Goal: Task Accomplishment & Management: Use online tool/utility

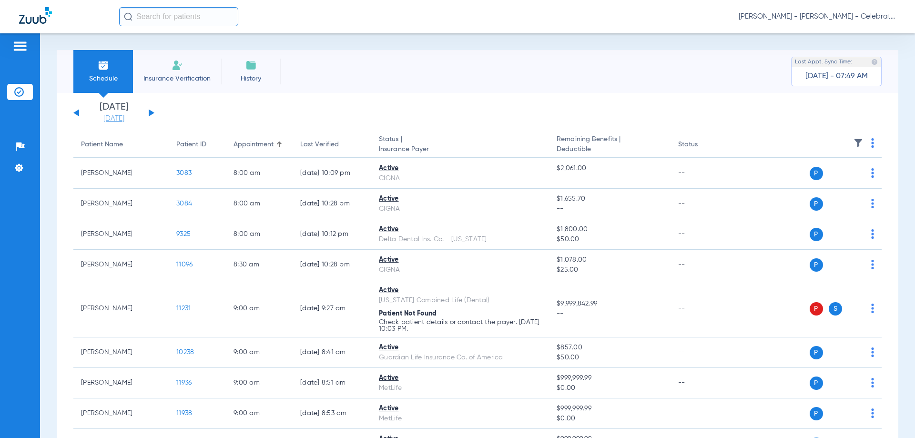
click at [109, 118] on link "[DATE]" at bounding box center [113, 119] width 57 height 10
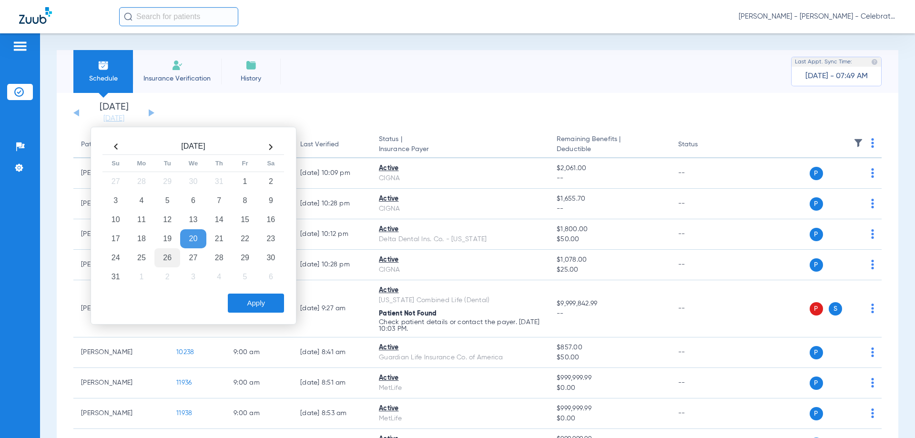
click at [173, 256] on td "26" at bounding box center [167, 257] width 26 height 19
click at [273, 300] on button "Apply" at bounding box center [256, 303] width 56 height 19
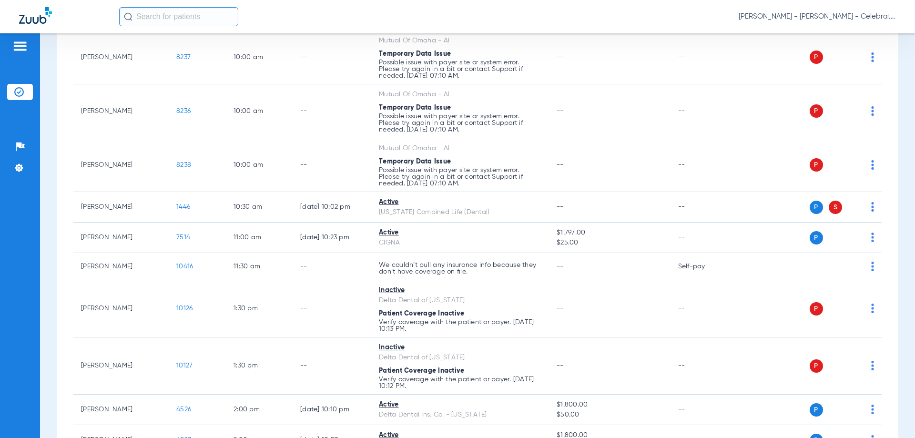
scroll to position [476, 0]
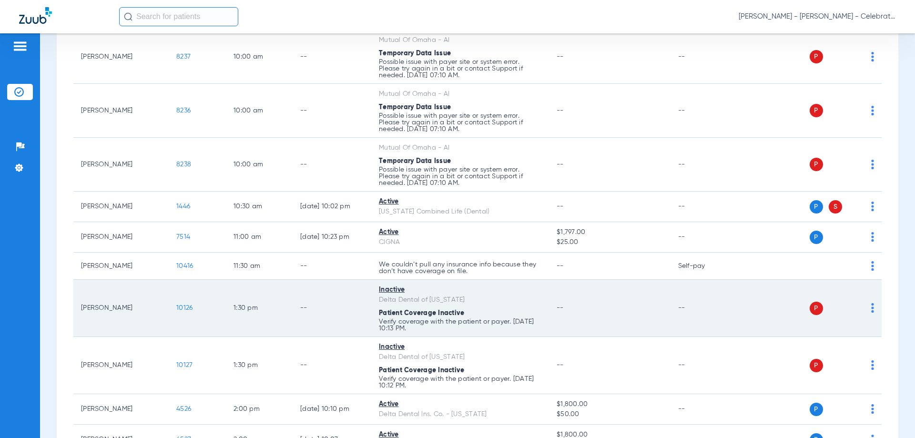
click at [192, 309] on span "10126" at bounding box center [184, 307] width 16 height 7
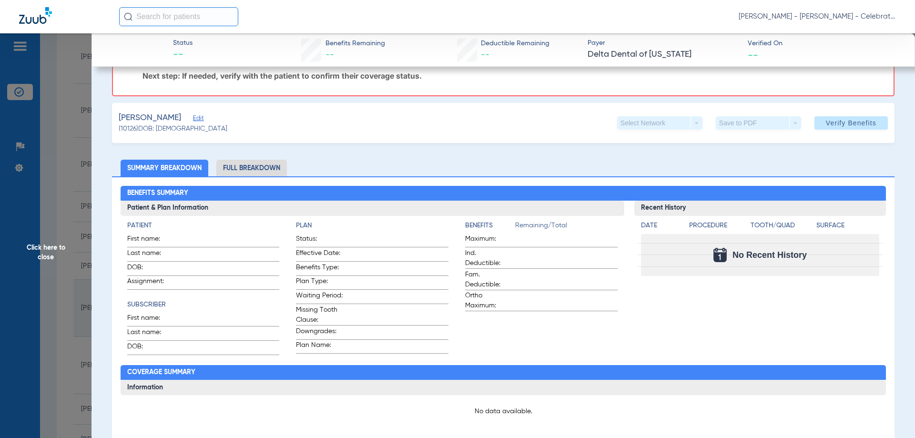
scroll to position [0, 0]
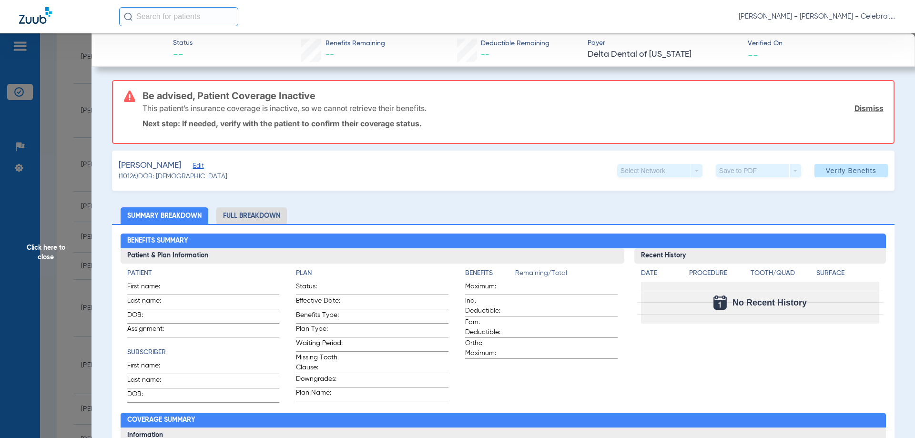
click at [44, 243] on span "Click here to close" at bounding box center [45, 252] width 91 height 438
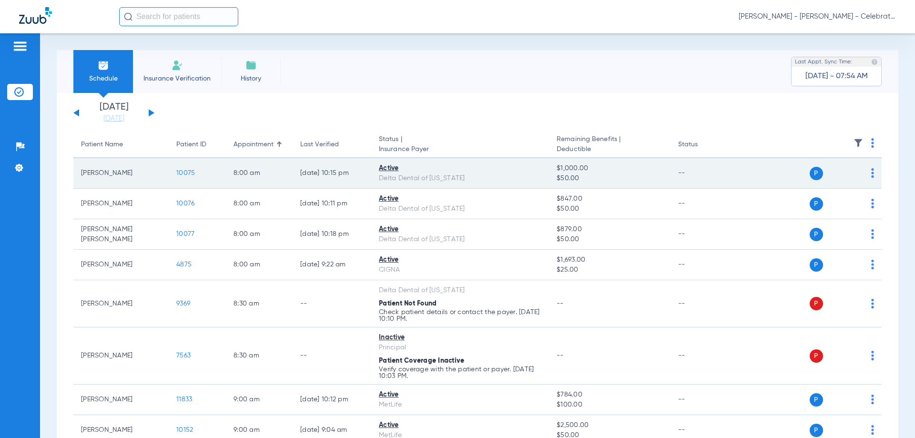
click at [188, 171] on span "10075" at bounding box center [185, 173] width 19 height 7
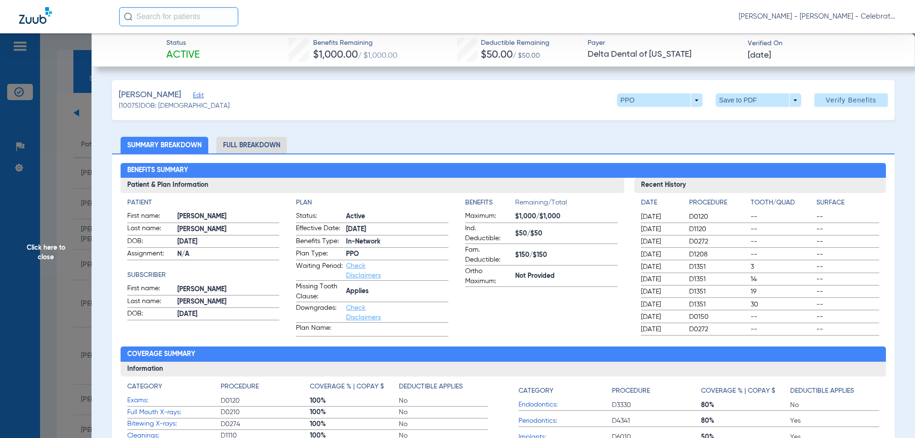
click at [249, 142] on li "Full Breakdown" at bounding box center [251, 145] width 71 height 17
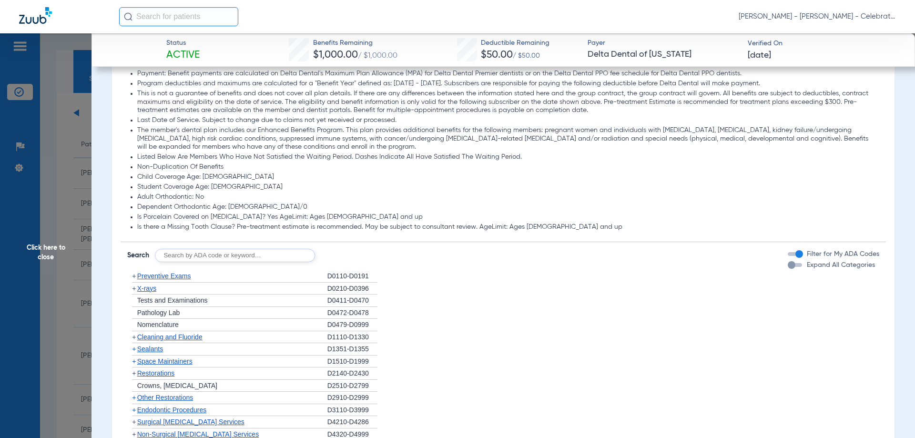
scroll to position [715, 0]
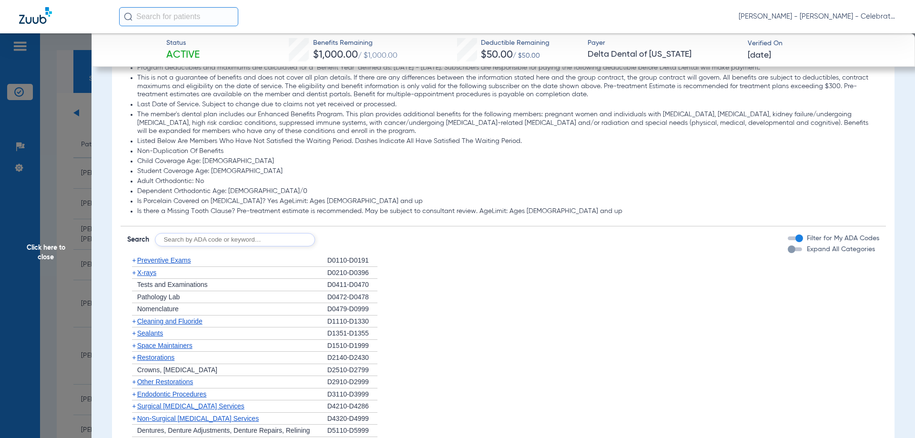
click at [159, 261] on span "Preventive Exams" at bounding box center [164, 260] width 54 height 8
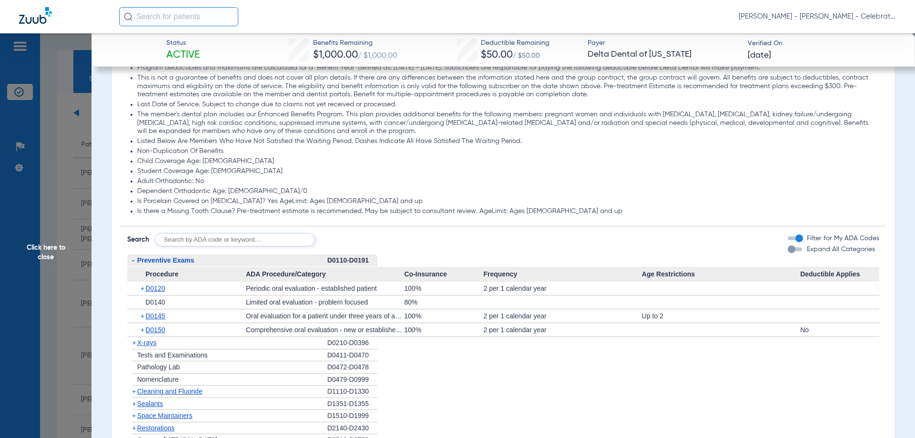
click at [159, 262] on span "Preventive Exams" at bounding box center [165, 260] width 57 height 8
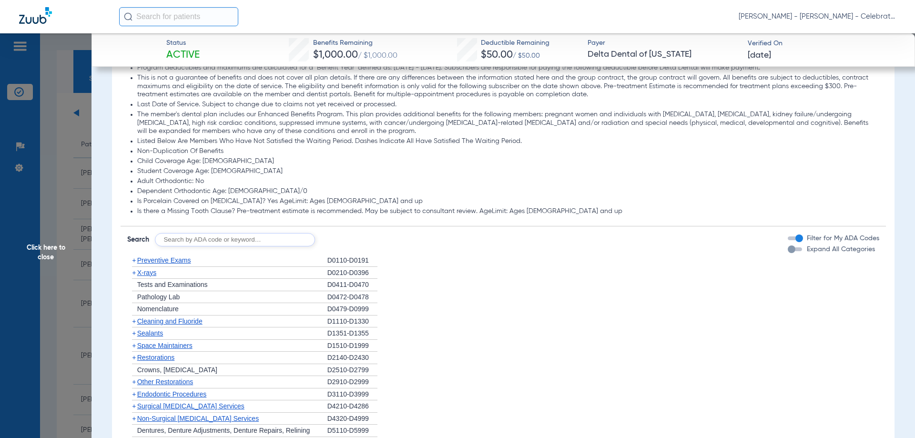
scroll to position [762, 0]
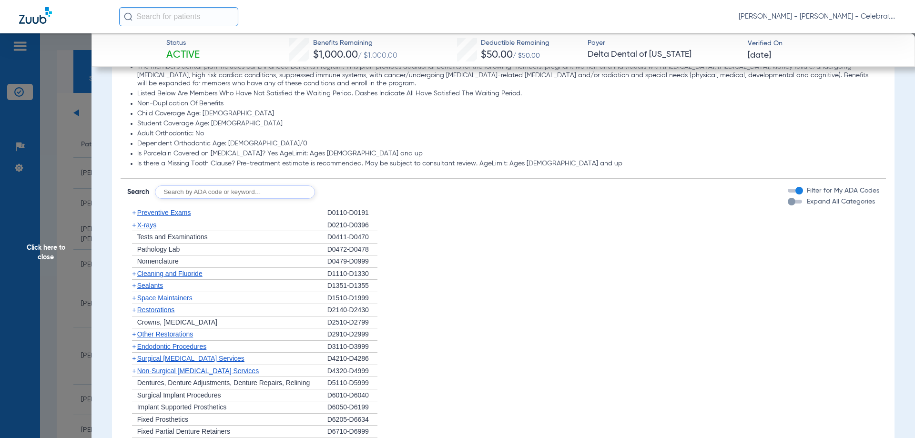
click at [151, 224] on span "X-rays" at bounding box center [146, 225] width 19 height 8
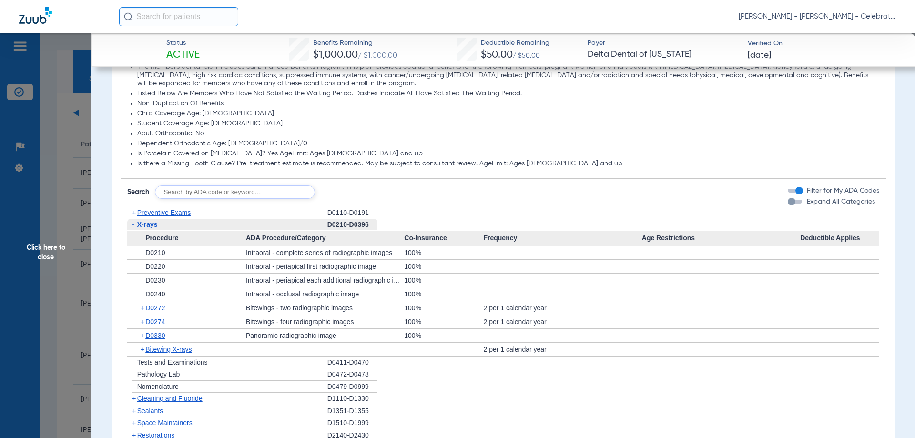
click at [151, 224] on span "X-rays" at bounding box center [147, 225] width 20 height 8
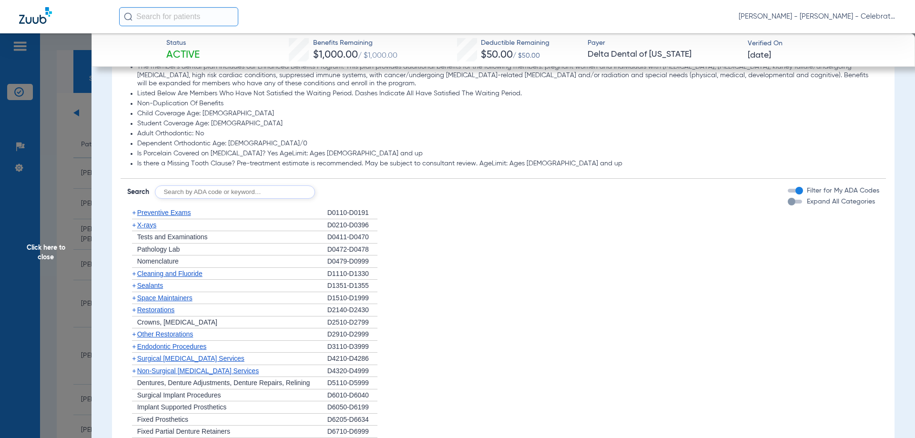
click at [146, 271] on span "Cleaning and Fluoride" at bounding box center [169, 274] width 65 height 8
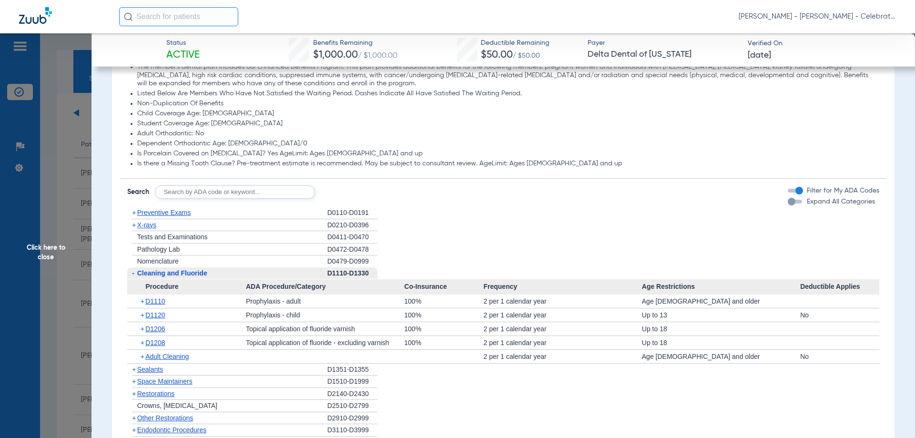
click at [146, 271] on span "Cleaning and Fluoride" at bounding box center [172, 273] width 70 height 8
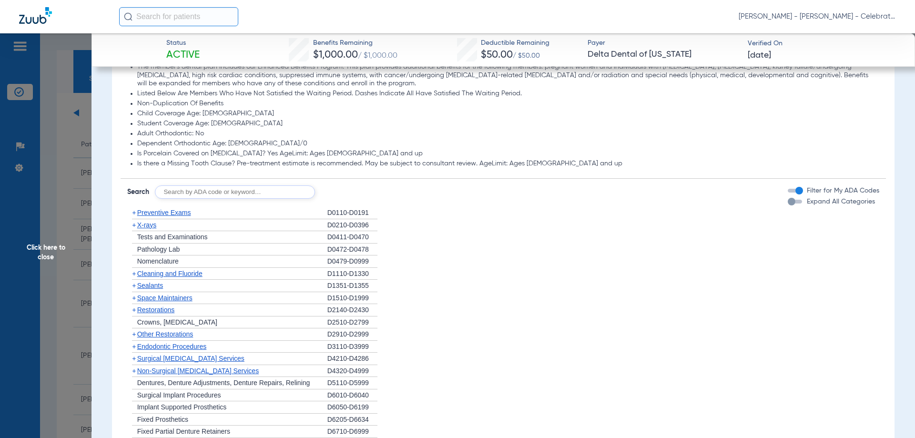
scroll to position [810, 0]
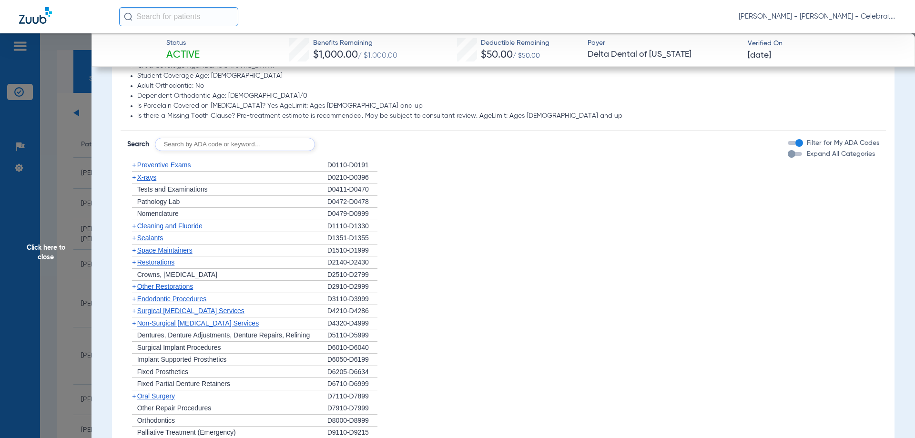
click at [148, 238] on span "Sealants" at bounding box center [150, 238] width 26 height 8
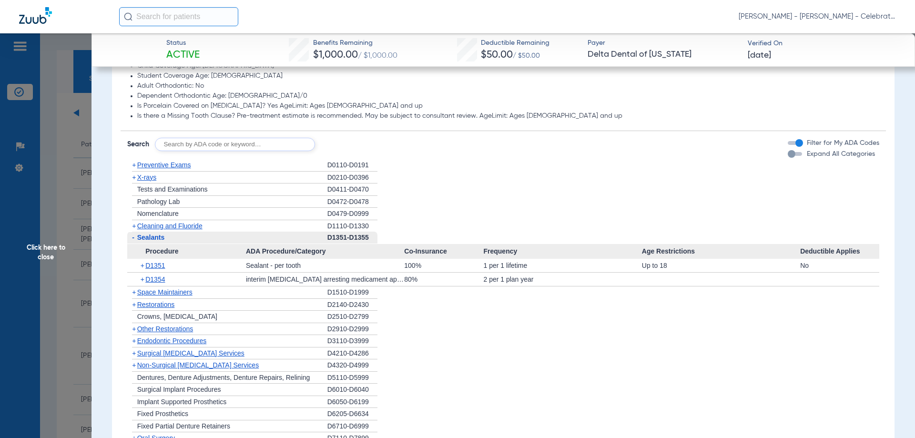
click at [156, 236] on span "Sealants" at bounding box center [151, 237] width 28 height 8
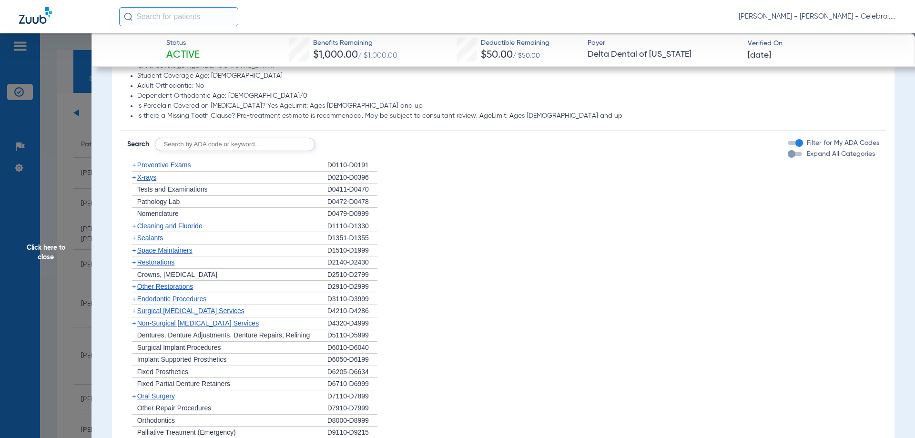
click at [154, 251] on span "Space Maintainers" at bounding box center [164, 250] width 55 height 8
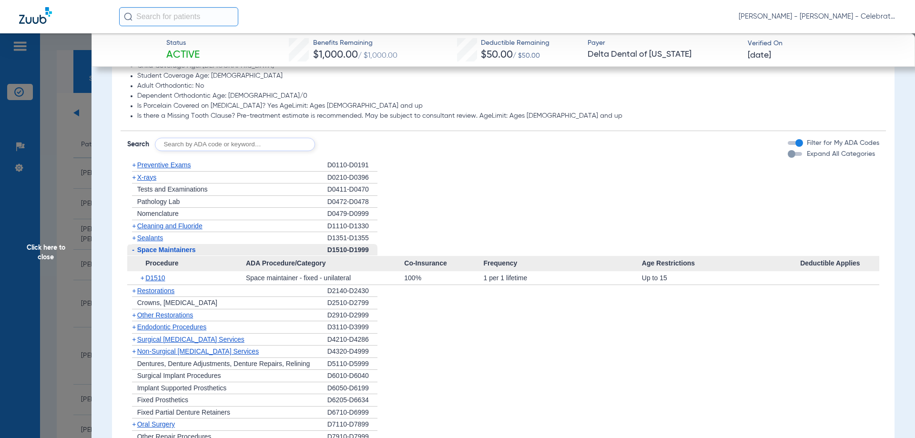
click at [154, 251] on span "Space Maintainers" at bounding box center [166, 250] width 59 height 8
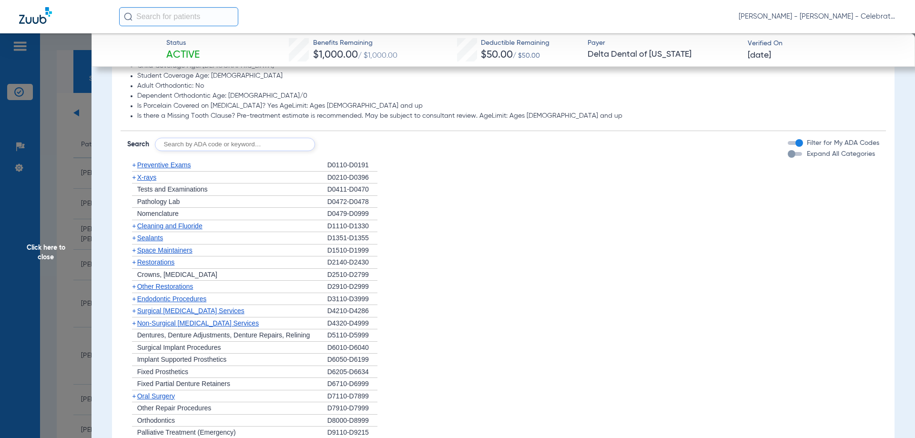
click at [155, 263] on span "Restorations" at bounding box center [156, 262] width 38 height 8
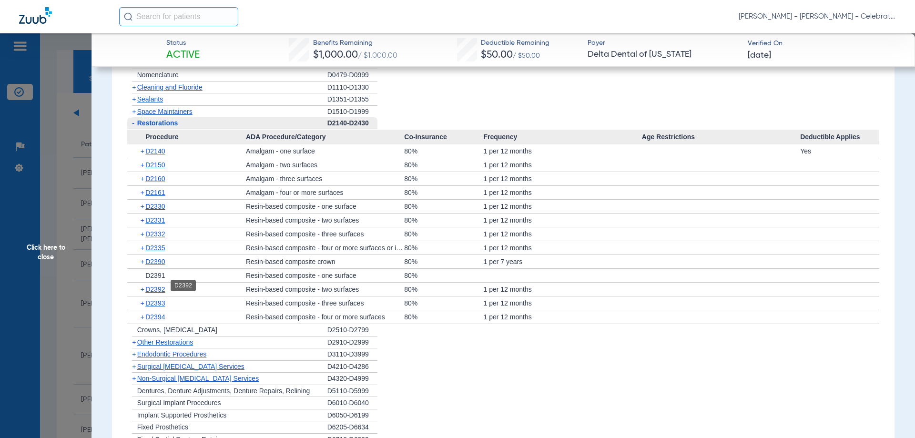
scroll to position [953, 0]
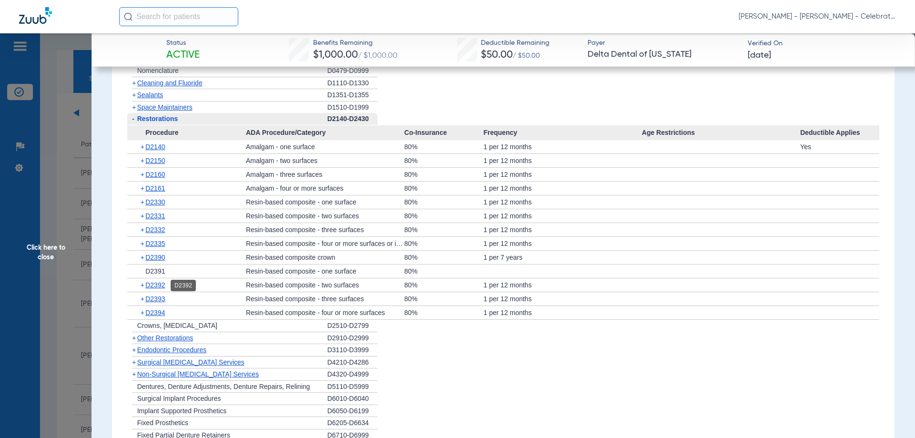
click at [155, 285] on span "D2392" at bounding box center [155, 285] width 20 height 8
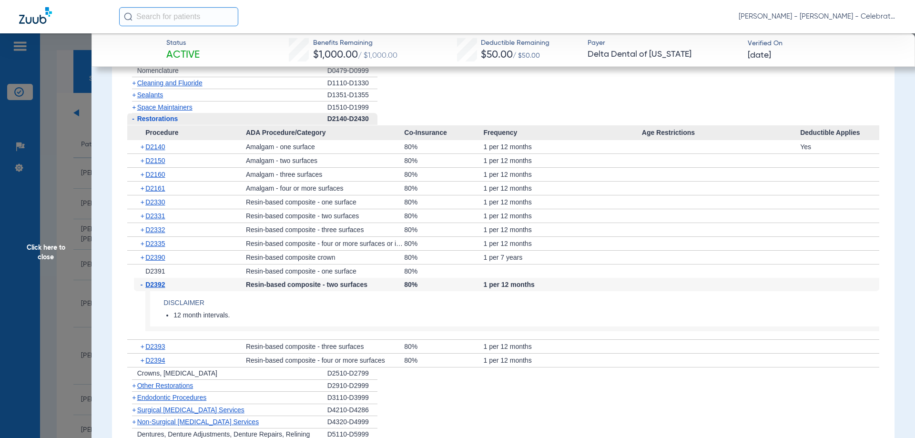
click at [155, 285] on span "D2392" at bounding box center [155, 285] width 20 height 8
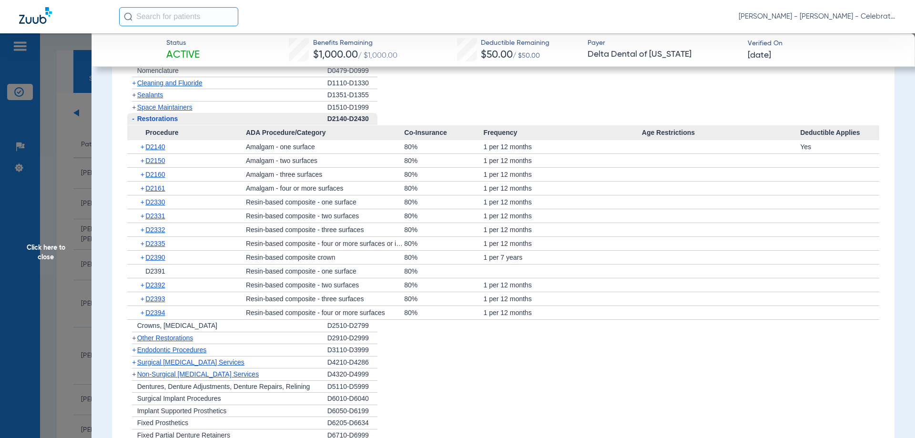
click at [169, 119] on span "Restorations" at bounding box center [157, 119] width 41 height 8
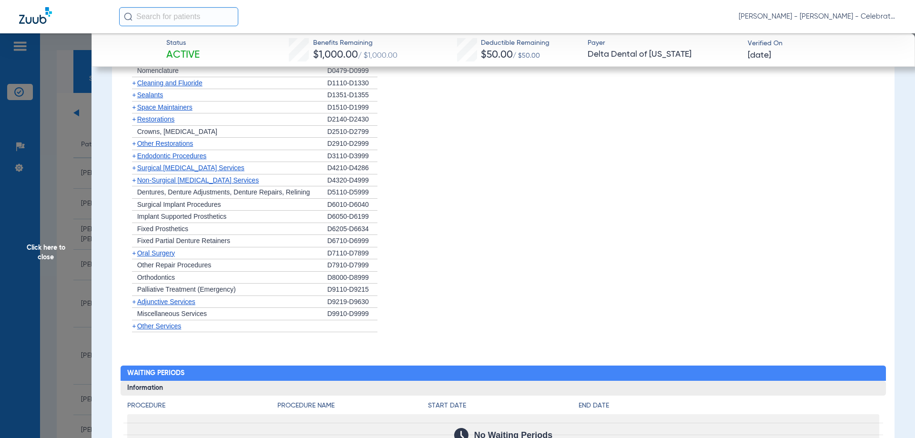
click at [166, 142] on span "Other Restorations" at bounding box center [165, 144] width 56 height 8
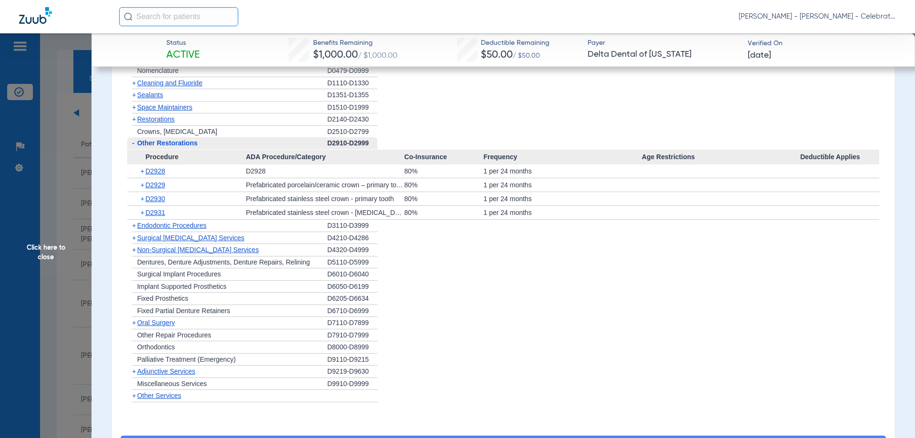
click at [180, 223] on span "Endodontic Procedures" at bounding box center [172, 226] width 70 height 8
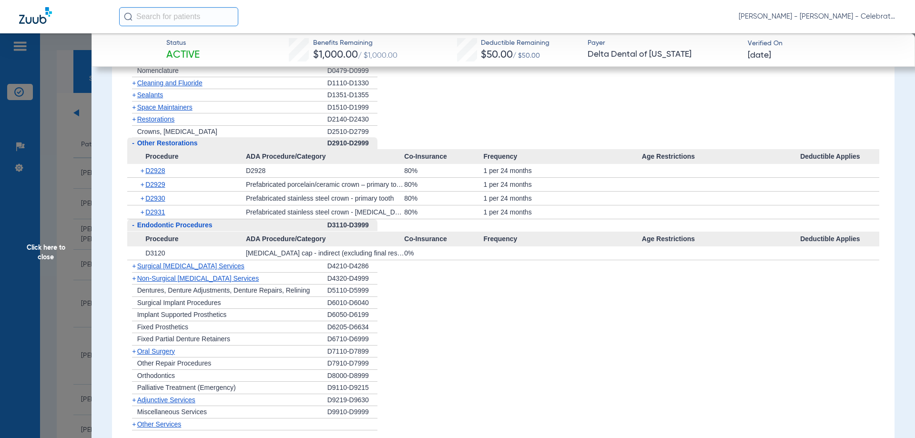
click at [185, 144] on span "Other Restorations" at bounding box center [167, 143] width 61 height 8
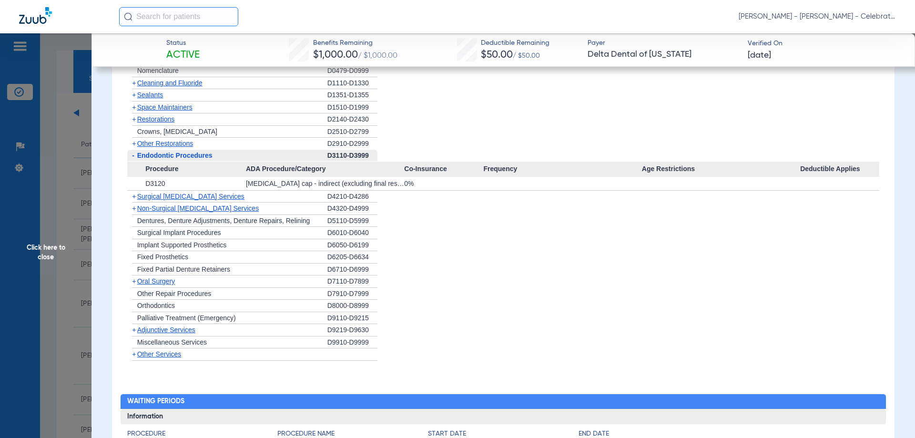
click at [186, 159] on span "Endodontic Procedures" at bounding box center [174, 156] width 75 height 8
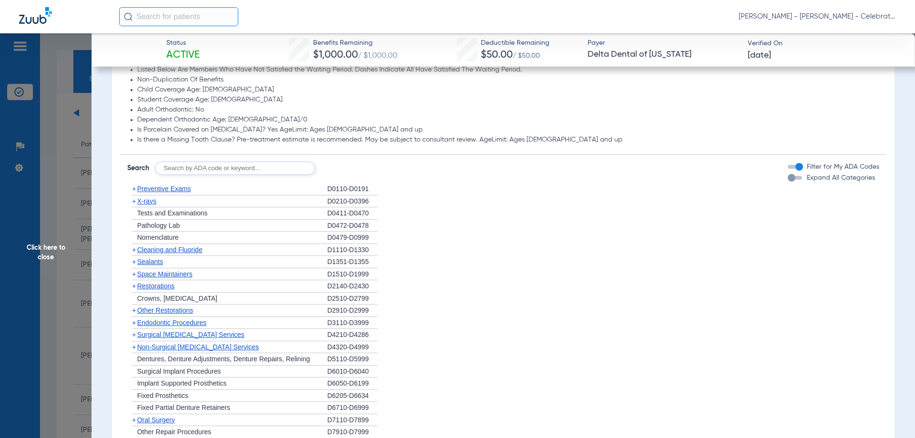
scroll to position [749, 0]
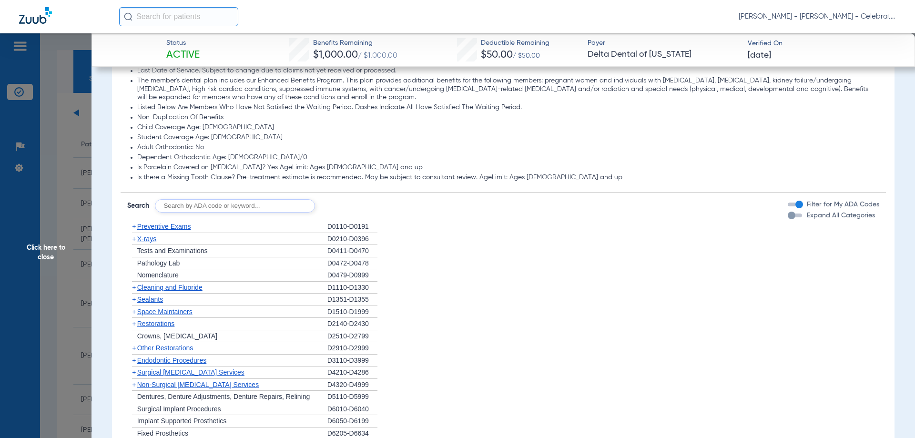
click at [146, 238] on span "X-rays" at bounding box center [146, 239] width 19 height 8
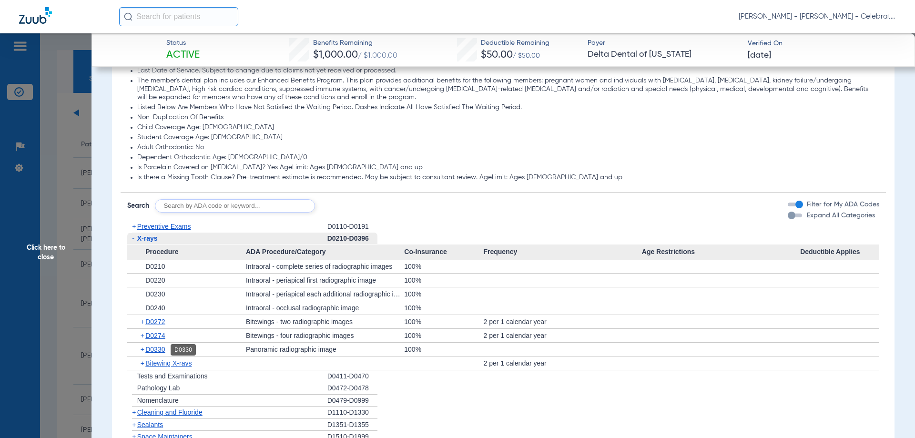
click at [155, 352] on span "D0330" at bounding box center [155, 349] width 20 height 8
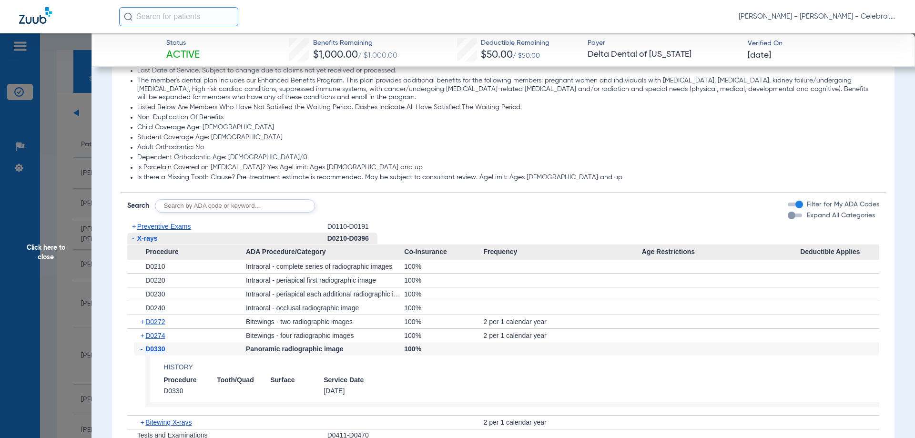
click at [155, 352] on span "D0330" at bounding box center [155, 349] width 20 height 8
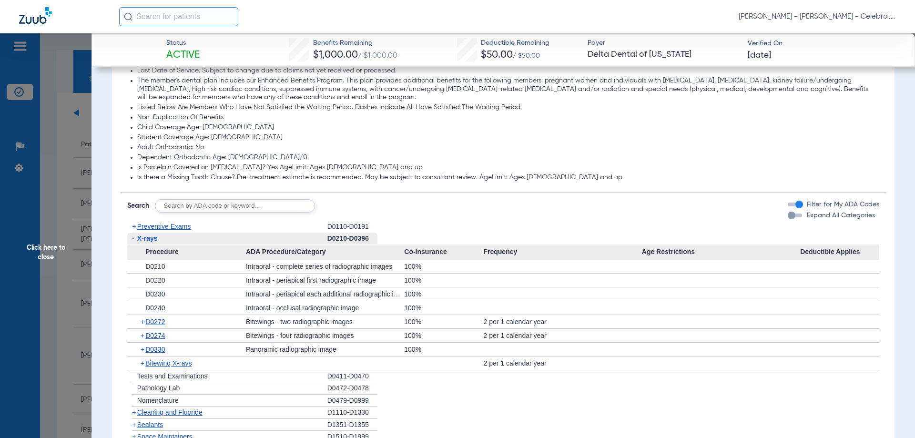
click at [148, 236] on div "- X-rays" at bounding box center [227, 239] width 200 height 12
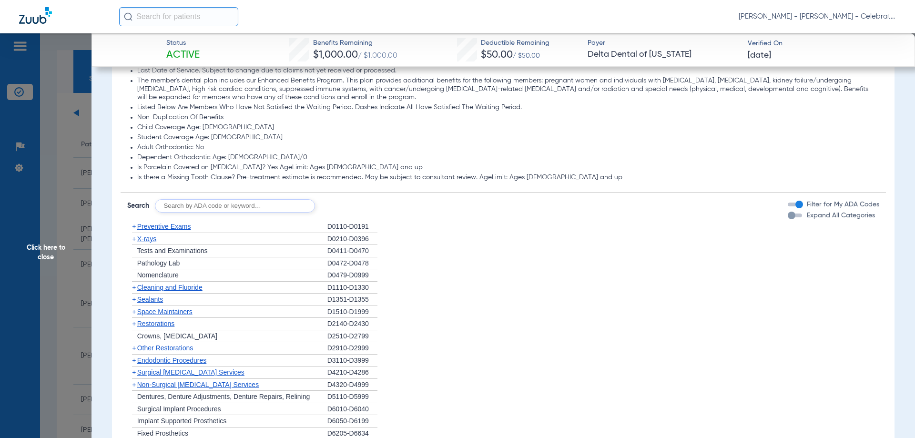
click at [150, 226] on span "Preventive Exams" at bounding box center [164, 227] width 54 height 8
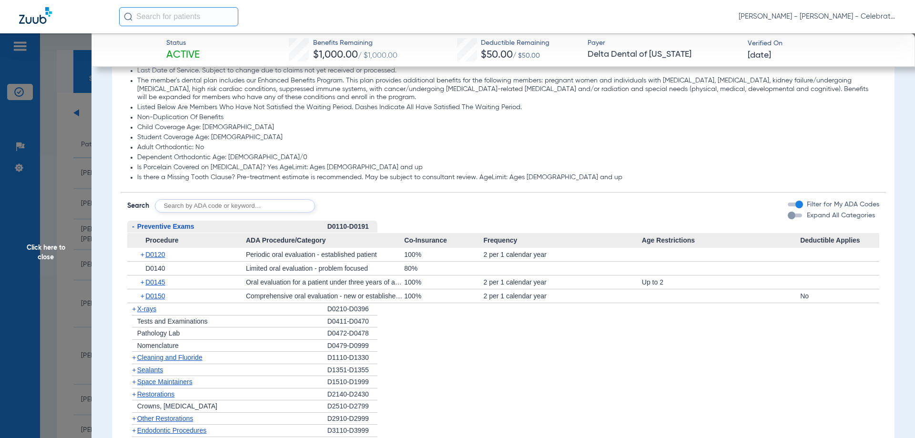
click at [150, 226] on span "Preventive Exams" at bounding box center [165, 227] width 57 height 8
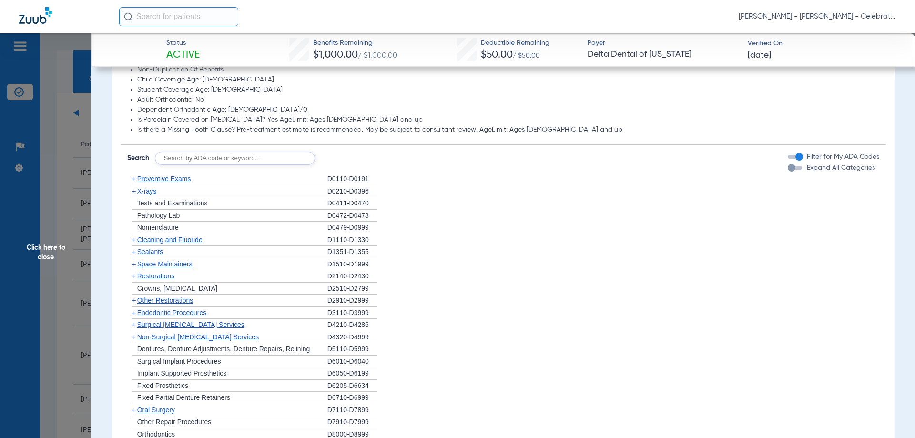
scroll to position [844, 0]
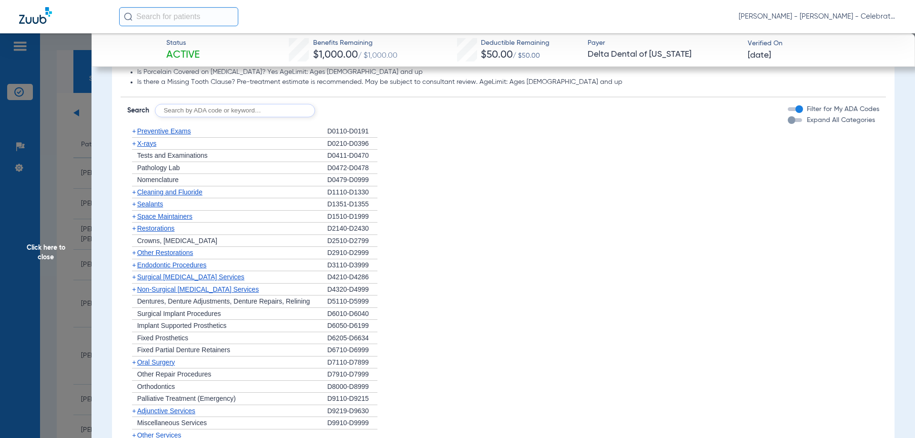
click at [157, 193] on span "Cleaning and Fluoride" at bounding box center [169, 192] width 65 height 8
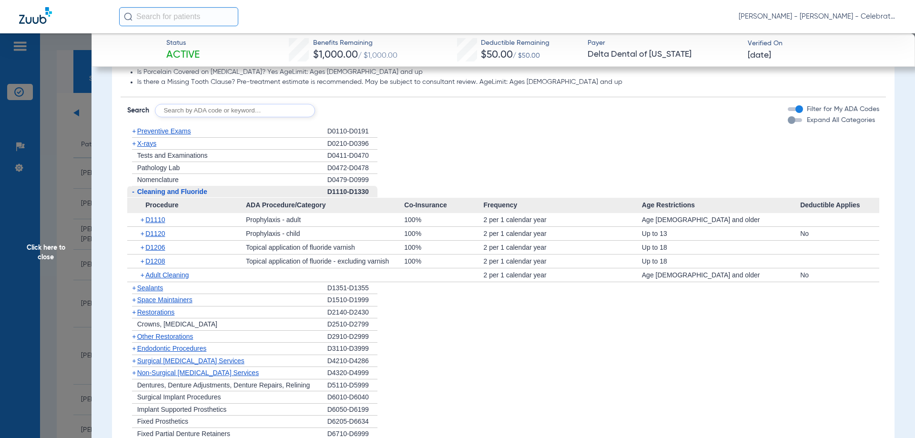
click at [157, 193] on span "Cleaning and Fluoride" at bounding box center [172, 192] width 70 height 8
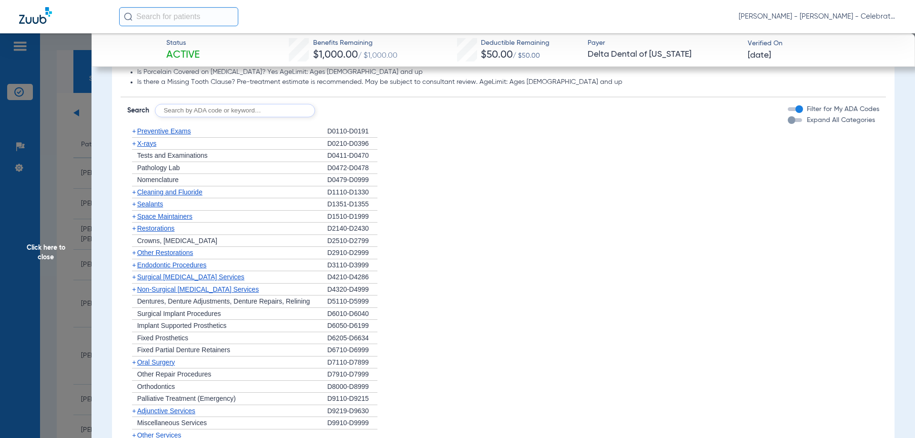
click at [152, 145] on span "X-rays" at bounding box center [146, 144] width 19 height 8
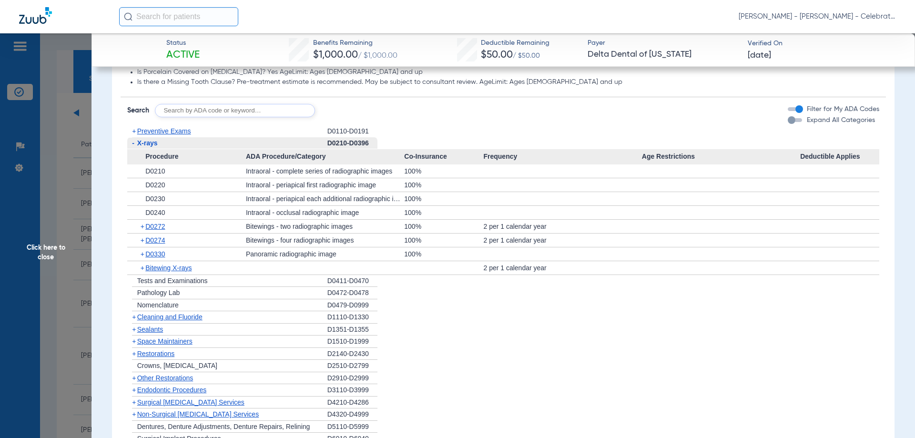
click at [152, 145] on span "X-rays" at bounding box center [147, 143] width 20 height 8
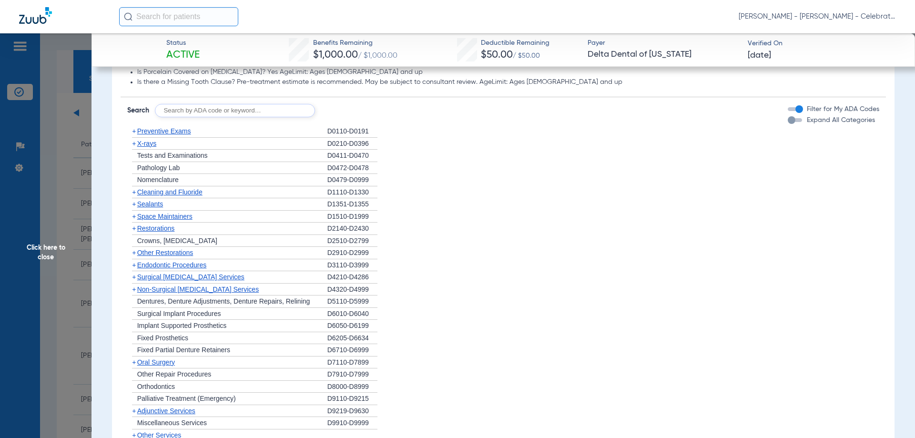
click at [150, 201] on span "Sealants" at bounding box center [150, 204] width 26 height 8
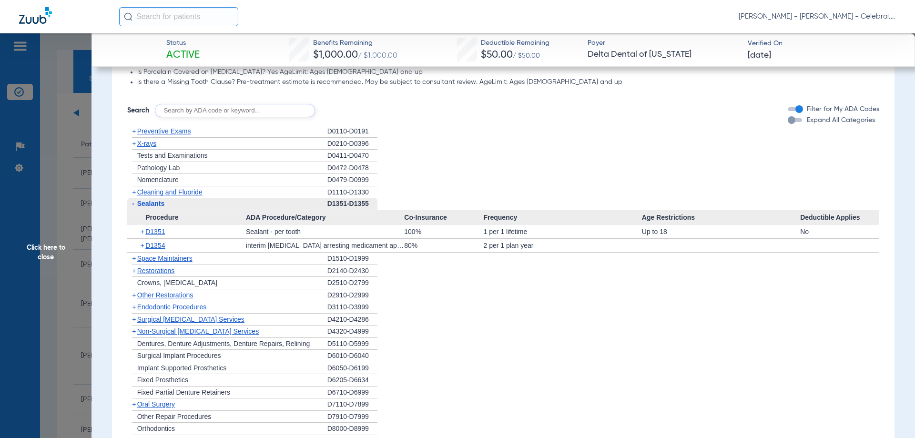
click at [53, 255] on span "Click here to close" at bounding box center [45, 252] width 91 height 438
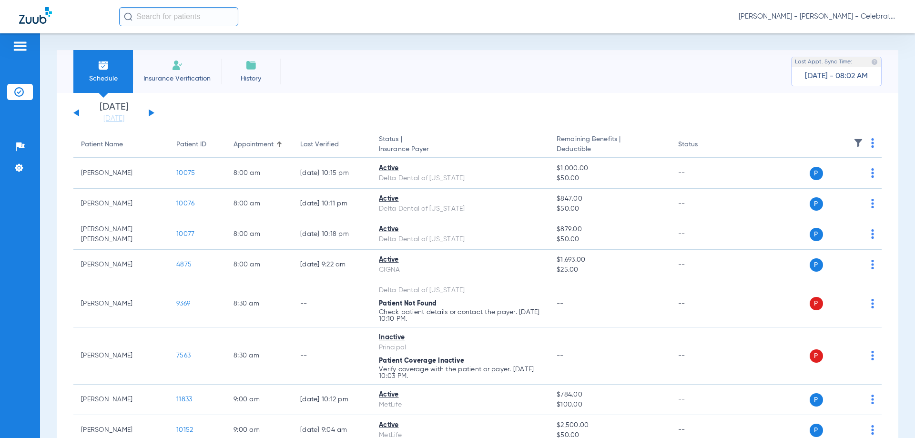
scroll to position [0, 0]
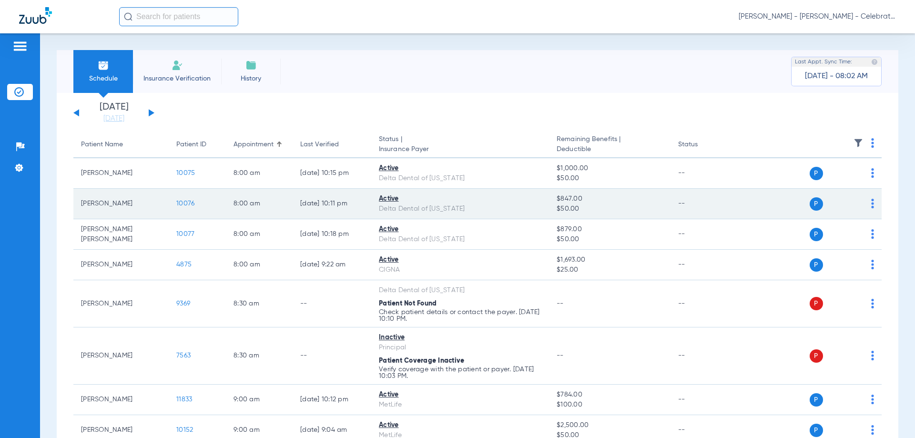
click at [186, 202] on span "10076" at bounding box center [185, 203] width 18 height 7
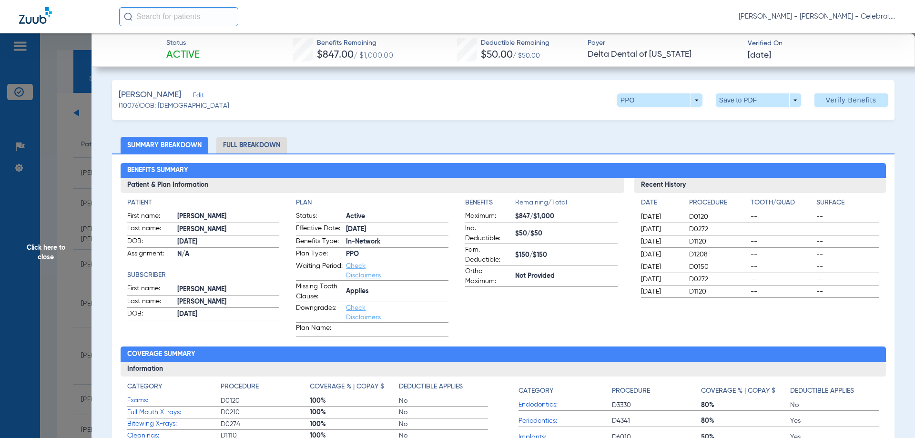
click at [275, 147] on li "Full Breakdown" at bounding box center [251, 145] width 71 height 17
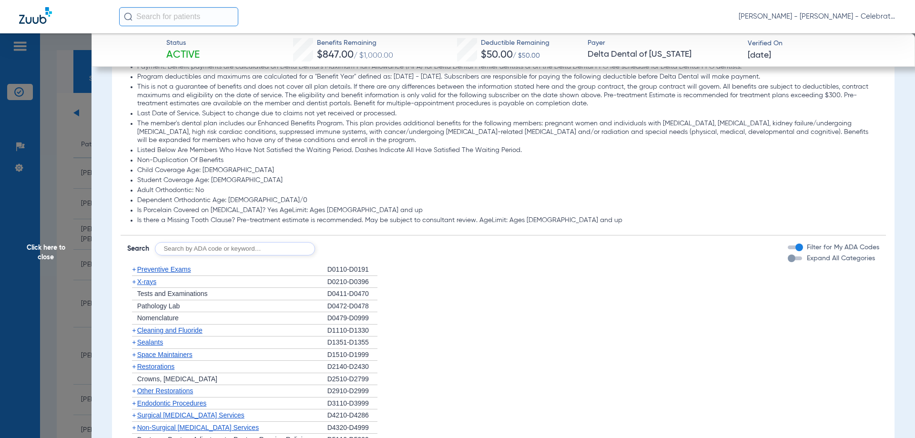
scroll to position [715, 0]
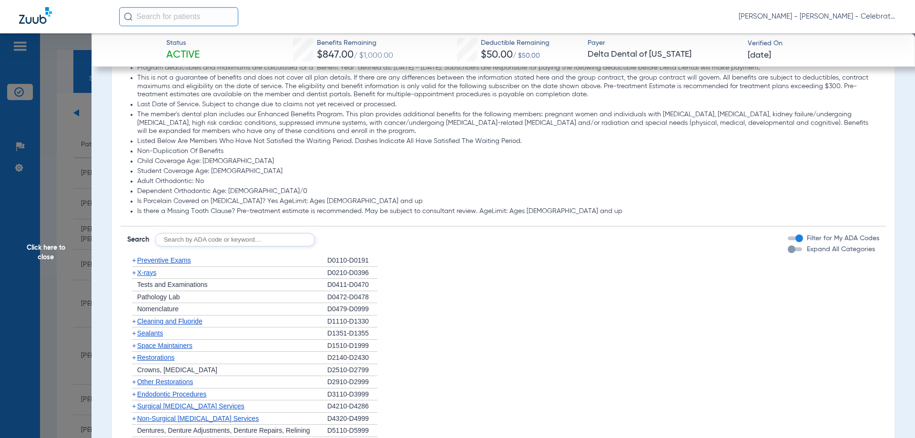
drag, startPoint x: 149, startPoint y: 273, endPoint x: 151, endPoint y: 278, distance: 6.0
click at [149, 273] on span "X-rays" at bounding box center [146, 273] width 19 height 8
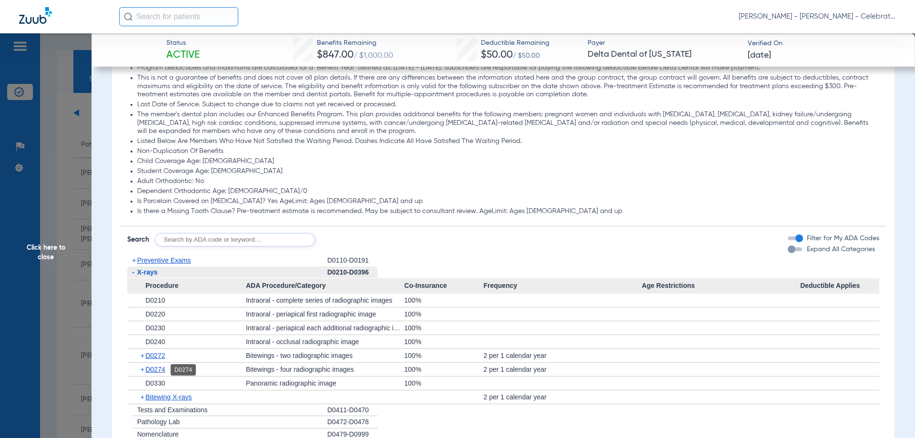
click at [163, 365] on span "D0274" at bounding box center [155, 369] width 20 height 8
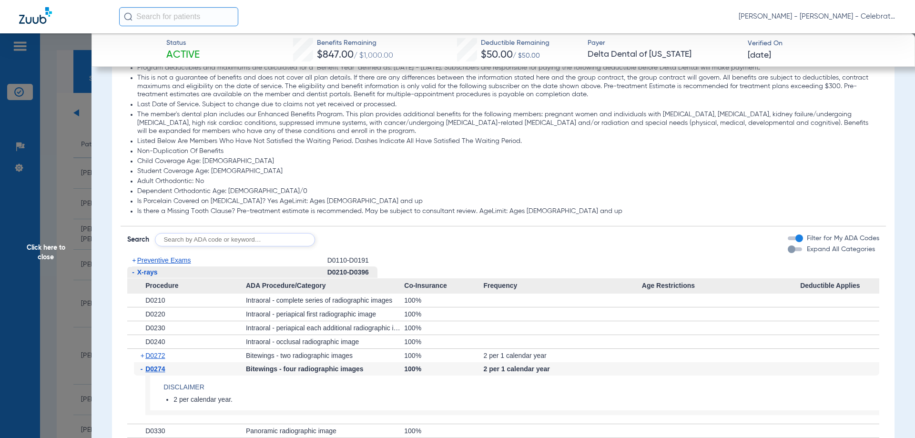
click at [163, 365] on span "D0274" at bounding box center [155, 369] width 20 height 8
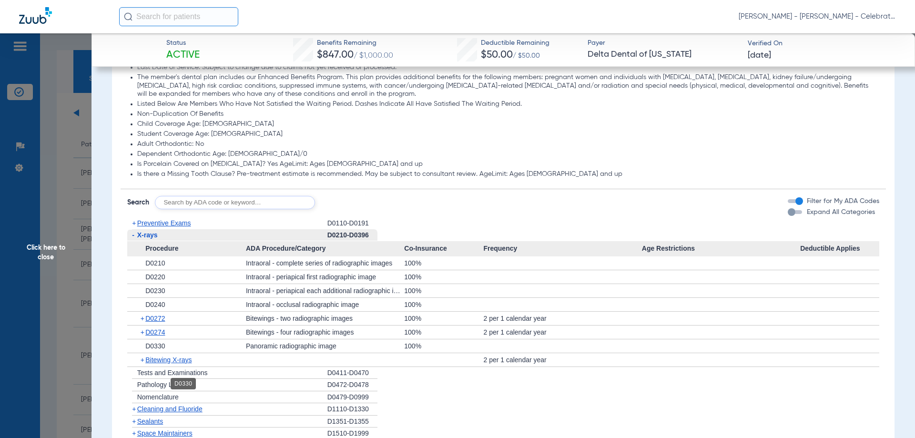
scroll to position [762, 0]
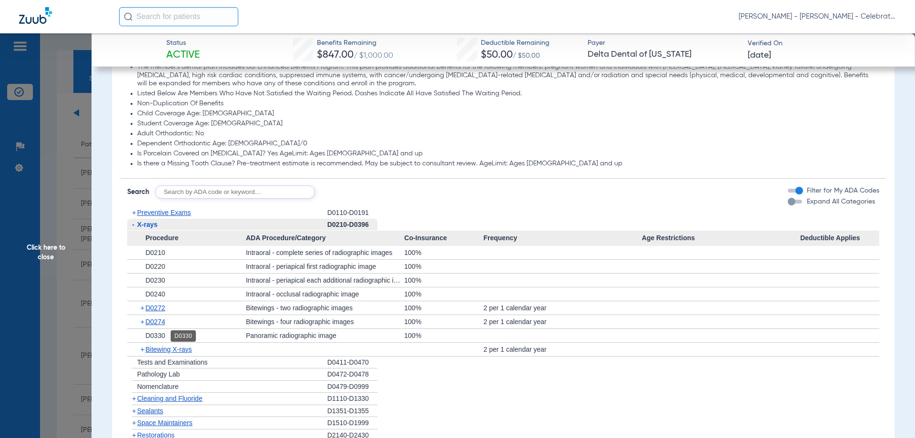
click at [159, 337] on span "D0330" at bounding box center [155, 336] width 20 height 8
click at [166, 349] on span "Bitewing X-rays" at bounding box center [168, 349] width 46 height 8
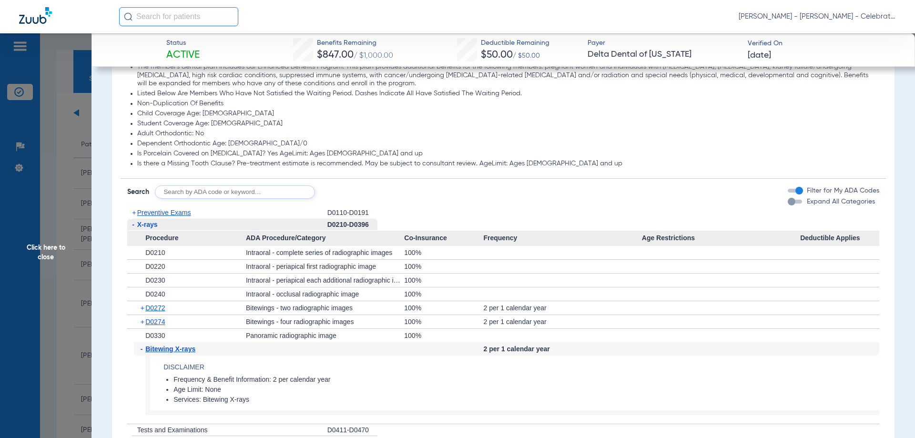
click at [166, 349] on span "Bitewing X-rays" at bounding box center [170, 349] width 50 height 8
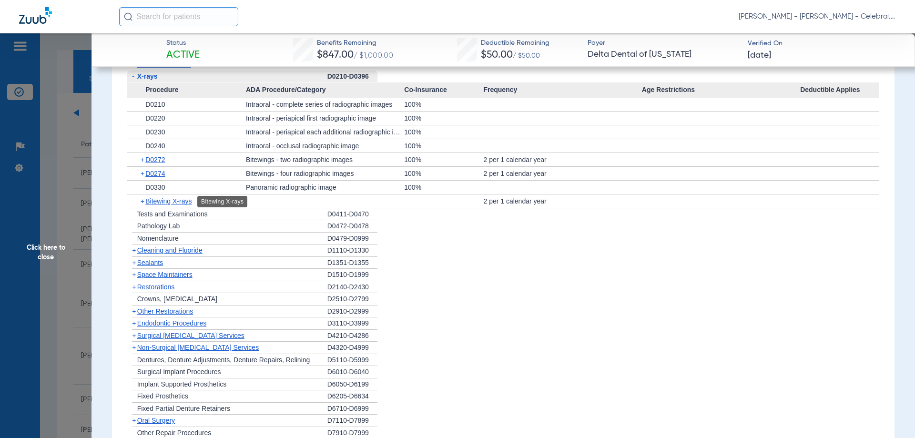
scroll to position [863, 0]
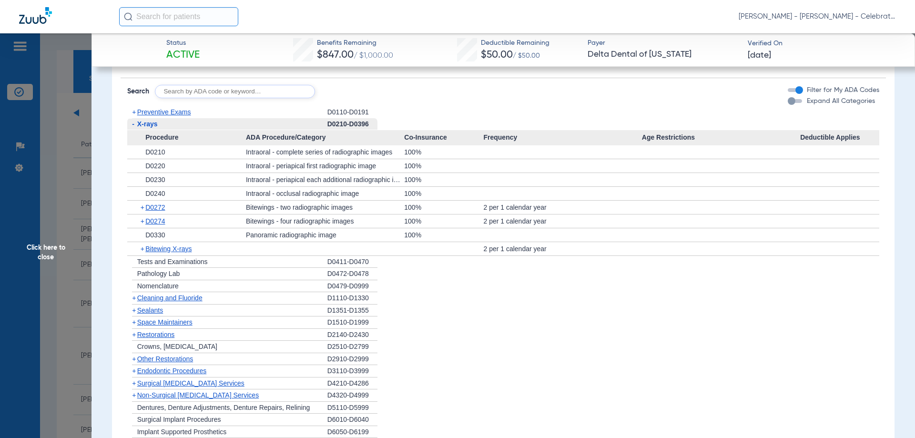
click at [50, 249] on span "Click here to close" at bounding box center [45, 252] width 91 height 438
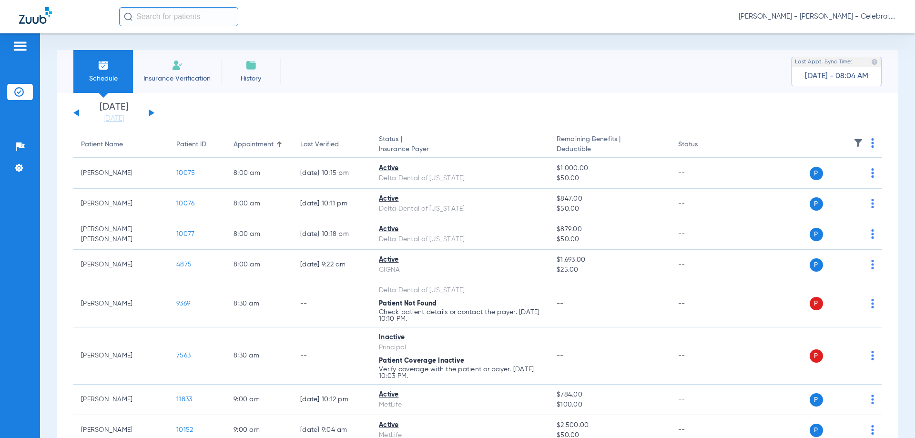
scroll to position [0, 0]
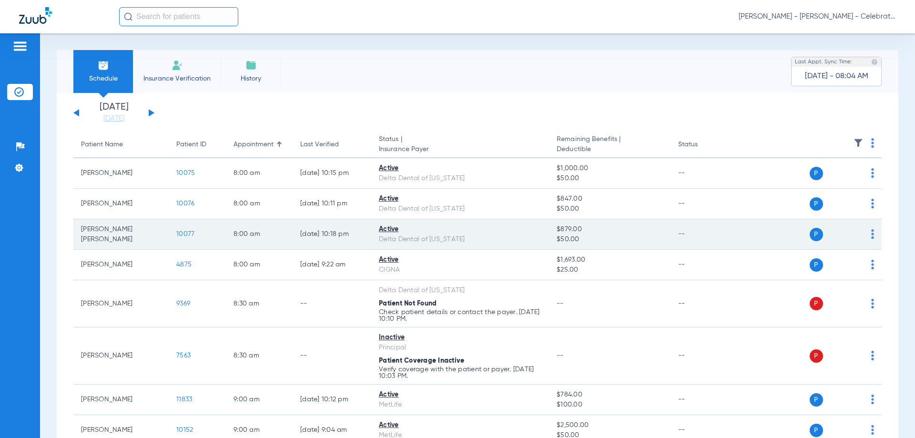
click at [190, 231] on span "10077" at bounding box center [185, 234] width 18 height 7
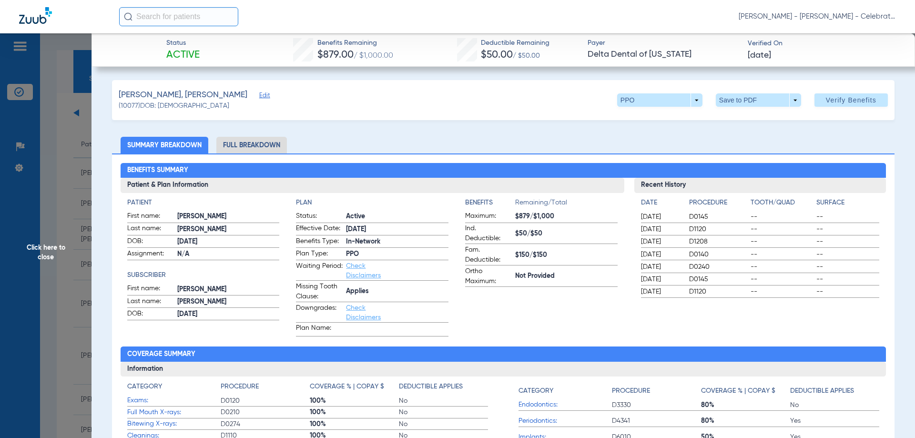
click at [250, 141] on li "Full Breakdown" at bounding box center [251, 145] width 71 height 17
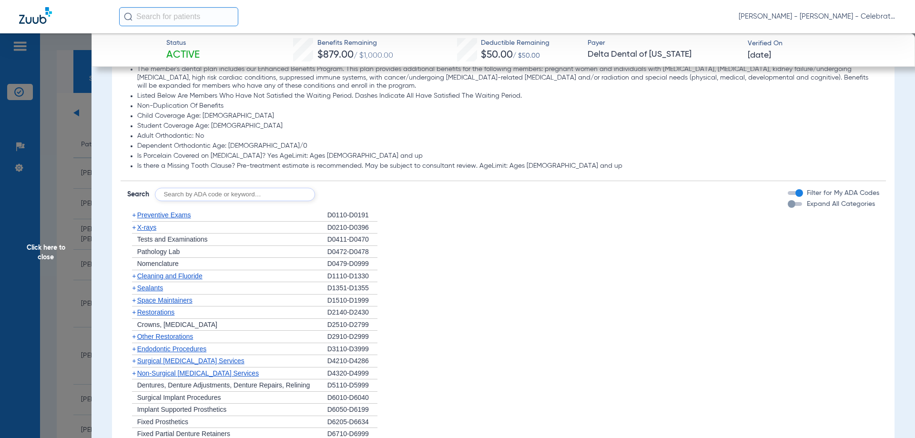
scroll to position [762, 0]
click at [38, 243] on span "Click here to close" at bounding box center [45, 252] width 91 height 438
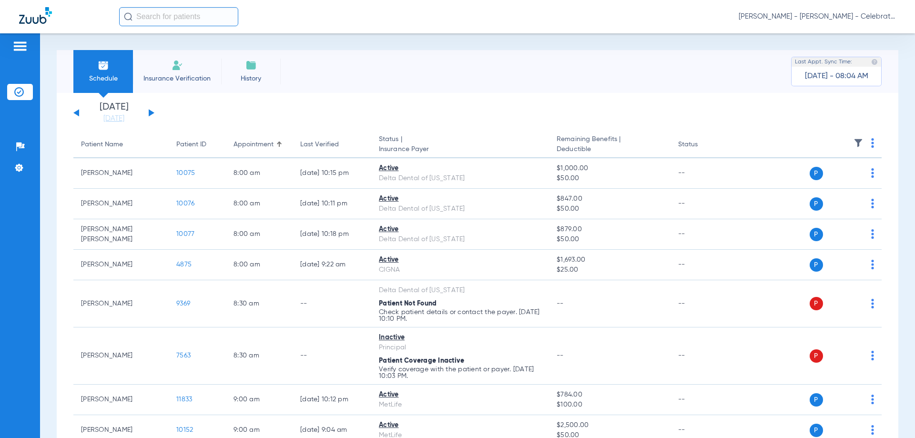
scroll to position [0, 0]
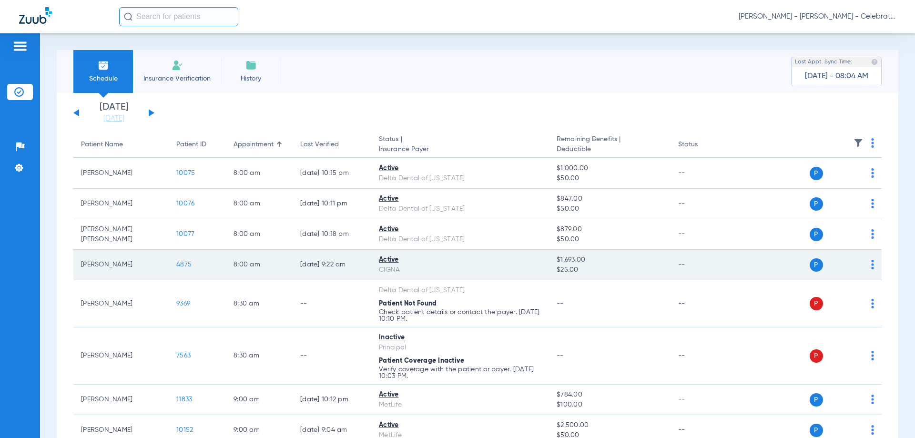
click at [187, 264] on span "4875" at bounding box center [183, 264] width 15 height 7
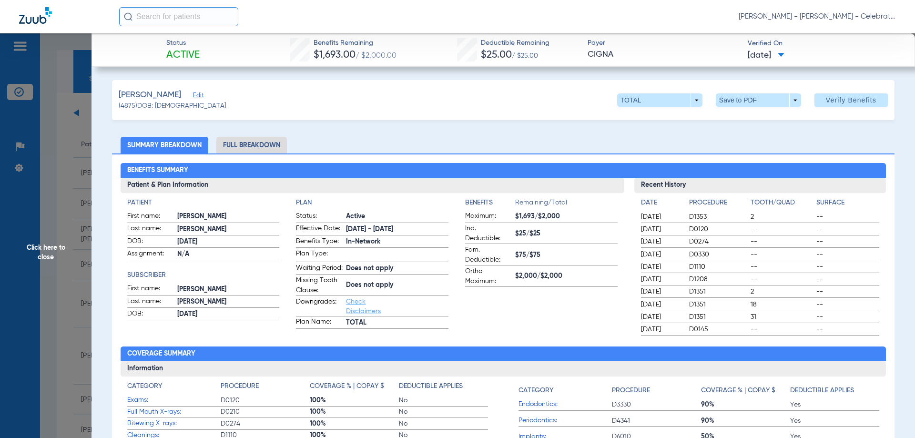
click at [247, 145] on li "Full Breakdown" at bounding box center [251, 145] width 71 height 17
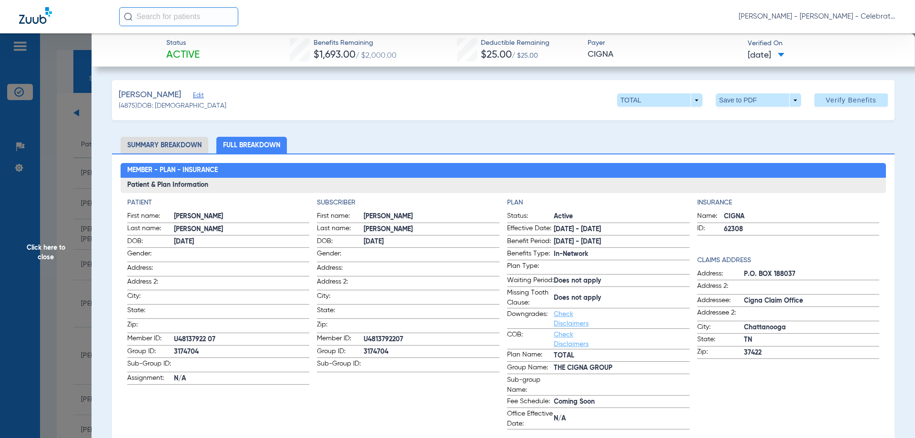
scroll to position [48, 0]
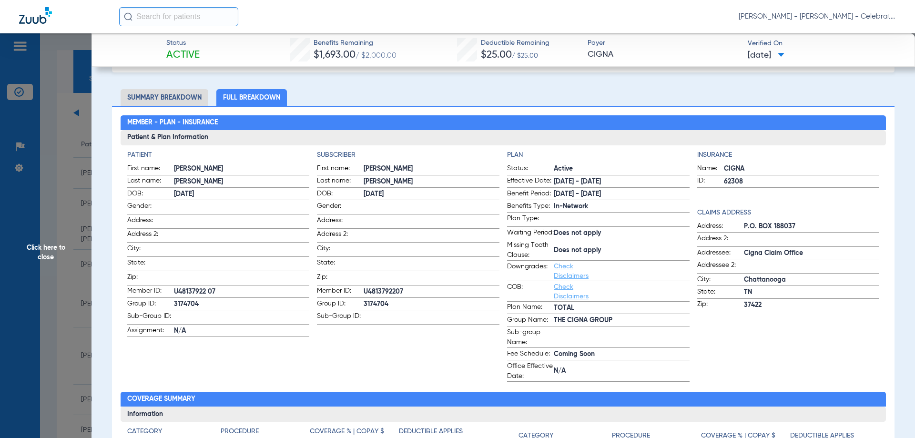
click at [53, 251] on span "Click here to close" at bounding box center [45, 252] width 91 height 438
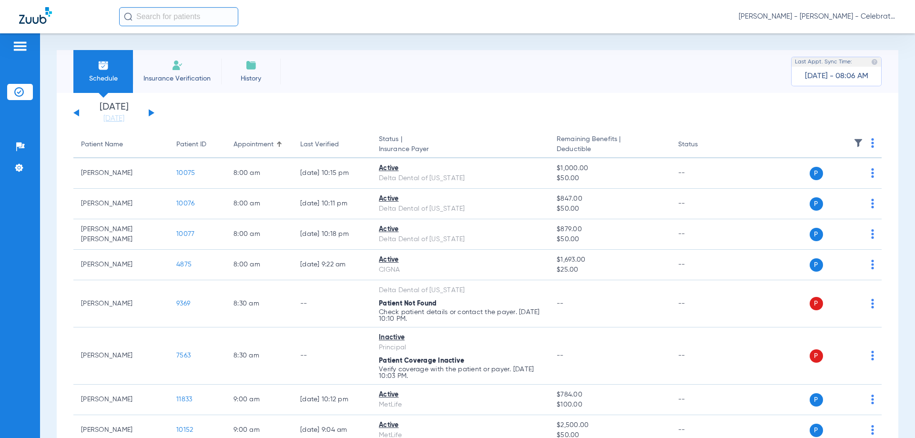
scroll to position [0, 0]
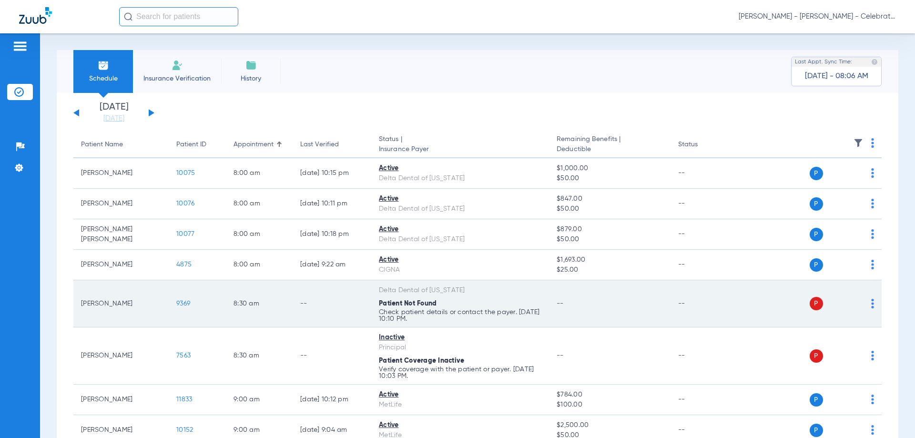
click at [183, 303] on span "9369" at bounding box center [183, 303] width 14 height 7
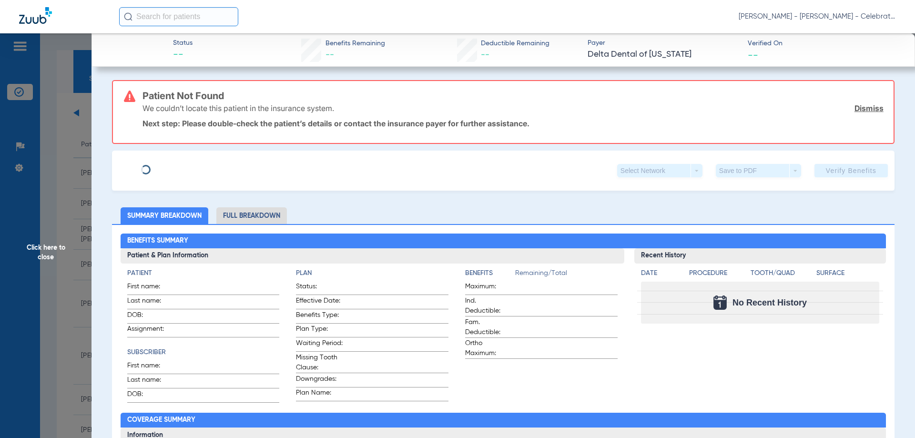
type input "Terrecia"
type input "[PERSON_NAME]"
type input "[DATE]"
type input "33000063778280"
type input "000000322"
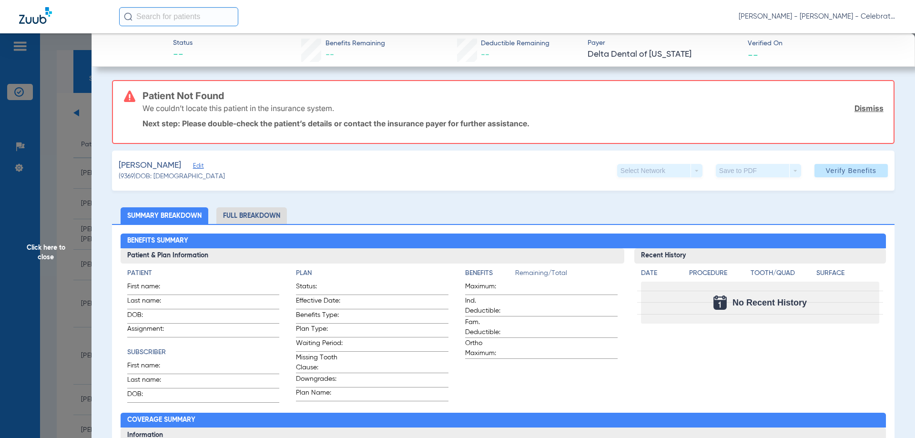
click at [251, 211] on li "Full Breakdown" at bounding box center [251, 215] width 71 height 17
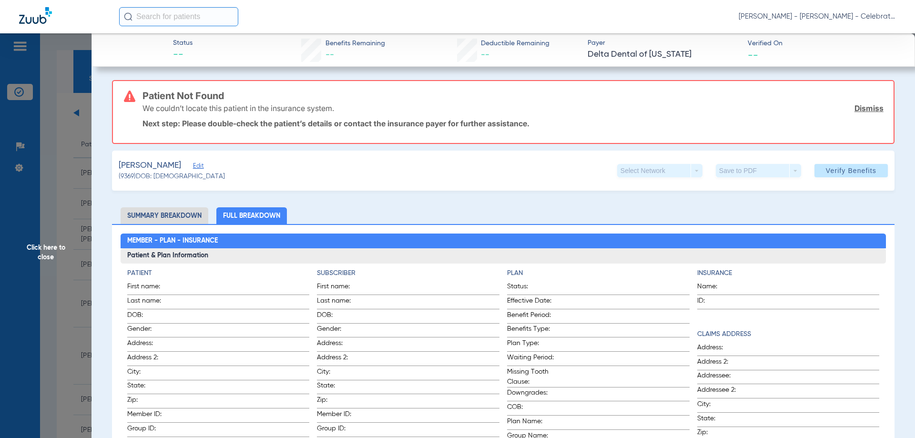
click at [193, 164] on span "Edit" at bounding box center [197, 166] width 9 height 9
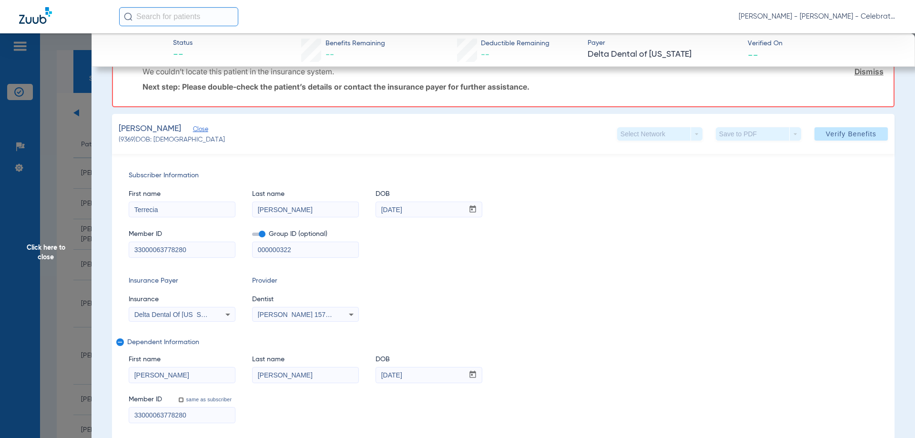
scroll to position [48, 0]
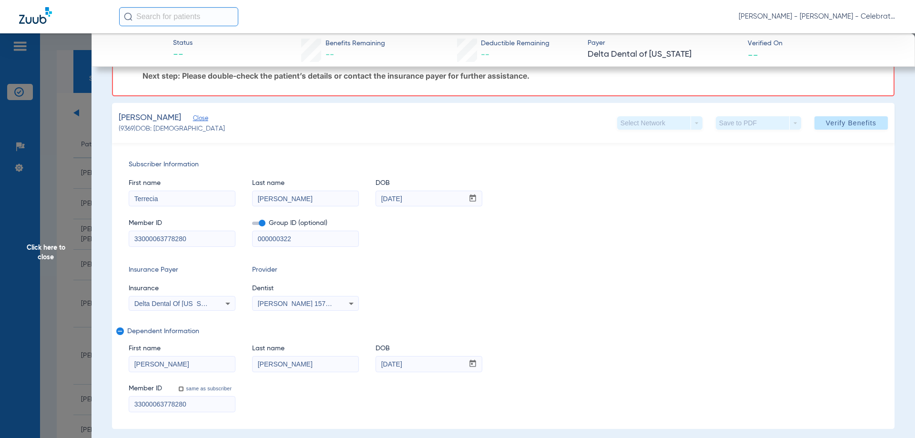
click at [49, 250] on span "Click here to close" at bounding box center [45, 252] width 91 height 438
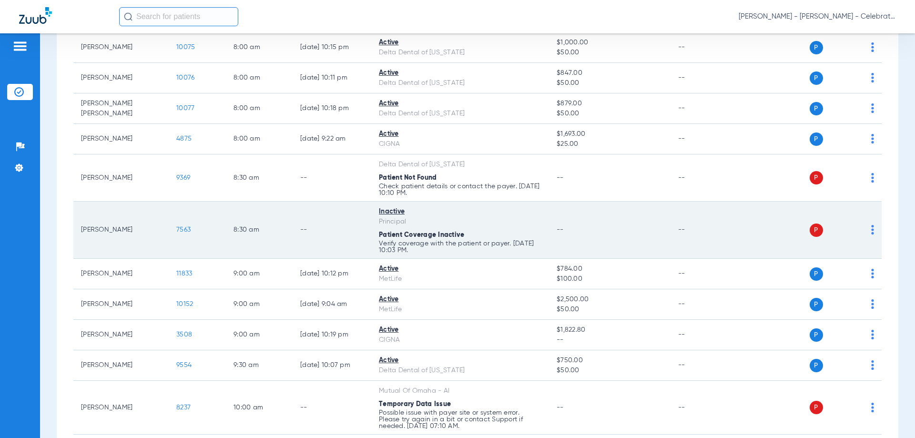
scroll to position [143, 0]
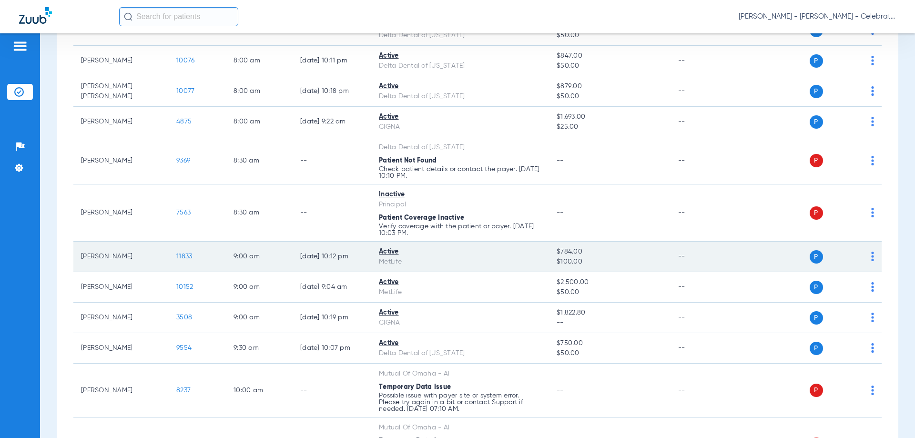
click at [178, 258] on span "11833" at bounding box center [184, 256] width 16 height 7
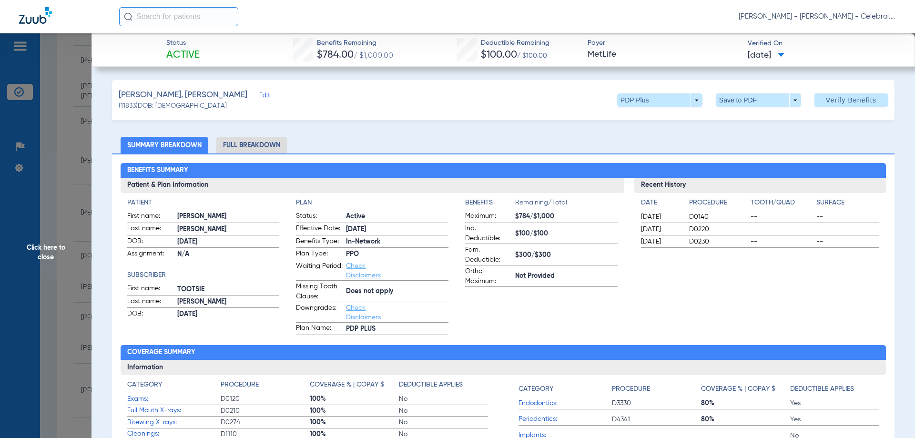
click at [250, 145] on li "Full Breakdown" at bounding box center [251, 145] width 71 height 17
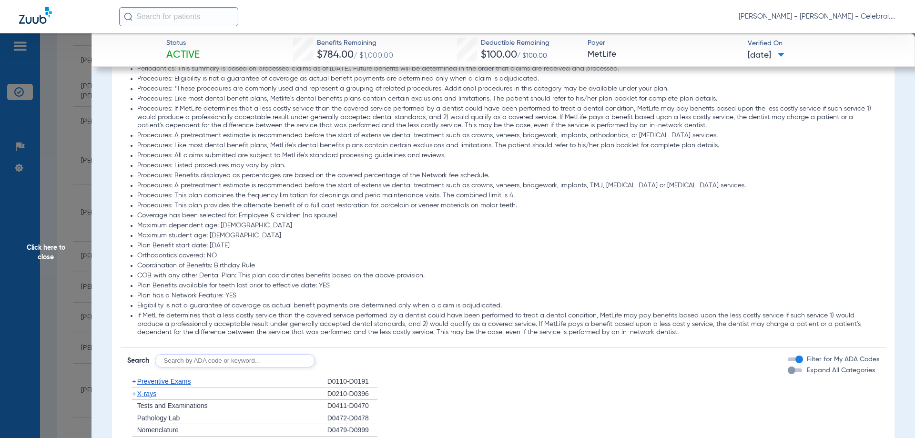
scroll to position [572, 0]
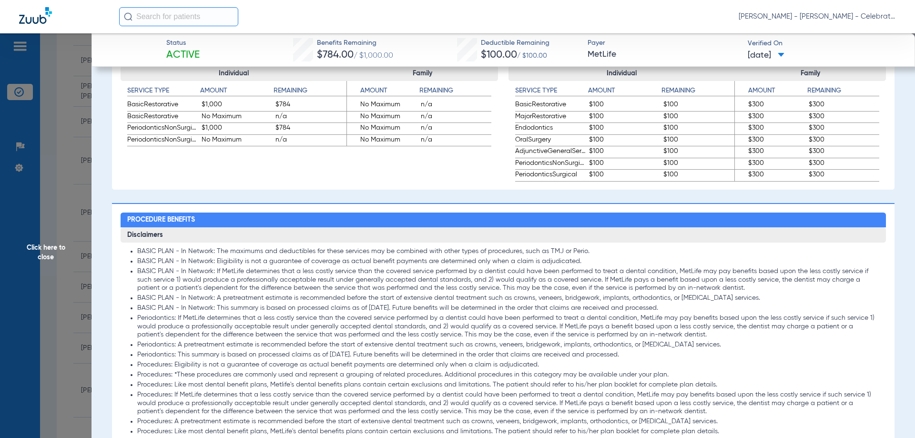
click at [61, 247] on span "Click here to close" at bounding box center [45, 252] width 91 height 438
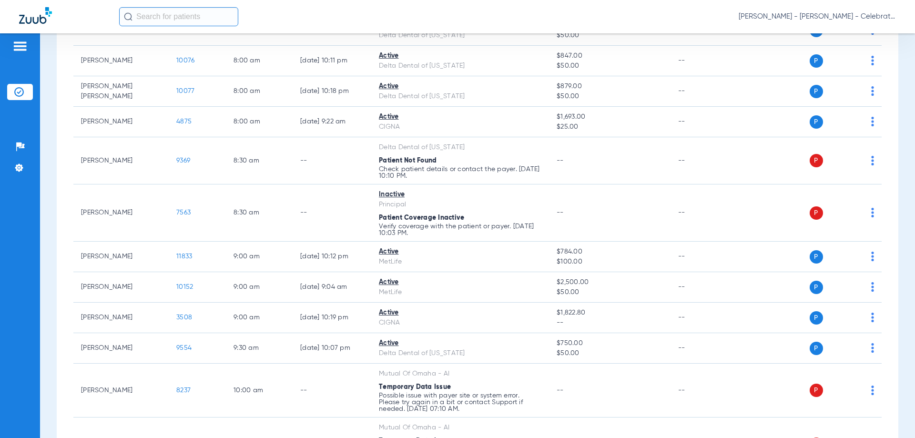
scroll to position [0, 0]
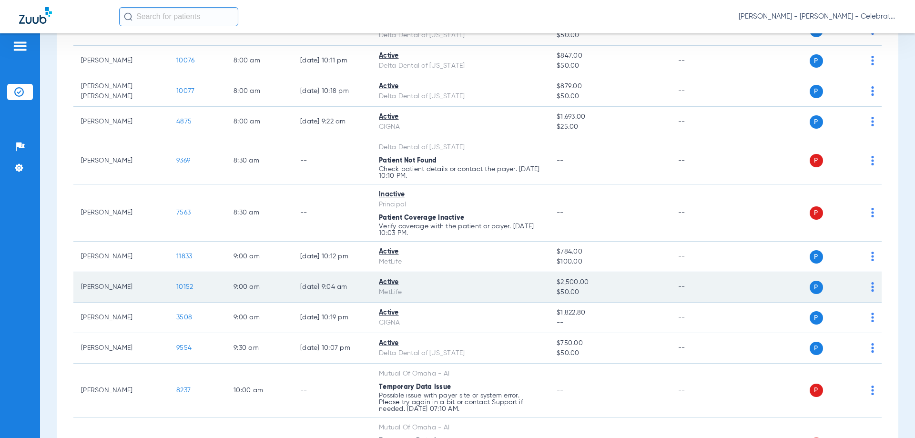
click at [186, 288] on span "10152" at bounding box center [184, 287] width 17 height 7
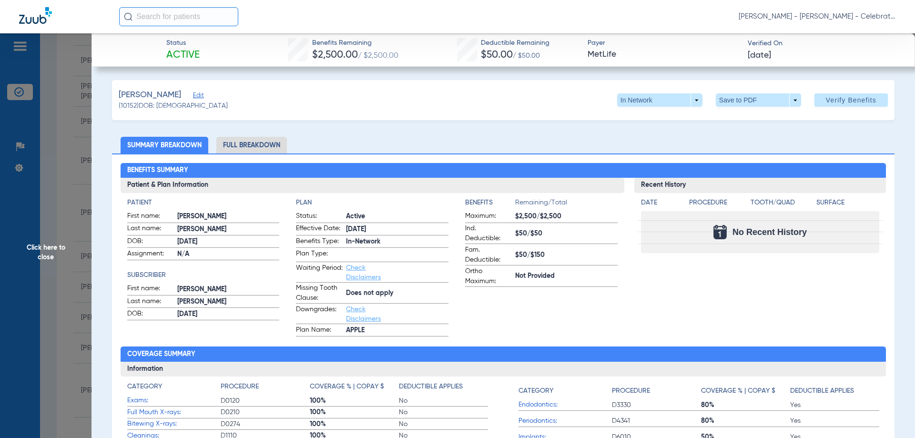
click at [247, 144] on li "Full Breakdown" at bounding box center [251, 145] width 71 height 17
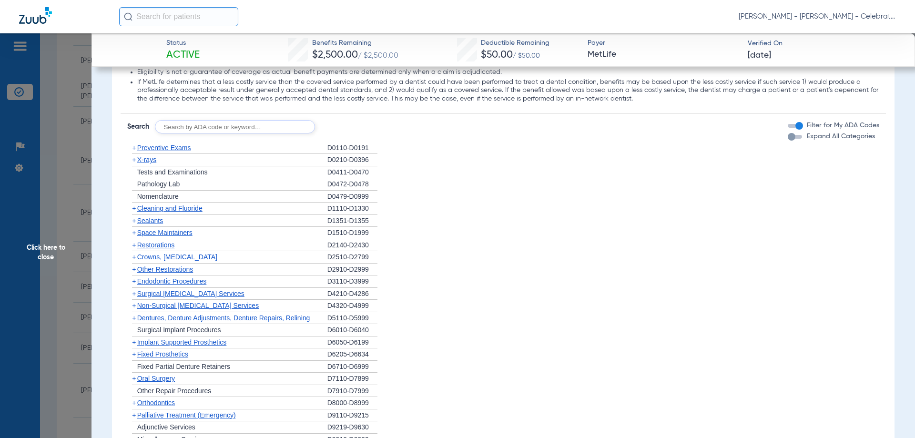
scroll to position [1239, 0]
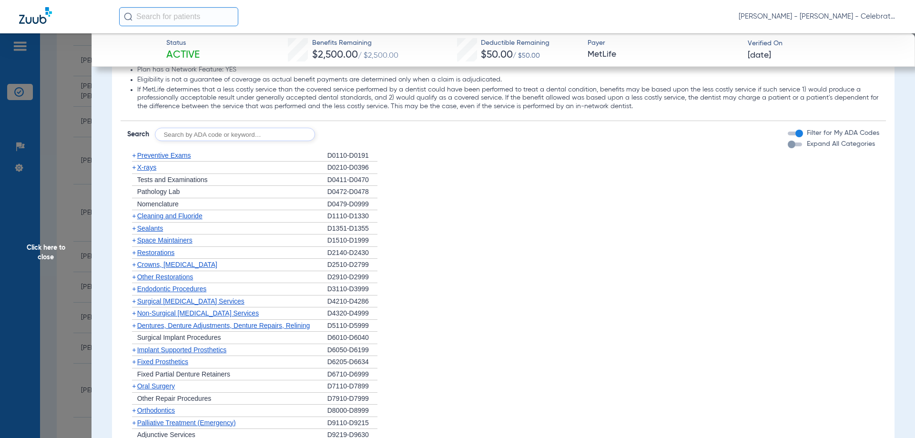
click at [165, 156] on span "Preventive Exams" at bounding box center [164, 156] width 54 height 8
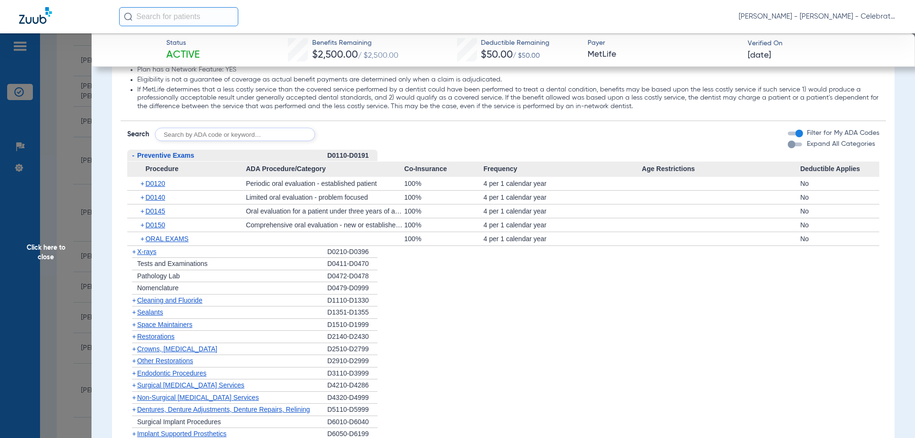
click at [165, 156] on span "Preventive Exams" at bounding box center [165, 156] width 57 height 8
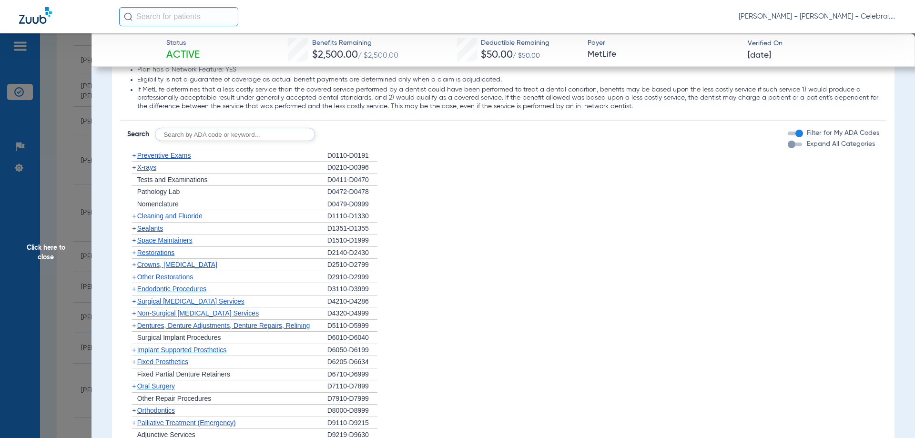
click at [154, 169] on span "X-rays" at bounding box center [146, 167] width 19 height 8
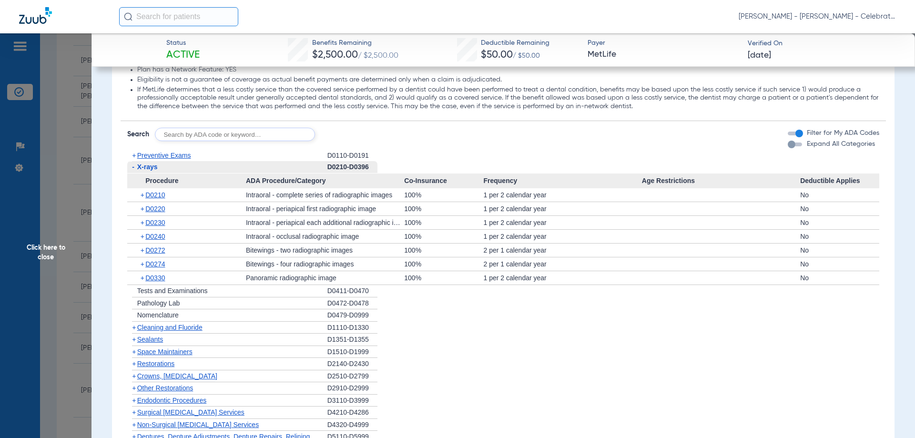
click at [154, 169] on span "X-rays" at bounding box center [147, 167] width 20 height 8
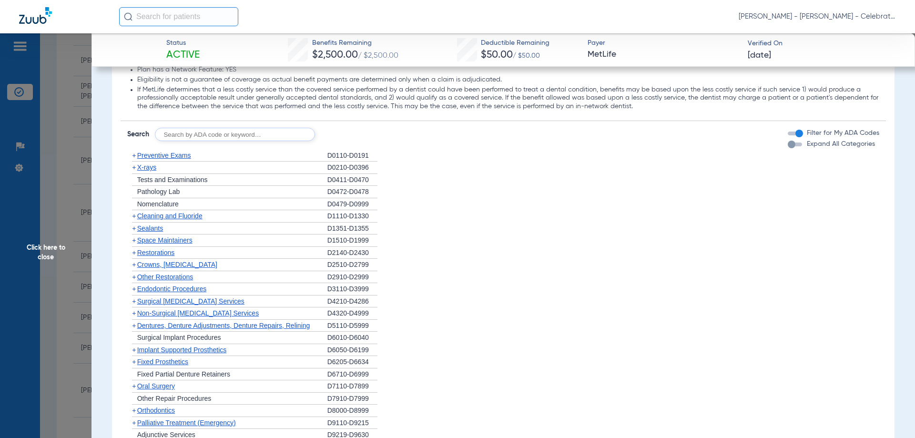
click at [156, 213] on span "Cleaning and Fluoride" at bounding box center [169, 216] width 65 height 8
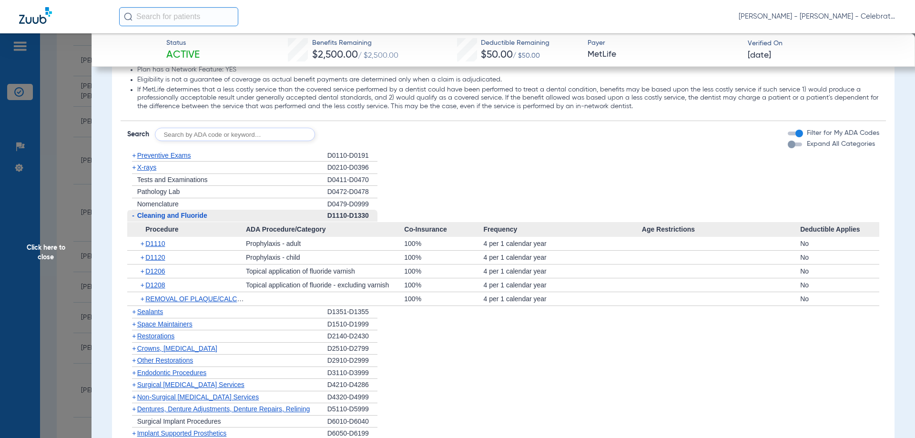
click at [156, 213] on span "Cleaning and Fluoride" at bounding box center [172, 216] width 70 height 8
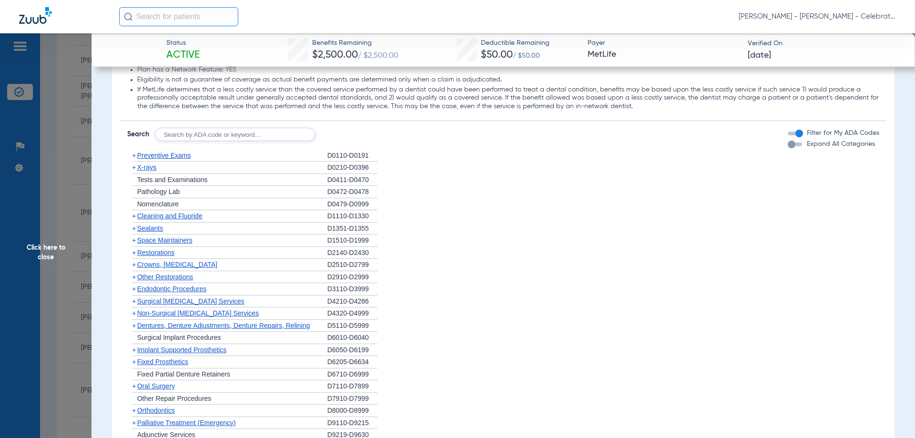
click at [147, 228] on span "Sealants" at bounding box center [150, 228] width 26 height 8
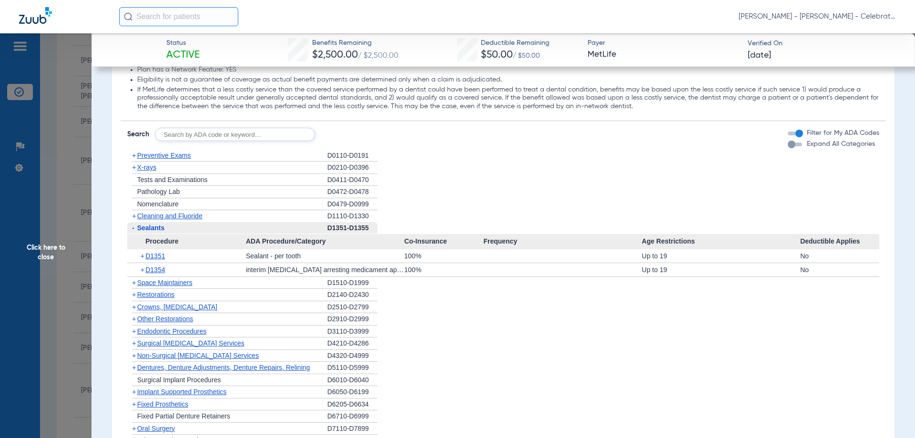
click at [147, 228] on span "Sealants" at bounding box center [151, 228] width 28 height 8
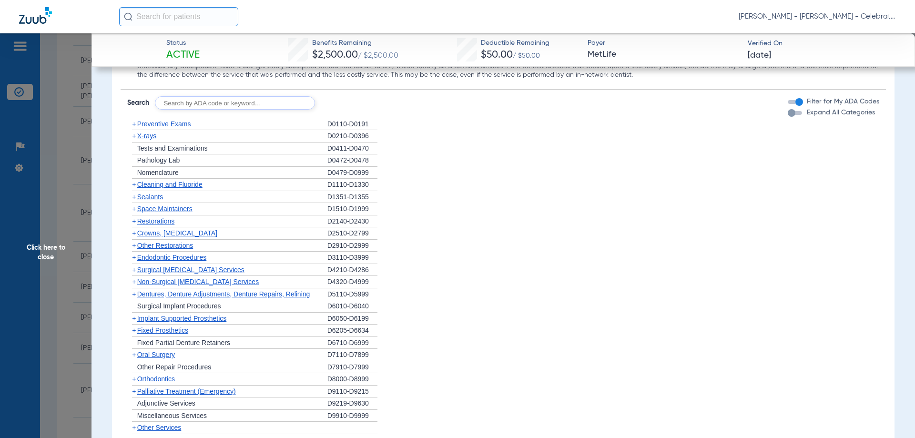
scroll to position [1286, 0]
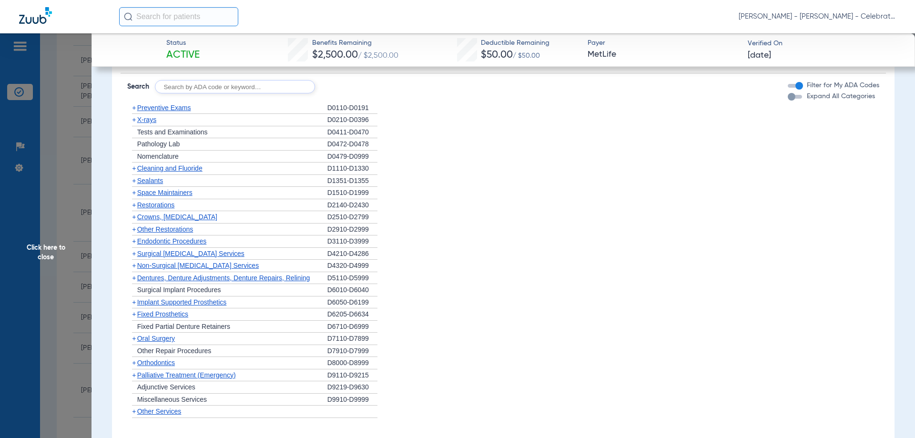
click at [150, 207] on span "Restorations" at bounding box center [156, 205] width 38 height 8
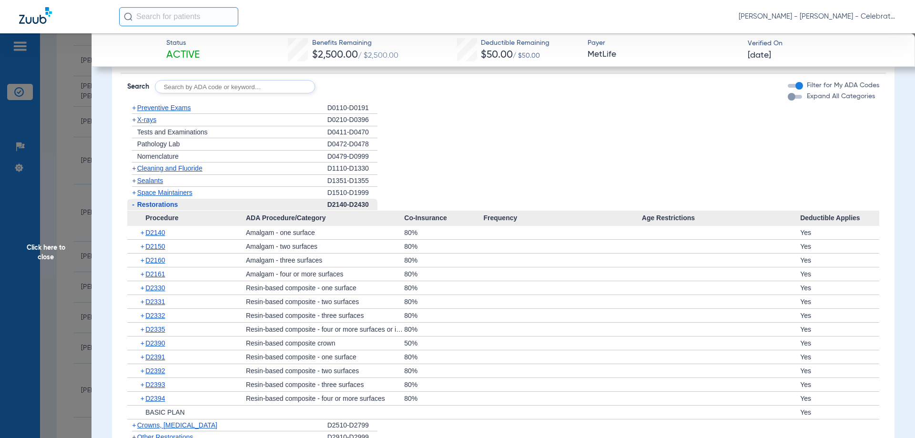
click at [150, 207] on span "Restorations" at bounding box center [157, 205] width 41 height 8
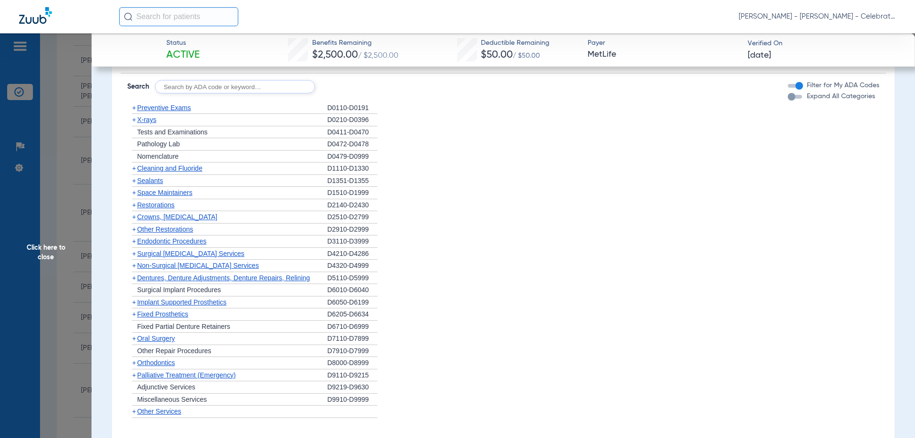
click at [162, 242] on span "Endodontic Procedures" at bounding box center [172, 241] width 70 height 8
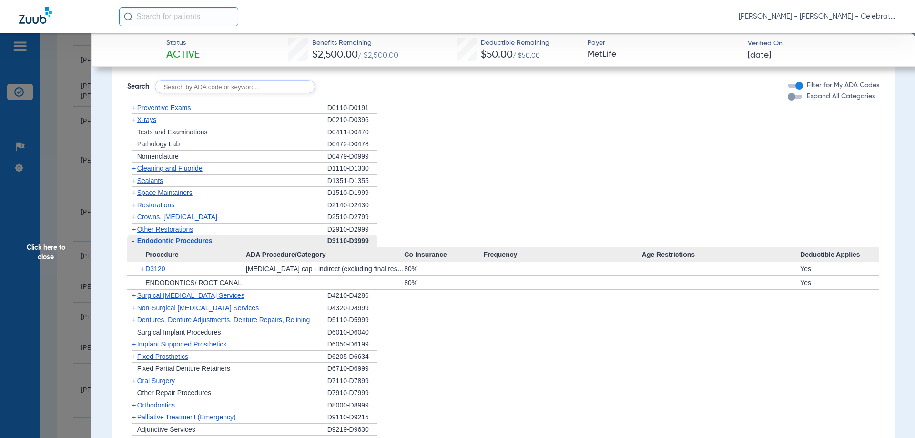
click at [155, 240] on span "Endodontic Procedures" at bounding box center [174, 241] width 75 height 8
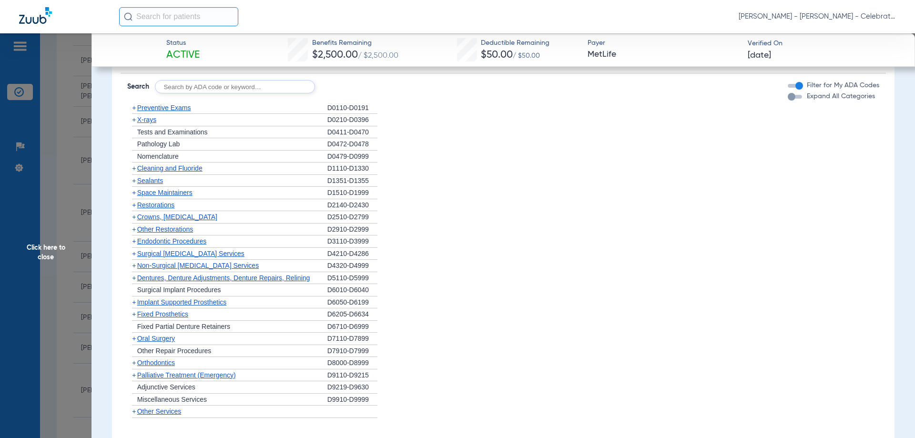
click at [154, 340] on span "Oral Surgery" at bounding box center [156, 338] width 38 height 8
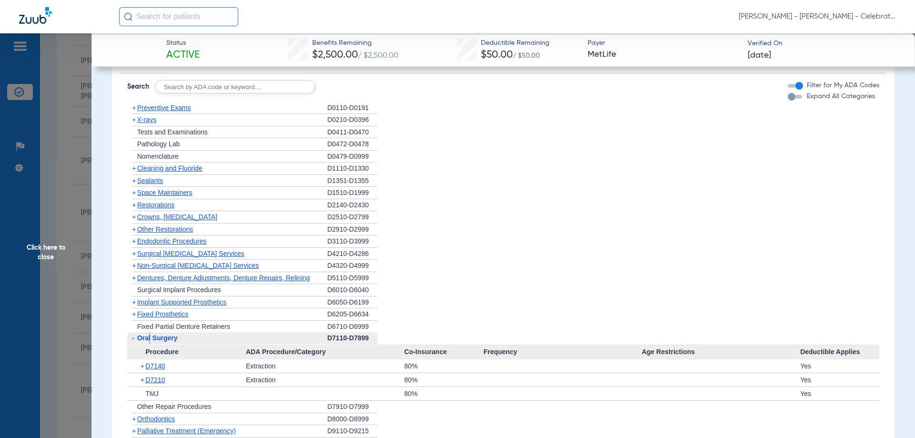
click at [151, 340] on span "Oral Surgery" at bounding box center [157, 338] width 41 height 8
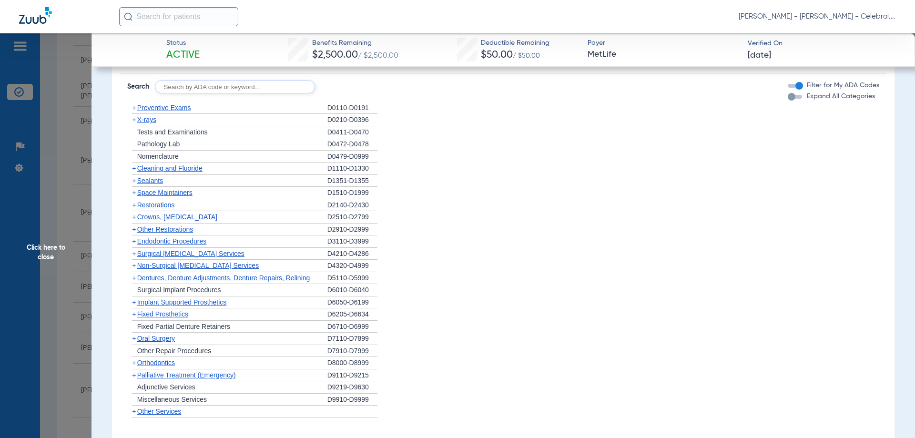
click at [167, 224] on div "+ Other Restorations" at bounding box center [227, 229] width 200 height 12
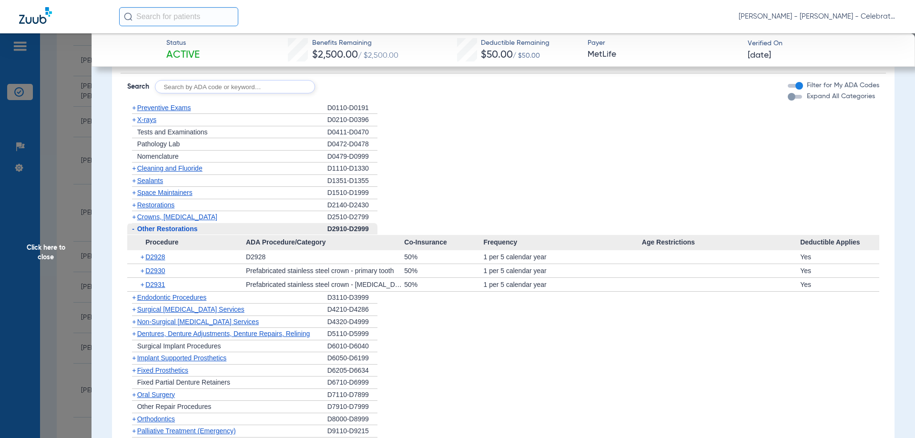
click at [174, 229] on span "Other Restorations" at bounding box center [167, 229] width 61 height 8
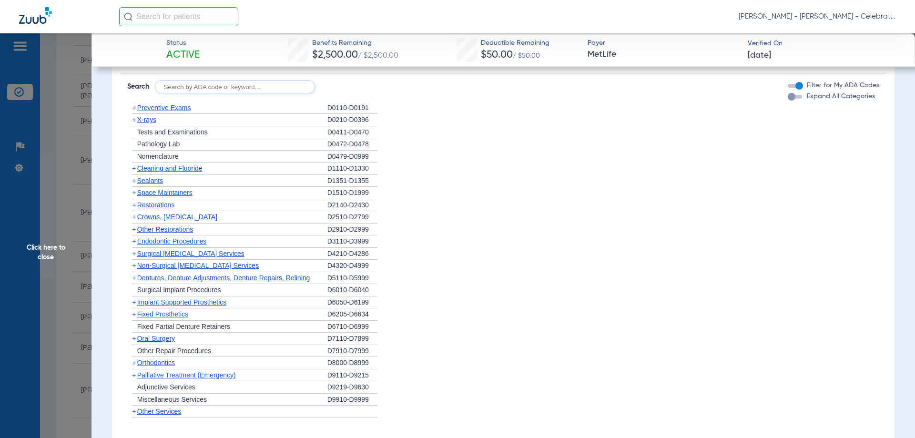
click at [169, 107] on span "Preventive Exams" at bounding box center [164, 108] width 54 height 8
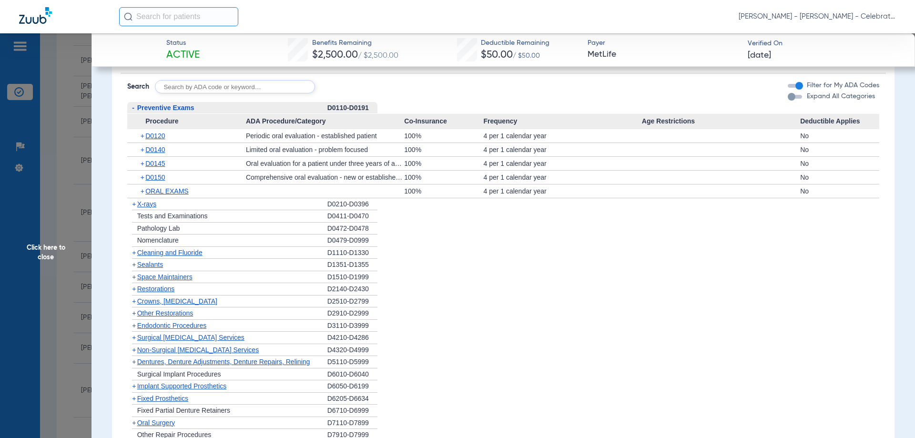
click at [169, 107] on span "Preventive Exams" at bounding box center [165, 108] width 57 height 8
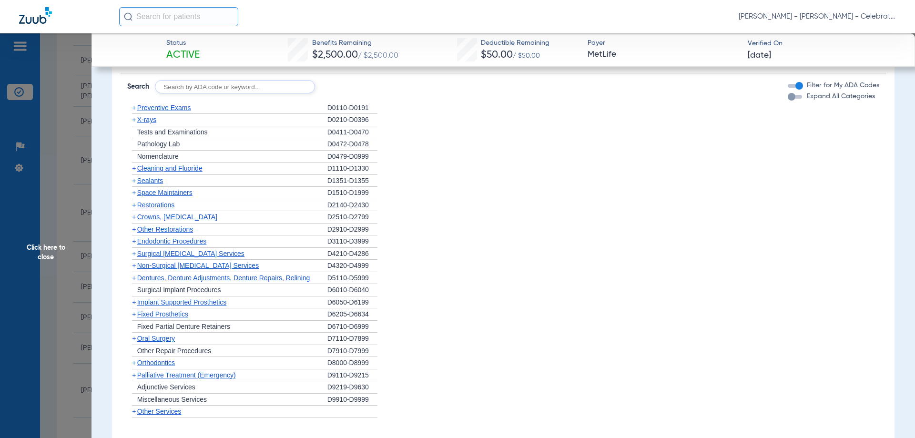
click at [150, 168] on span "Cleaning and Fluoride" at bounding box center [169, 168] width 65 height 8
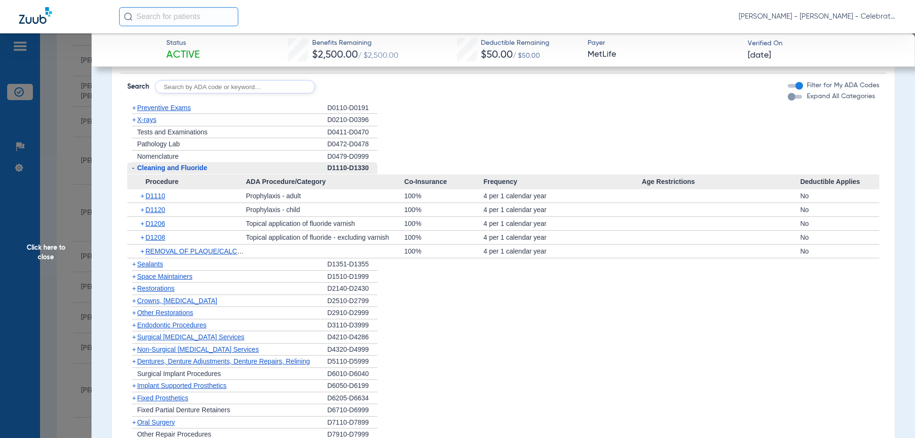
click at [150, 168] on span "Cleaning and Fluoride" at bounding box center [172, 168] width 70 height 8
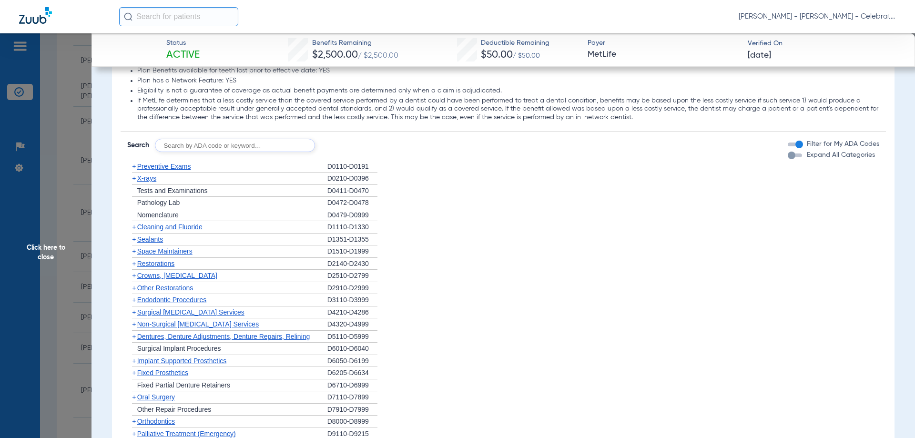
scroll to position [1260, 0]
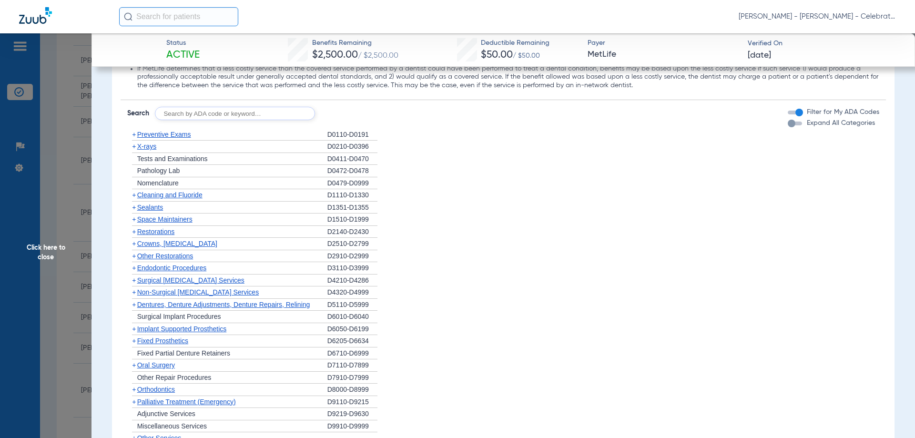
click at [148, 149] on span "X-rays" at bounding box center [146, 146] width 19 height 8
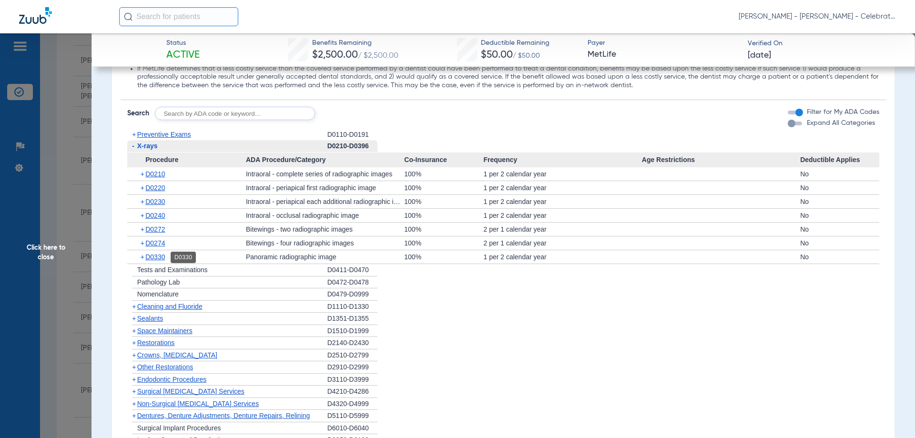
click at [152, 254] on span "D0330" at bounding box center [155, 257] width 20 height 8
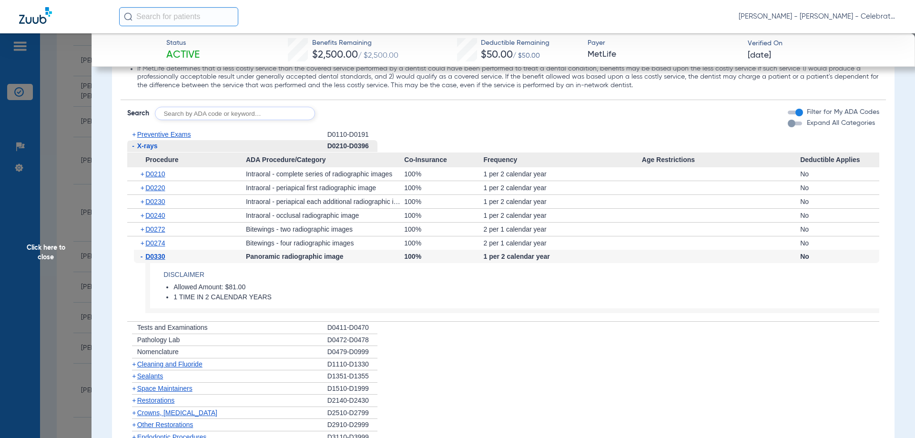
click at [152, 254] on span "D0330" at bounding box center [155, 257] width 20 height 8
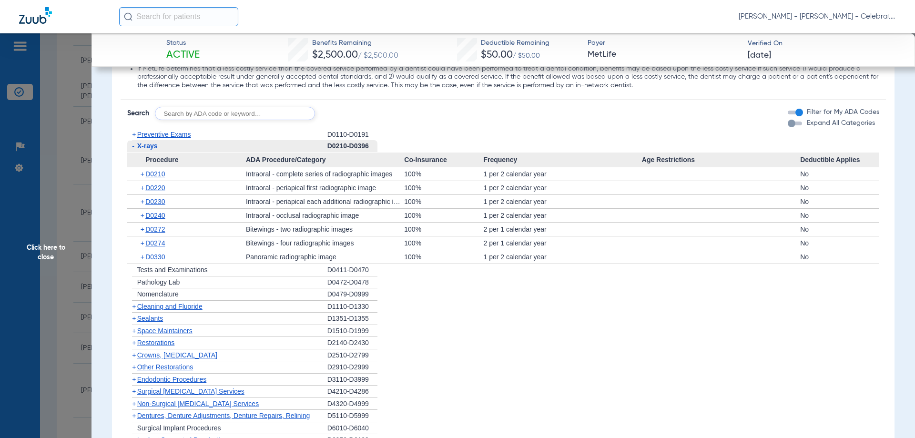
click at [140, 148] on span "X-rays" at bounding box center [147, 146] width 20 height 8
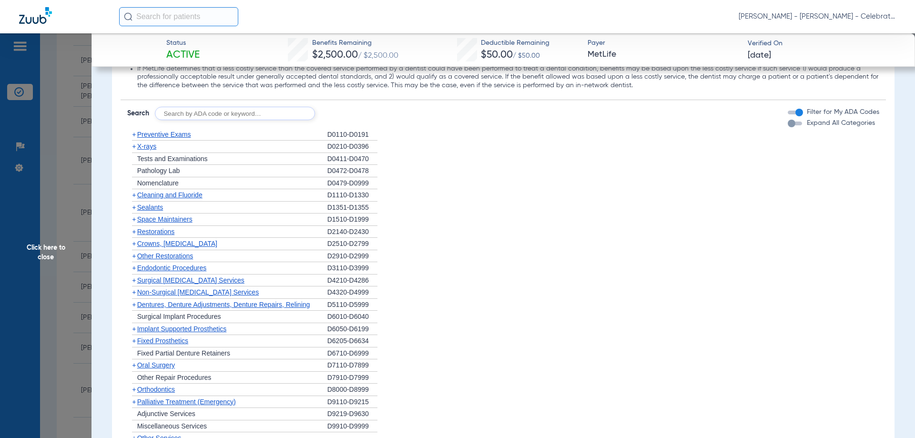
click at [150, 204] on span "Sealants" at bounding box center [150, 207] width 26 height 8
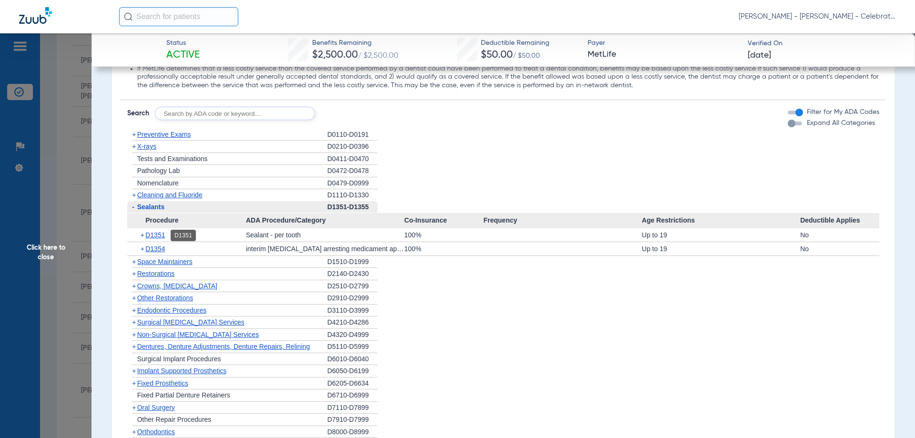
click at [147, 234] on span "D1351" at bounding box center [155, 235] width 20 height 8
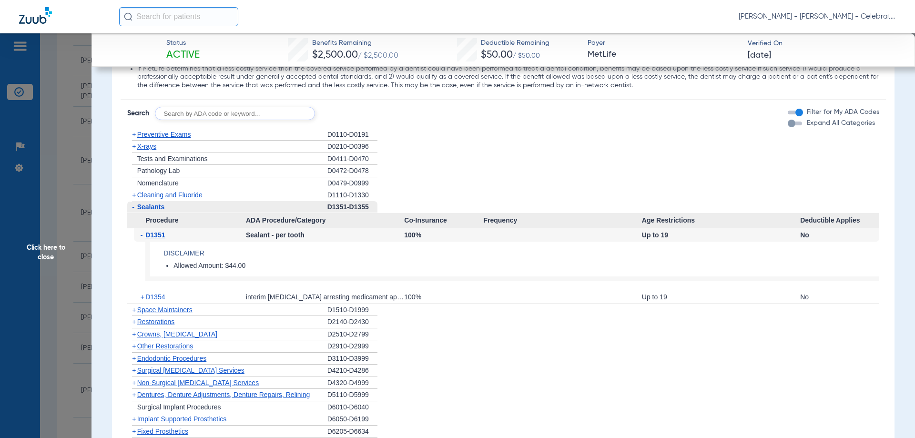
click at [27, 246] on span "Click here to close" at bounding box center [45, 252] width 91 height 438
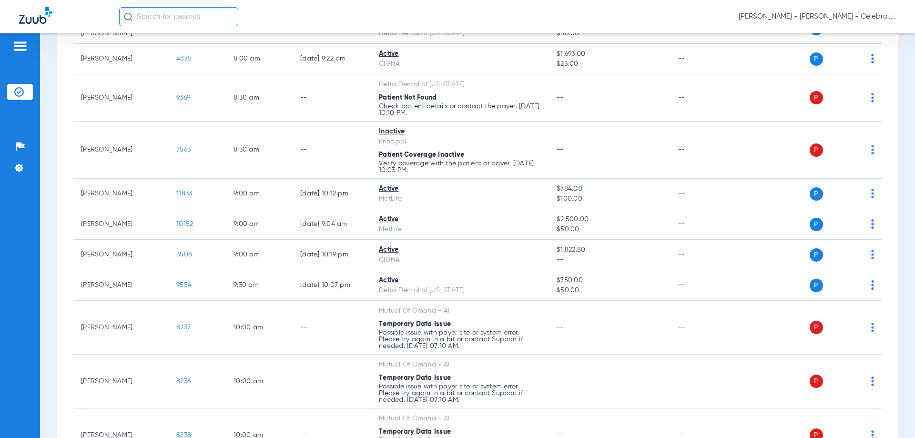
scroll to position [238, 0]
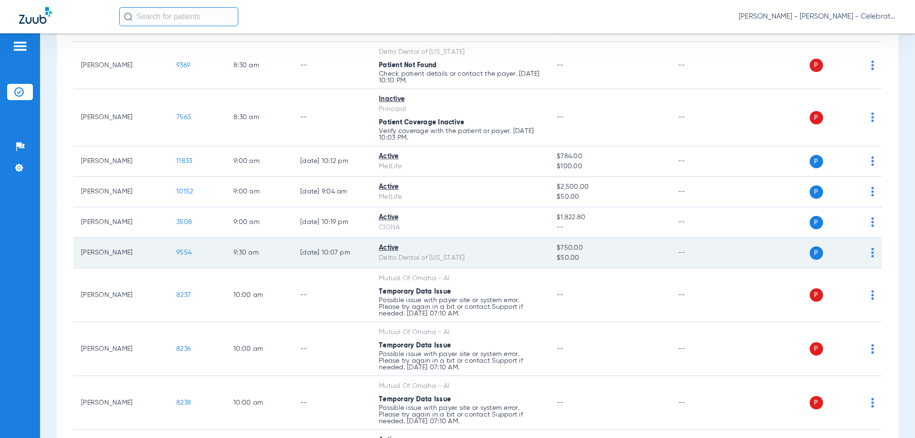
click at [179, 252] on span "9554" at bounding box center [183, 252] width 15 height 7
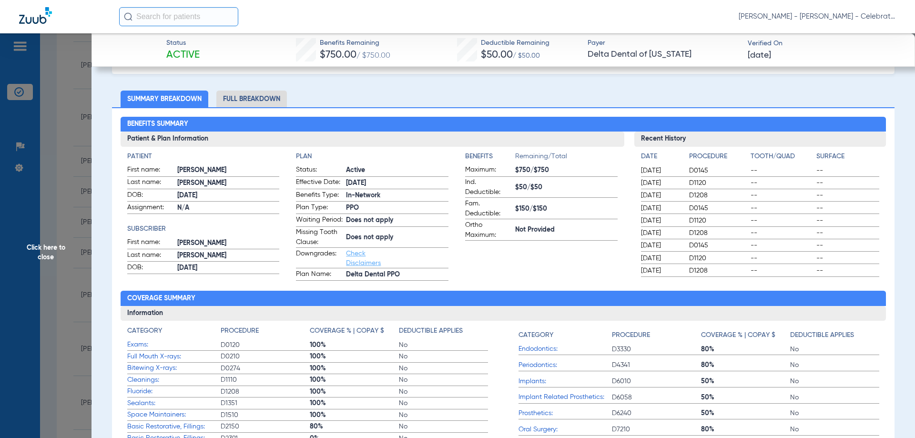
scroll to position [0, 0]
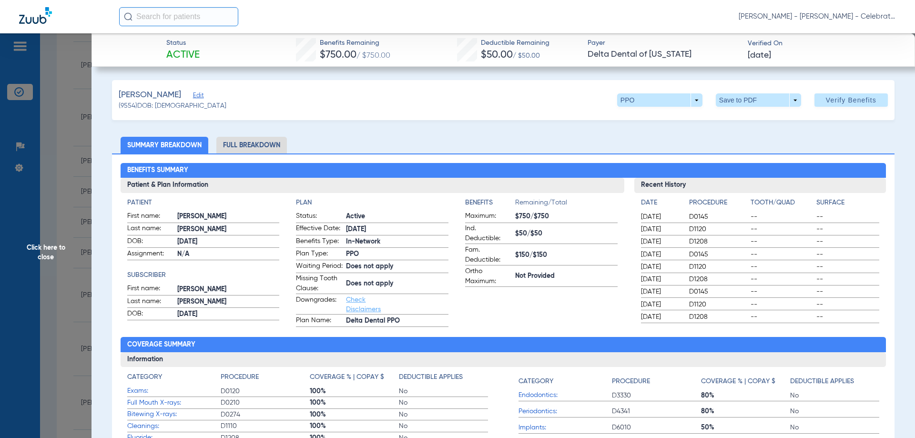
click at [239, 149] on li "Full Breakdown" at bounding box center [251, 145] width 71 height 17
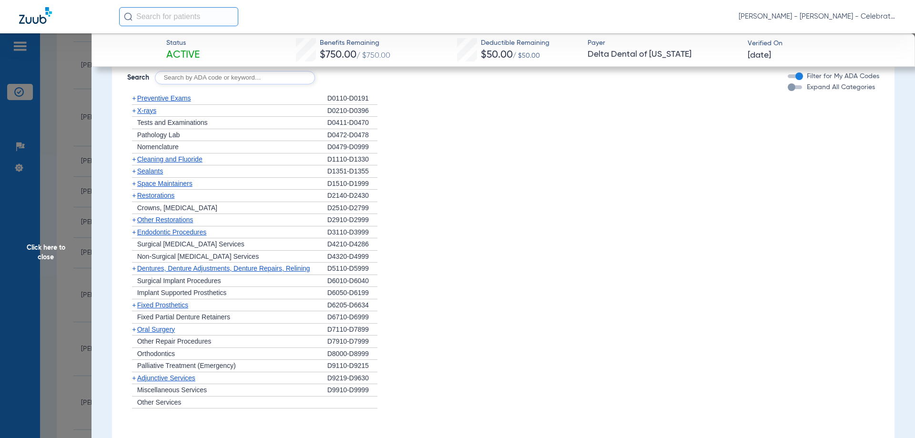
scroll to position [905, 0]
click at [162, 199] on span "Restorations" at bounding box center [156, 195] width 38 height 8
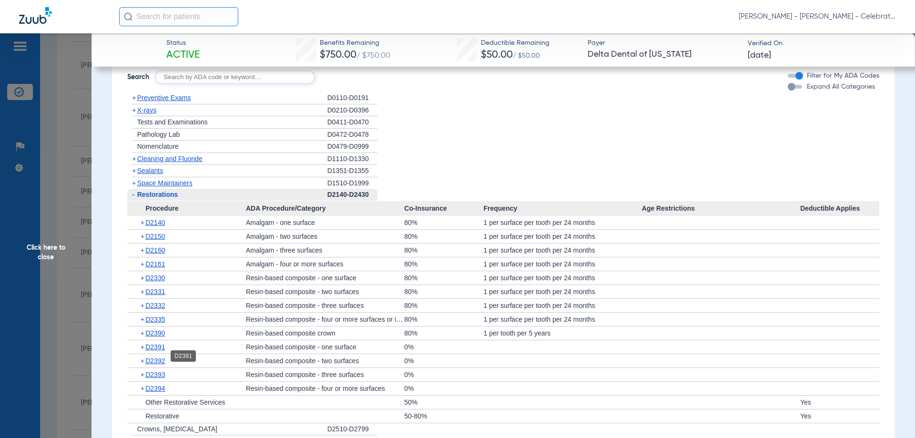
click at [161, 351] on span "D2391" at bounding box center [155, 347] width 20 height 8
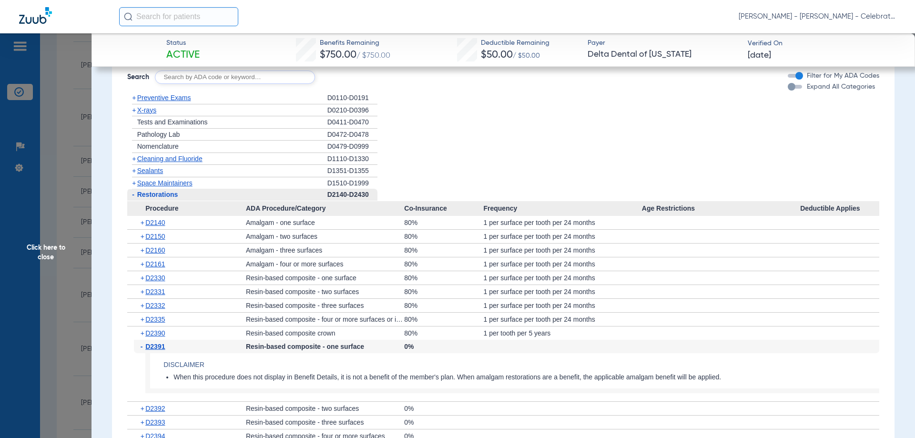
click at [161, 350] on span "D2391" at bounding box center [155, 347] width 20 height 8
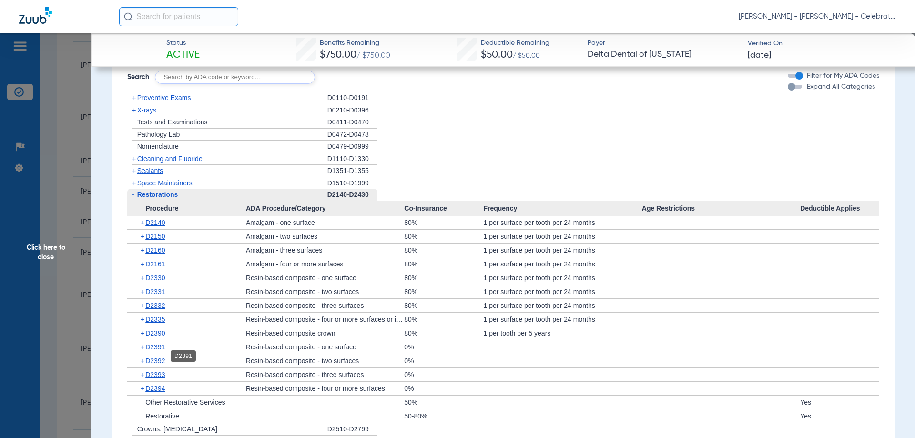
click at [157, 351] on span "D2391" at bounding box center [155, 347] width 20 height 8
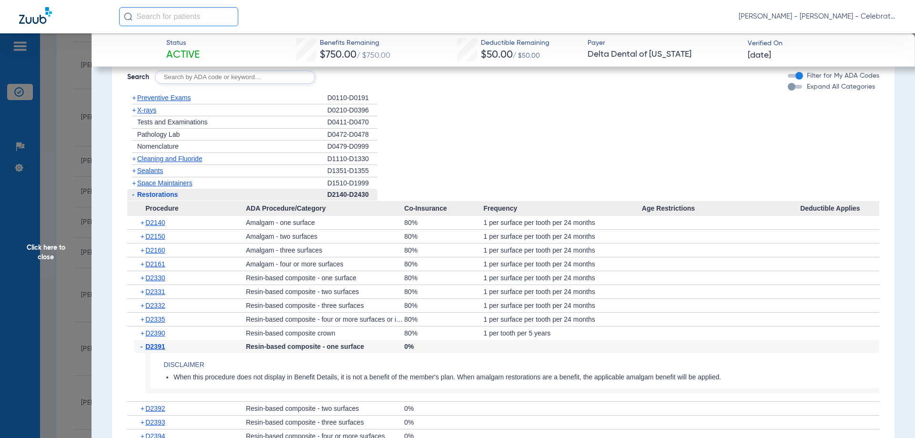
click at [162, 199] on div "- Restorations" at bounding box center [227, 195] width 200 height 12
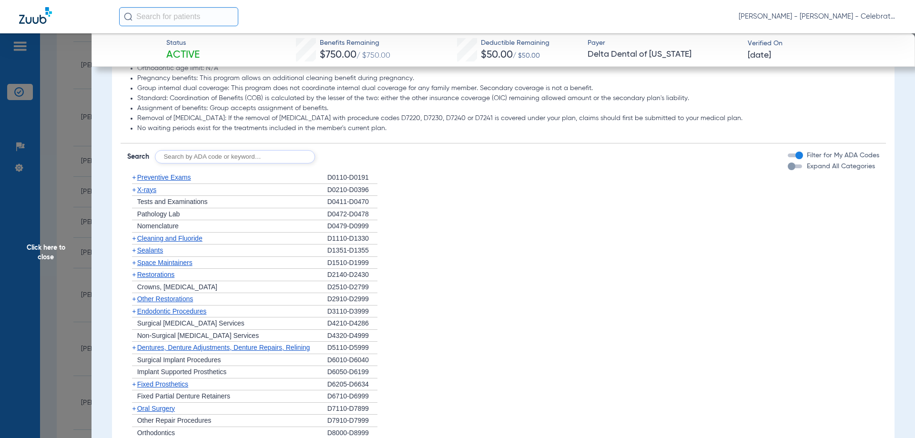
scroll to position [798, 0]
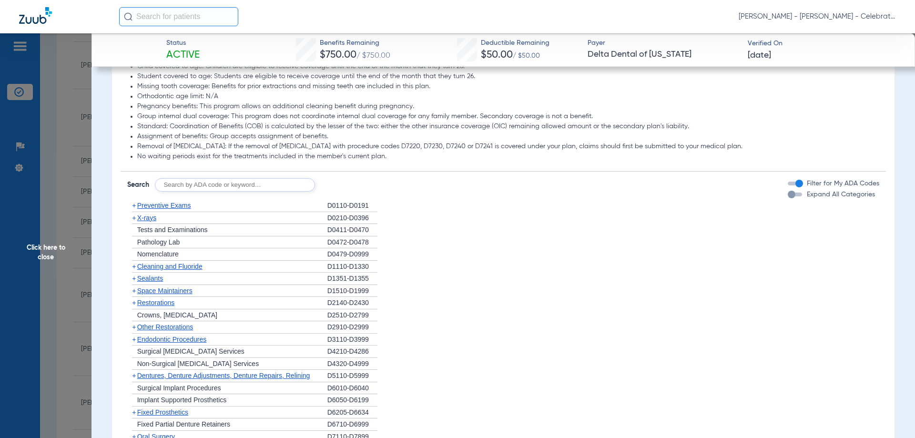
click at [186, 209] on span "Preventive Exams" at bounding box center [164, 206] width 54 height 8
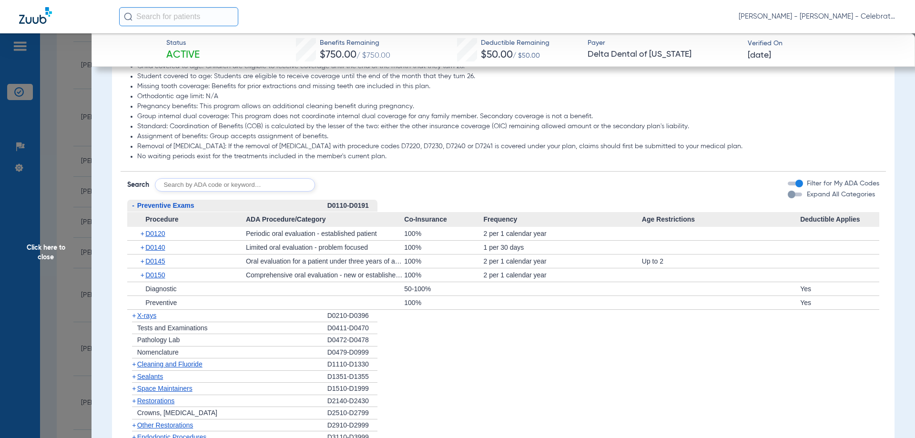
click at [186, 209] on span "Preventive Exams" at bounding box center [165, 206] width 57 height 8
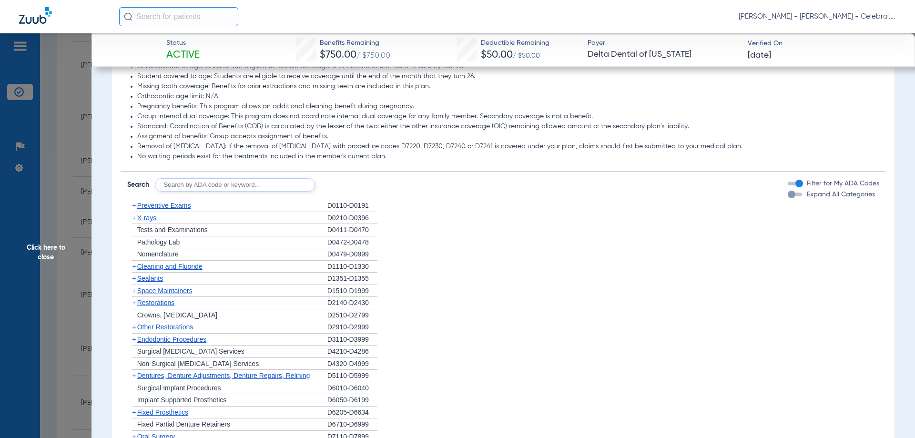
click at [152, 270] on span "Cleaning and Fluoride" at bounding box center [169, 267] width 65 height 8
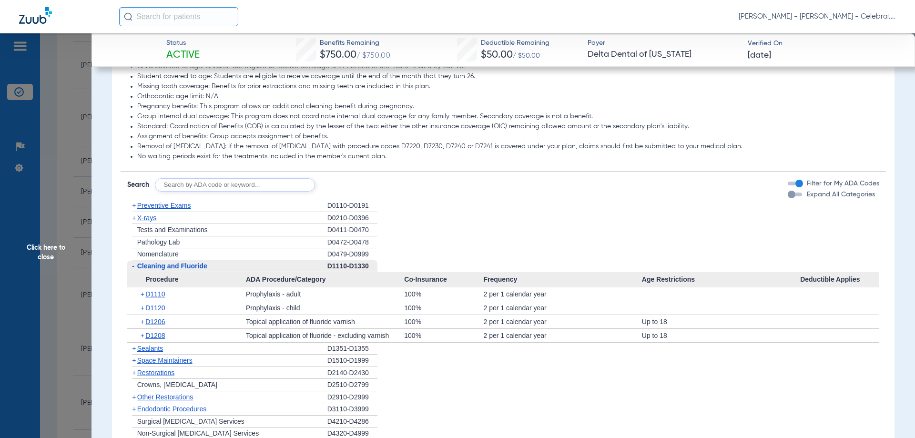
click at [59, 248] on span "Click here to close" at bounding box center [45, 252] width 91 height 438
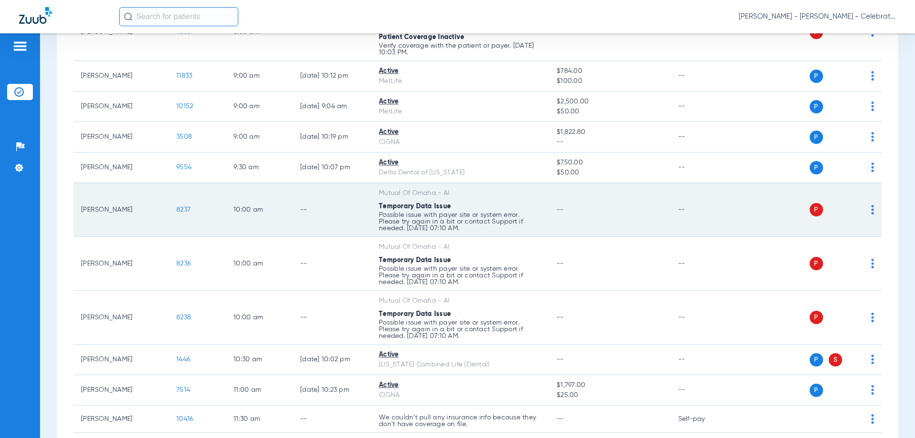
scroll to position [334, 0]
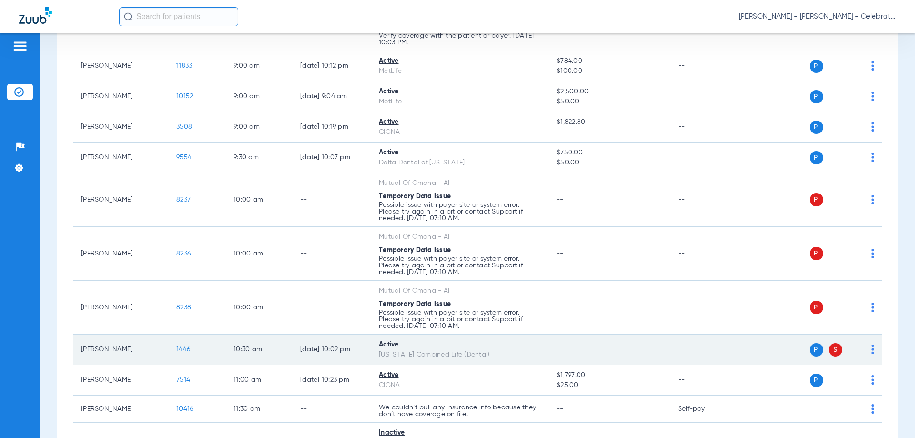
click at [179, 349] on span "1446" at bounding box center [183, 349] width 14 height 7
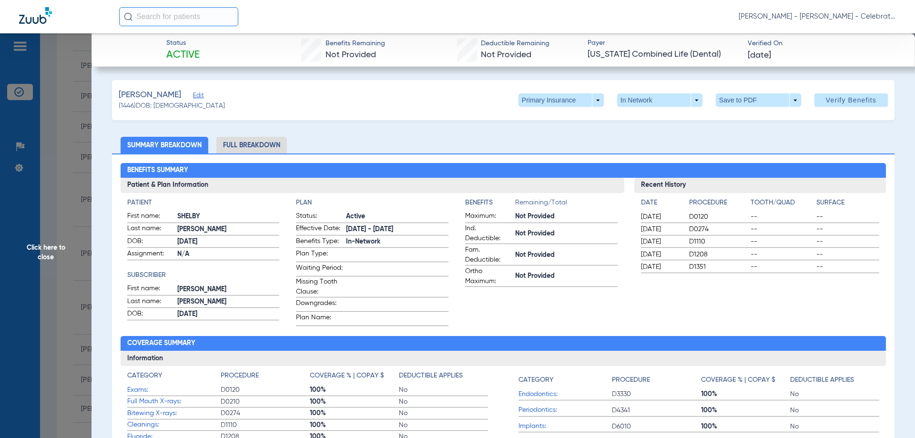
click at [250, 143] on li "Full Breakdown" at bounding box center [251, 145] width 71 height 17
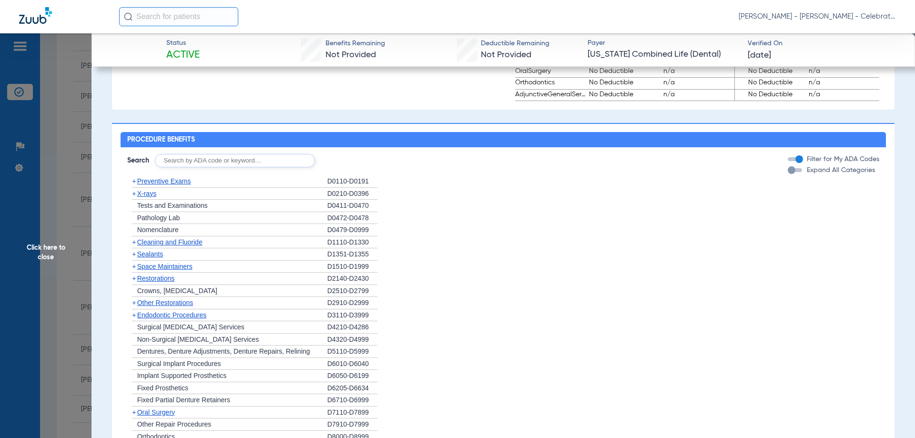
scroll to position [762, 0]
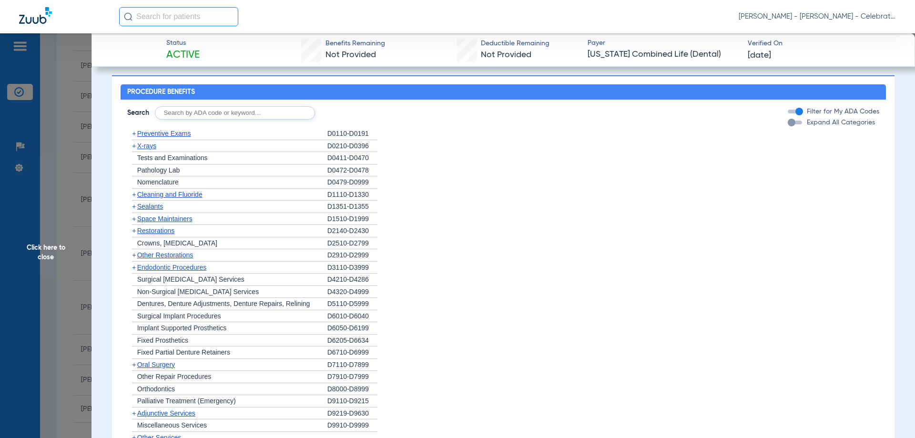
click at [181, 132] on div "Search Filter for My ADA Codes Expand All Categories + Preventive Exams D0110-D…" at bounding box center [504, 275] width 766 height 351
click at [177, 137] on span "Preventive Exams" at bounding box center [164, 134] width 54 height 8
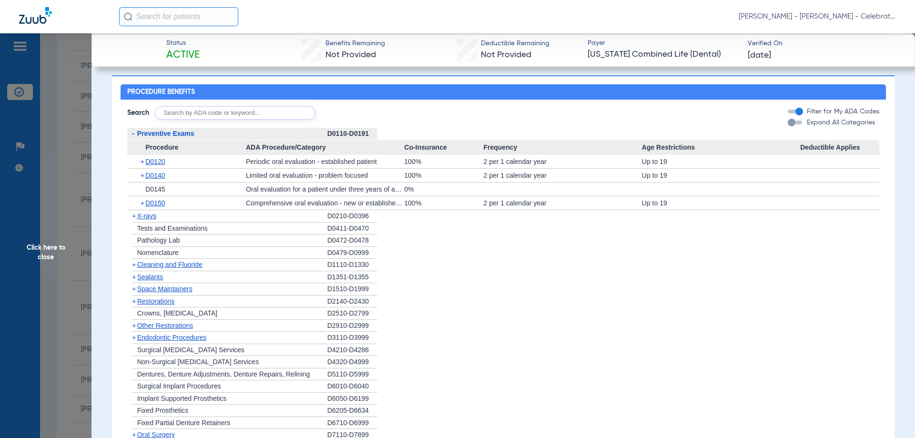
click at [176, 137] on span "Preventive Exams" at bounding box center [165, 134] width 57 height 8
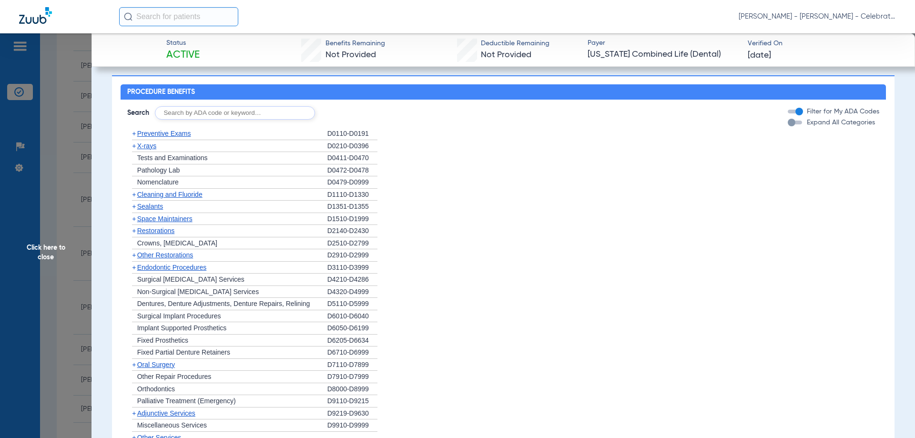
click at [165, 197] on span "Cleaning and Fluoride" at bounding box center [169, 195] width 65 height 8
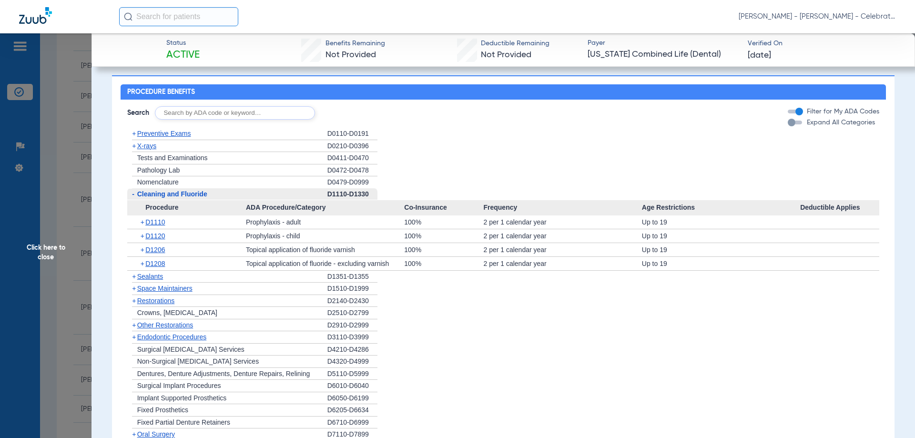
click at [165, 197] on span "Cleaning and Fluoride" at bounding box center [172, 194] width 70 height 8
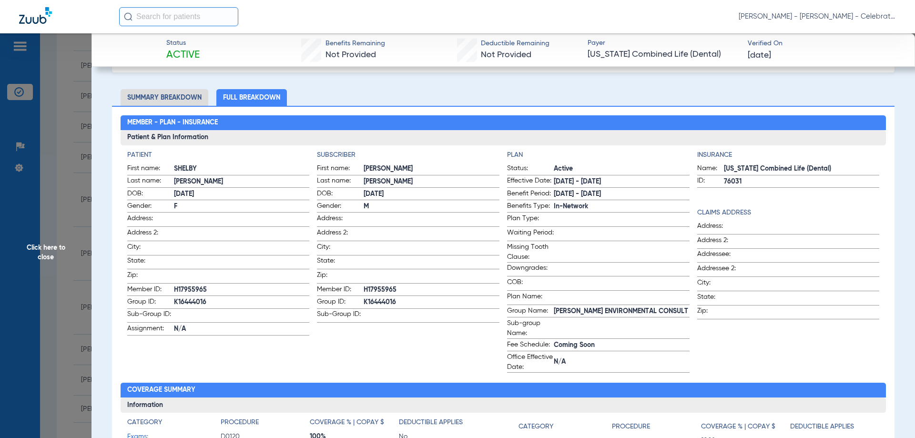
scroll to position [0, 0]
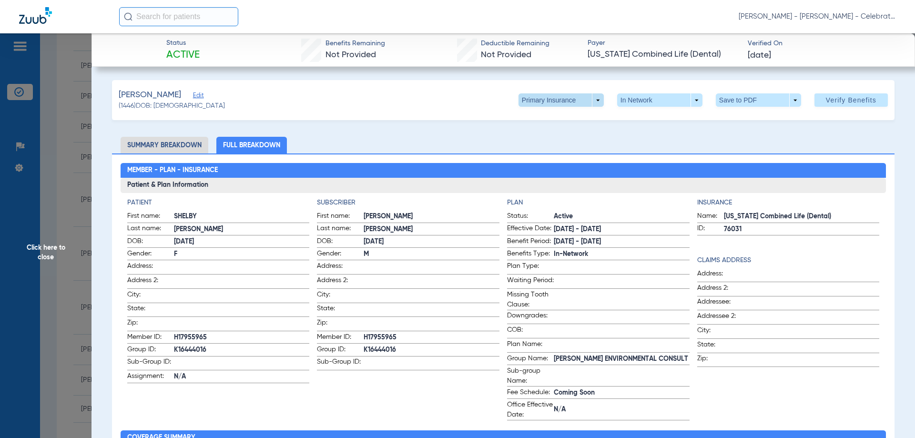
click at [580, 99] on span at bounding box center [560, 99] width 85 height 13
click at [557, 137] on span "Secondary Insurance" at bounding box center [550, 138] width 63 height 7
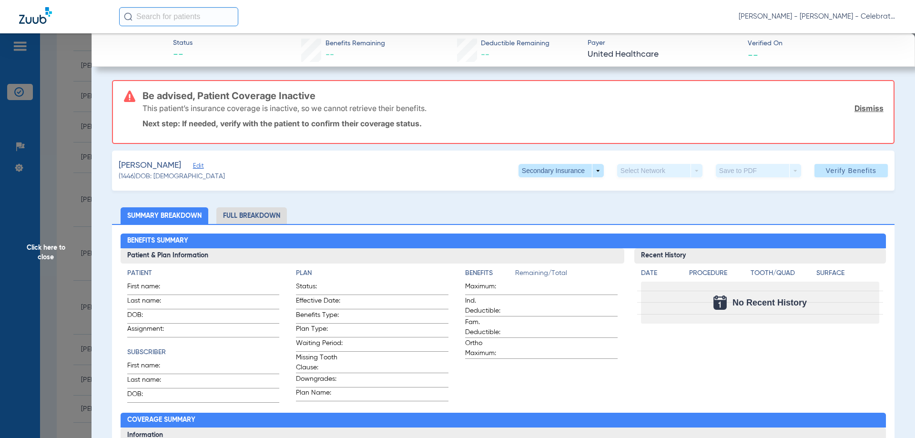
click at [578, 179] on div "[PERSON_NAME] Edit ([DEMOGRAPHIC_DATA]) DOB: [DEMOGRAPHIC_DATA] Secondary Insur…" at bounding box center [503, 171] width 782 height 40
click at [549, 173] on span at bounding box center [560, 170] width 23 height 23
click at [548, 187] on span "Primary Insurance" at bounding box center [550, 189] width 63 height 7
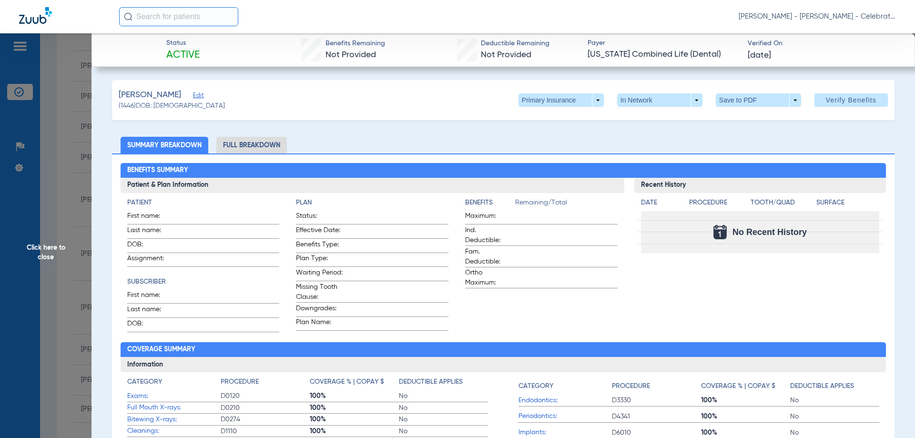
click at [57, 252] on span "Click here to close" at bounding box center [45, 252] width 91 height 438
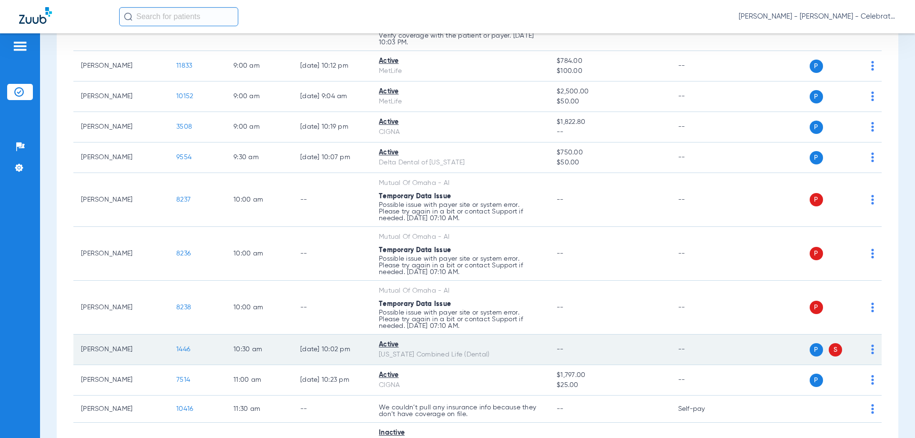
click at [183, 346] on span "1446" at bounding box center [183, 349] width 14 height 7
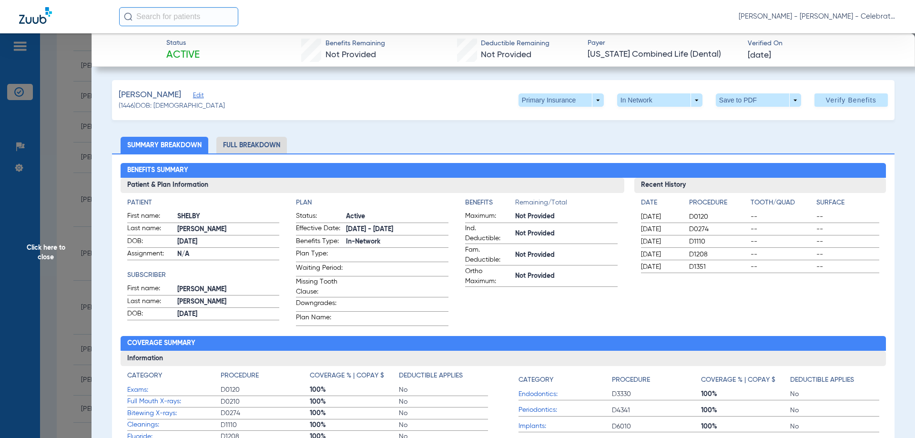
click at [260, 147] on li "Full Breakdown" at bounding box center [251, 145] width 71 height 17
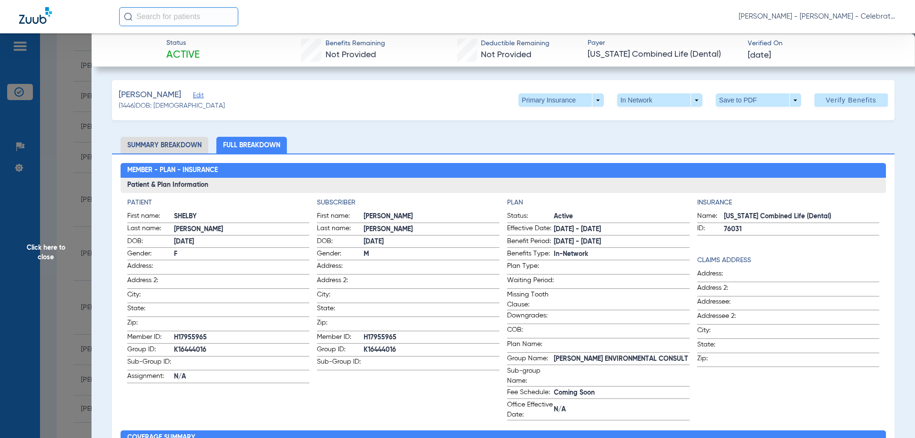
scroll to position [191, 0]
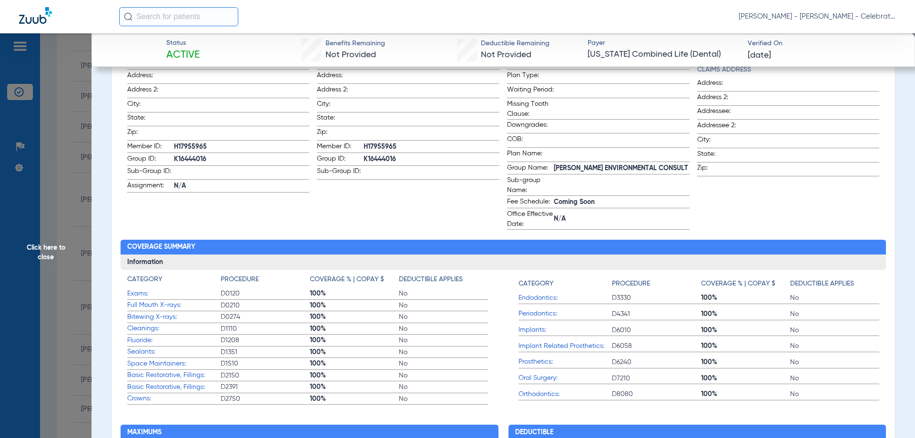
drag, startPoint x: 206, startPoint y: 146, endPoint x: 178, endPoint y: 142, distance: 29.0
click at [178, 142] on span "H17955965" at bounding box center [242, 147] width 136 height 10
drag, startPoint x: 174, startPoint y: 144, endPoint x: 210, endPoint y: 142, distance: 35.8
click at [210, 142] on span "H17955965" at bounding box center [242, 147] width 136 height 10
drag, startPoint x: 187, startPoint y: 151, endPoint x: 206, endPoint y: 146, distance: 20.0
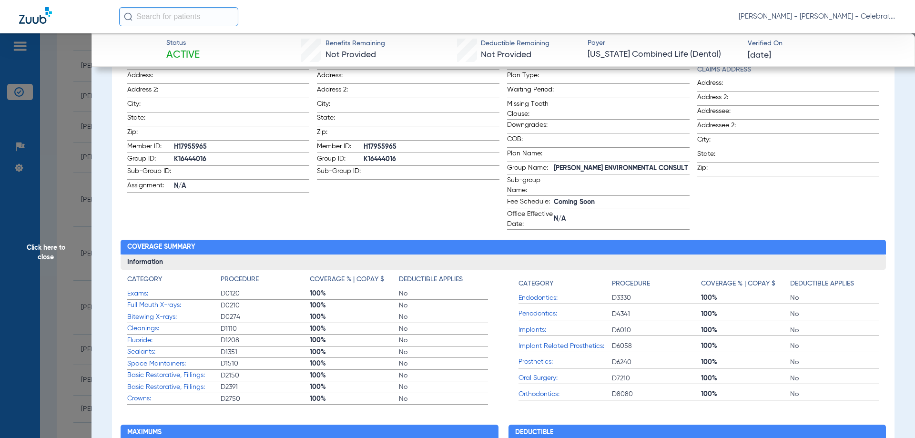
click at [206, 146] on span "H17955965" at bounding box center [242, 147] width 136 height 10
copy span "H17955965"
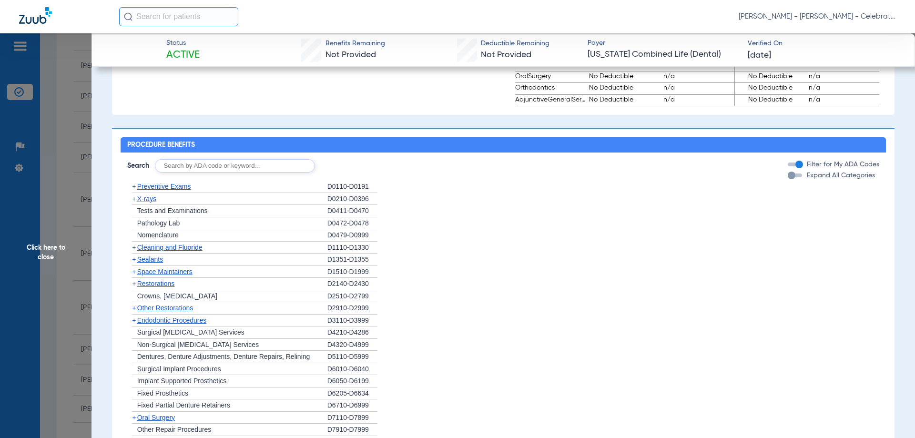
scroll to position [762, 0]
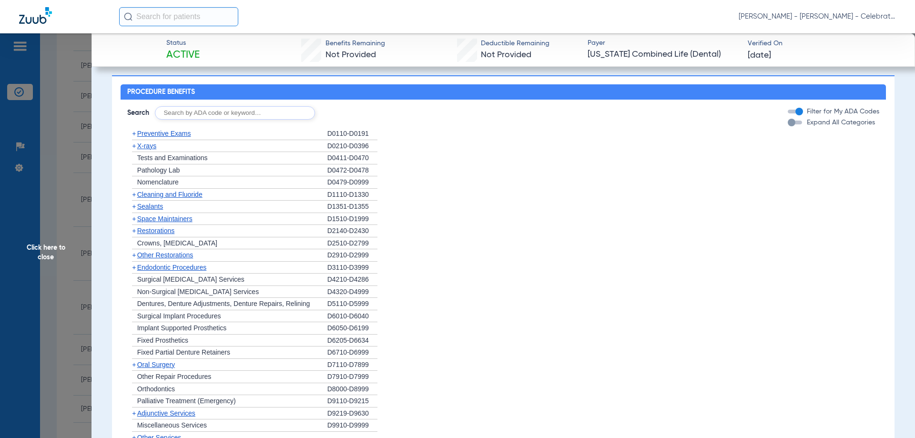
click at [176, 134] on div "+ Preventive Exams" at bounding box center [227, 134] width 200 height 12
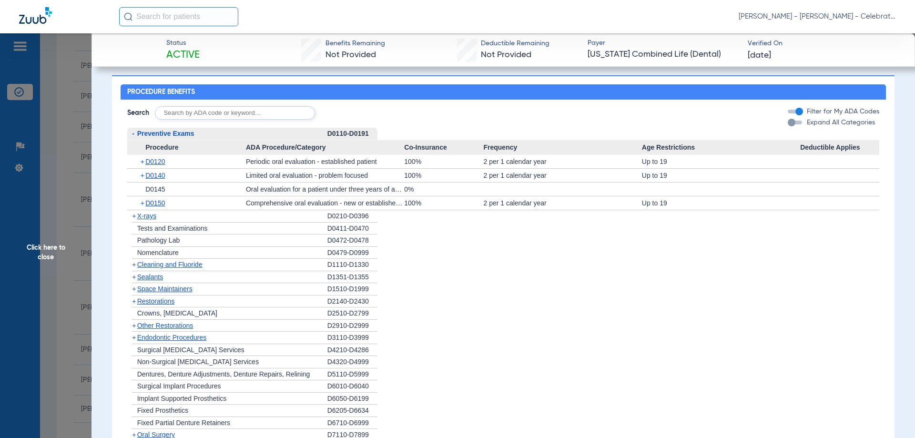
click at [176, 137] on span "Preventive Exams" at bounding box center [165, 134] width 57 height 8
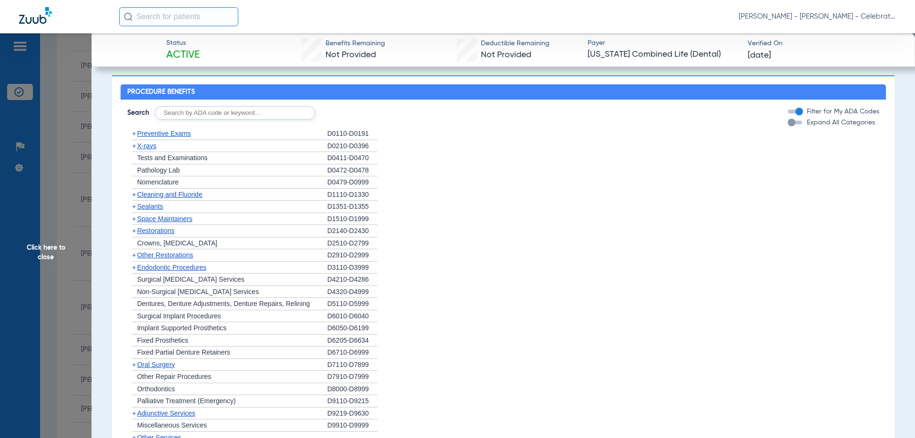
click at [152, 148] on span "X-rays" at bounding box center [146, 146] width 19 height 8
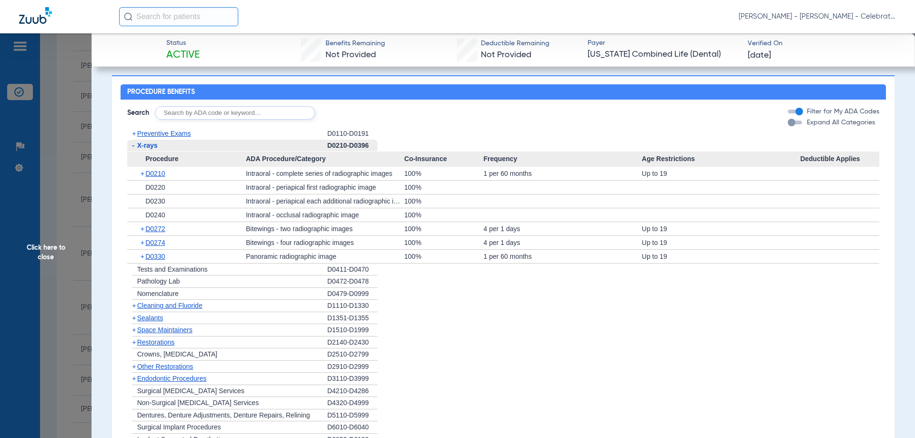
click at [152, 148] on span "X-rays" at bounding box center [147, 146] width 20 height 8
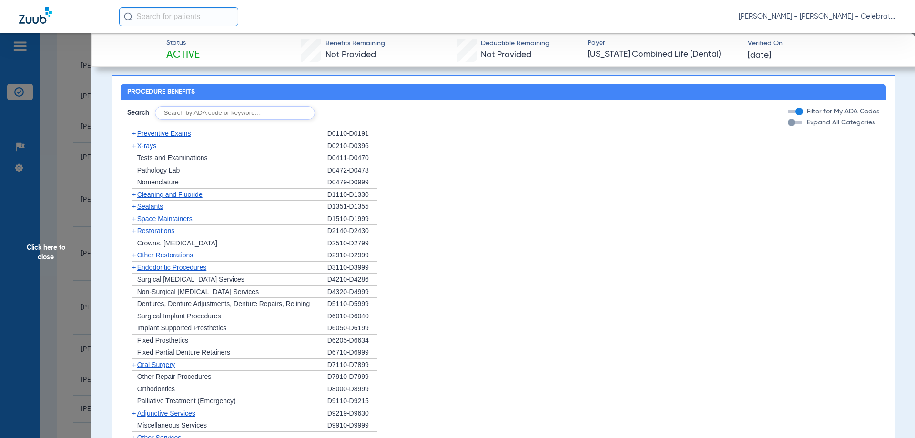
click at [160, 198] on span "Cleaning and Fluoride" at bounding box center [169, 195] width 65 height 8
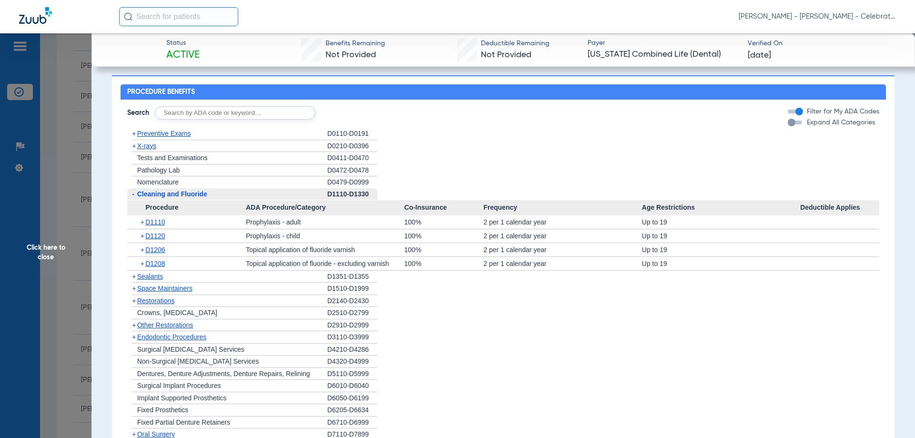
click at [160, 198] on span "Cleaning and Fluoride" at bounding box center [172, 194] width 70 height 8
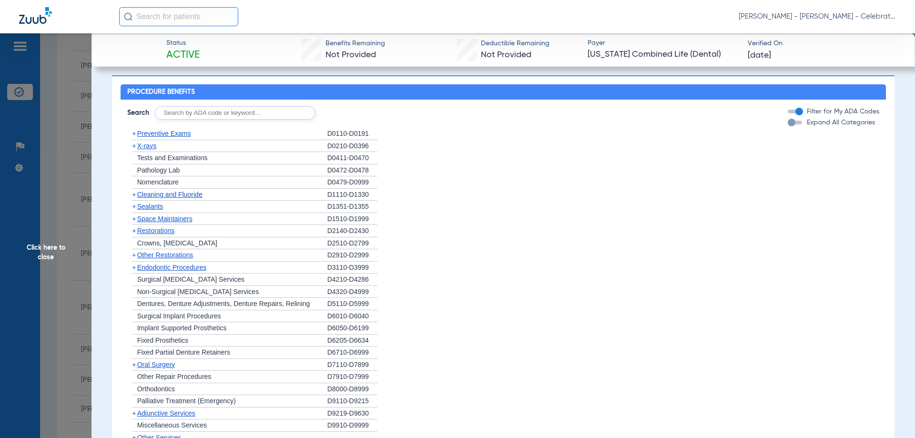
click at [152, 207] on div "+ Sealants" at bounding box center [227, 207] width 200 height 12
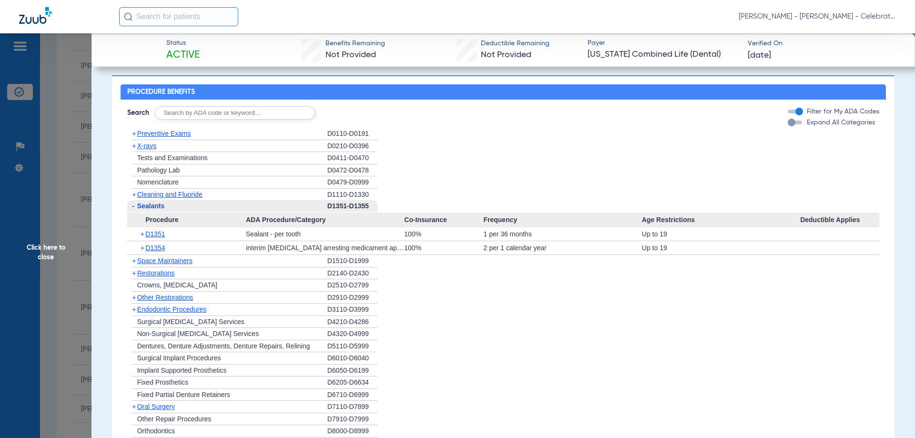
click at [152, 208] on span "Sealants" at bounding box center [151, 206] width 28 height 8
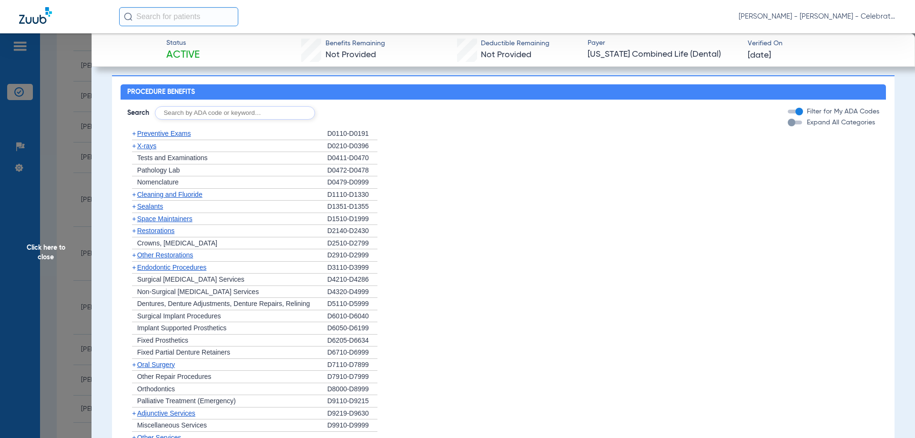
click at [153, 234] on span "Restorations" at bounding box center [156, 231] width 38 height 8
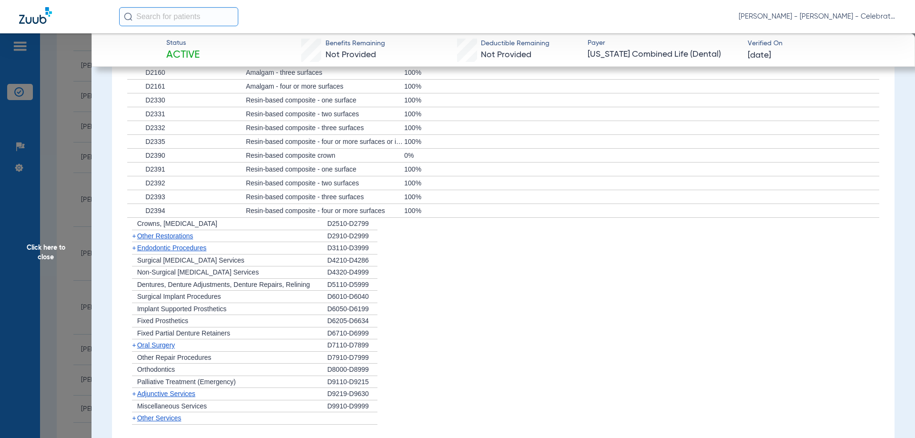
scroll to position [1001, 0]
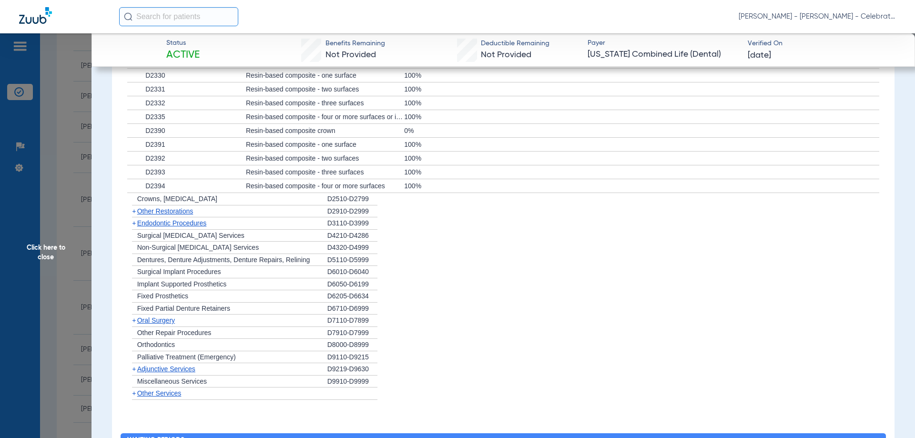
click at [193, 214] on span "Other Restorations" at bounding box center [165, 211] width 56 height 8
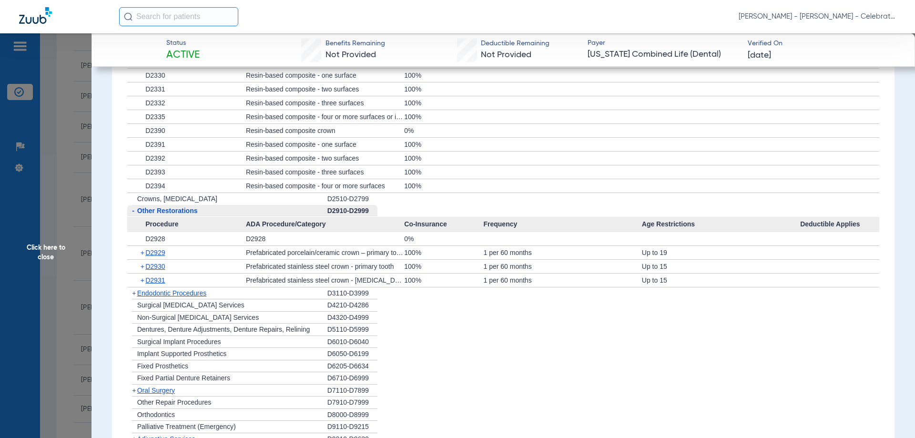
click at [194, 214] on span "Other Restorations" at bounding box center [167, 211] width 61 height 8
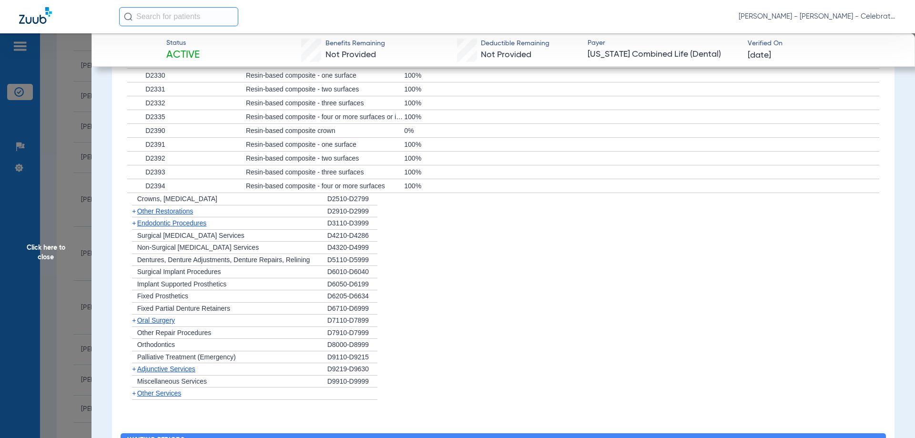
click at [189, 227] on span "Endodontic Procedures" at bounding box center [172, 223] width 70 height 8
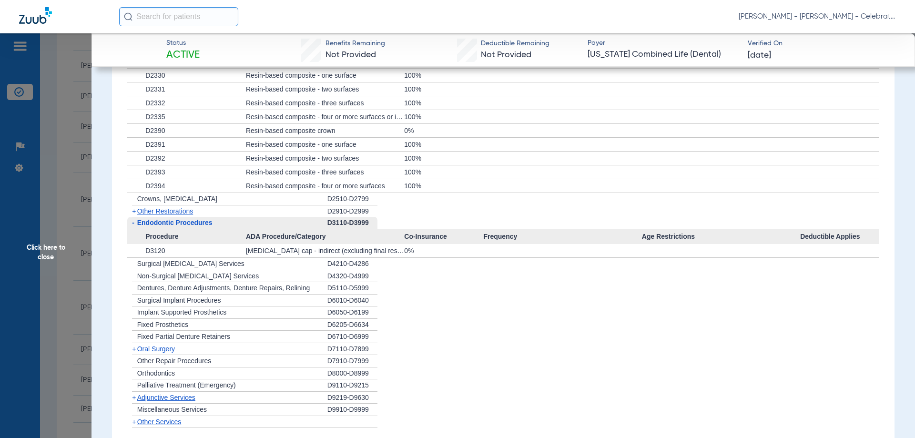
click at [189, 226] on span "Endodontic Procedures" at bounding box center [174, 223] width 75 height 8
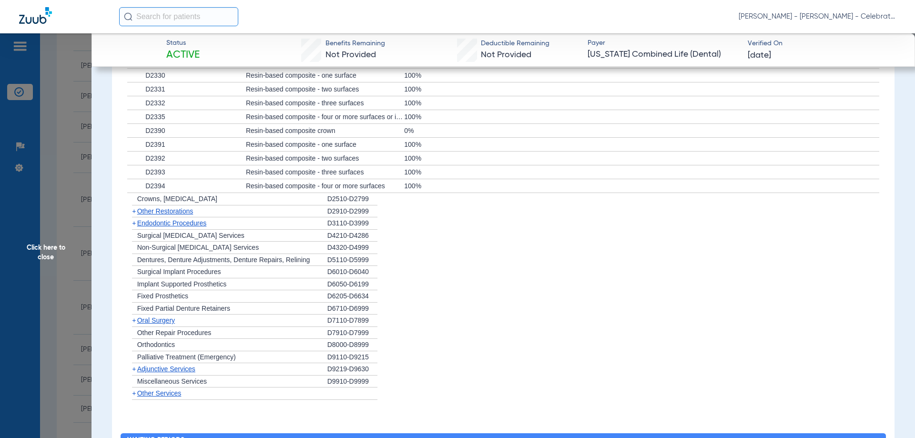
click at [156, 327] on div "+ [MEDICAL_DATA]" at bounding box center [227, 320] width 200 height 12
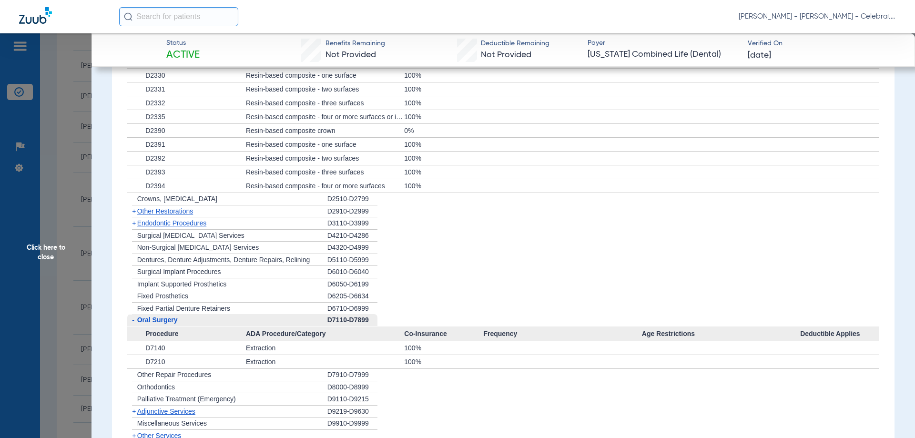
click at [156, 324] on span "Oral Surgery" at bounding box center [157, 320] width 41 height 8
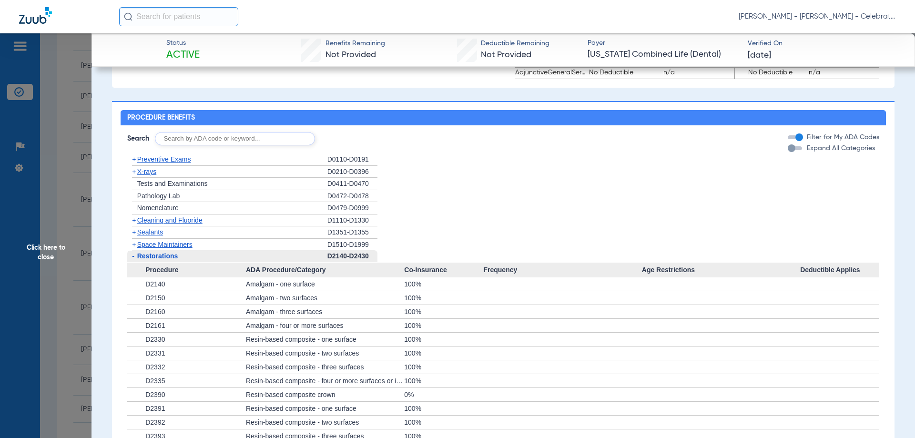
scroll to position [596, 0]
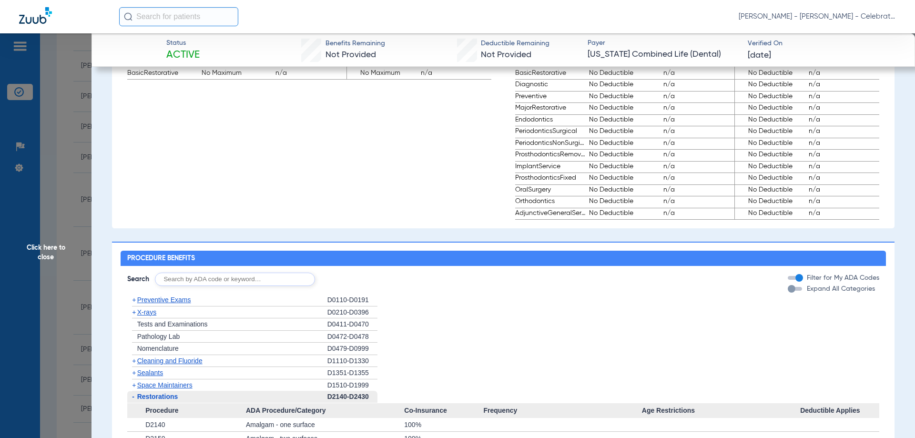
click at [155, 304] on span "Preventive Exams" at bounding box center [164, 300] width 54 height 8
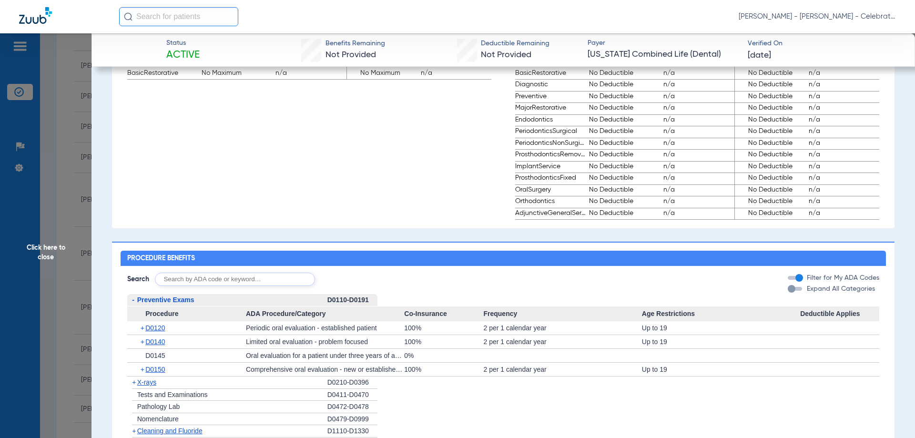
click at [155, 304] on span "Preventive Exams" at bounding box center [165, 300] width 57 height 8
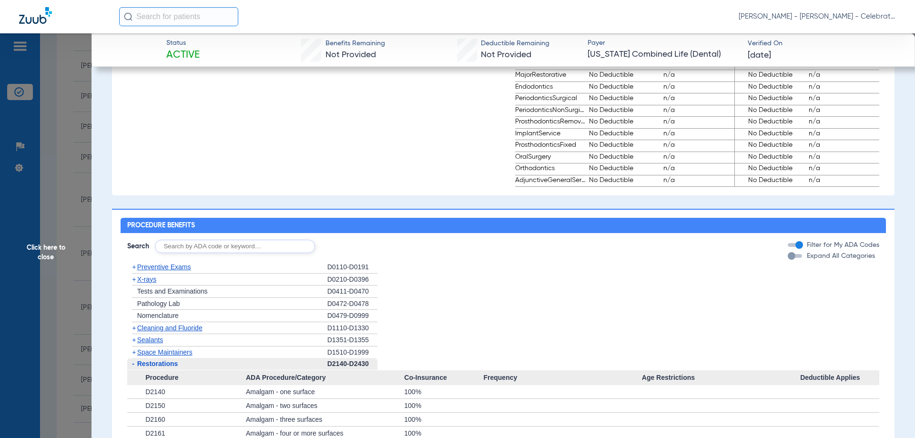
scroll to position [644, 0]
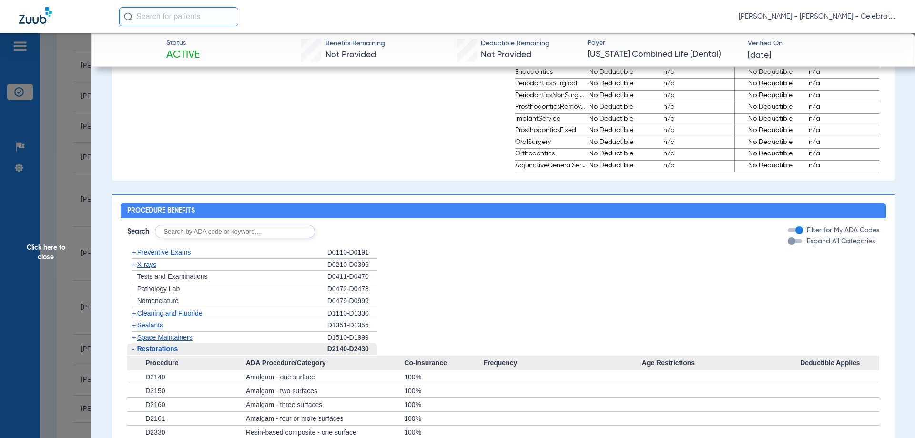
drag, startPoint x: 150, startPoint y: 353, endPoint x: 150, endPoint y: 313, distance: 39.5
click at [147, 353] on span "Restorations" at bounding box center [157, 349] width 41 height 8
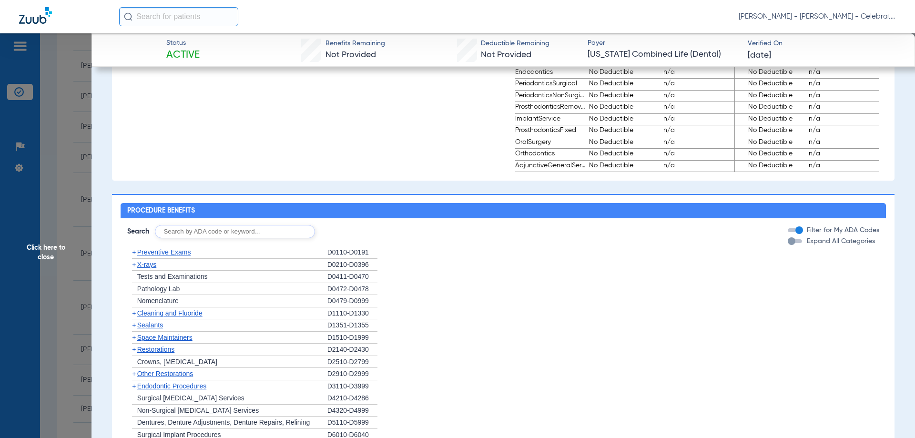
click at [150, 317] on span "Cleaning and Fluoride" at bounding box center [169, 313] width 65 height 8
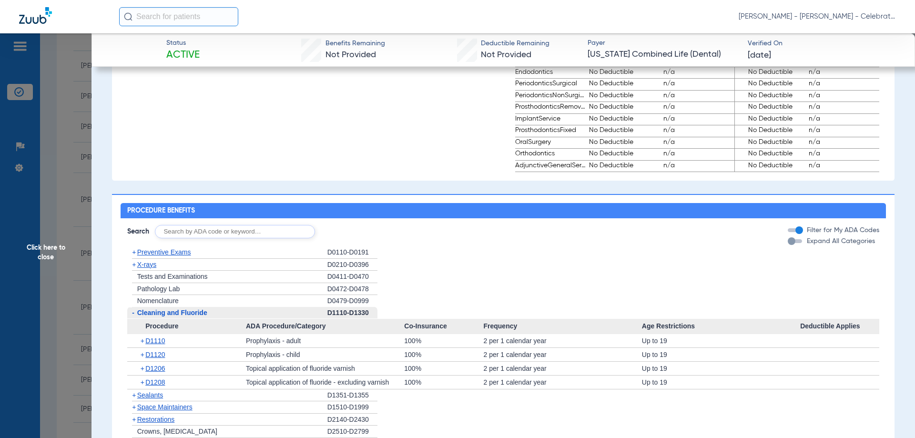
click at [150, 316] on span "Cleaning and Fluoride" at bounding box center [172, 313] width 70 height 8
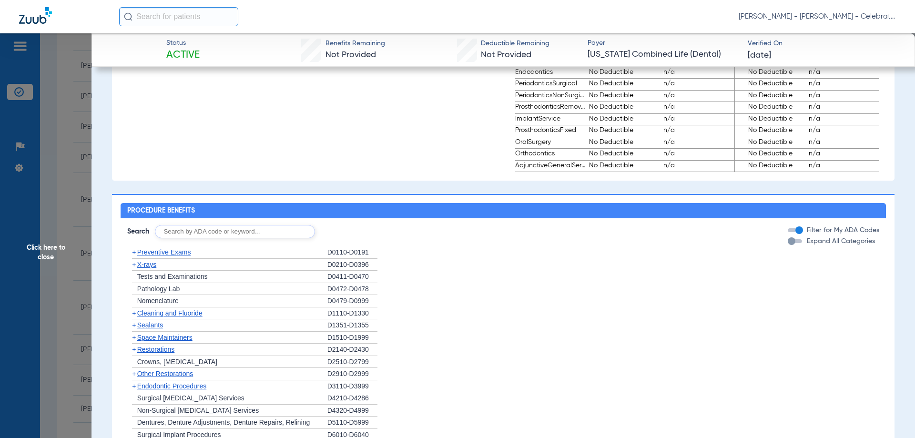
click at [153, 268] on span "X-rays" at bounding box center [146, 265] width 19 height 8
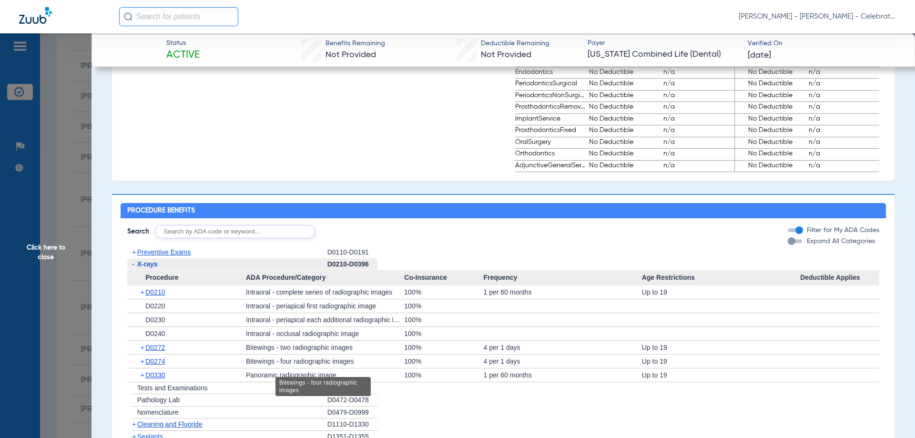
scroll to position [691, 0]
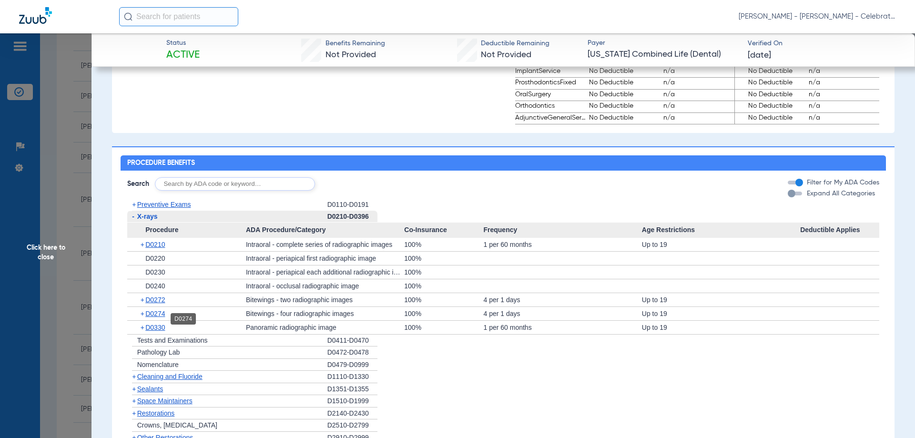
click at [164, 317] on span "D0274" at bounding box center [155, 314] width 20 height 8
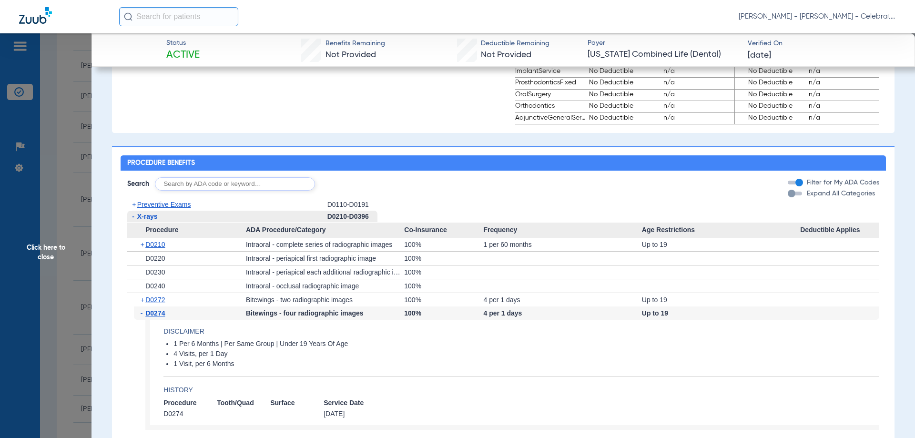
click at [162, 315] on span "D0274" at bounding box center [155, 313] width 20 height 8
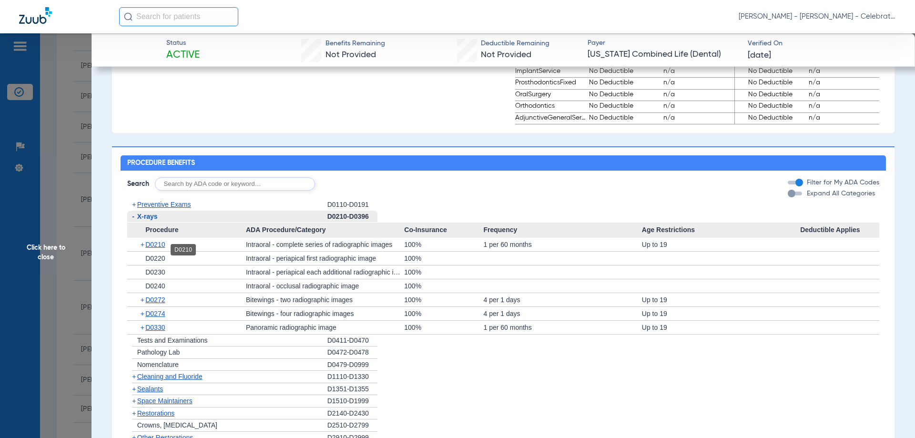
click at [160, 248] on span "D0210" at bounding box center [155, 245] width 20 height 8
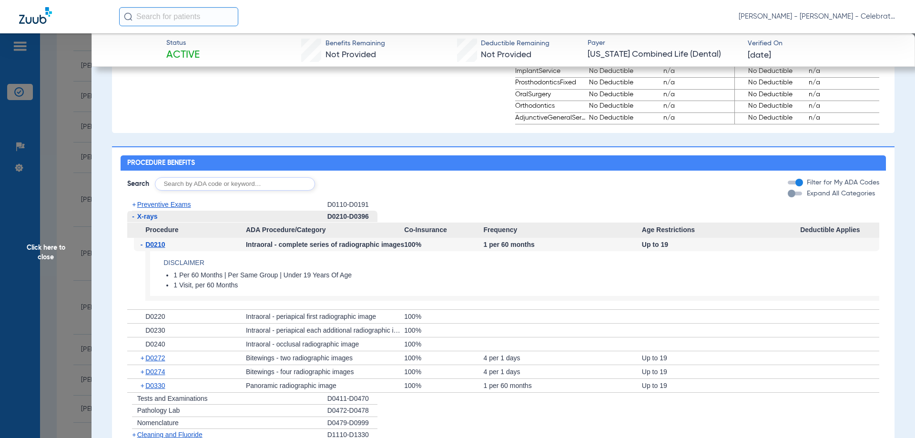
click at [160, 248] on span "D0210" at bounding box center [155, 245] width 20 height 8
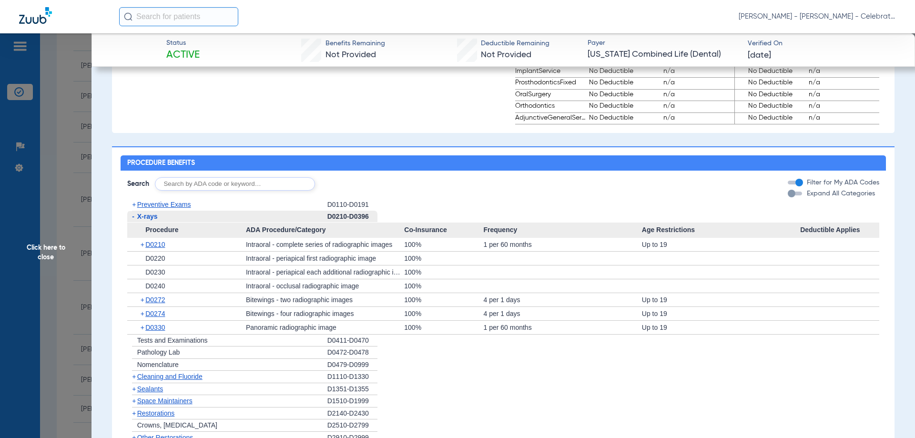
click at [153, 334] on div "+ D0330" at bounding box center [190, 327] width 112 height 13
click at [154, 331] on span "D0330" at bounding box center [155, 328] width 20 height 8
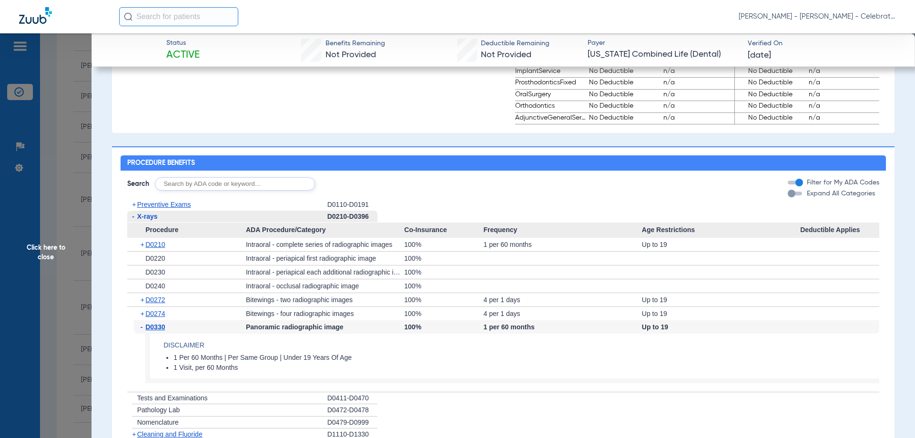
click at [154, 331] on span "D0330" at bounding box center [155, 327] width 20 height 8
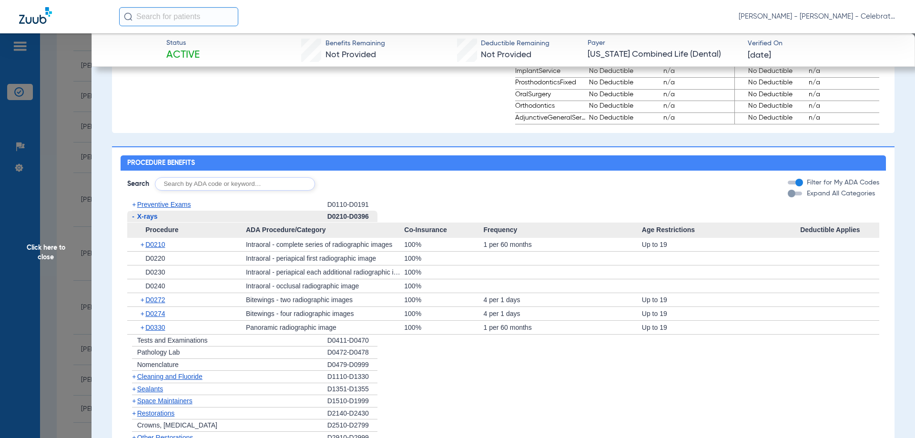
click at [55, 243] on span "Click here to close" at bounding box center [45, 252] width 91 height 438
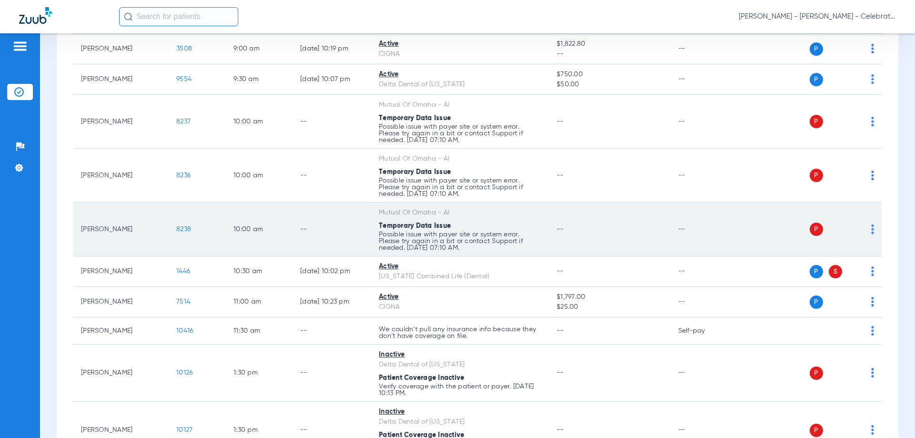
scroll to position [429, 0]
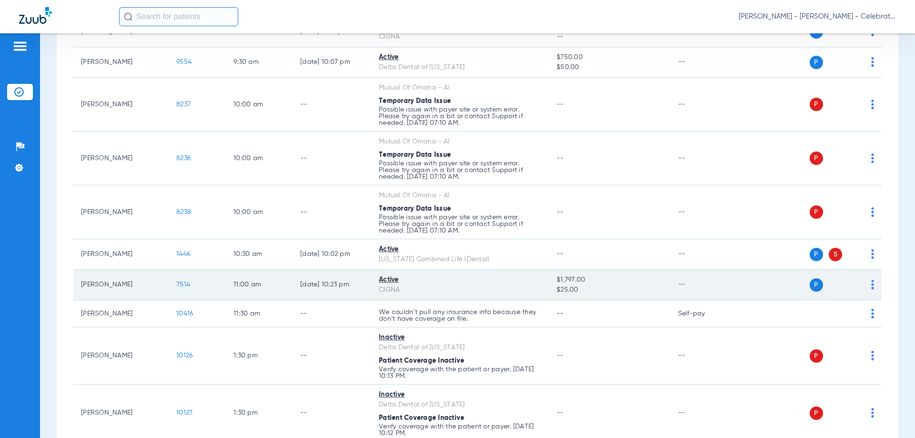
click at [182, 289] on td "7514" at bounding box center [197, 285] width 57 height 30
click at [182, 285] on span "7514" at bounding box center [183, 284] width 14 height 7
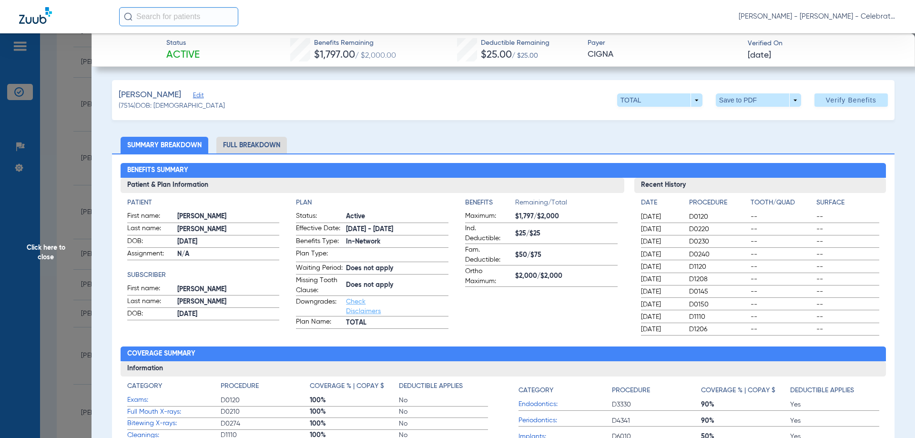
click at [235, 148] on li "Full Breakdown" at bounding box center [251, 145] width 71 height 17
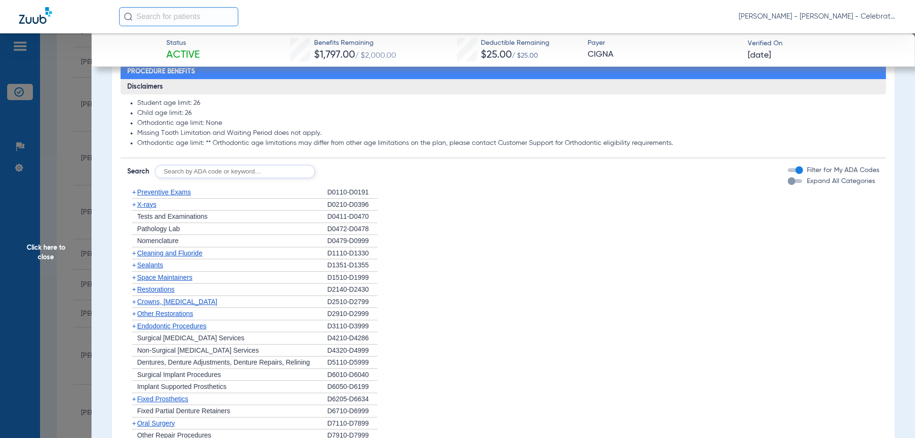
scroll to position [762, 0]
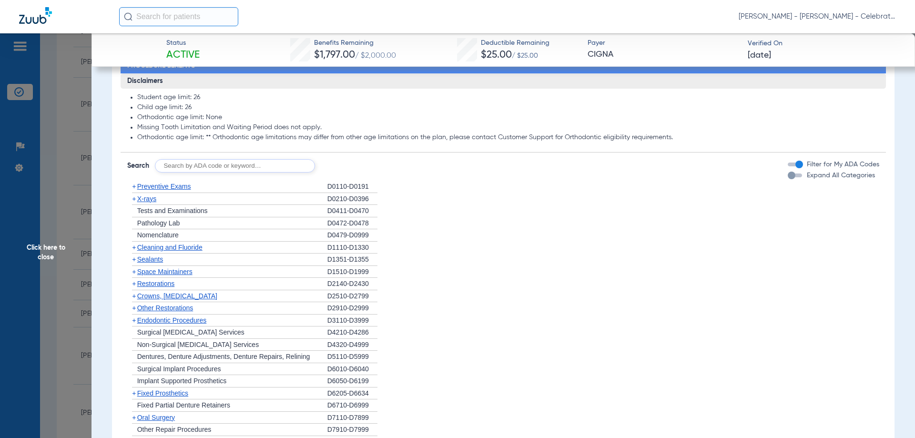
click at [169, 190] on span "Preventive Exams" at bounding box center [164, 186] width 54 height 8
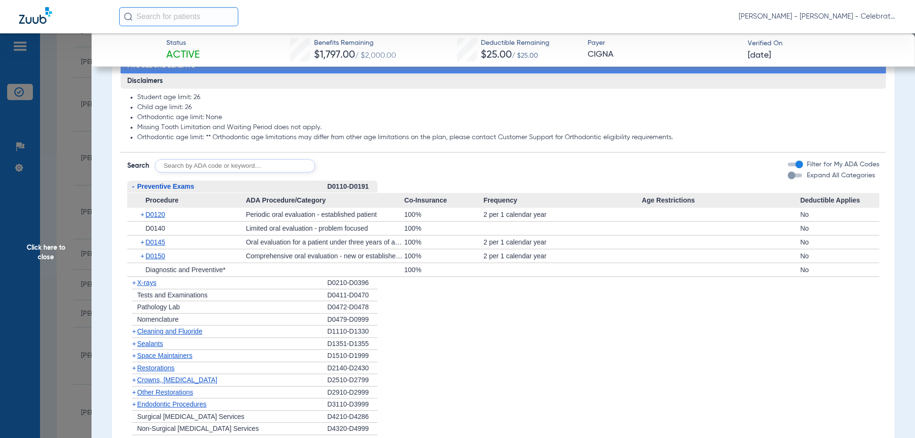
click at [169, 190] on span "Preventive Exams" at bounding box center [165, 186] width 57 height 8
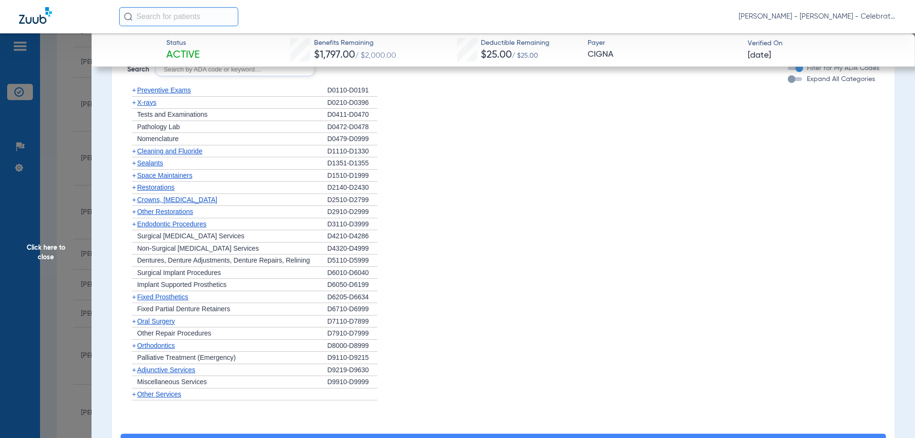
scroll to position [850, 0]
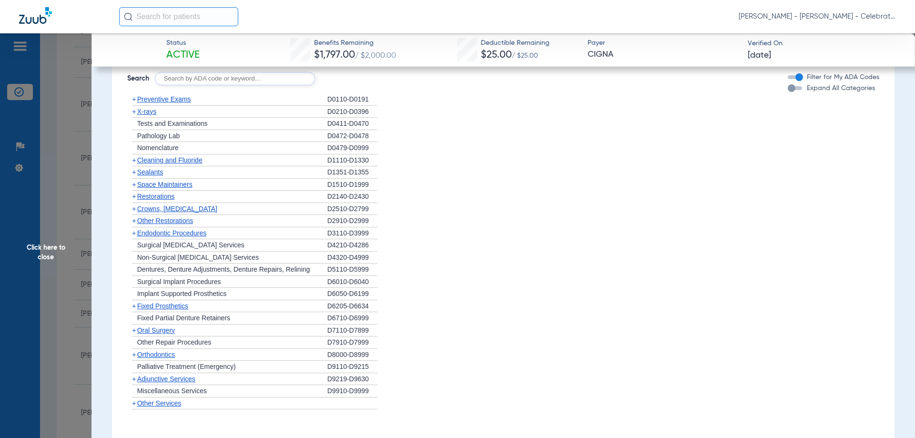
click at [171, 164] on span "Cleaning and Fluoride" at bounding box center [169, 160] width 65 height 8
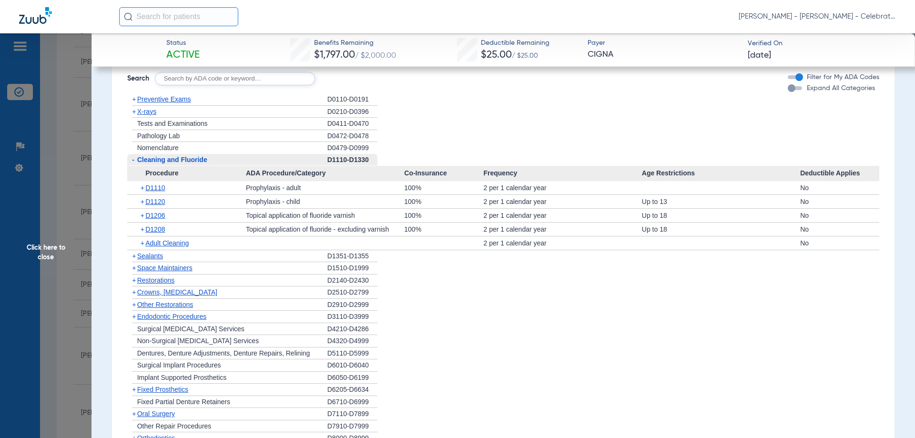
click at [171, 163] on span "Cleaning and Fluoride" at bounding box center [172, 160] width 70 height 8
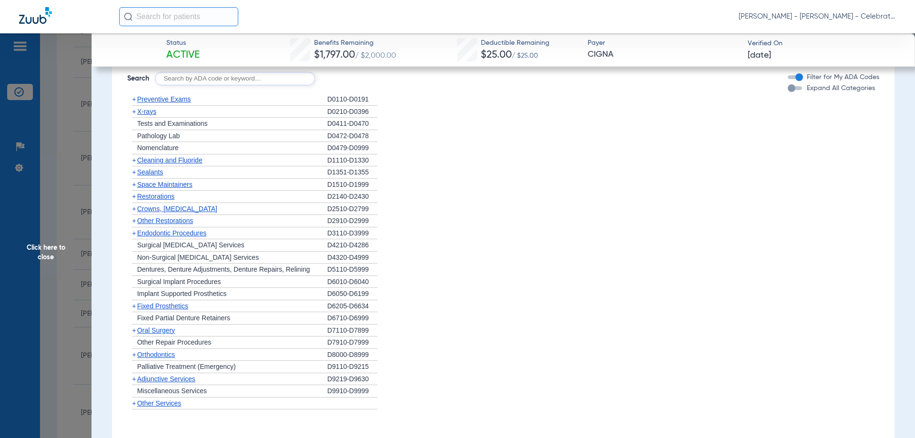
click at [151, 115] on span "X-rays" at bounding box center [146, 112] width 19 height 8
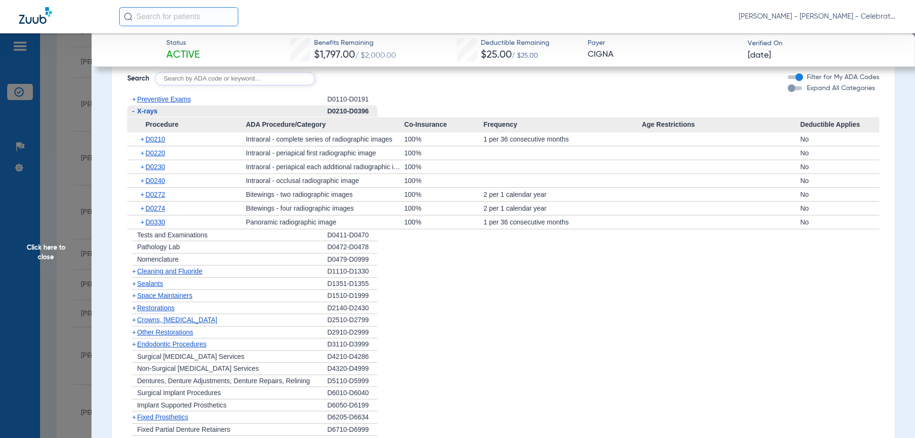
click at [52, 246] on span "Click here to close" at bounding box center [45, 252] width 91 height 438
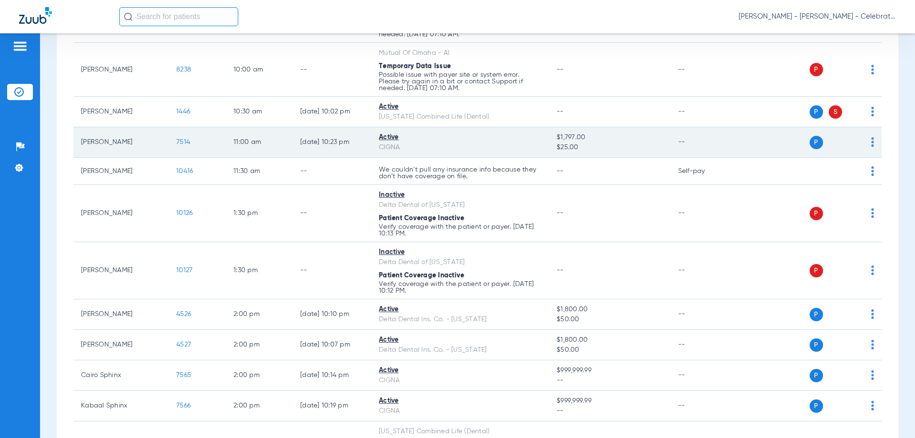
scroll to position [572, 0]
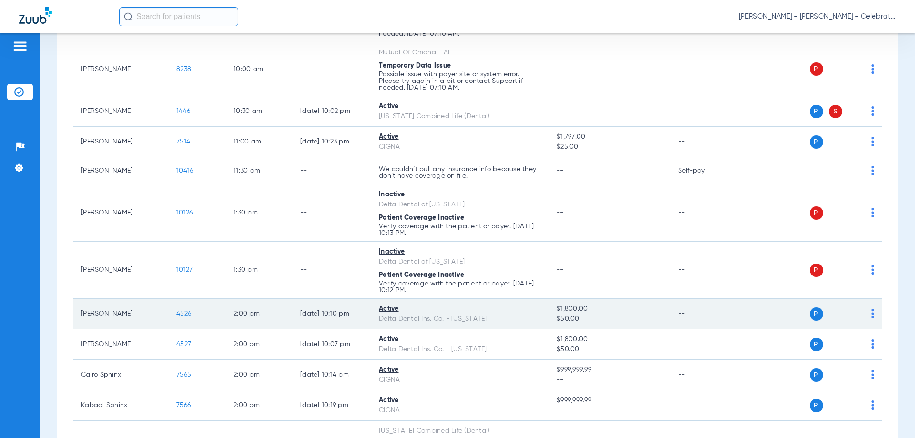
click at [183, 314] on span "4526" at bounding box center [183, 313] width 15 height 7
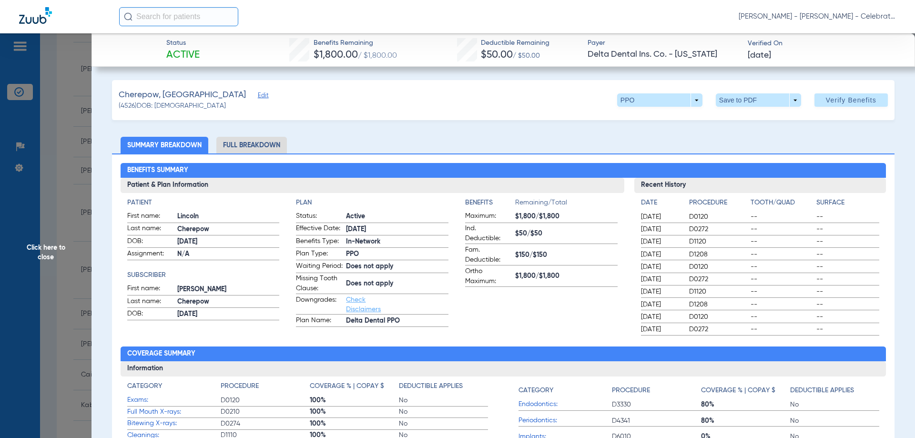
click at [267, 152] on li "Full Breakdown" at bounding box center [251, 145] width 71 height 17
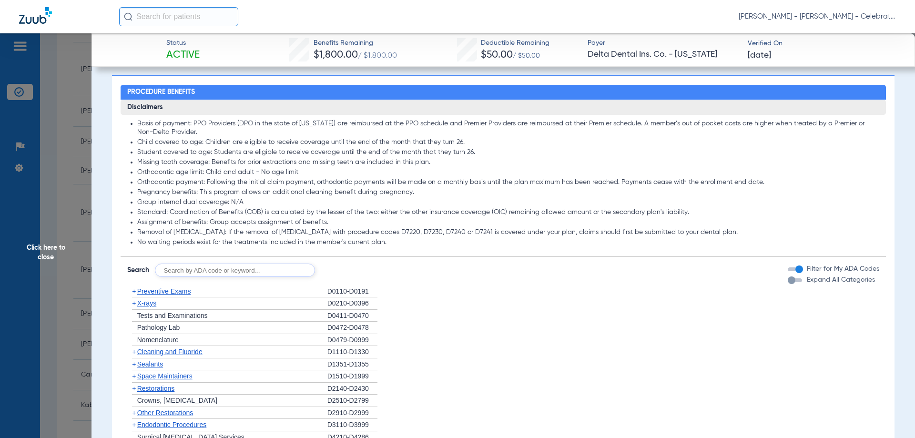
scroll to position [762, 0]
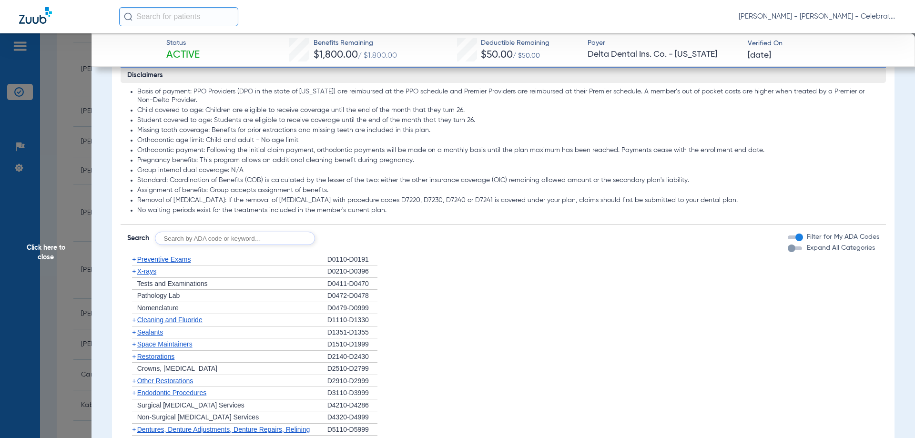
click at [152, 275] on span "X-rays" at bounding box center [146, 271] width 19 height 8
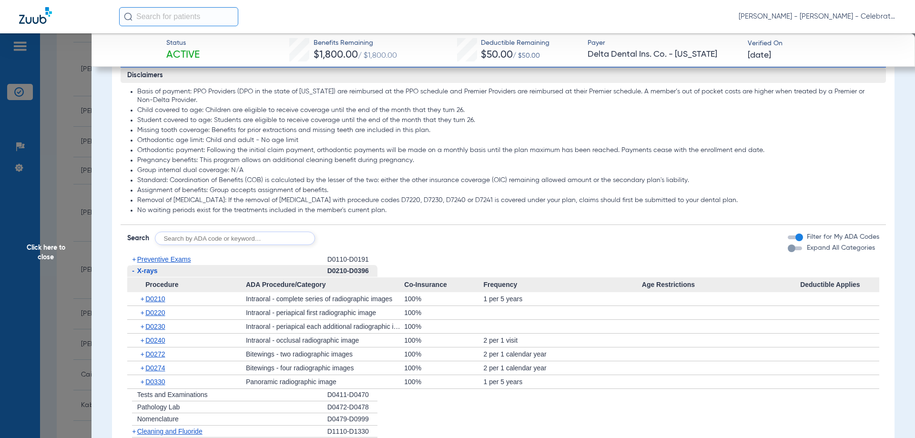
click at [163, 305] on div "+ D0210" at bounding box center [190, 298] width 112 height 13
click at [162, 303] on span "D0210" at bounding box center [155, 299] width 20 height 8
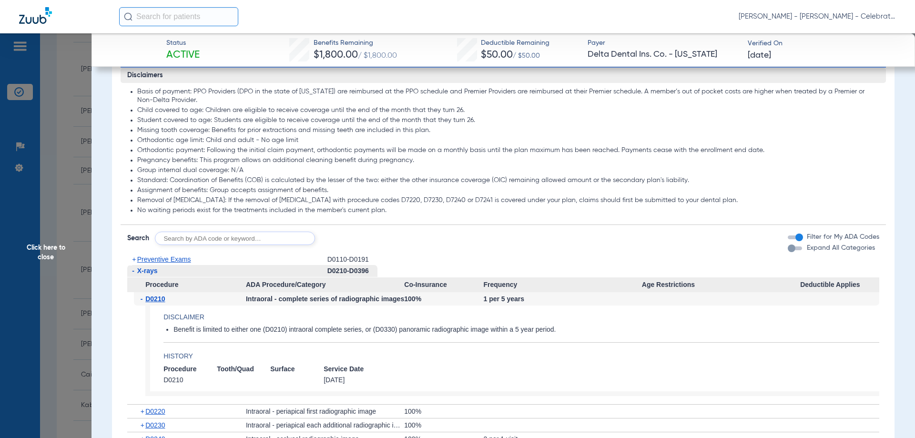
click at [162, 303] on span "D0210" at bounding box center [155, 299] width 20 height 8
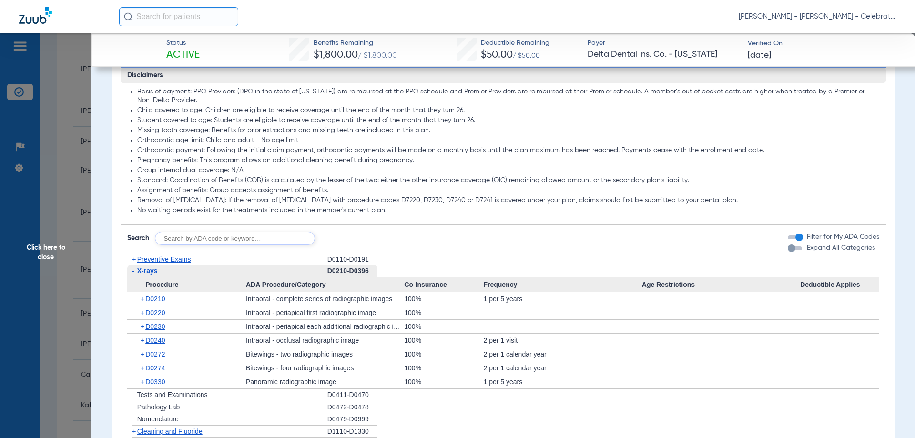
drag, startPoint x: 150, startPoint y: 281, endPoint x: 139, endPoint y: 257, distance: 26.5
click at [150, 274] on span "X-rays" at bounding box center [147, 271] width 20 height 8
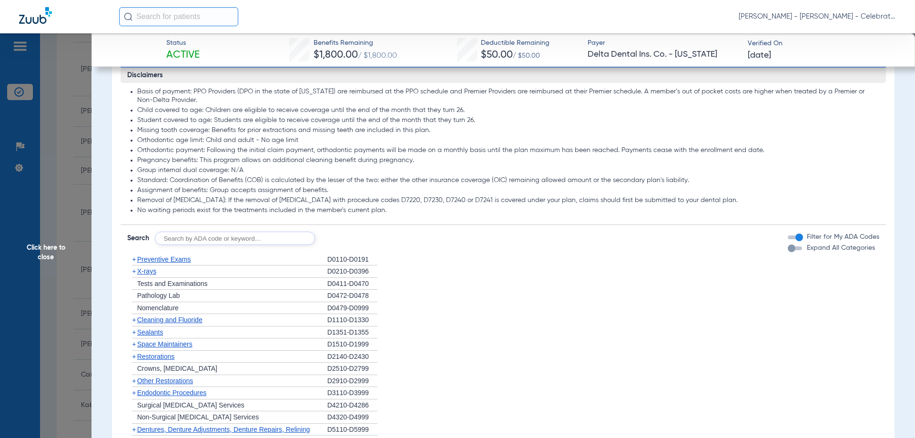
click at [166, 263] on span "Preventive Exams" at bounding box center [164, 259] width 54 height 8
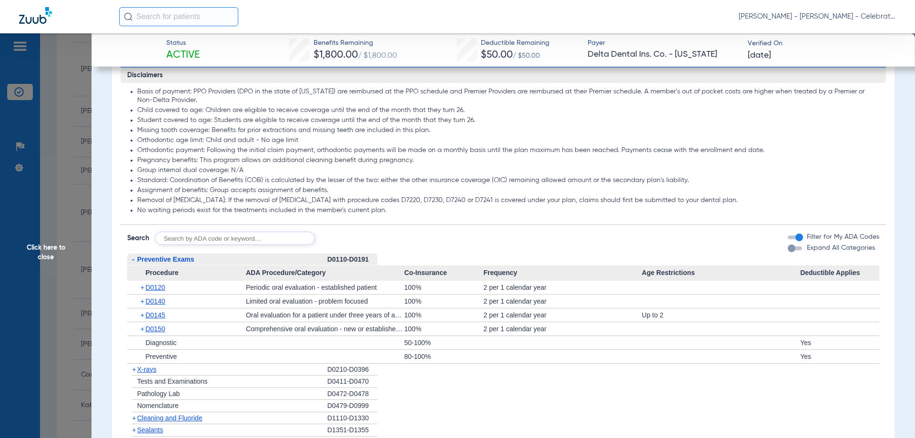
click at [166, 263] on span "Preventive Exams" at bounding box center [165, 259] width 57 height 8
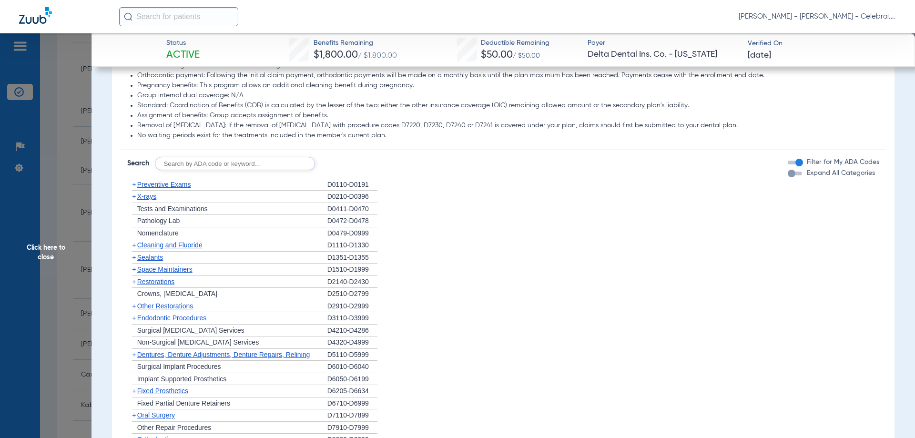
scroll to position [858, 0]
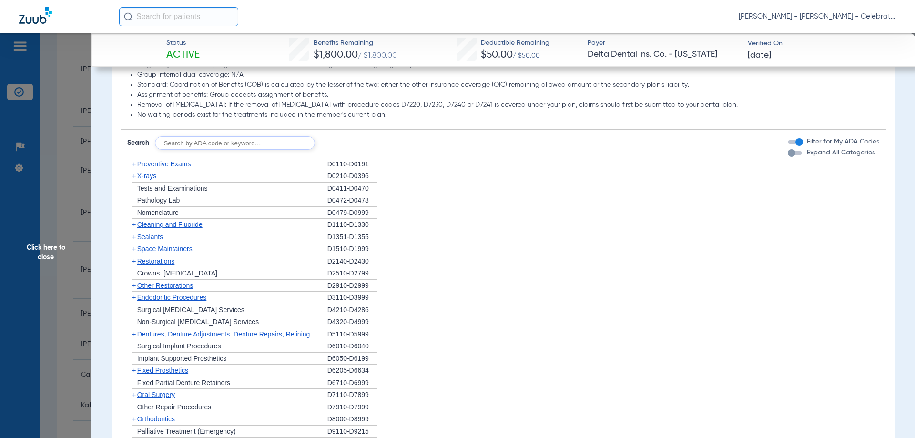
click at [153, 228] on span "Cleaning and Fluoride" at bounding box center [169, 225] width 65 height 8
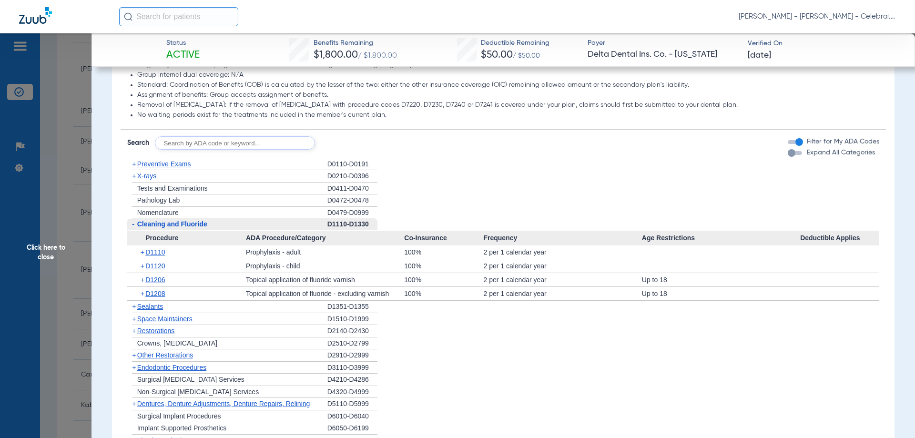
click at [153, 228] on span "Cleaning and Fluoride" at bounding box center [172, 224] width 70 height 8
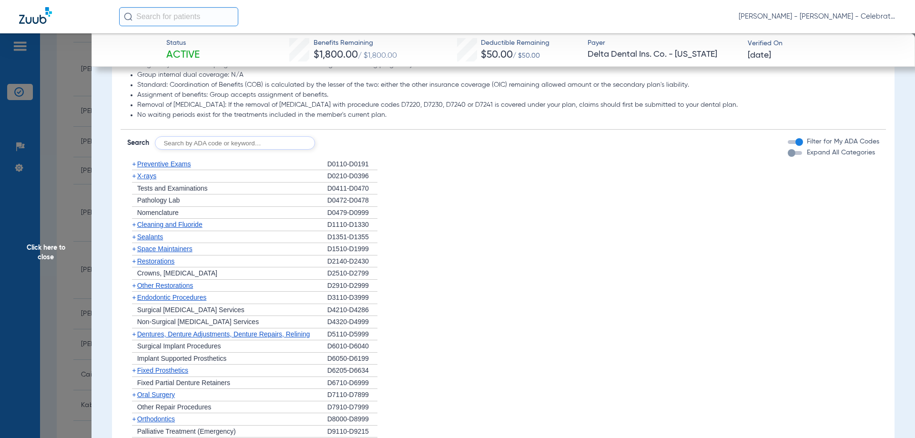
click at [154, 180] on span "X-rays" at bounding box center [146, 176] width 19 height 8
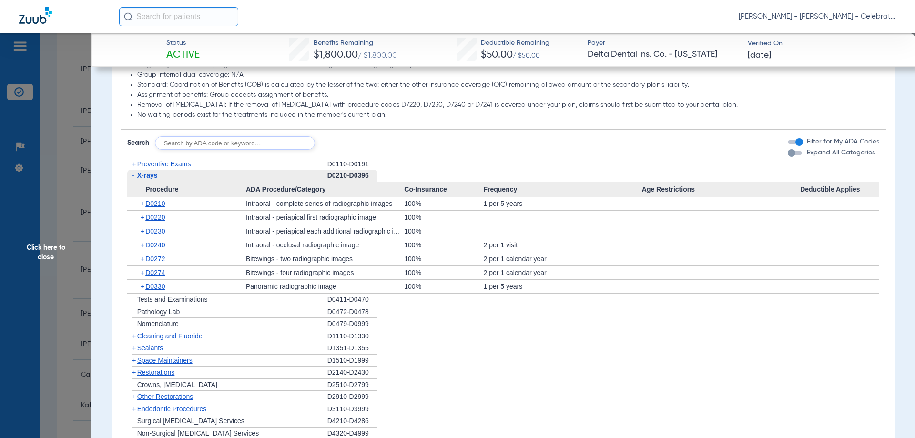
click at [155, 180] on div "- X-rays" at bounding box center [227, 176] width 200 height 12
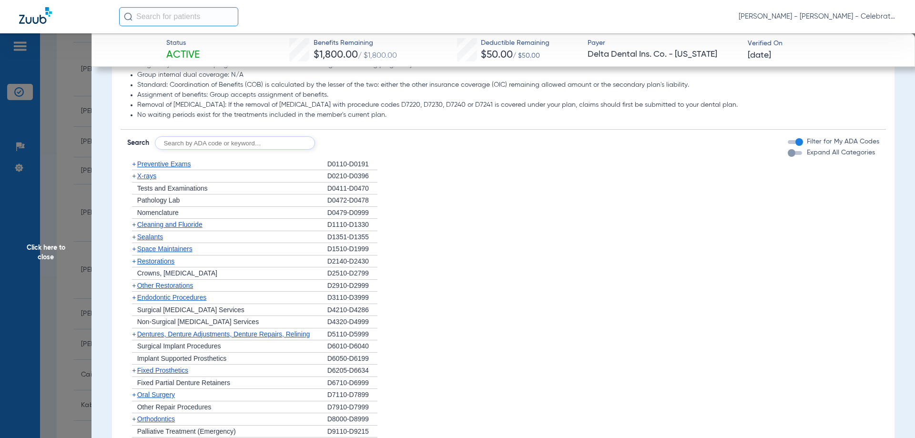
click at [155, 231] on div "+ Cleaning and Fluoride" at bounding box center [227, 225] width 200 height 12
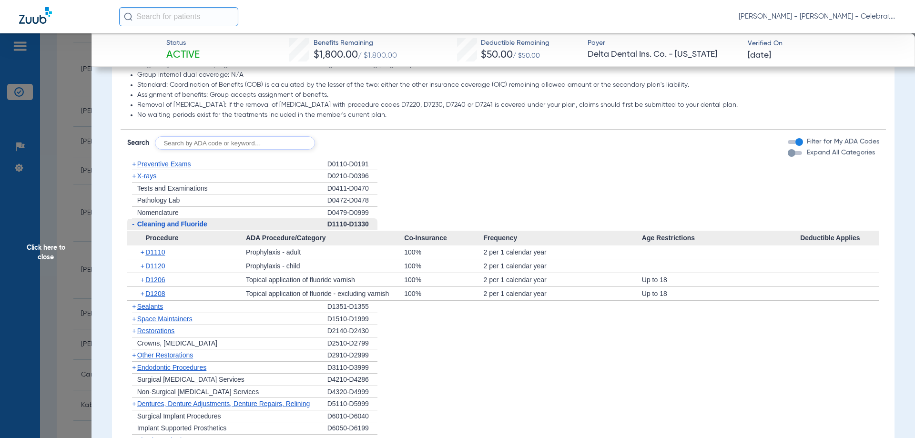
click at [151, 228] on span "Cleaning and Fluoride" at bounding box center [172, 224] width 70 height 8
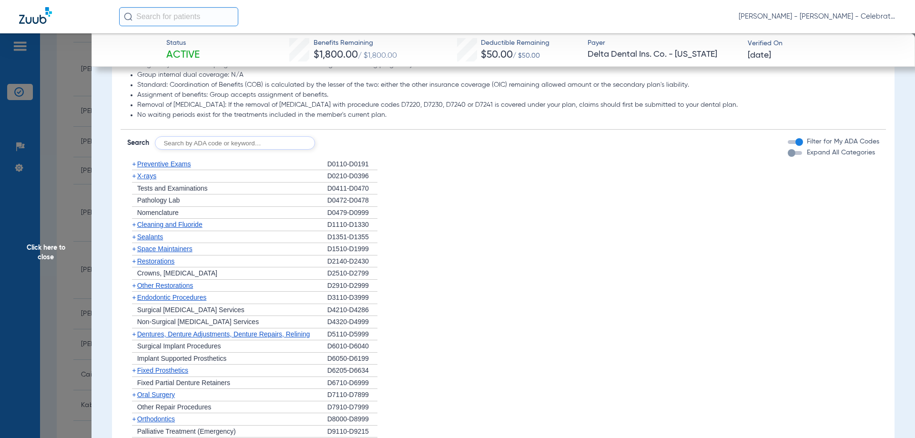
click at [149, 241] on span "Sealants" at bounding box center [150, 237] width 26 height 8
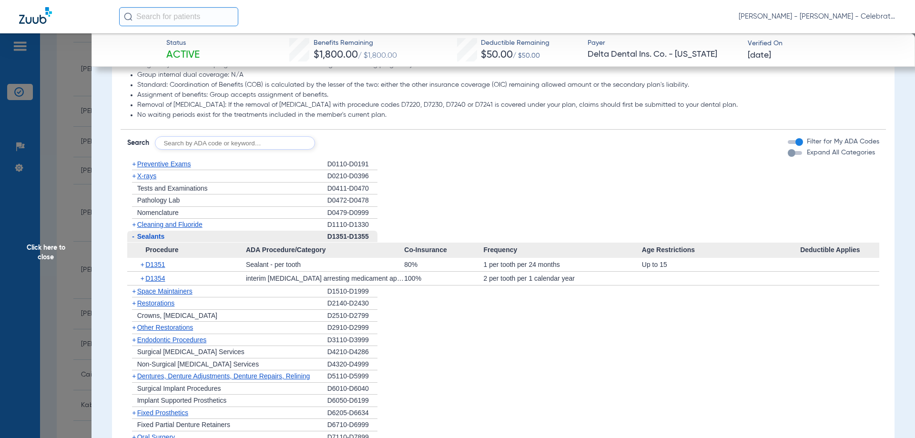
click at [152, 269] on div "+ D1351" at bounding box center [190, 264] width 112 height 13
click at [155, 268] on span "D1351" at bounding box center [155, 265] width 20 height 8
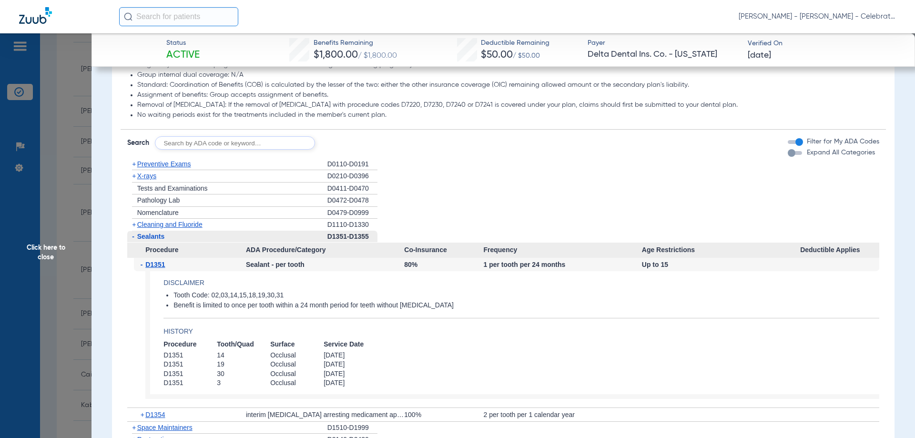
click at [45, 247] on span "Click here to close" at bounding box center [45, 252] width 91 height 438
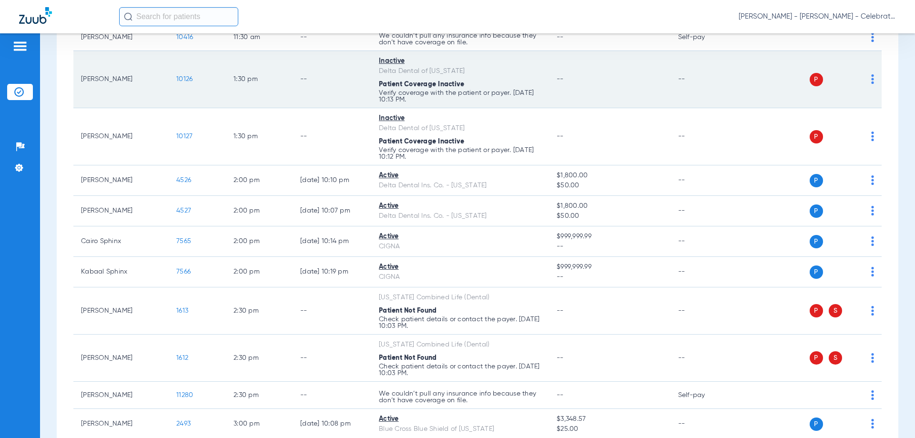
scroll to position [715, 0]
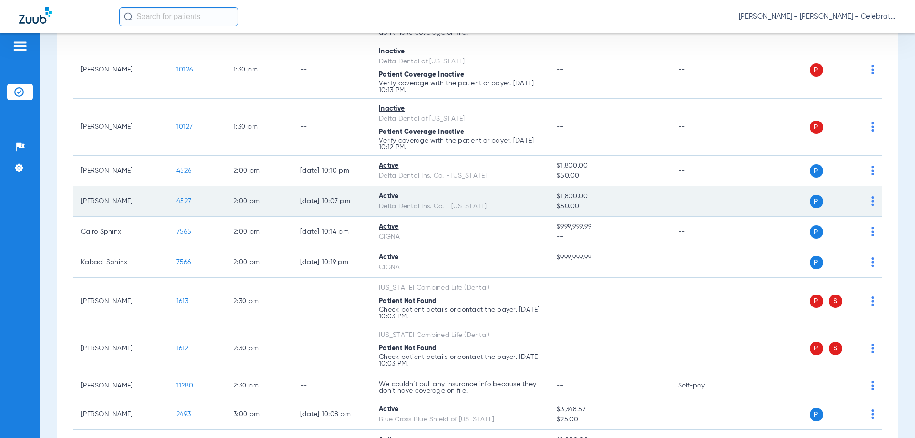
click at [188, 200] on span "4527" at bounding box center [183, 201] width 15 height 7
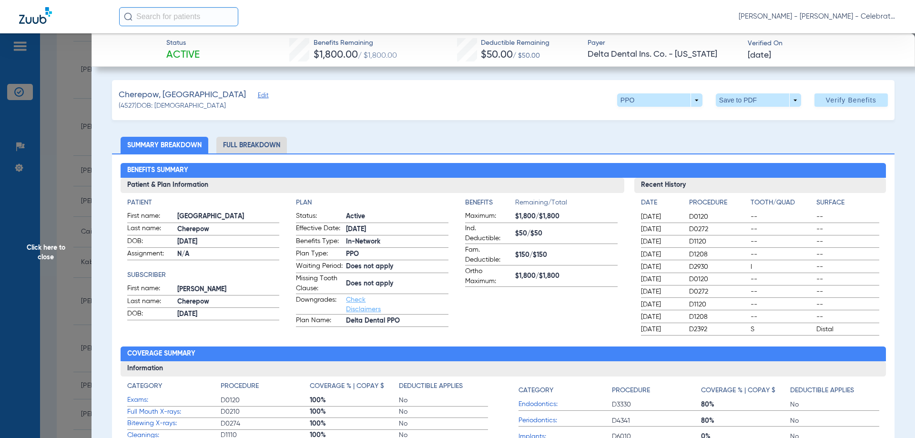
click at [242, 146] on li "Full Breakdown" at bounding box center [251, 145] width 71 height 17
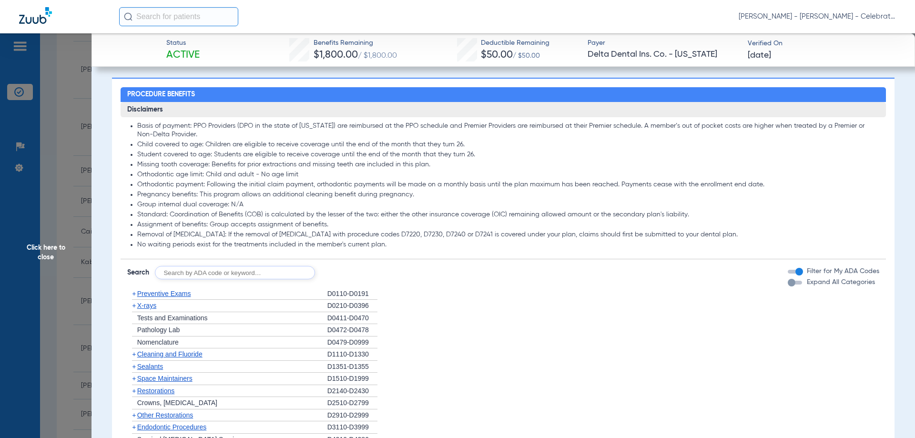
scroll to position [905, 0]
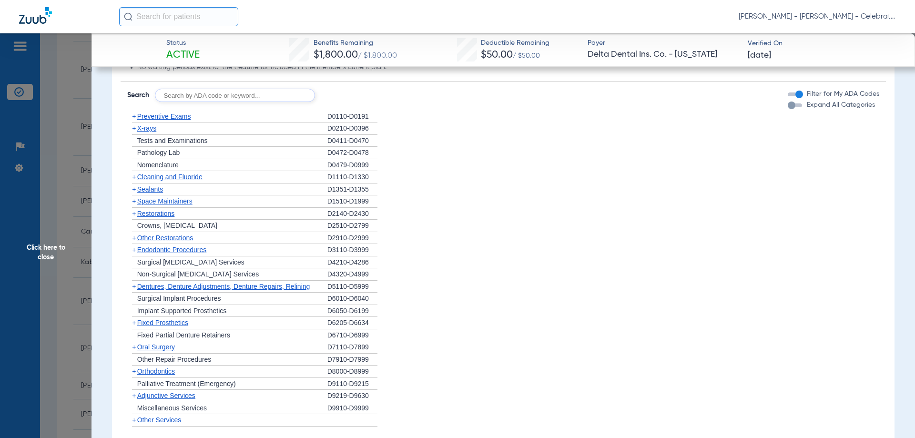
click at [147, 132] on div "+ X-rays" at bounding box center [227, 128] width 200 height 12
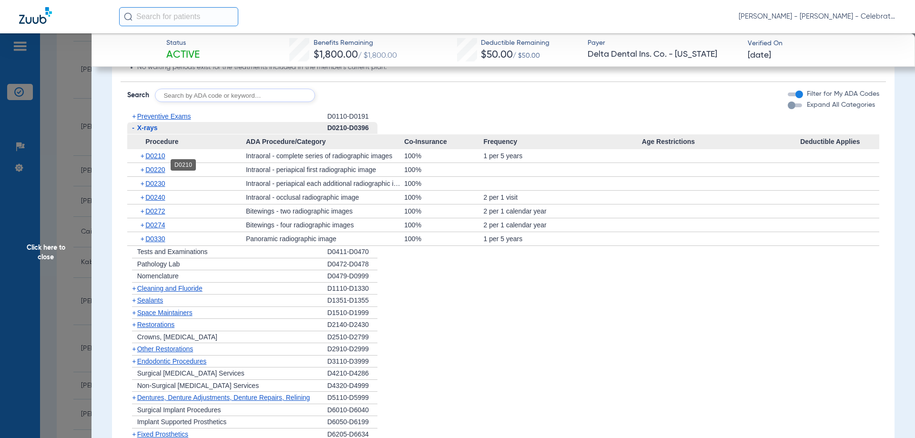
click at [157, 160] on span "D0210" at bounding box center [155, 156] width 20 height 8
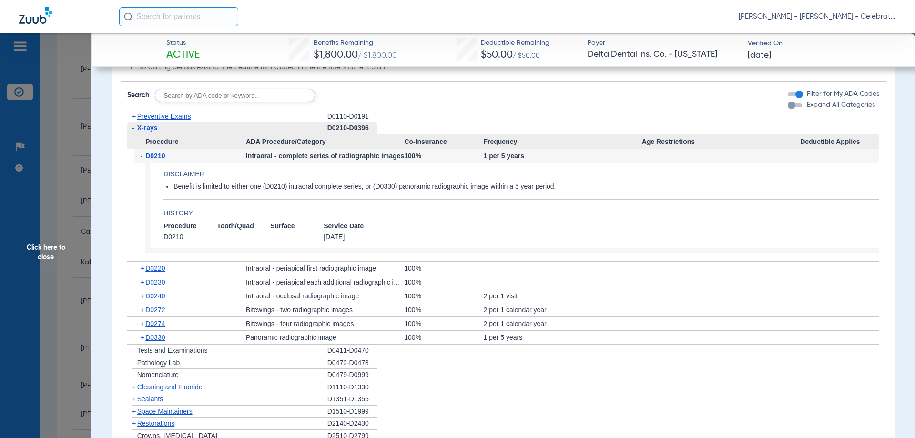
click at [157, 160] on span "D0210" at bounding box center [155, 156] width 20 height 8
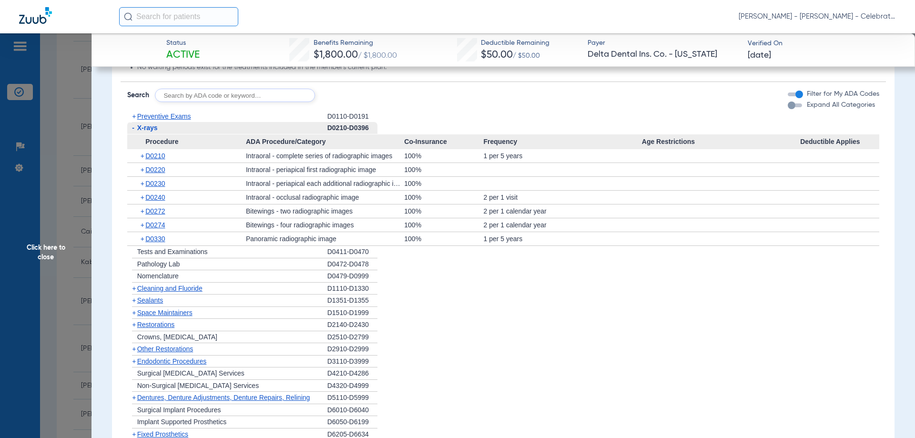
click at [156, 304] on span "Sealants" at bounding box center [150, 300] width 26 height 8
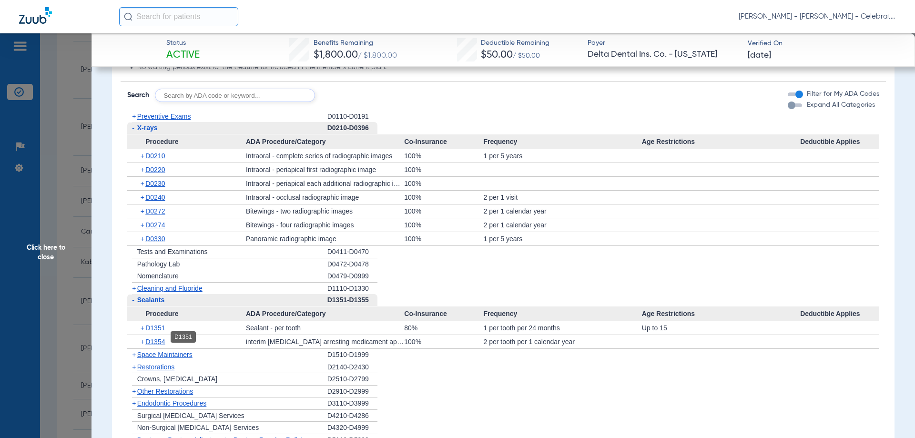
click at [165, 332] on span "D1351" at bounding box center [155, 328] width 20 height 8
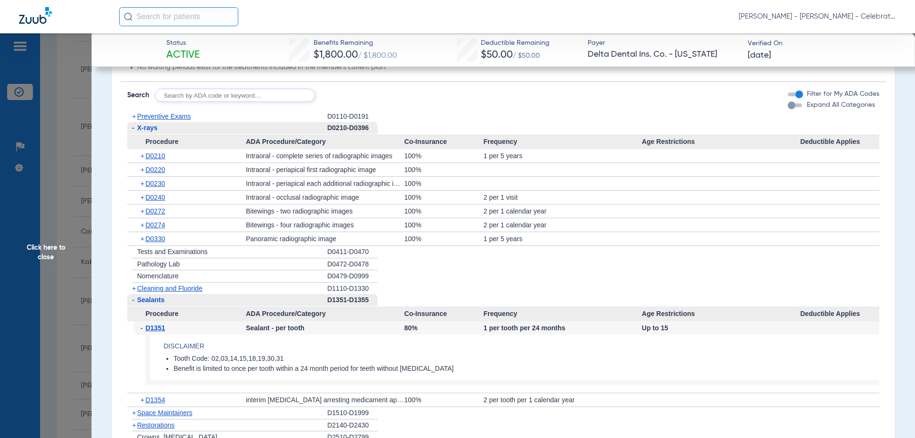
click at [32, 253] on span "Click here to close" at bounding box center [45, 252] width 91 height 438
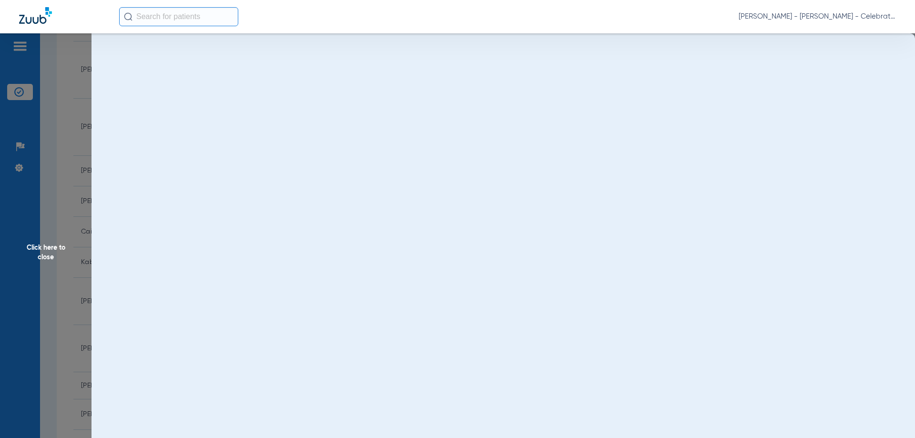
scroll to position [0, 0]
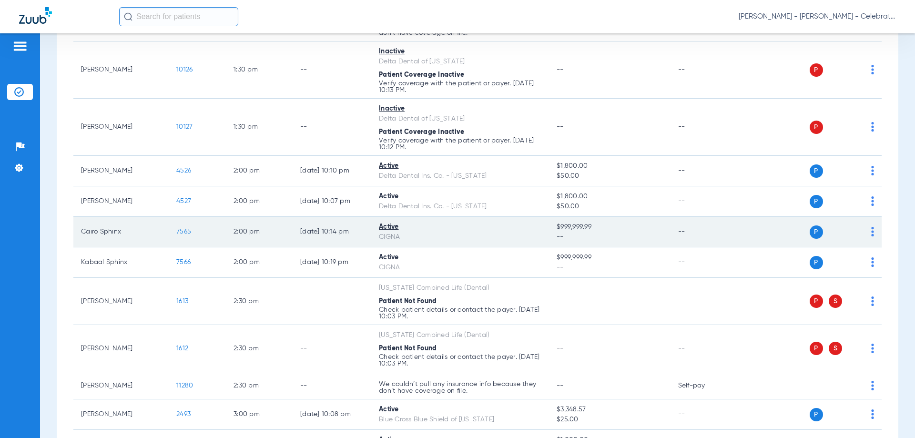
click at [184, 232] on span "7565" at bounding box center [183, 231] width 15 height 7
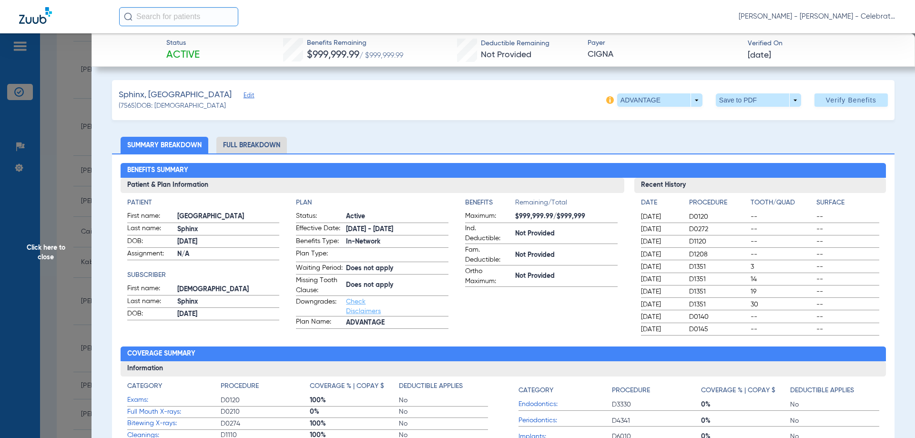
click at [255, 144] on li "Full Breakdown" at bounding box center [251, 145] width 71 height 17
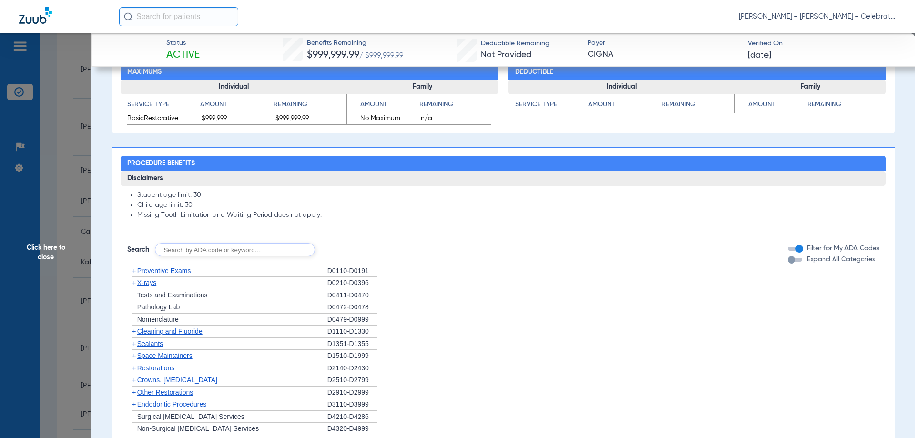
scroll to position [619, 0]
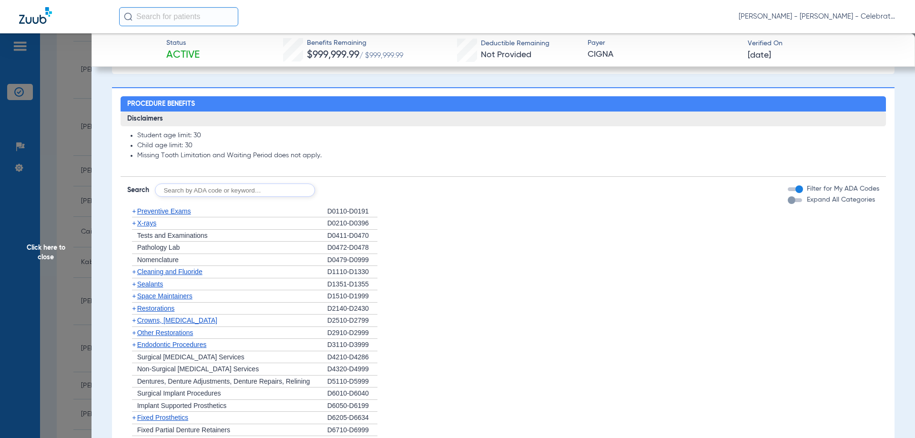
click at [190, 215] on span "Preventive Exams" at bounding box center [164, 211] width 54 height 8
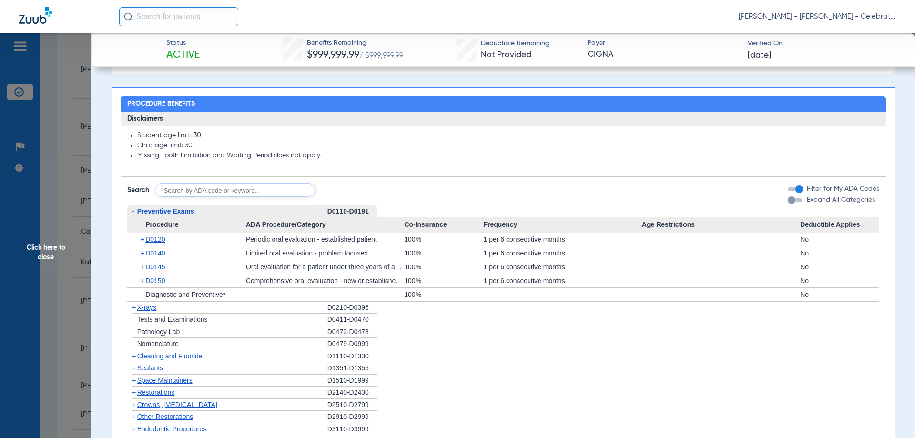
click at [190, 215] on span "Preventive Exams" at bounding box center [165, 211] width 57 height 8
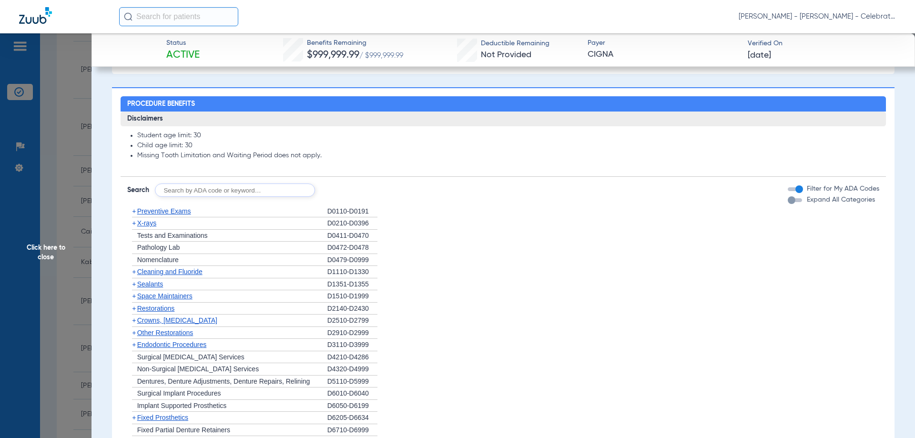
click at [142, 227] on span "X-rays" at bounding box center [146, 223] width 19 height 8
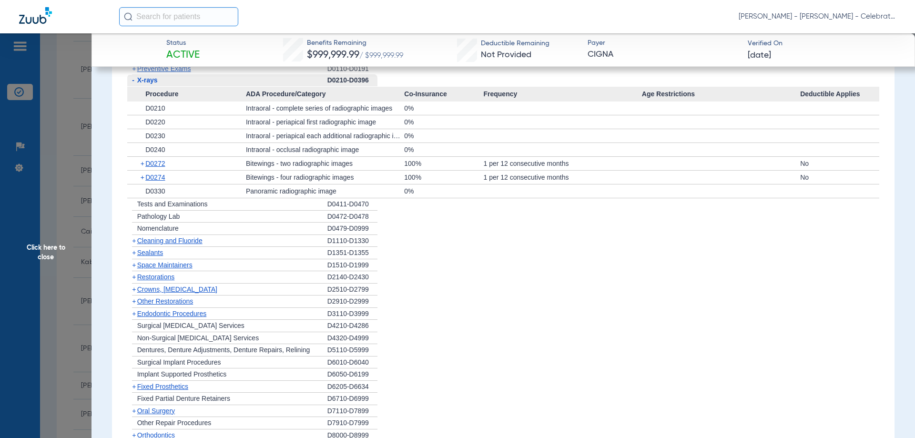
scroll to position [762, 0]
click at [173, 244] on span "Cleaning and Fluoride" at bounding box center [169, 240] width 65 height 8
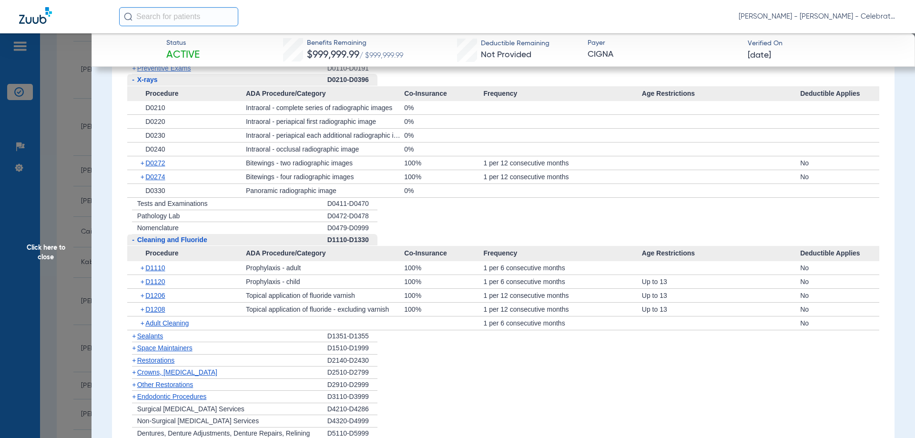
click at [173, 243] on span "Cleaning and Fluoride" at bounding box center [172, 240] width 70 height 8
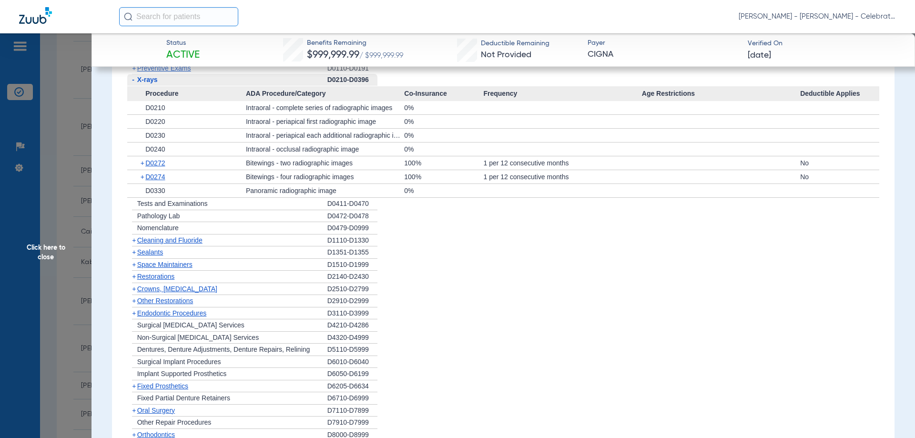
click at [156, 256] on span "Sealants" at bounding box center [150, 252] width 26 height 8
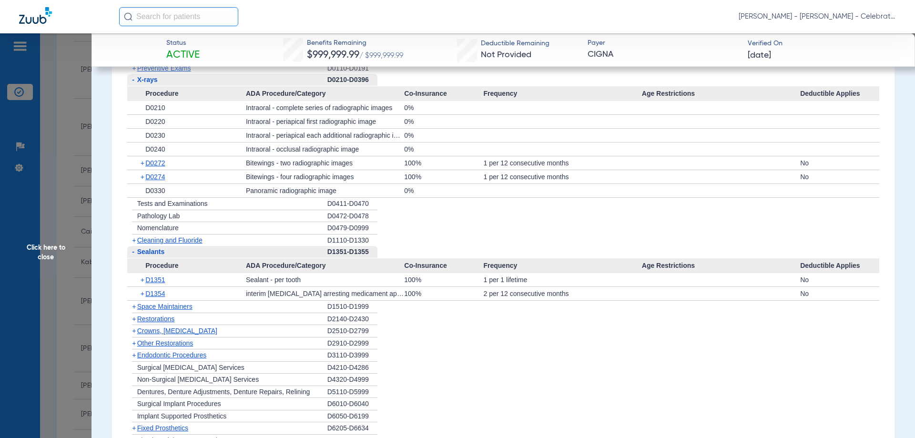
click at [156, 255] on span "Sealants" at bounding box center [151, 252] width 28 height 8
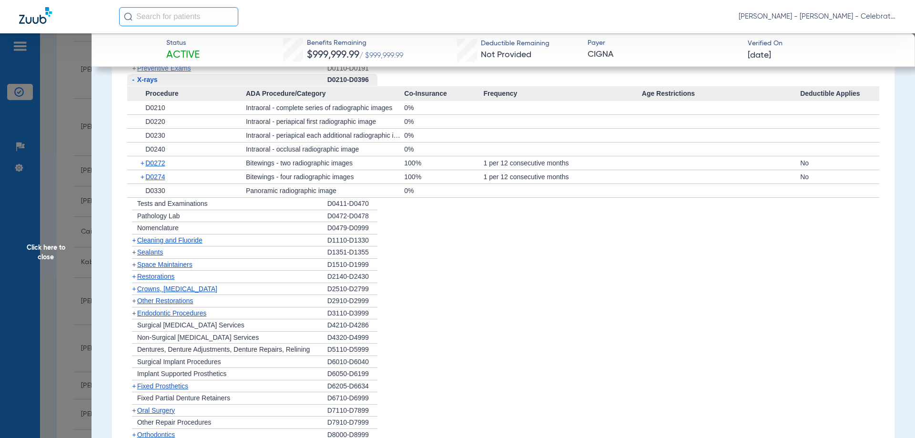
click at [158, 280] on span "Restorations" at bounding box center [156, 277] width 38 height 8
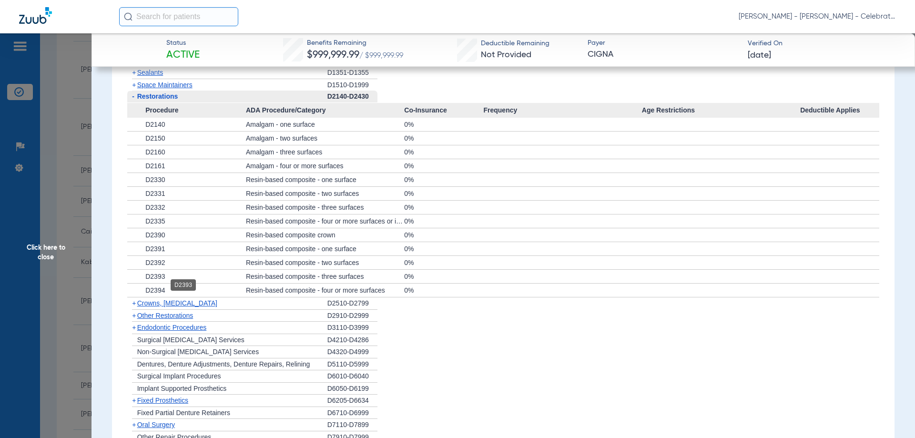
scroll to position [953, 0]
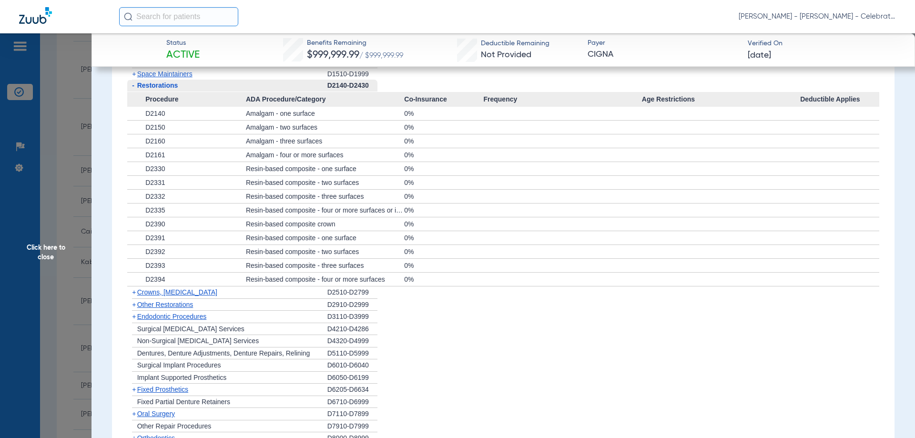
click at [146, 89] on span "Restorations" at bounding box center [157, 85] width 41 height 8
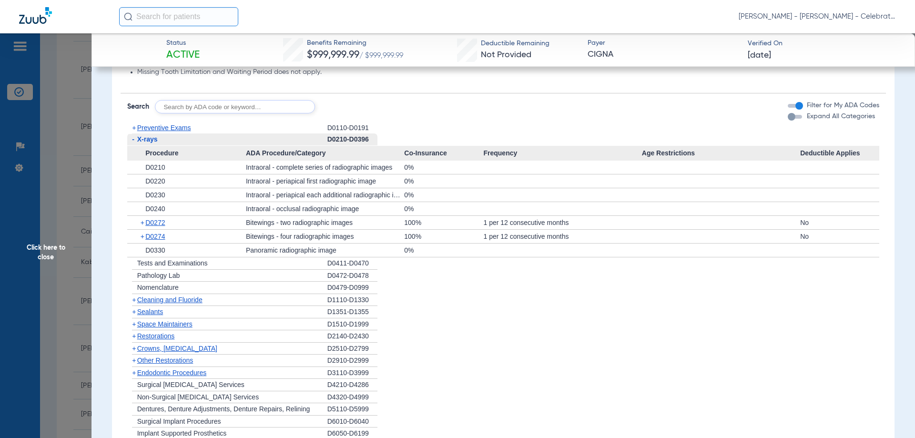
scroll to position [667, 0]
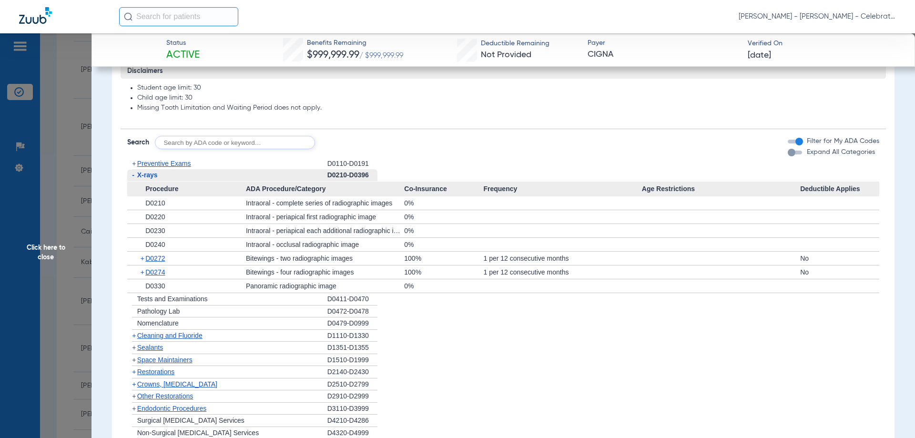
click at [149, 179] on span "X-rays" at bounding box center [147, 175] width 20 height 8
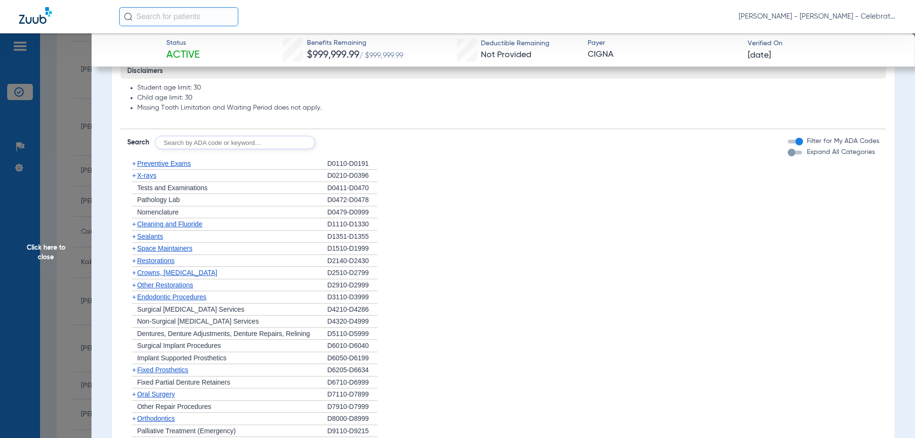
click at [176, 170] on div "+ Preventive Exams" at bounding box center [227, 164] width 200 height 12
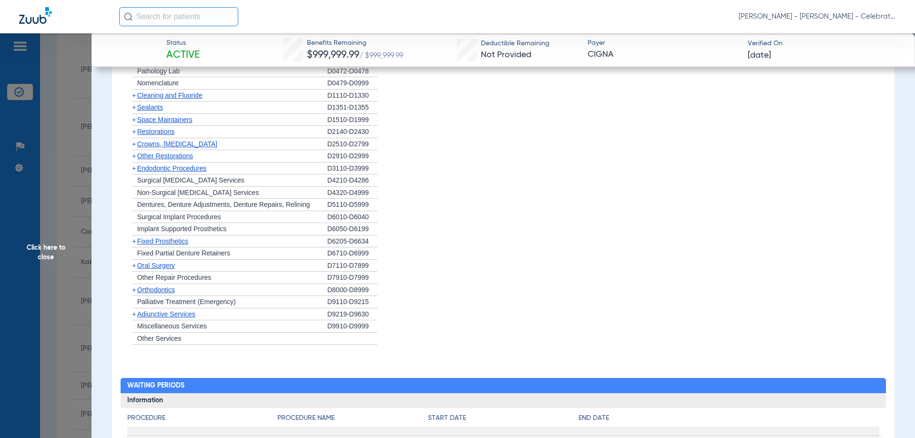
scroll to position [693, 0]
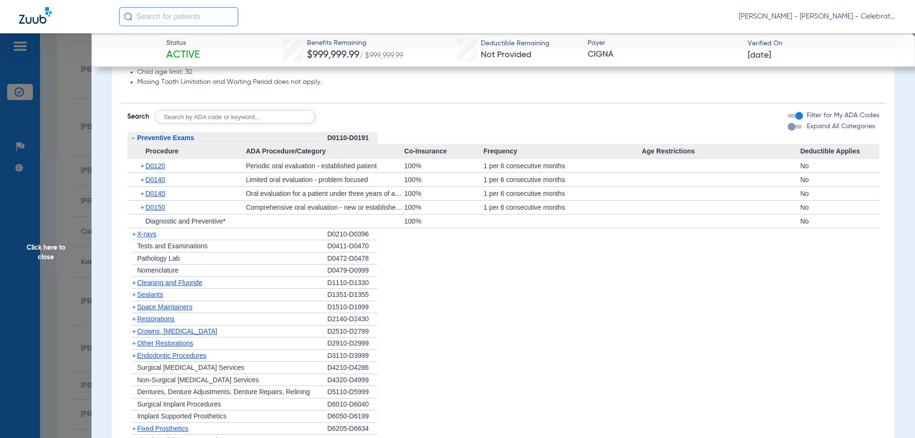
click at [169, 142] on span "Preventive Exams" at bounding box center [165, 138] width 57 height 8
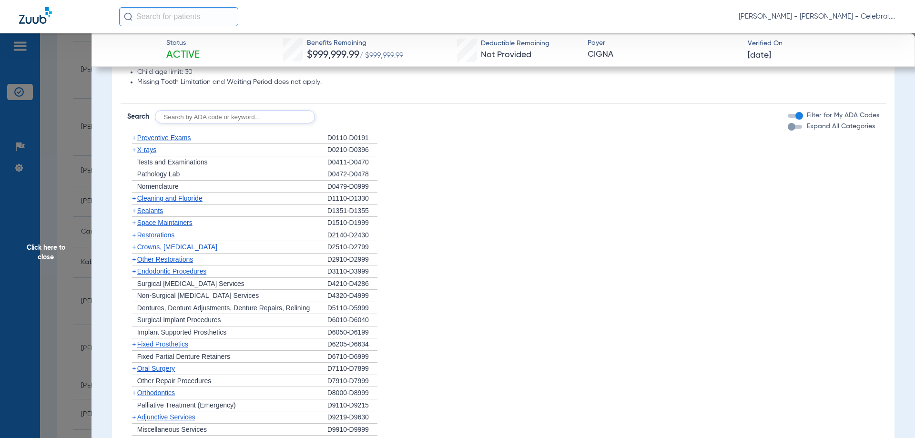
click at [162, 202] on span "Cleaning and Fluoride" at bounding box center [169, 198] width 65 height 8
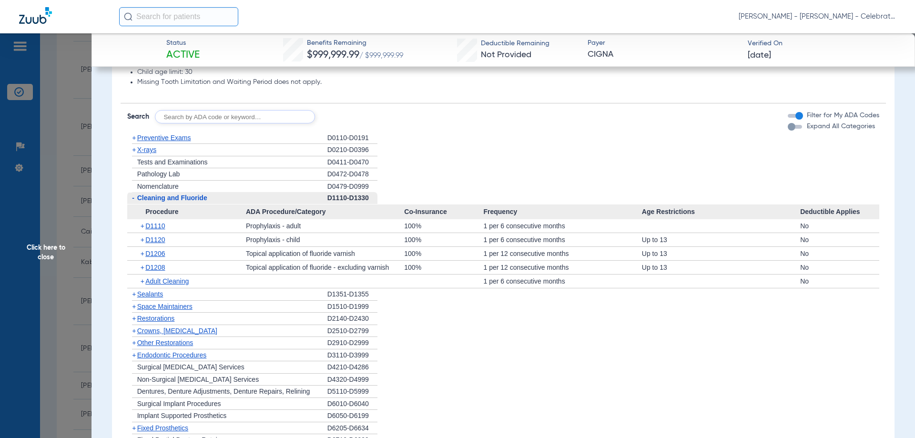
click at [146, 153] on span "X-rays" at bounding box center [146, 150] width 19 height 8
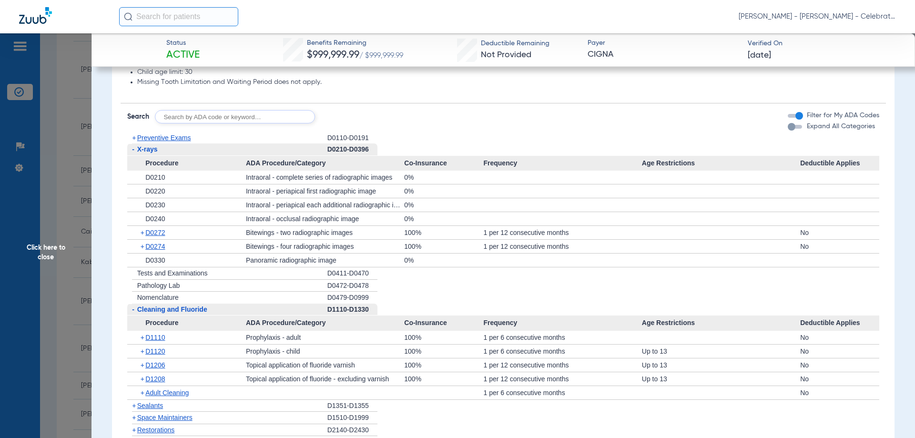
click at [46, 252] on span "Click here to close" at bounding box center [45, 252] width 91 height 438
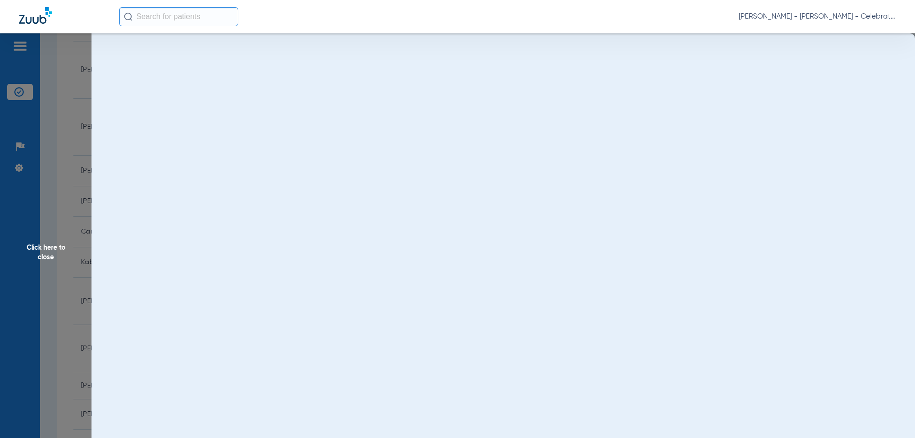
scroll to position [0, 0]
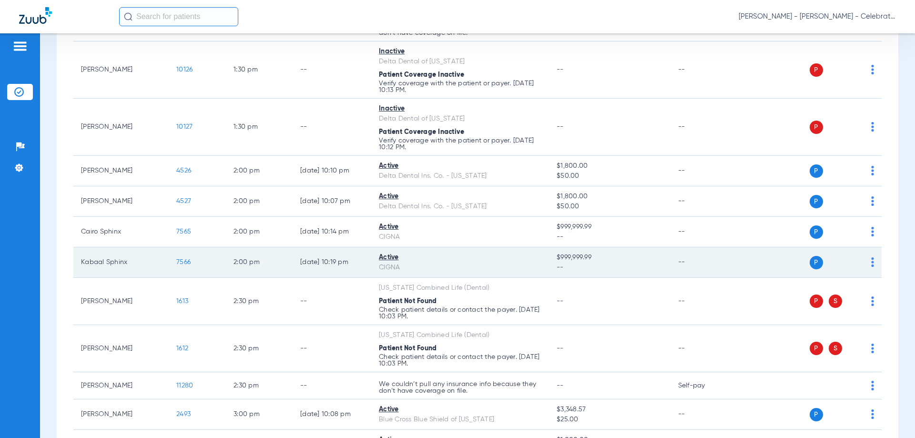
click at [181, 262] on span "7566" at bounding box center [183, 262] width 14 height 7
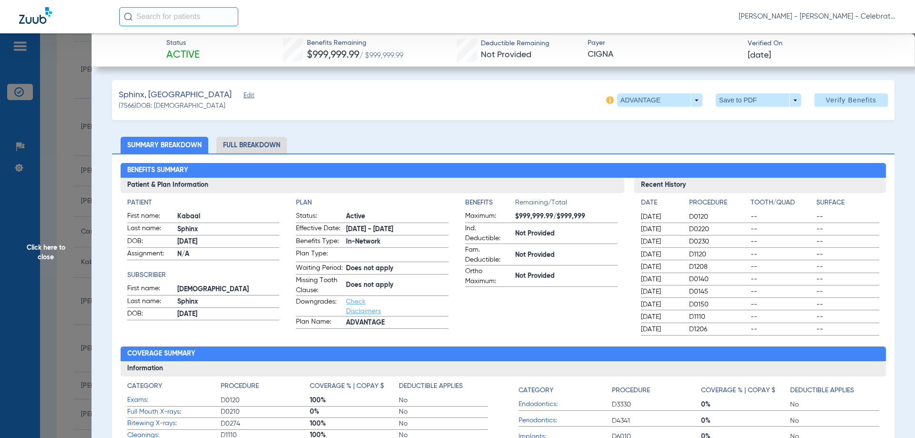
click at [257, 147] on li "Full Breakdown" at bounding box center [251, 145] width 71 height 17
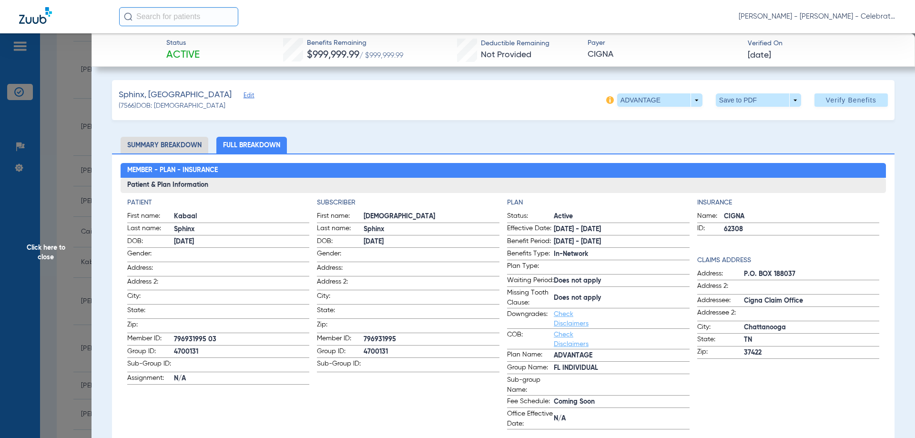
click at [54, 251] on span "Click here to close" at bounding box center [45, 252] width 91 height 438
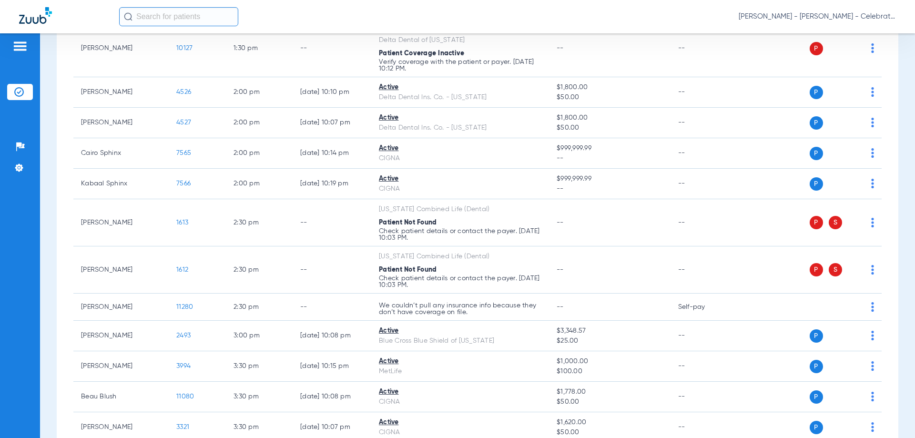
scroll to position [810, 0]
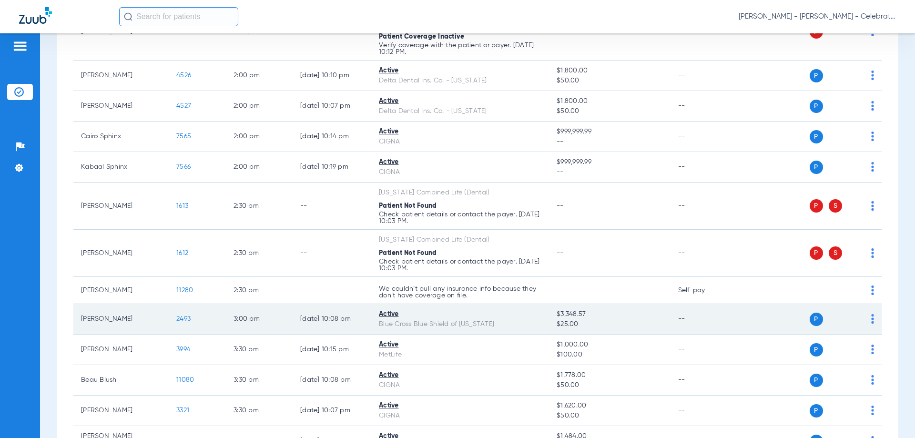
click at [183, 321] on span "2493" at bounding box center [183, 318] width 14 height 7
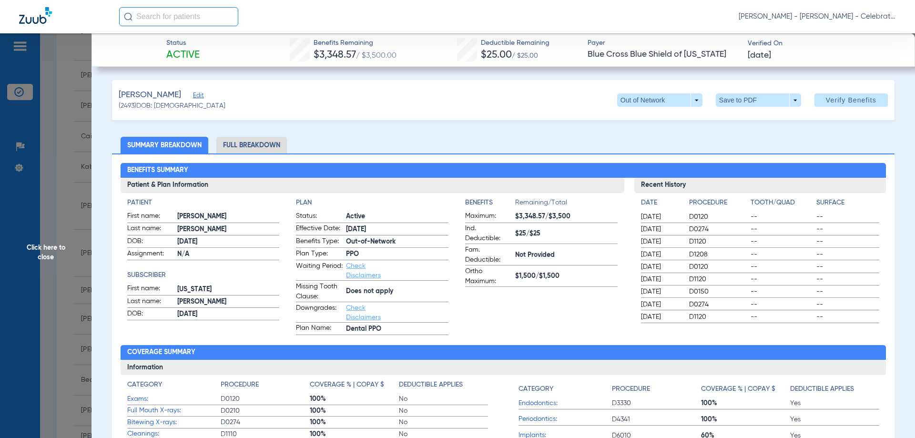
drag, startPoint x: 279, startPoint y: 148, endPoint x: 10, endPoint y: 181, distance: 270.7
click at [279, 148] on li "Full Breakdown" at bounding box center [251, 145] width 71 height 17
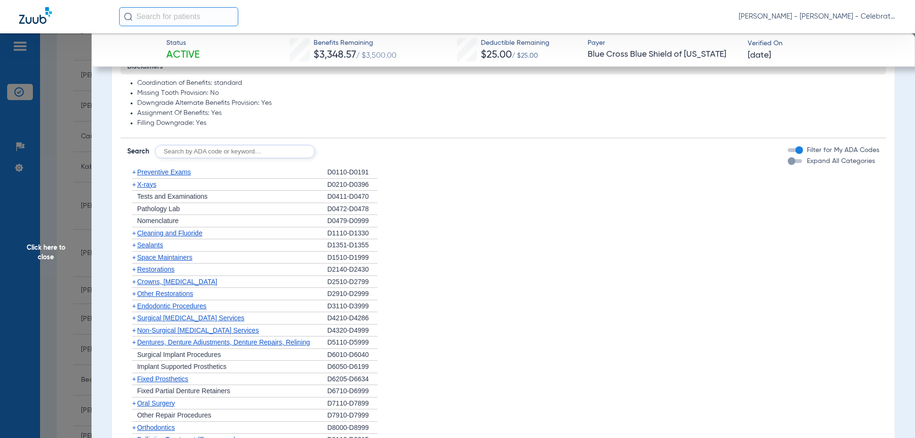
click at [149, 190] on div "+ X-rays" at bounding box center [227, 185] width 200 height 12
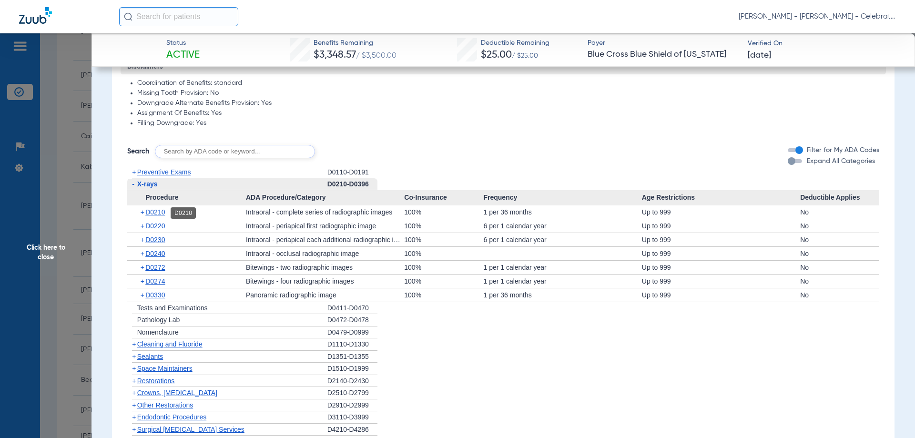
click at [160, 211] on span "D0210" at bounding box center [155, 212] width 20 height 8
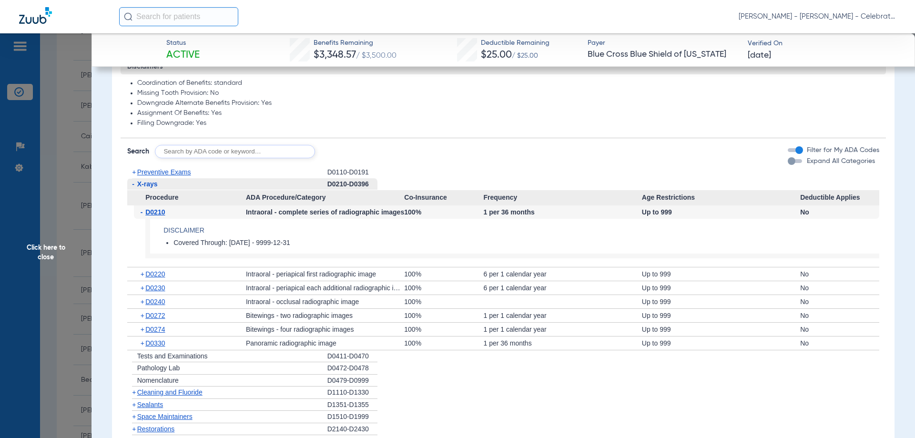
click at [160, 211] on span "D0210" at bounding box center [155, 212] width 20 height 8
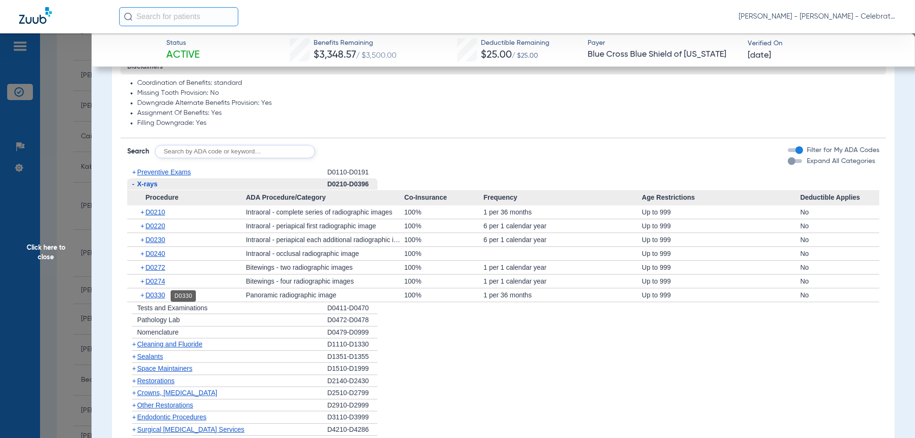
click at [154, 294] on span "D0330" at bounding box center [155, 295] width 20 height 8
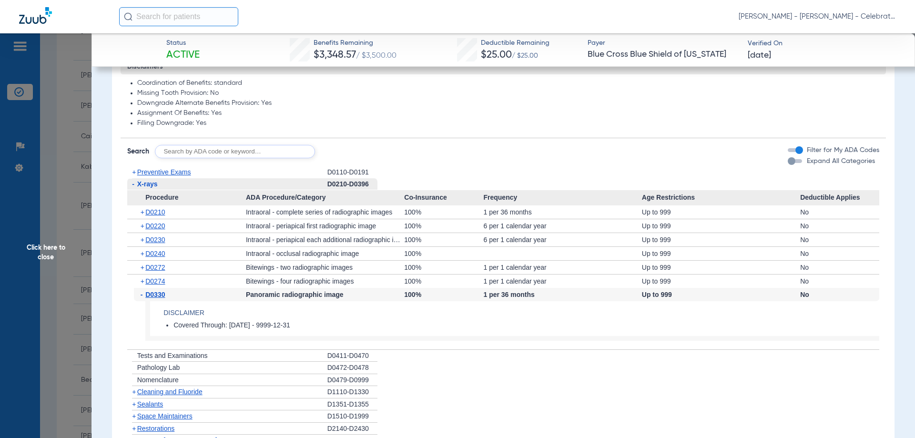
click at [154, 294] on span "D0330" at bounding box center [155, 295] width 20 height 8
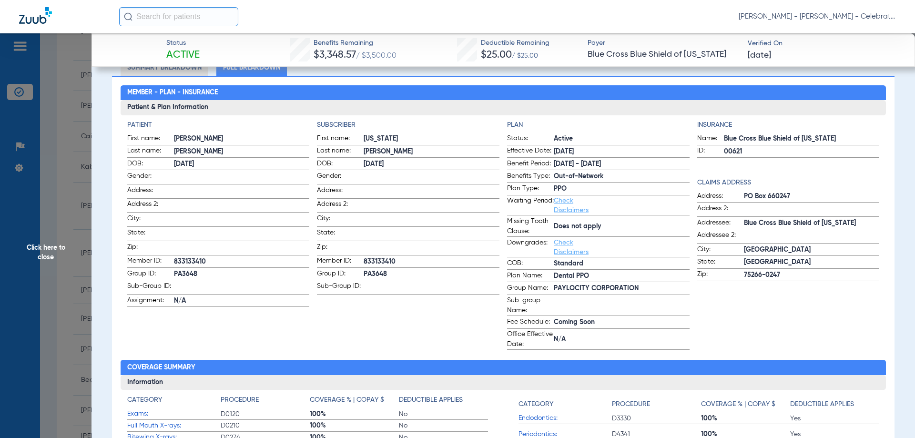
scroll to position [70, 0]
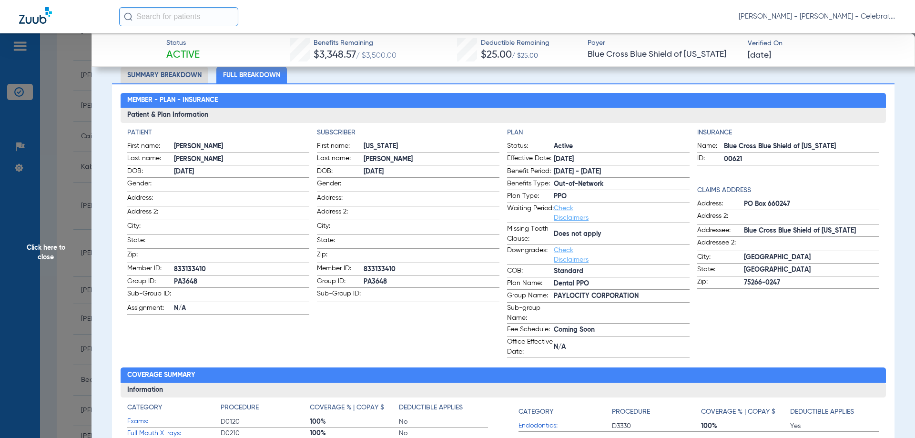
click at [43, 250] on span "Click here to close" at bounding box center [45, 252] width 91 height 438
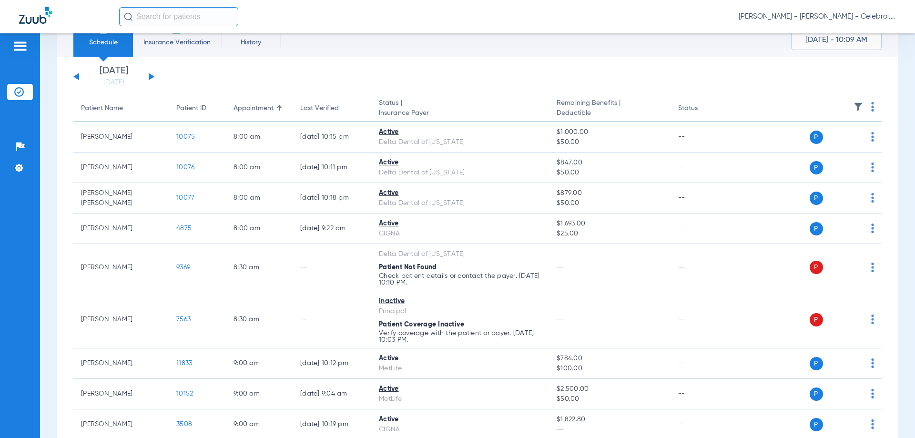
scroll to position [0, 0]
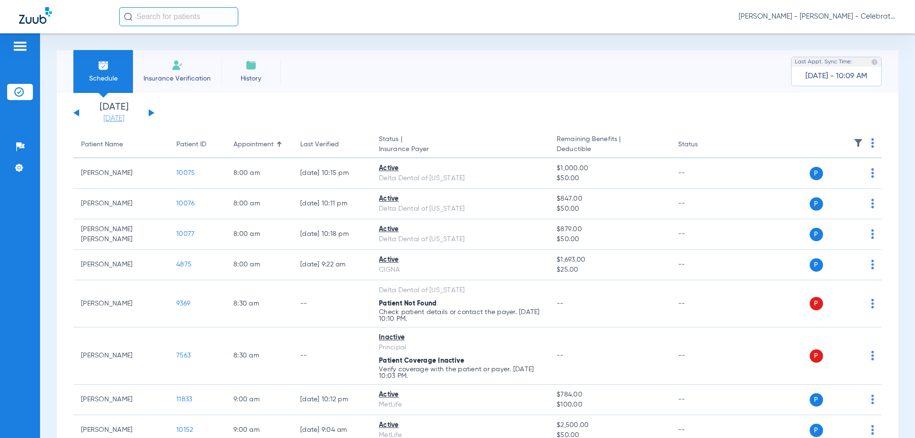
click at [117, 114] on link "[DATE]" at bounding box center [113, 119] width 57 height 10
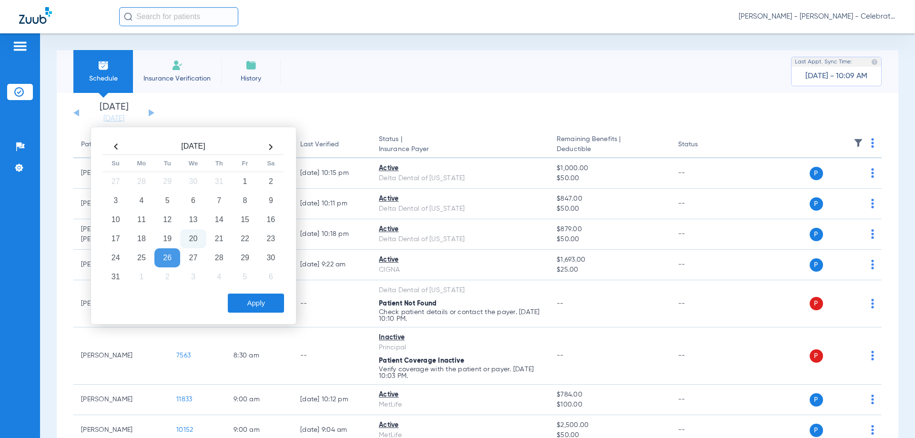
drag, startPoint x: 192, startPoint y: 241, endPoint x: 248, endPoint y: 318, distance: 95.2
click at [197, 254] on tbody "27 28 29 30 31 1 2 3 4 5 6 7 8 9 10 11 12 13 14 15 16 17 18 19 20 21 22 23 24 2…" at bounding box center [193, 229] width 181 height 114
click at [195, 234] on td "20" at bounding box center [193, 238] width 26 height 19
click at [259, 300] on button "Apply" at bounding box center [256, 303] width 56 height 19
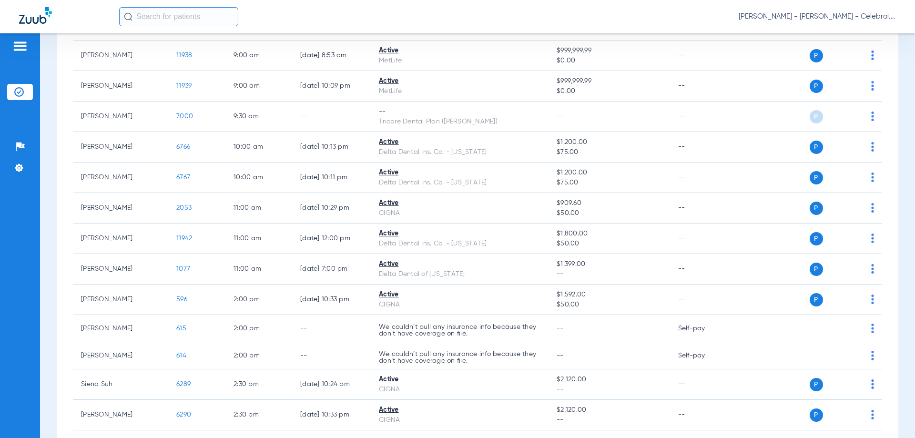
scroll to position [381, 0]
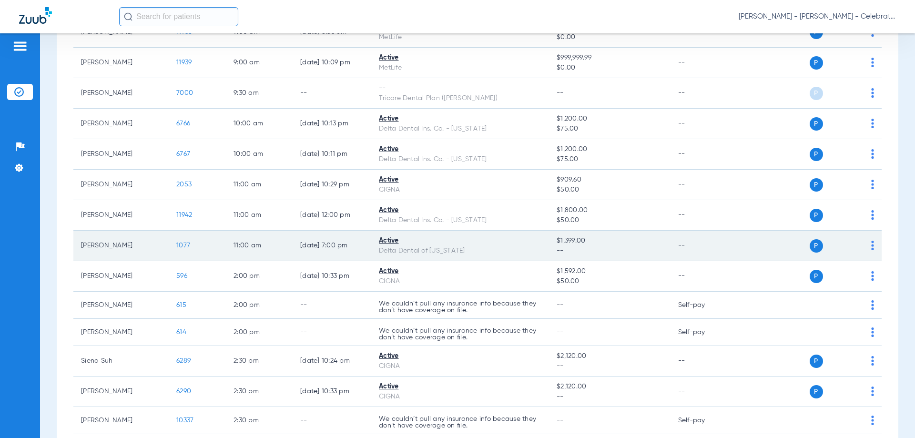
click at [182, 246] on span "1077" at bounding box center [183, 245] width 14 height 7
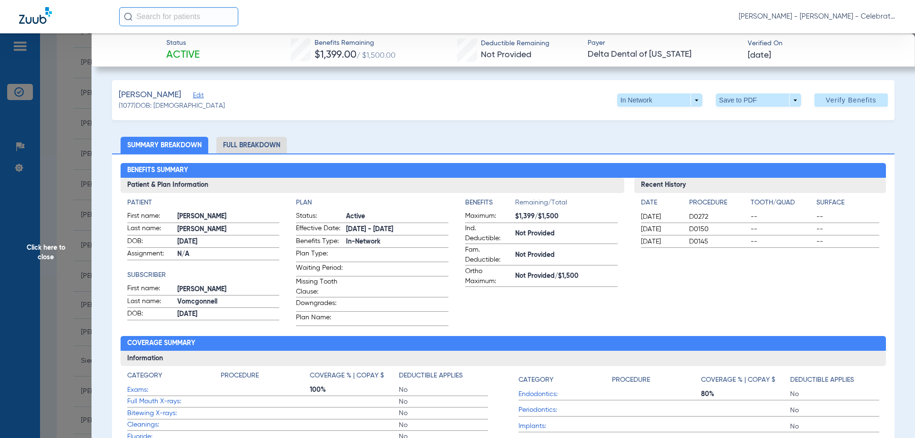
click at [271, 143] on li "Full Breakdown" at bounding box center [251, 145] width 71 height 17
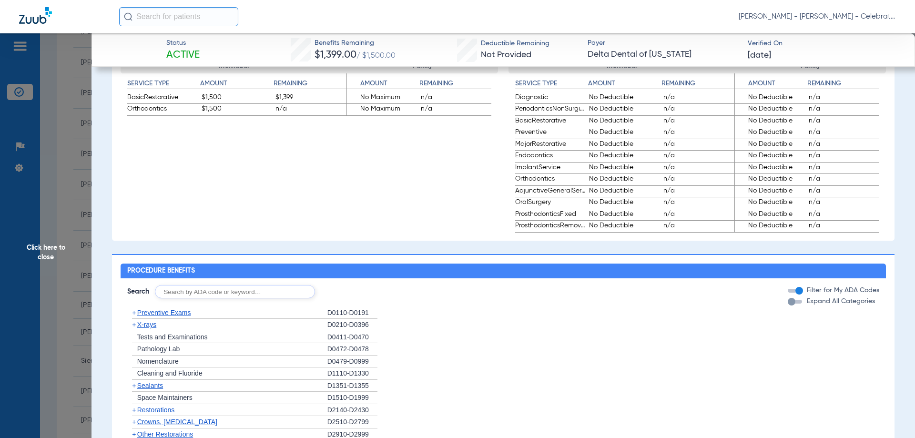
scroll to position [762, 0]
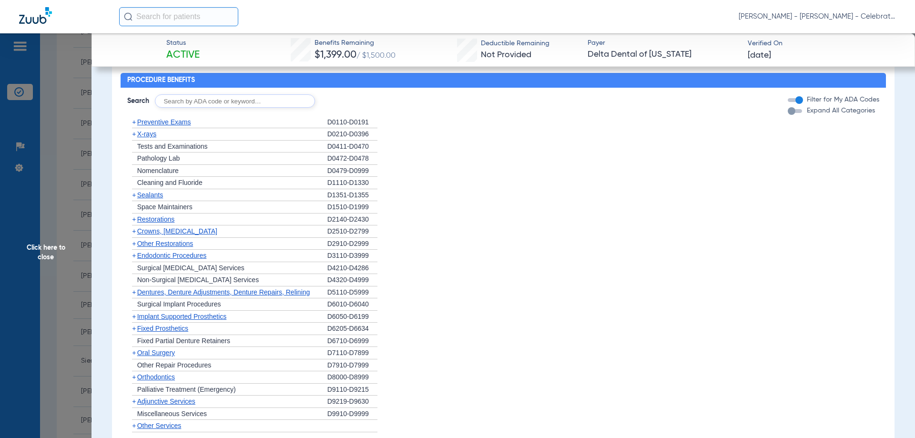
click at [150, 247] on span "Other Restorations" at bounding box center [165, 244] width 56 height 8
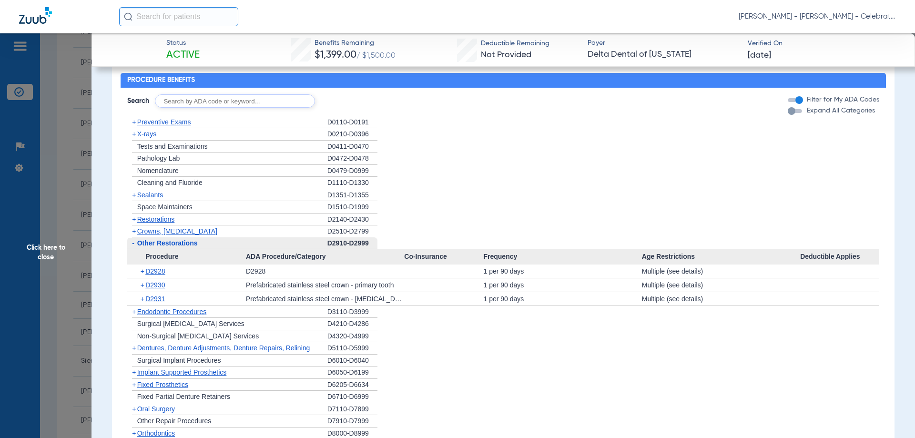
click at [144, 221] on span "Restorations" at bounding box center [156, 219] width 38 height 8
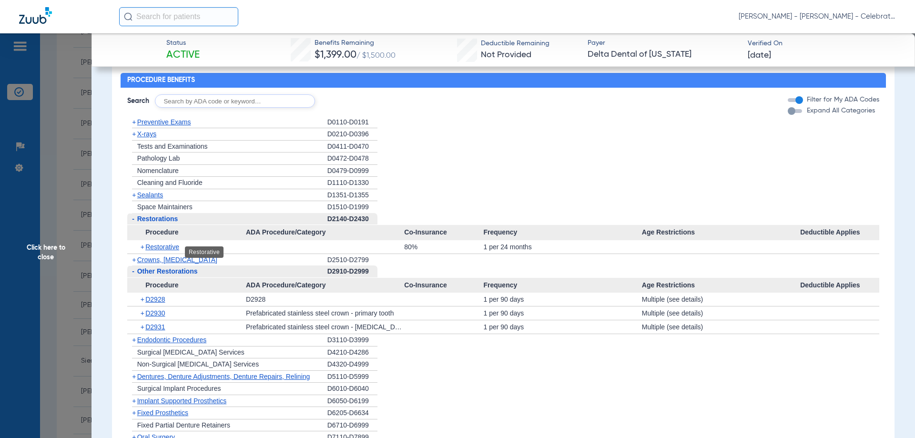
click at [166, 251] on span "Restorative" at bounding box center [162, 247] width 34 height 8
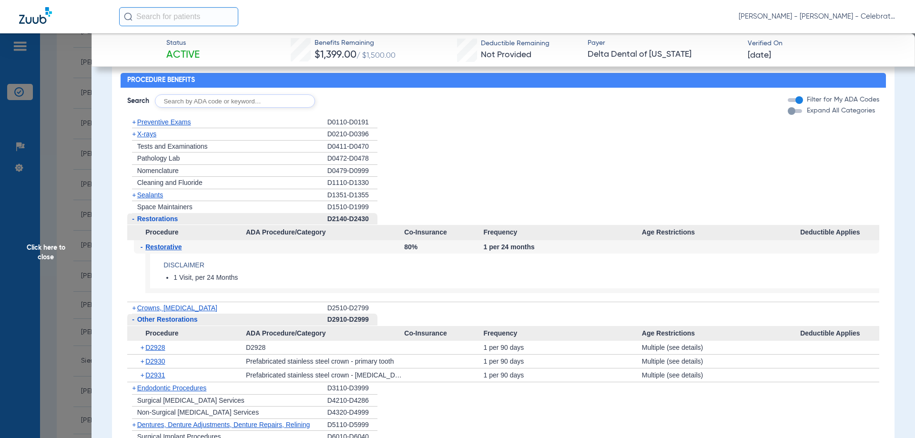
click at [166, 251] on span "Restorative" at bounding box center [163, 247] width 36 height 8
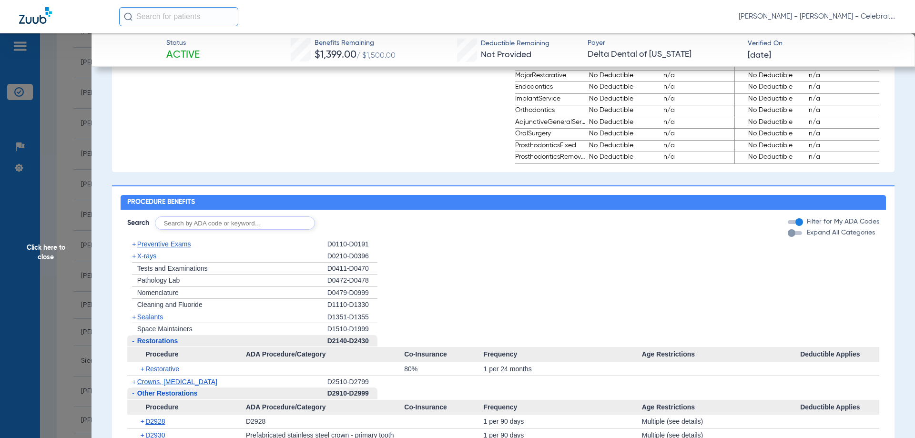
scroll to position [667, 0]
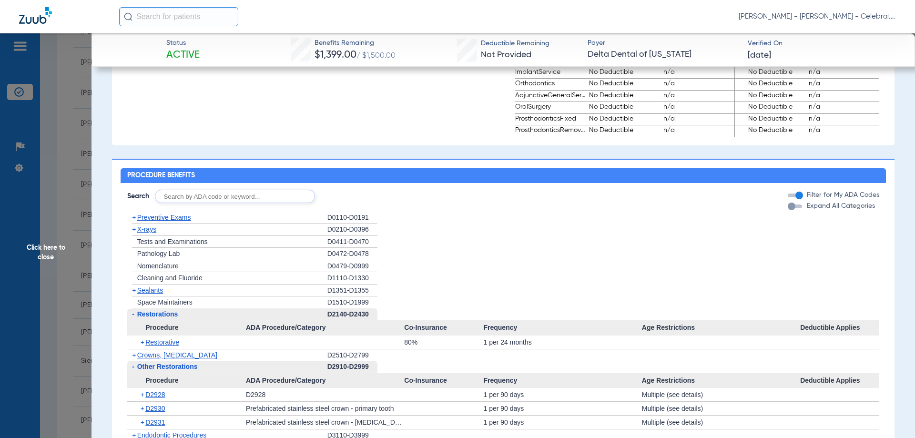
click at [172, 221] on span "Preventive Exams" at bounding box center [164, 217] width 54 height 8
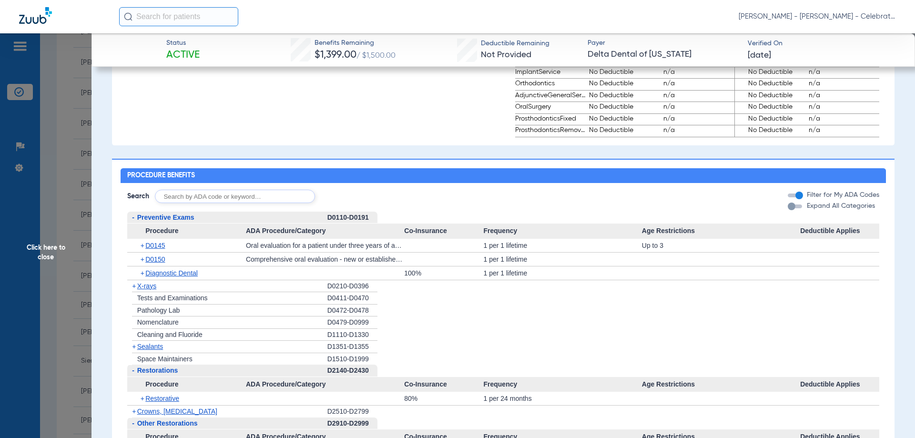
click at [172, 220] on span "Preventive Exams" at bounding box center [165, 217] width 57 height 8
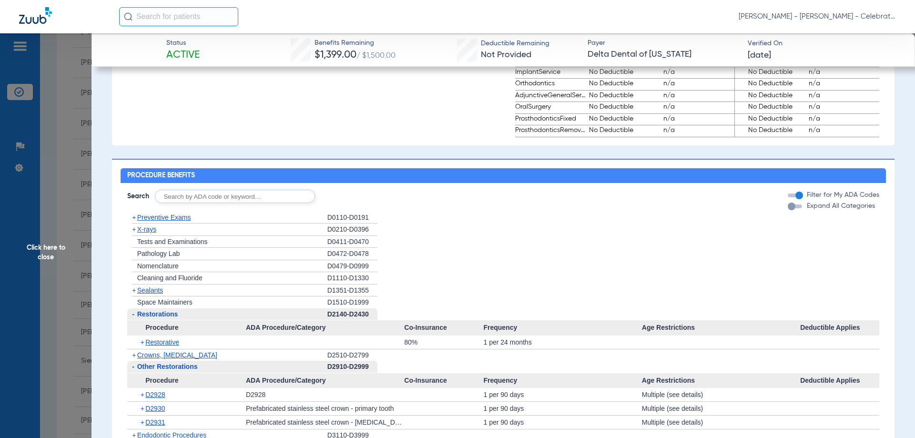
click at [172, 220] on span "Preventive Exams" at bounding box center [164, 217] width 54 height 8
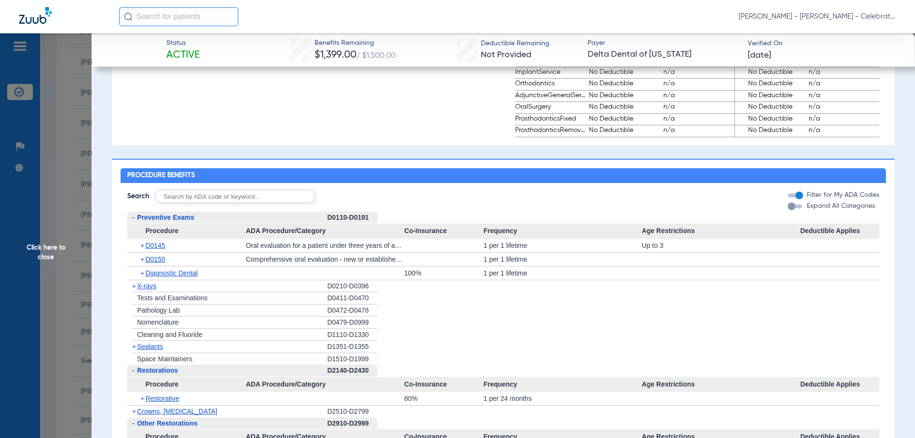
click at [184, 287] on div "+ X-rays" at bounding box center [227, 286] width 200 height 12
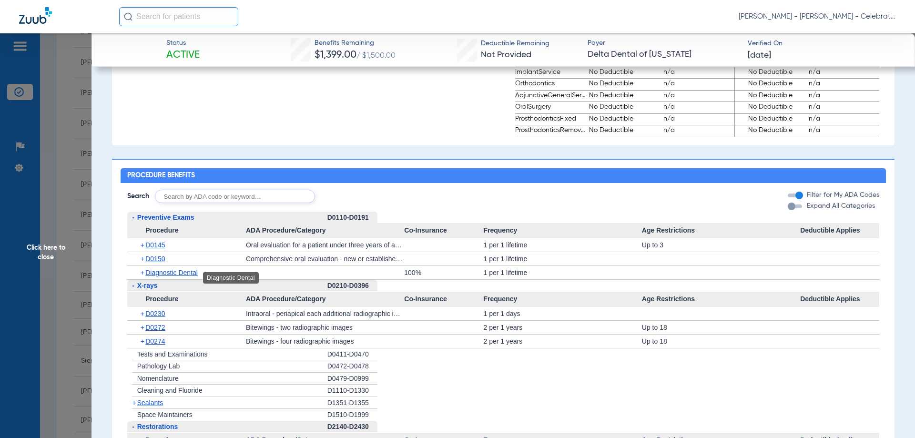
click at [180, 276] on span "Diagnostic Dental" at bounding box center [171, 273] width 52 height 8
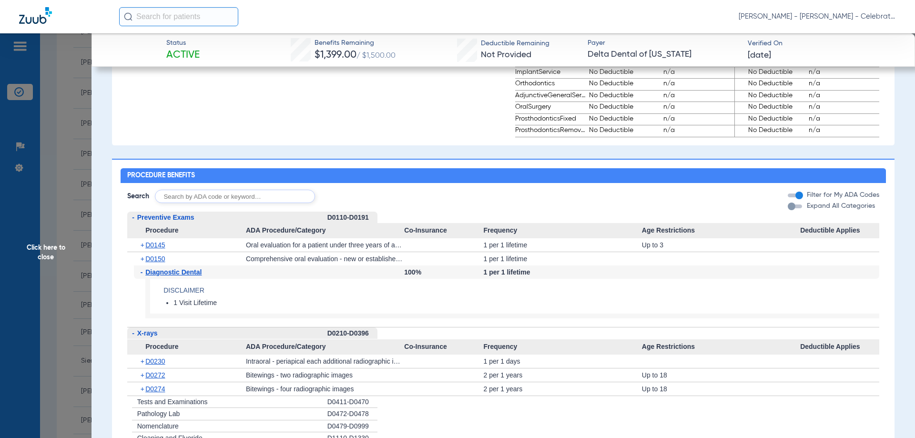
click at [180, 276] on span "Diagnostic Dental" at bounding box center [173, 272] width 56 height 8
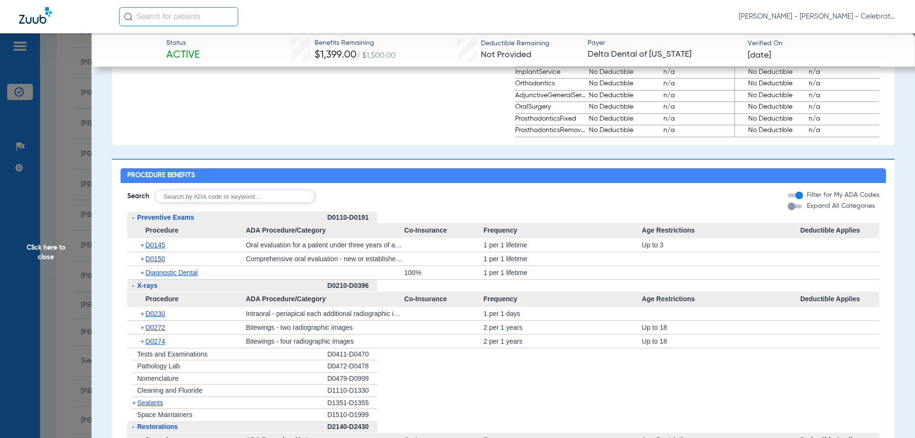
click at [160, 219] on span "Preventive Exams" at bounding box center [165, 217] width 57 height 8
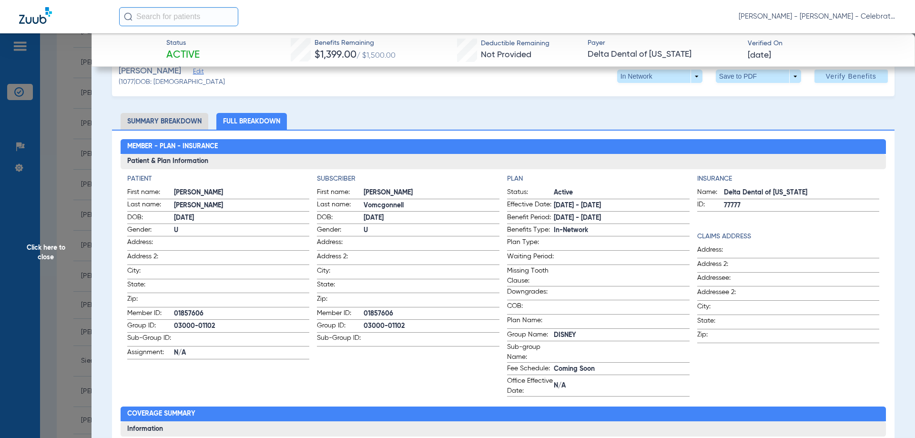
scroll to position [0, 0]
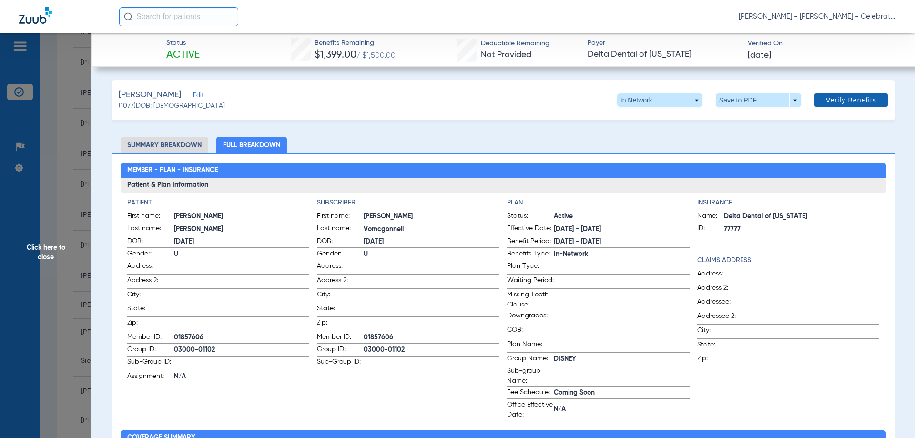
click at [868, 91] on span at bounding box center [850, 100] width 73 height 23
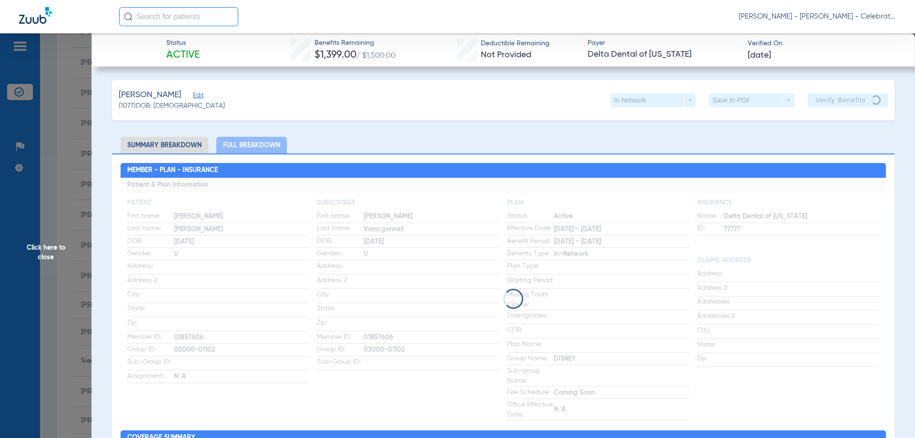
click at [56, 258] on span "Click here to close" at bounding box center [45, 252] width 91 height 438
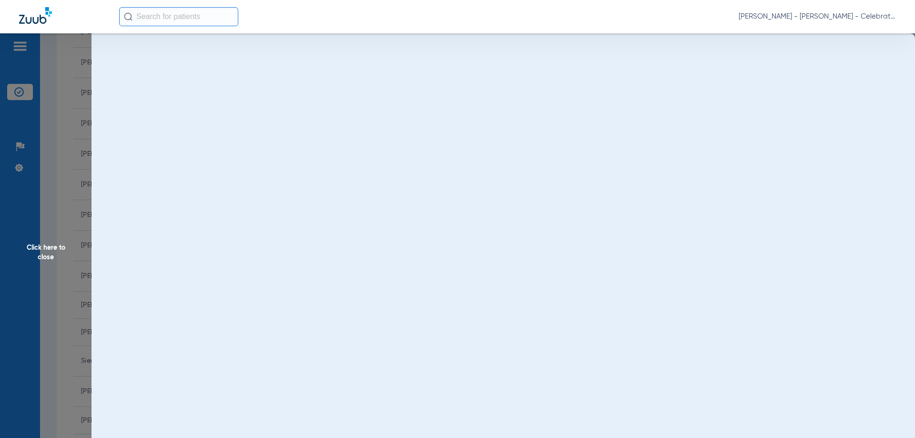
click at [56, 258] on span "Click here to close" at bounding box center [45, 252] width 91 height 438
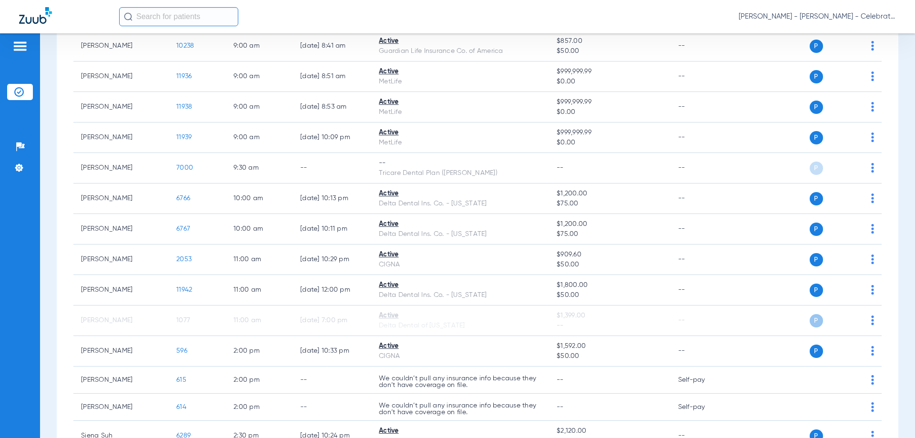
scroll to position [334, 0]
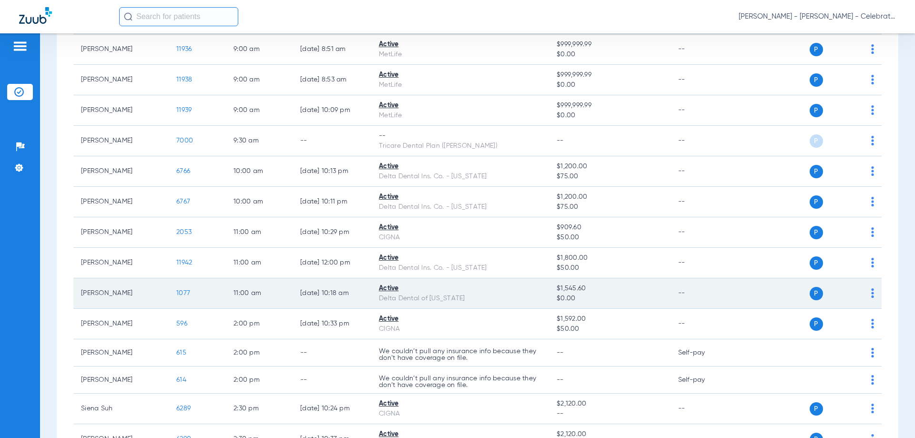
click at [181, 291] on span "1077" at bounding box center [183, 293] width 14 height 7
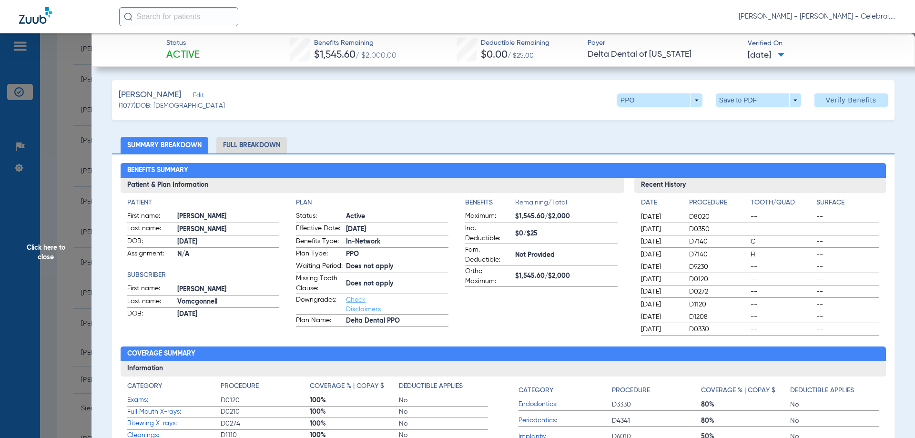
click at [254, 148] on li "Full Breakdown" at bounding box center [251, 145] width 71 height 17
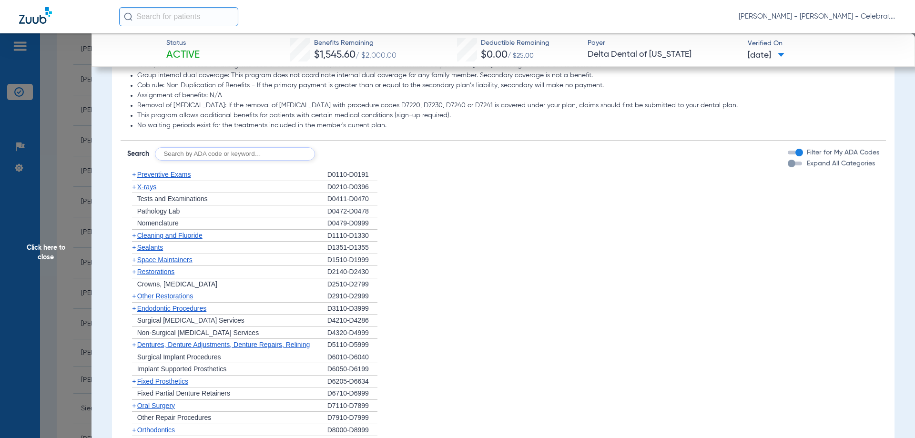
scroll to position [905, 0]
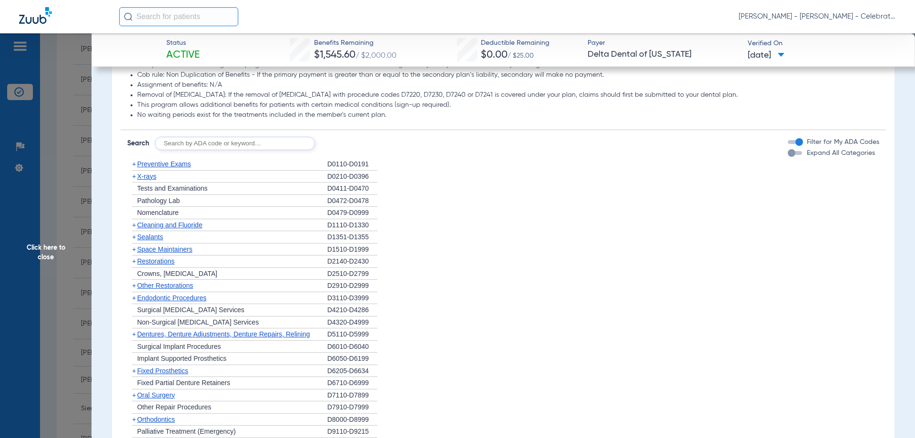
click at [175, 168] on span "Preventive Exams" at bounding box center [164, 164] width 54 height 8
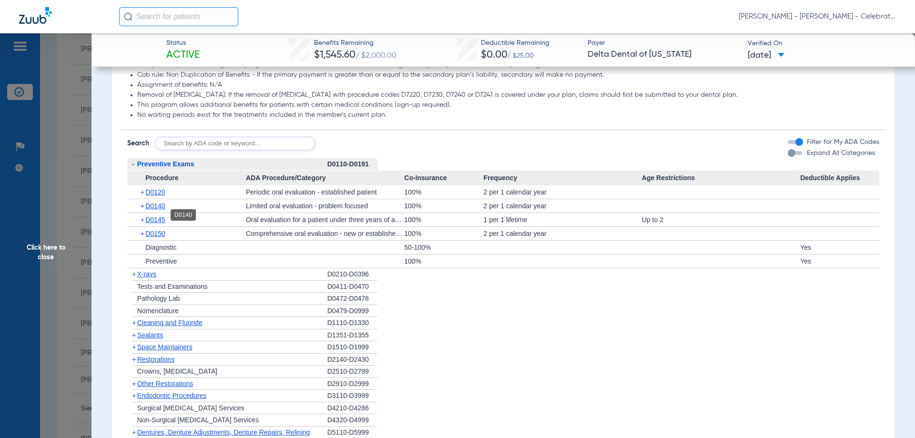
click at [158, 210] on span "D0140" at bounding box center [155, 206] width 20 height 8
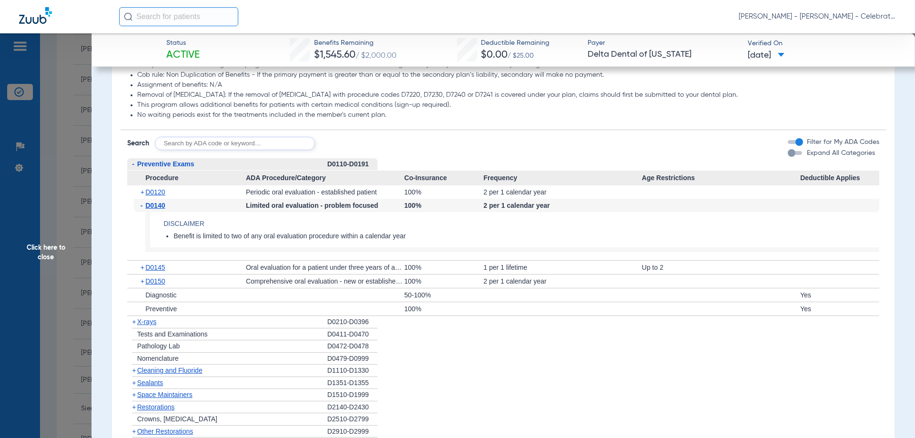
click at [158, 209] on span "D0140" at bounding box center [155, 206] width 20 height 8
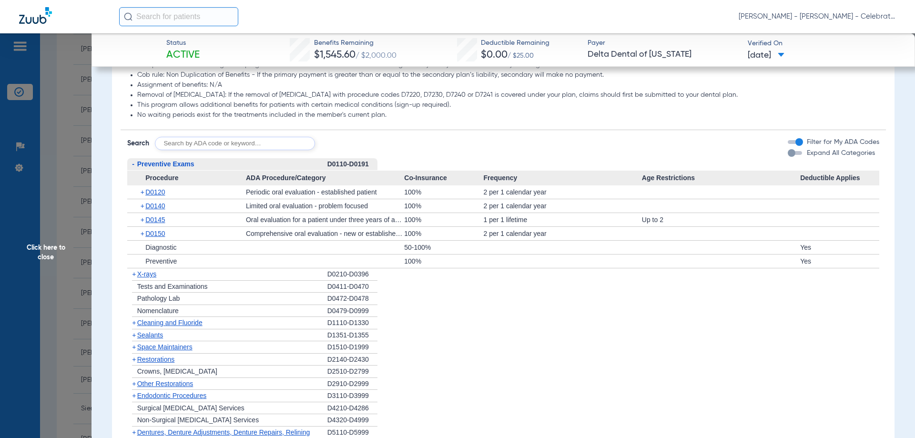
click at [154, 278] on span "X-rays" at bounding box center [146, 274] width 19 height 8
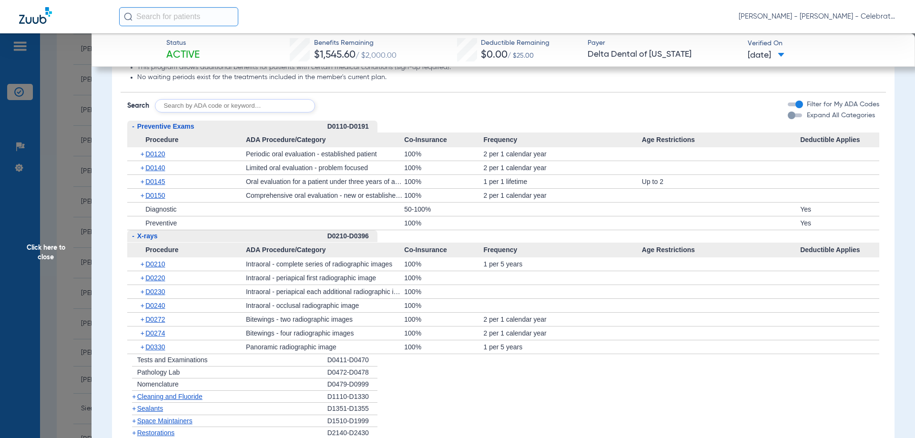
scroll to position [953, 0]
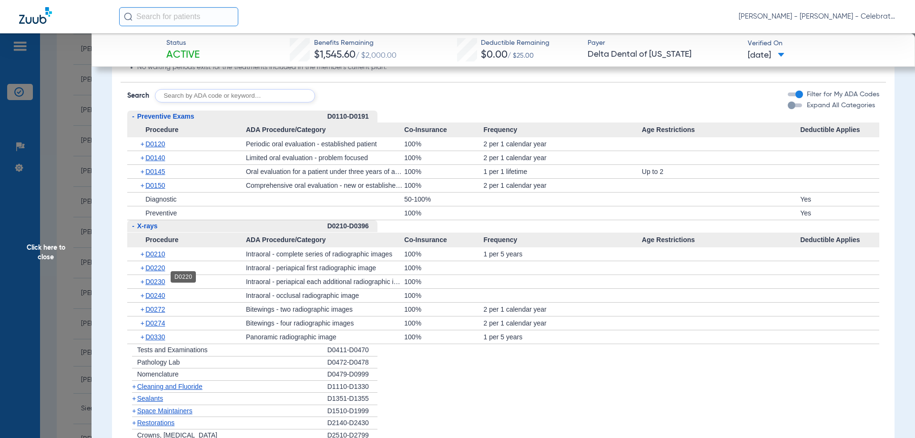
click at [162, 272] on span "D0220" at bounding box center [155, 268] width 20 height 8
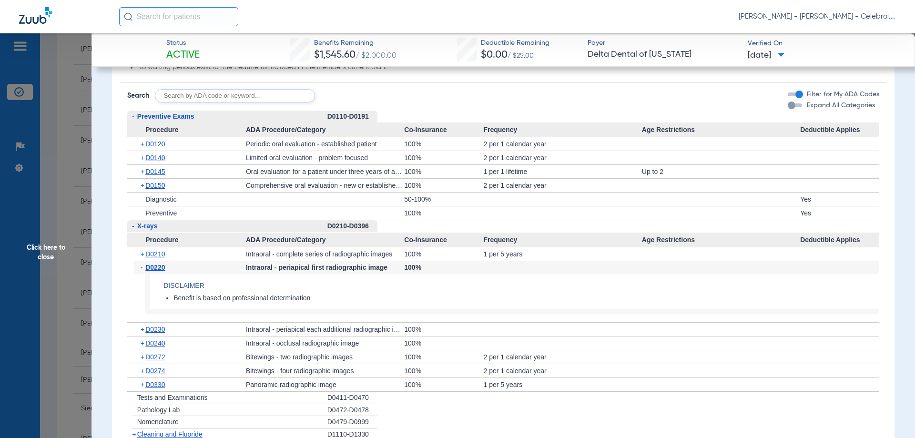
click at [162, 271] on span "D0220" at bounding box center [155, 267] width 20 height 8
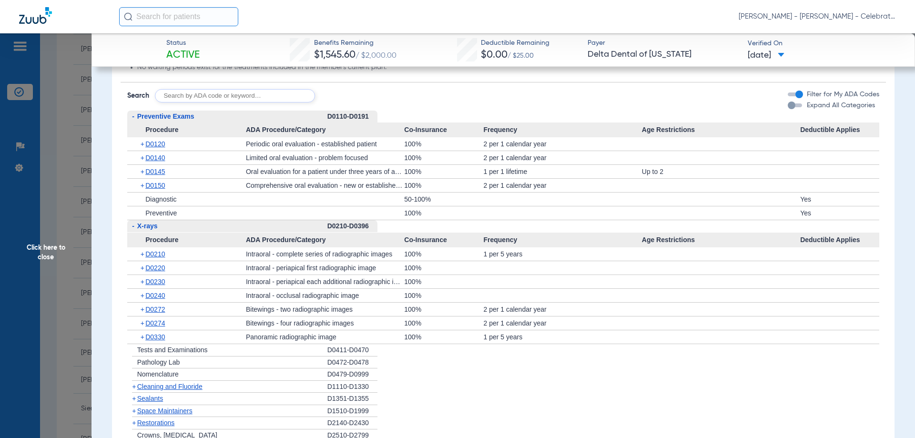
click at [53, 248] on span "Click here to close" at bounding box center [45, 252] width 91 height 438
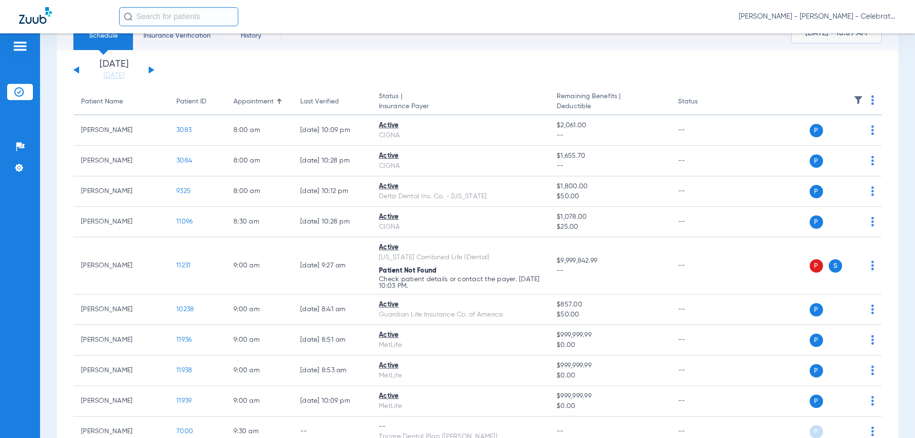
scroll to position [0, 0]
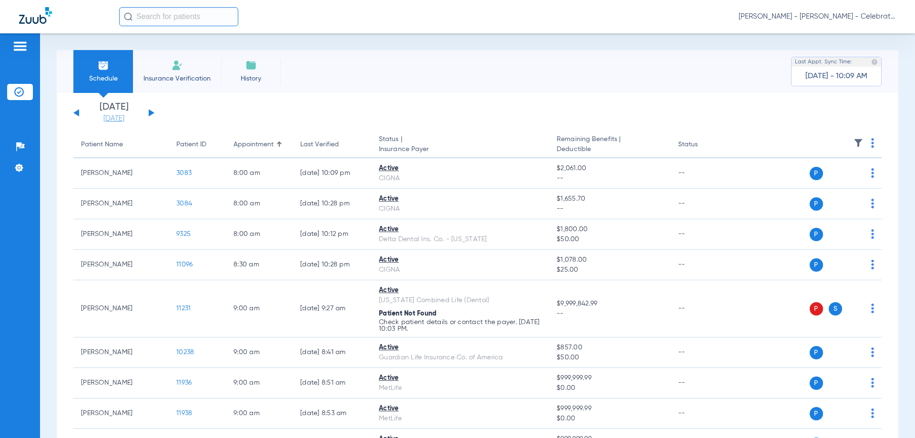
click at [119, 117] on link "[DATE]" at bounding box center [113, 119] width 57 height 10
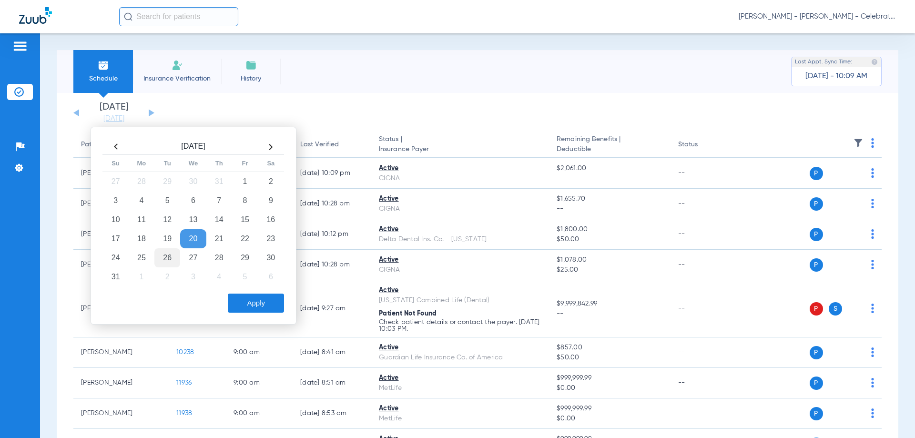
click at [163, 256] on td "26" at bounding box center [167, 257] width 26 height 19
click at [273, 306] on button "Apply" at bounding box center [256, 303] width 56 height 19
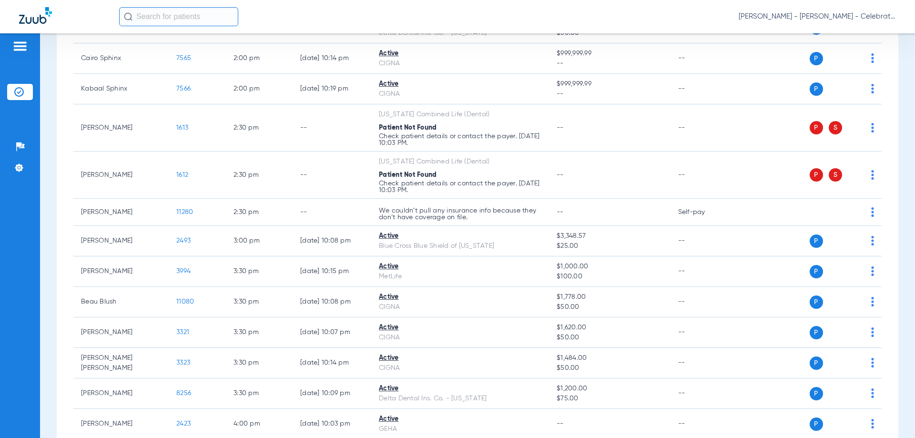
scroll to position [905, 0]
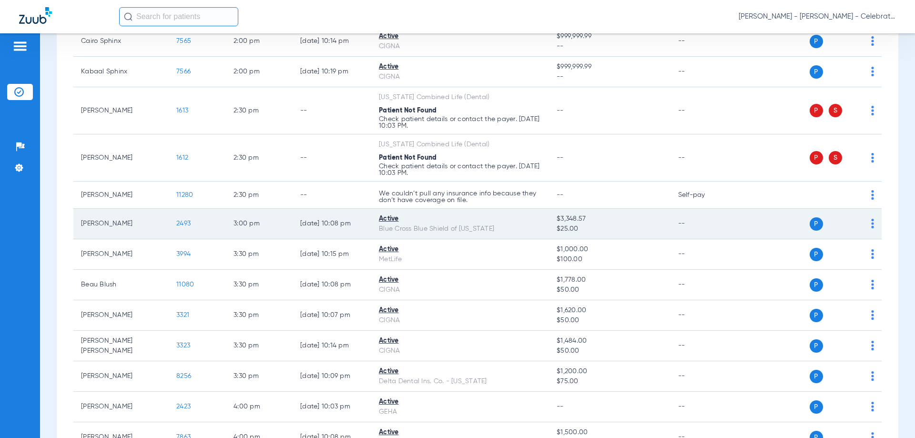
click at [186, 223] on span "2493" at bounding box center [183, 223] width 14 height 7
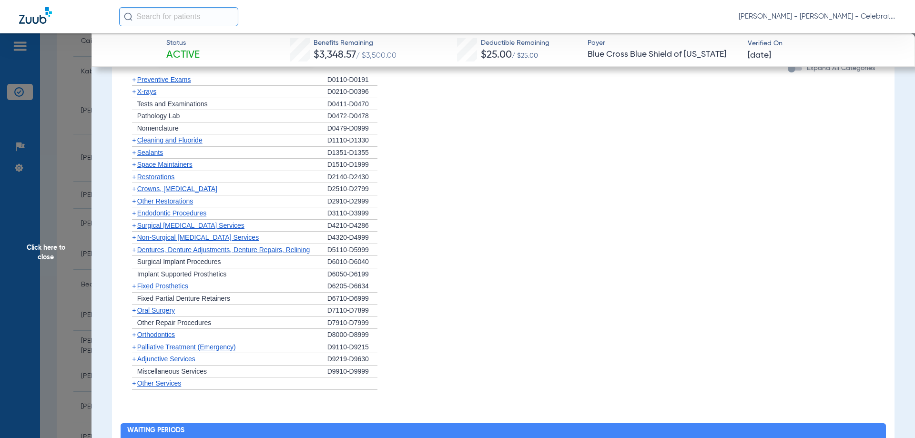
scroll to position [524, 0]
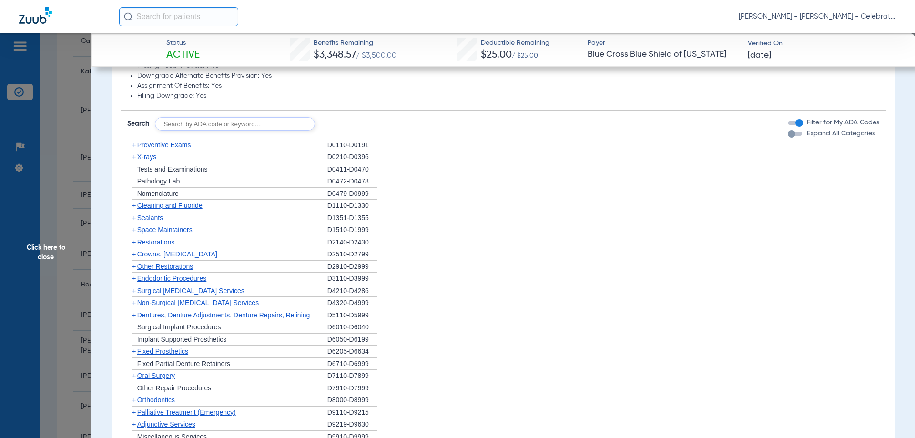
click at [180, 144] on span "Preventive Exams" at bounding box center [164, 145] width 54 height 8
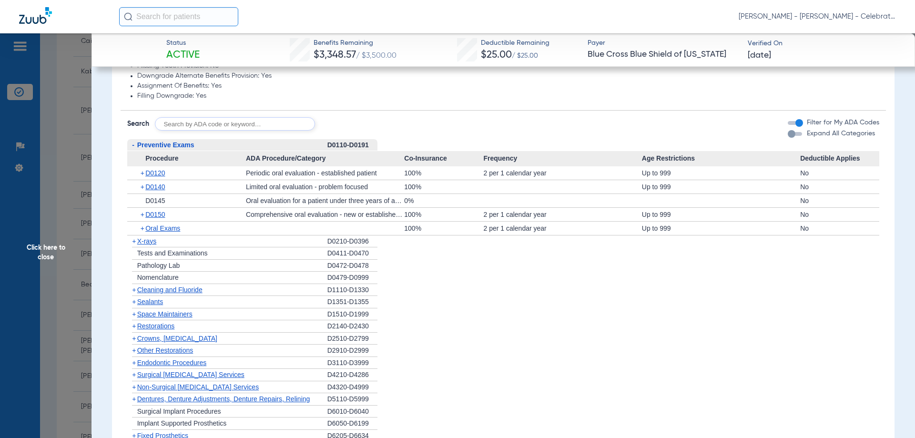
click at [180, 144] on span "Preventive Exams" at bounding box center [165, 145] width 57 height 8
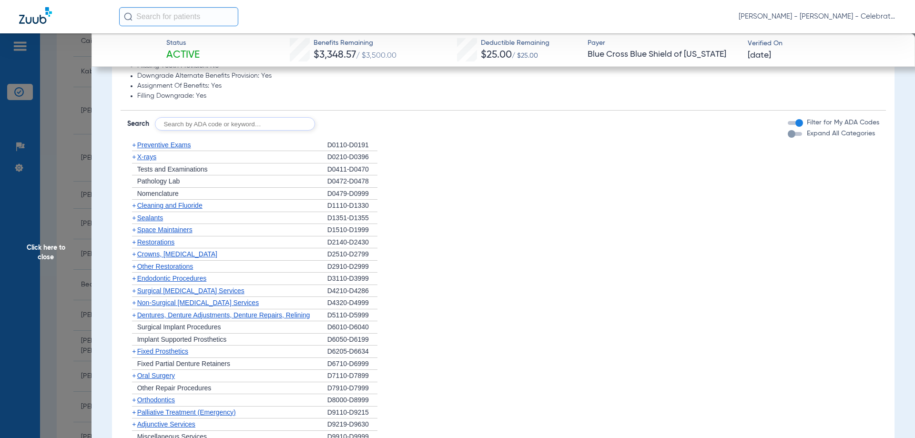
click at [159, 206] on span "Cleaning and Fluoride" at bounding box center [169, 206] width 65 height 8
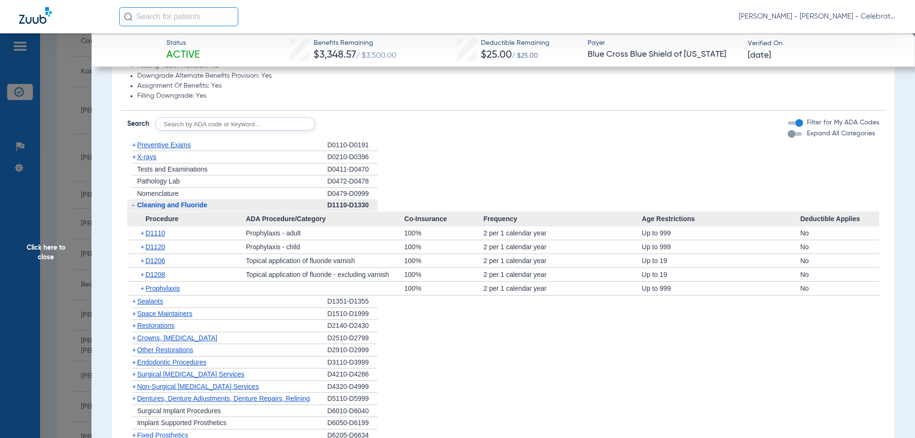
click at [159, 206] on span "Cleaning and Fluoride" at bounding box center [172, 205] width 70 height 8
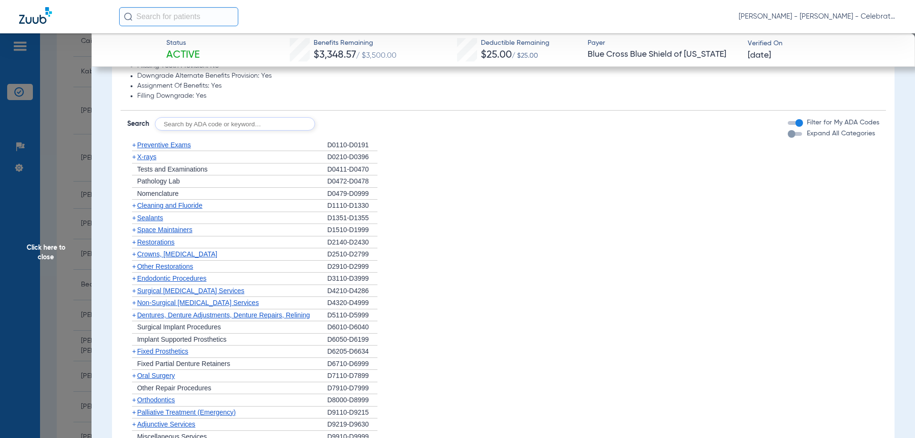
click at [143, 155] on span "X-rays" at bounding box center [146, 157] width 19 height 8
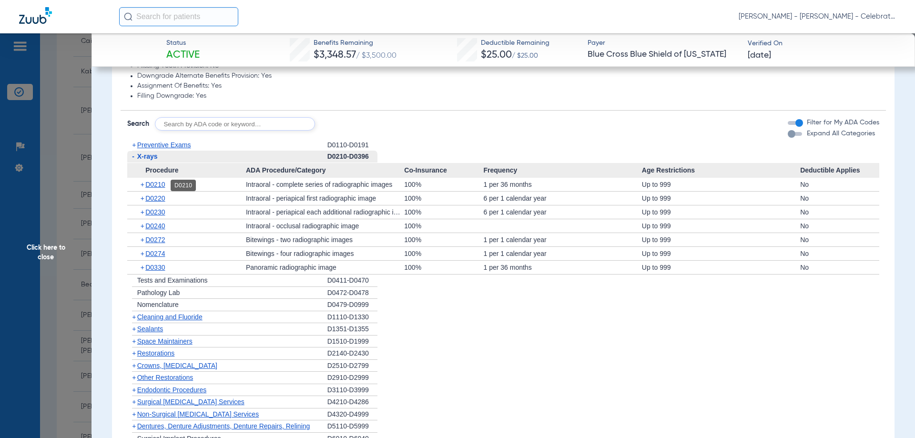
click at [148, 188] on span "D0210" at bounding box center [155, 185] width 20 height 8
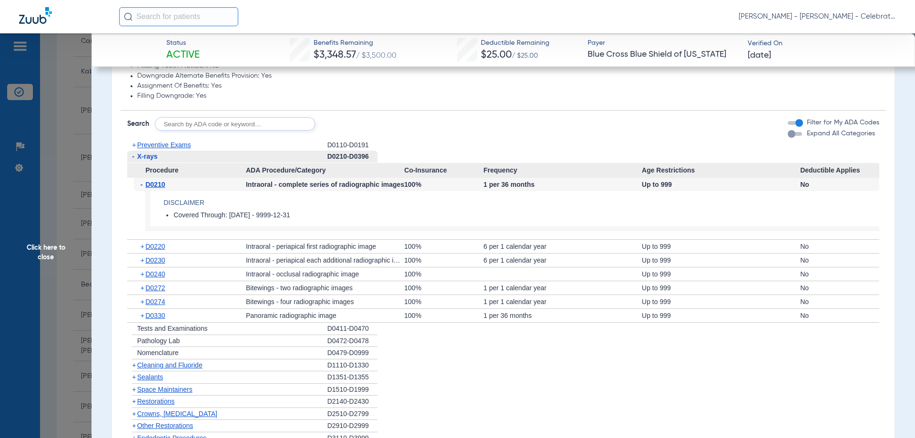
click at [148, 188] on span "D0210" at bounding box center [155, 185] width 20 height 8
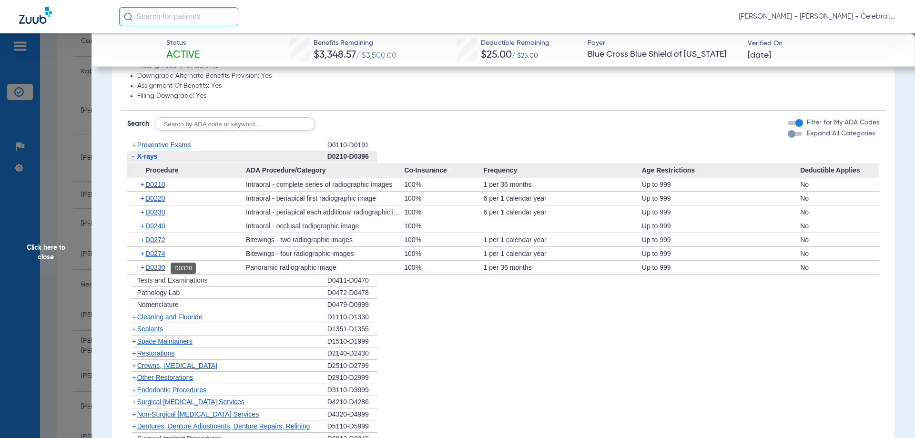
click at [160, 264] on span "D0330" at bounding box center [155, 267] width 20 height 8
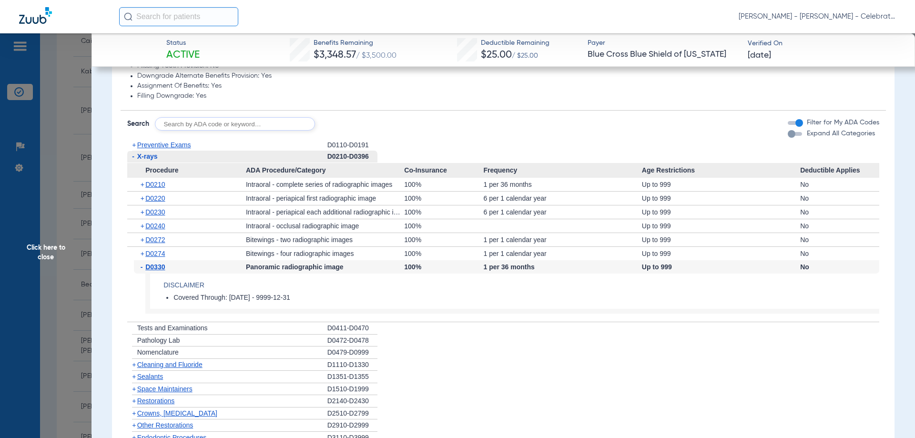
click at [160, 264] on span "D0330" at bounding box center [155, 267] width 20 height 8
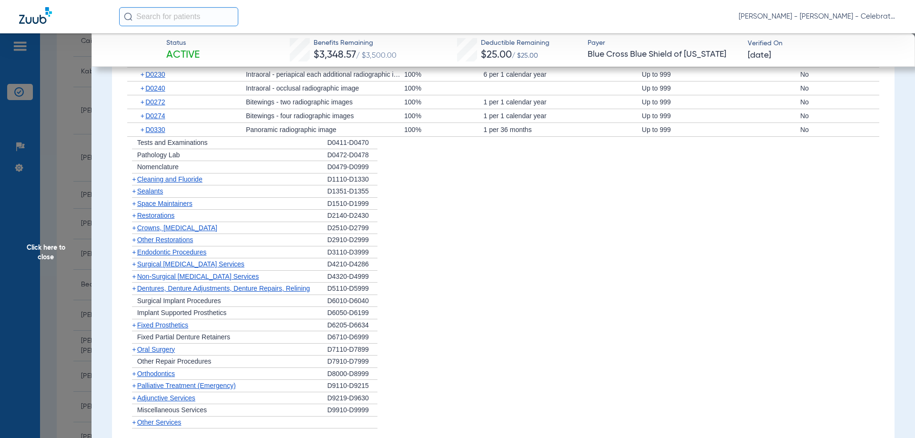
scroll to position [614, 0]
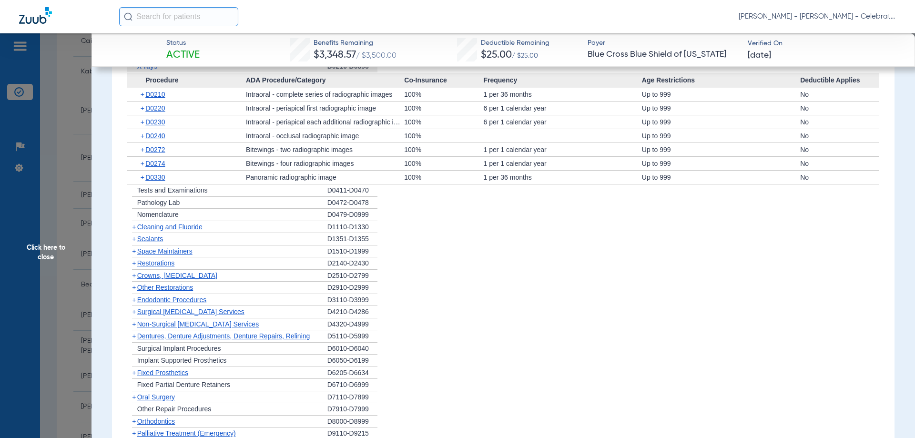
click at [160, 240] on span "Sealants" at bounding box center [150, 239] width 26 height 8
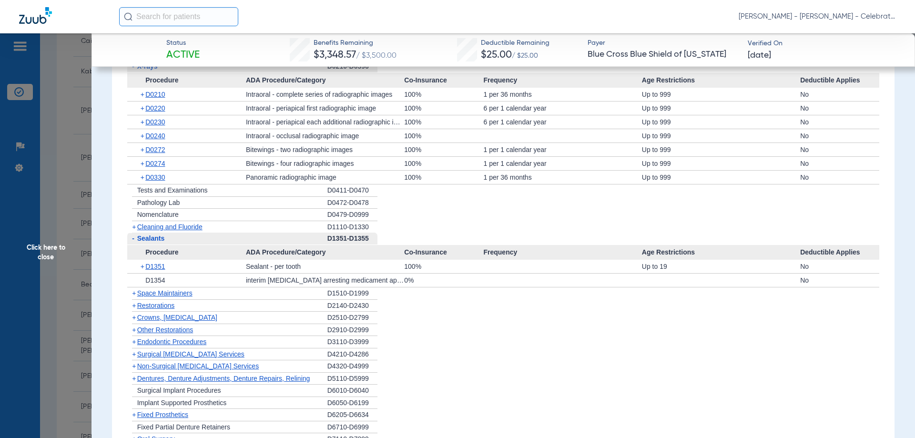
click at [168, 265] on div "+ D1351" at bounding box center [190, 266] width 112 height 13
click at [162, 265] on span "D1351" at bounding box center [155, 267] width 20 height 8
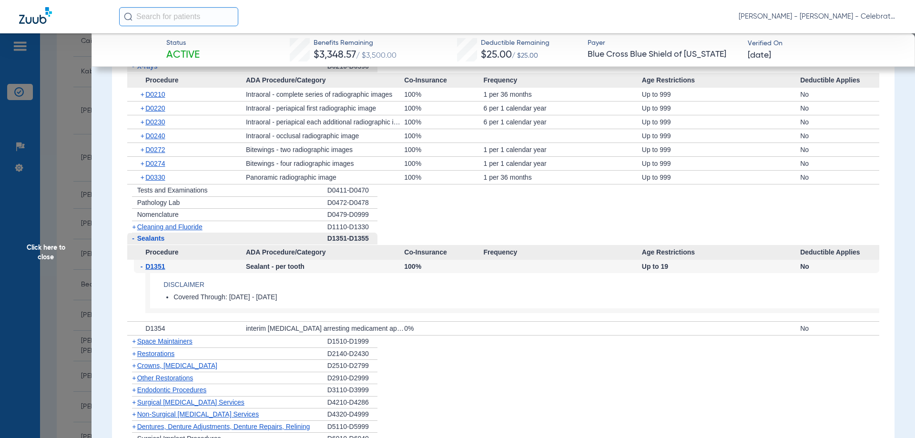
click at [57, 247] on span "Click here to close" at bounding box center [45, 252] width 91 height 438
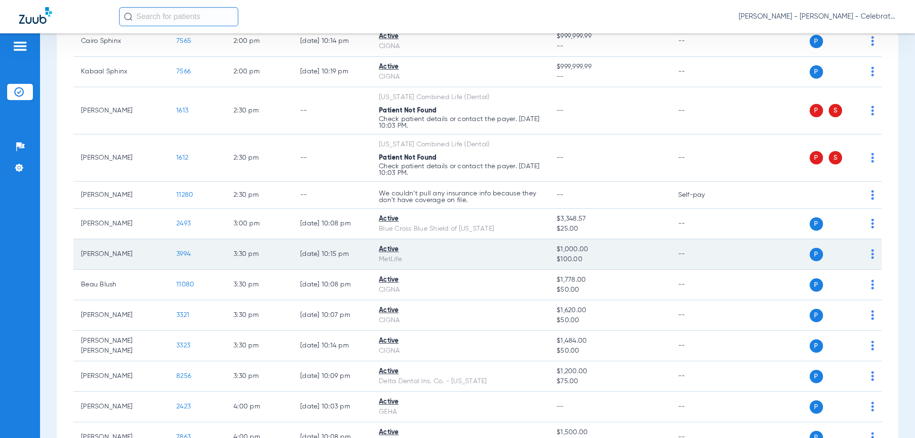
scroll to position [953, 0]
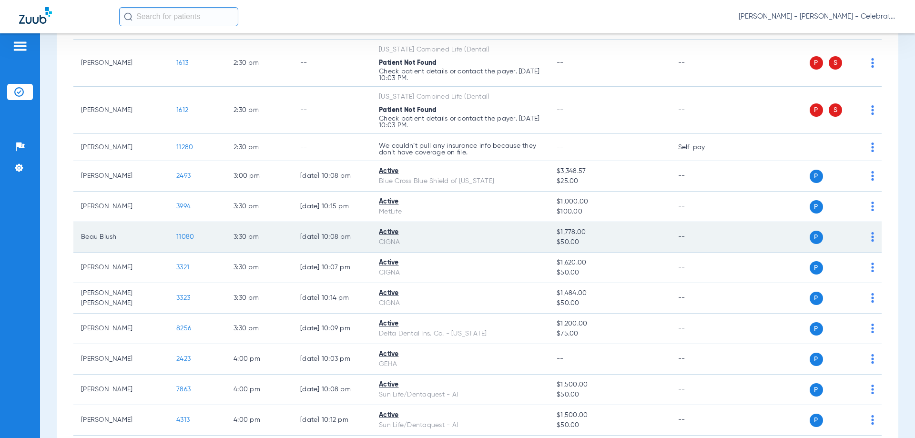
click at [181, 234] on span "11080" at bounding box center [185, 236] width 18 height 7
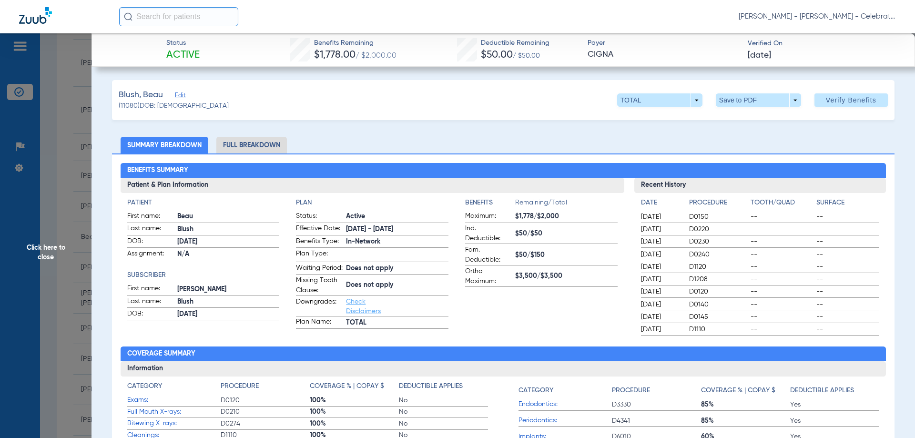
click at [251, 145] on li "Full Breakdown" at bounding box center [251, 145] width 71 height 17
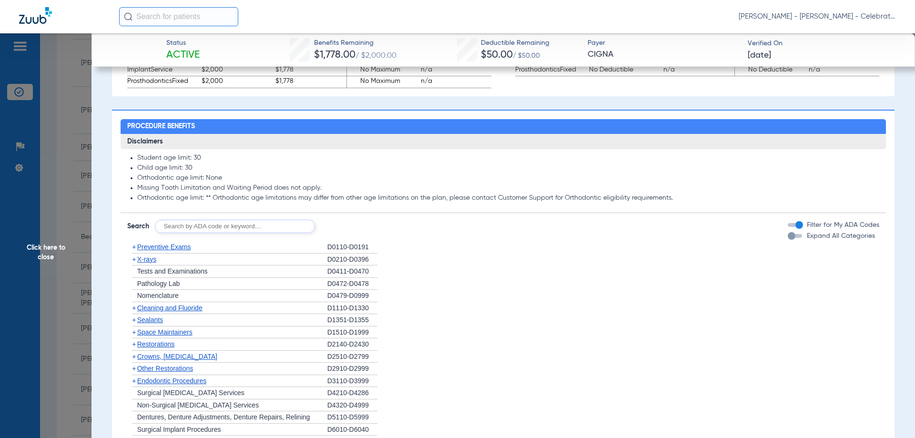
scroll to position [762, 0]
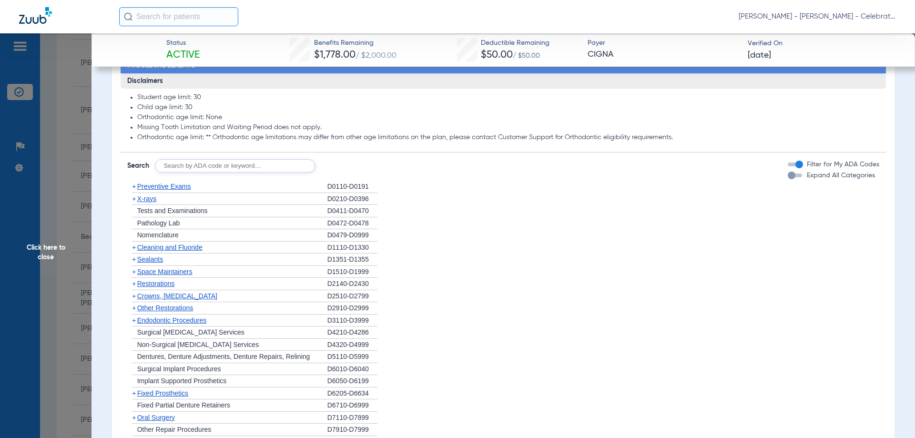
click at [174, 190] on span "Preventive Exams" at bounding box center [164, 186] width 54 height 8
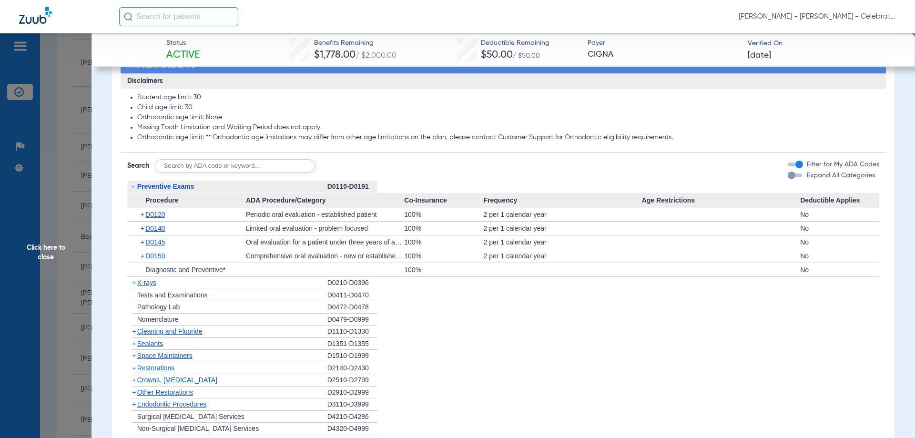
click at [174, 190] on span "Preventive Exams" at bounding box center [165, 186] width 57 height 8
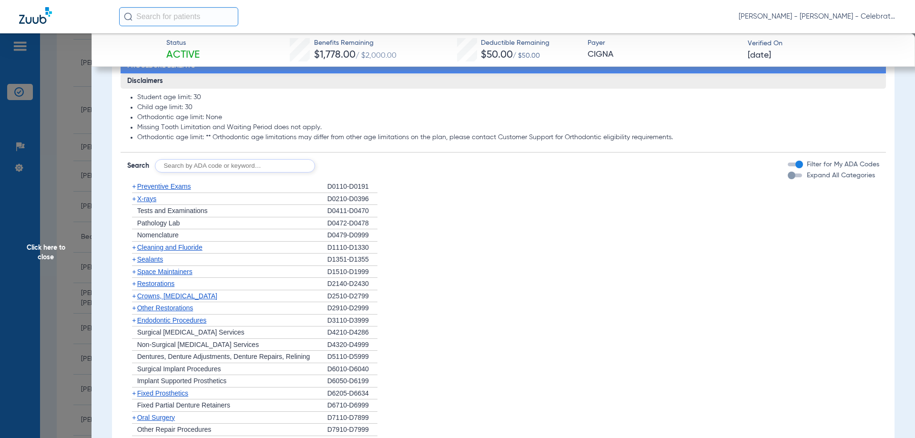
click at [167, 251] on span "Cleaning and Fluoride" at bounding box center [169, 247] width 65 height 8
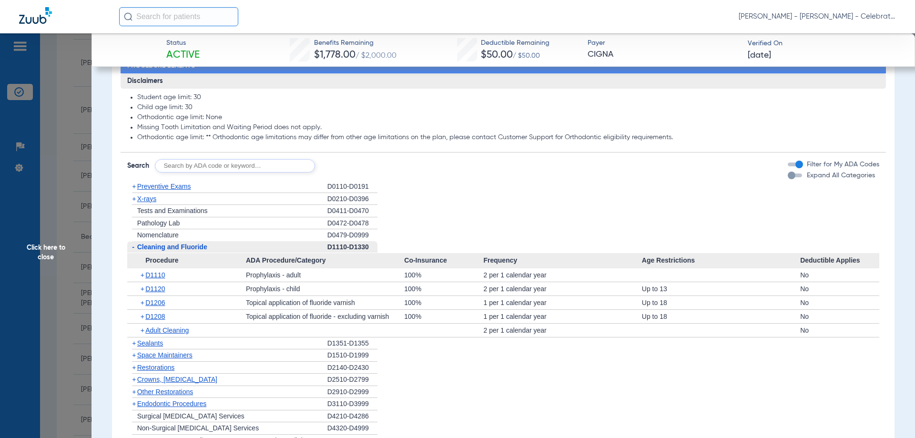
click at [167, 251] on span "Cleaning and Fluoride" at bounding box center [172, 247] width 70 height 8
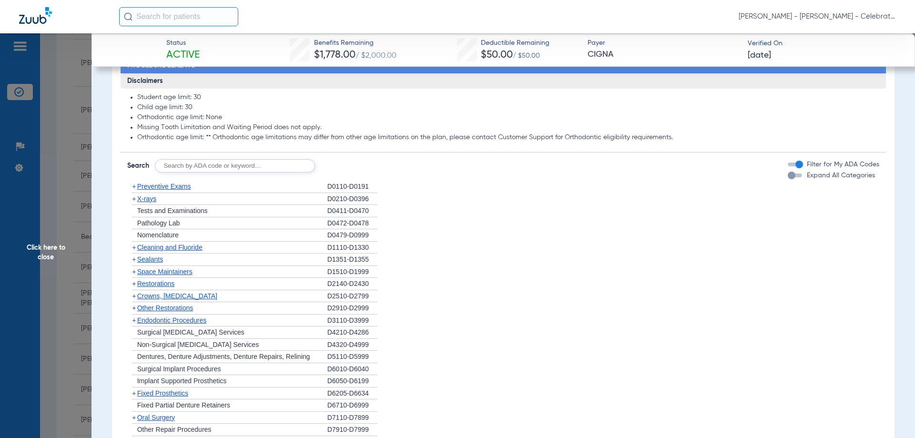
click at [146, 203] on span "X-rays" at bounding box center [146, 199] width 19 height 8
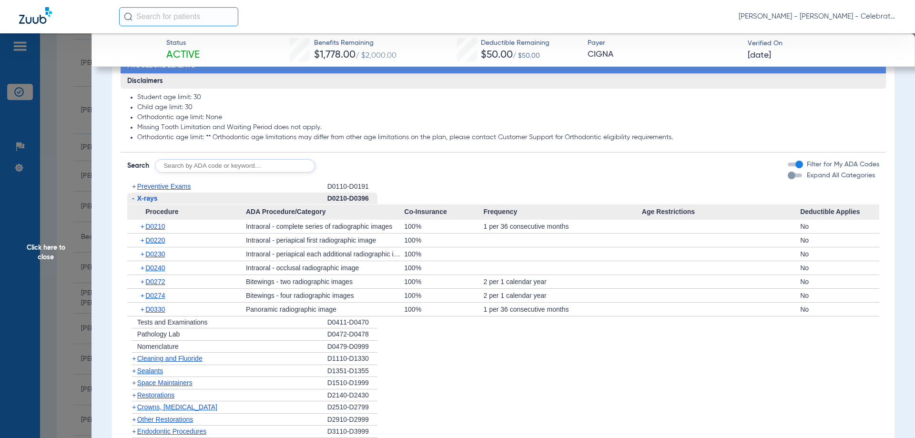
click at [28, 254] on span "Click here to close" at bounding box center [45, 252] width 91 height 438
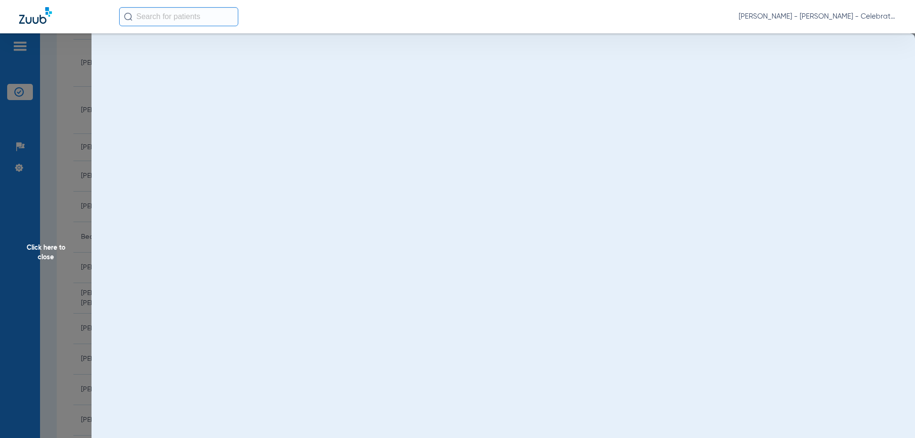
scroll to position [0, 0]
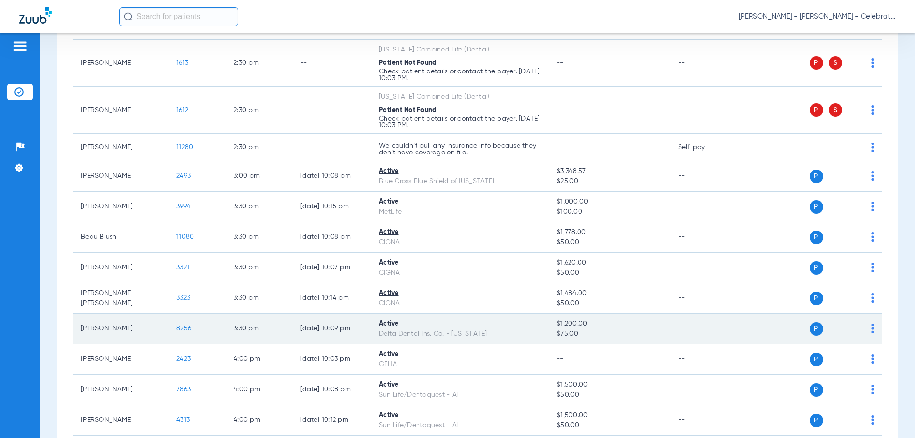
click at [182, 331] on span "8256" at bounding box center [183, 328] width 15 height 7
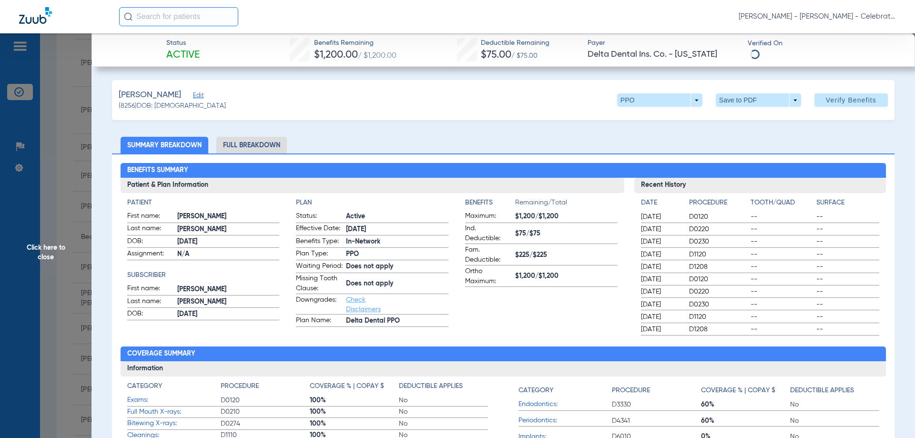
click at [262, 142] on li "Full Breakdown" at bounding box center [251, 145] width 71 height 17
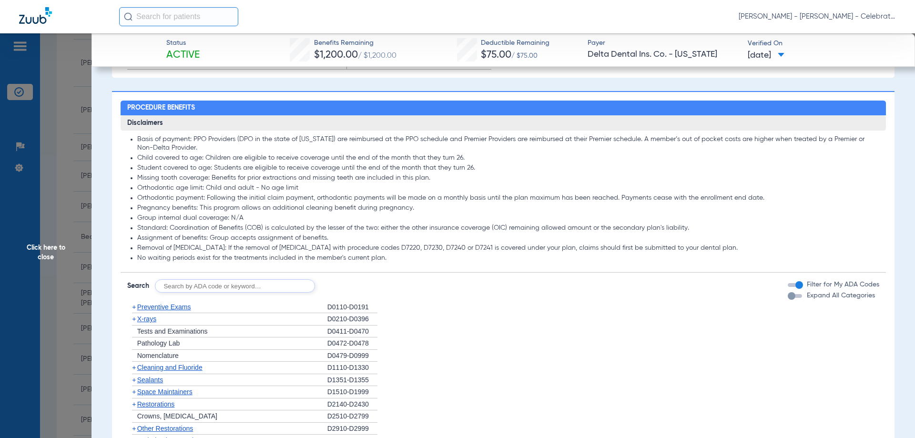
scroll to position [905, 0]
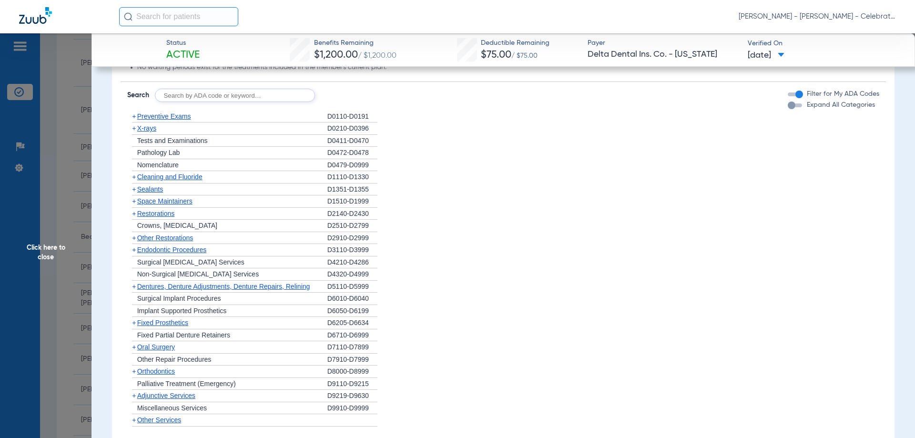
click at [171, 242] on span "Other Restorations" at bounding box center [165, 238] width 56 height 8
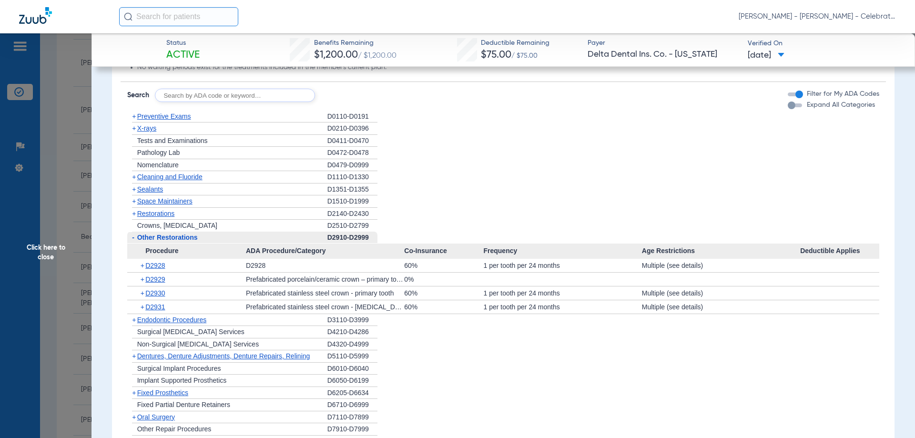
click at [171, 241] on span "Other Restorations" at bounding box center [167, 237] width 61 height 8
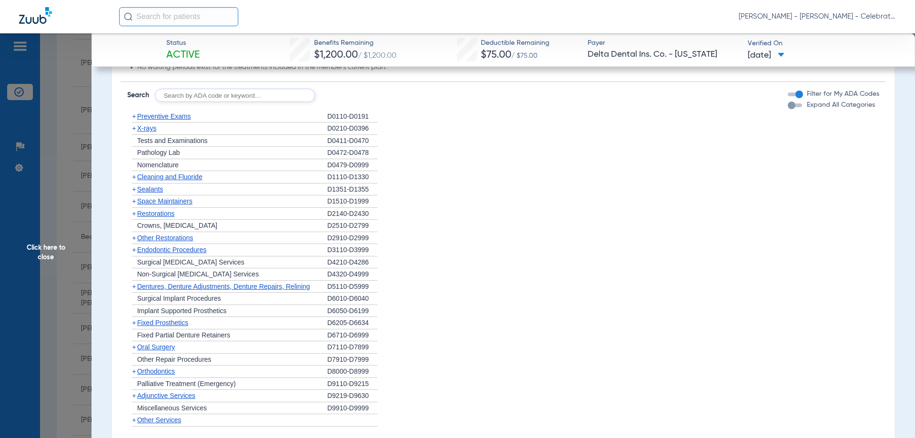
click at [155, 217] on span "Restorations" at bounding box center [156, 214] width 38 height 8
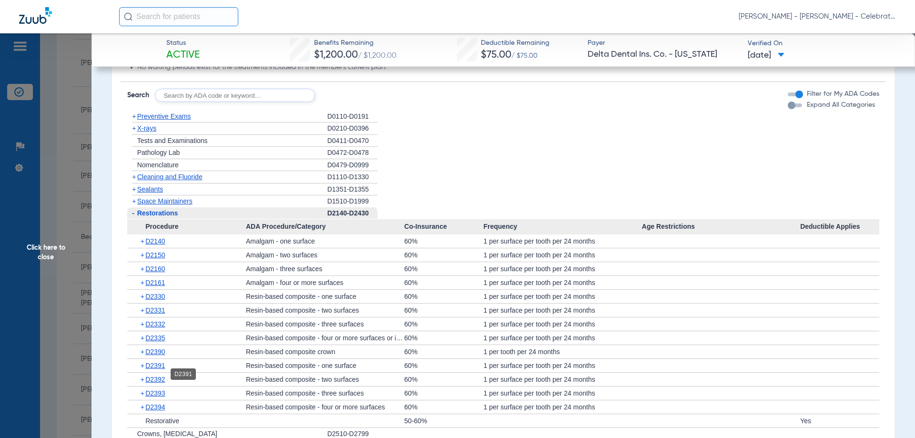
click at [158, 369] on span "D2391" at bounding box center [155, 366] width 20 height 8
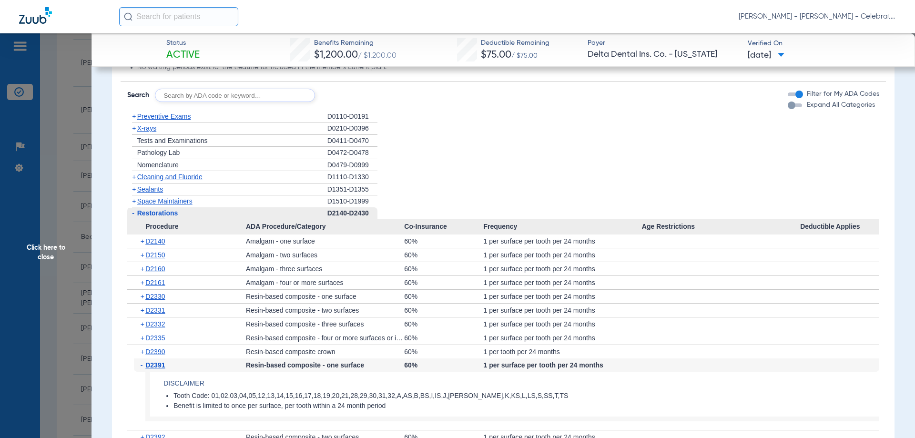
click at [167, 217] on span "Restorations" at bounding box center [157, 213] width 41 height 8
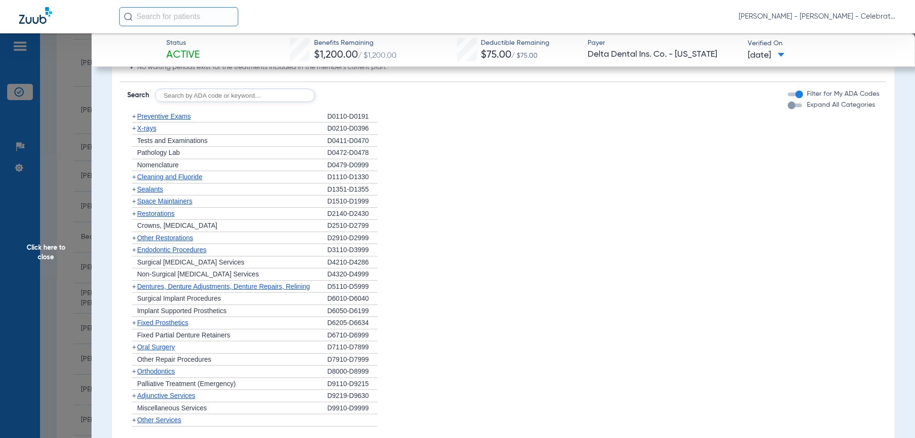
click at [182, 120] on span "Preventive Exams" at bounding box center [164, 116] width 54 height 8
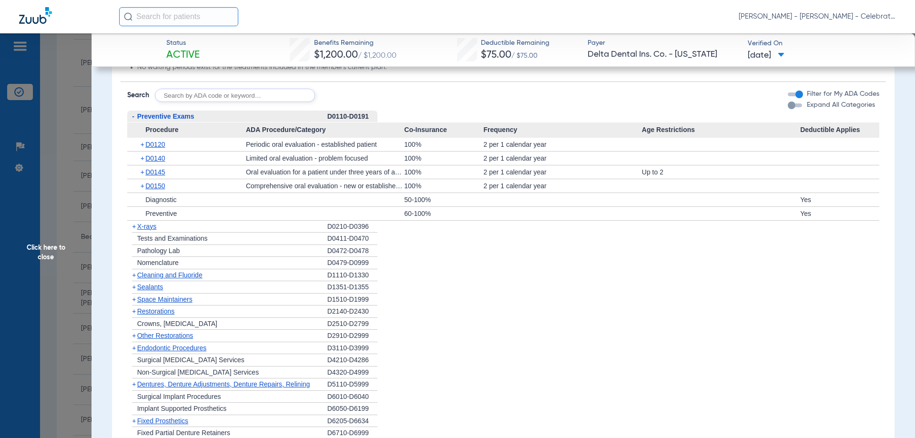
click at [182, 120] on span "Preventive Exams" at bounding box center [165, 116] width 57 height 8
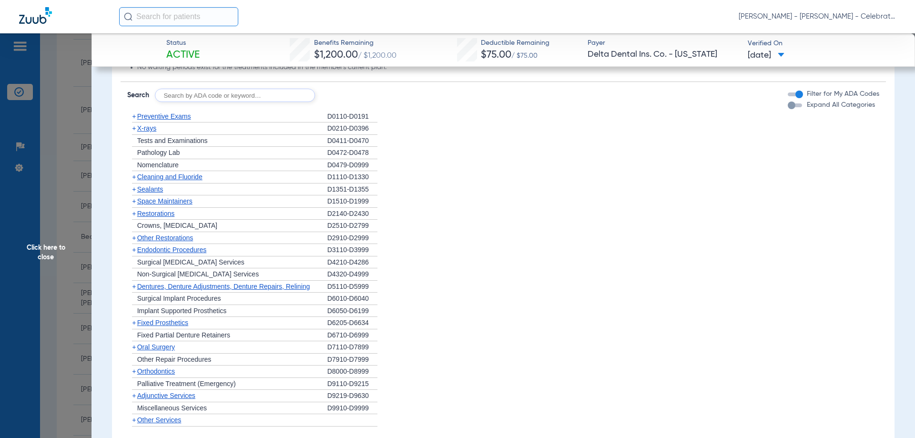
click at [174, 181] on span "Cleaning and Fluoride" at bounding box center [169, 177] width 65 height 8
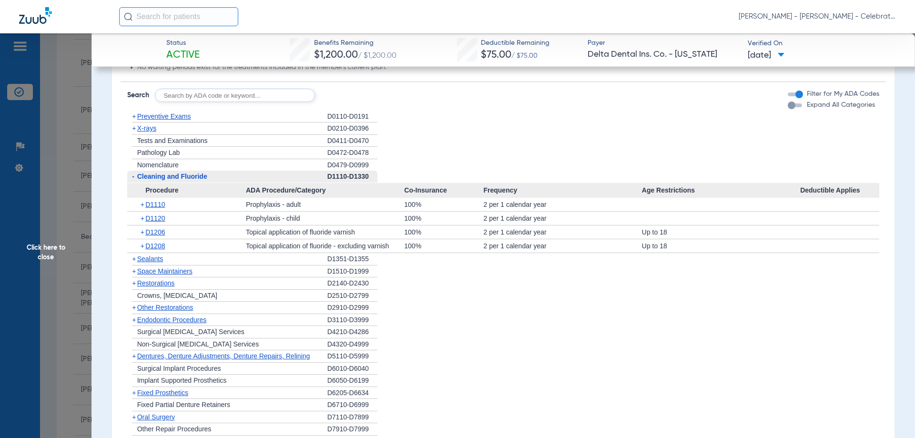
click at [174, 180] on span "Cleaning and Fluoride" at bounding box center [172, 176] width 70 height 8
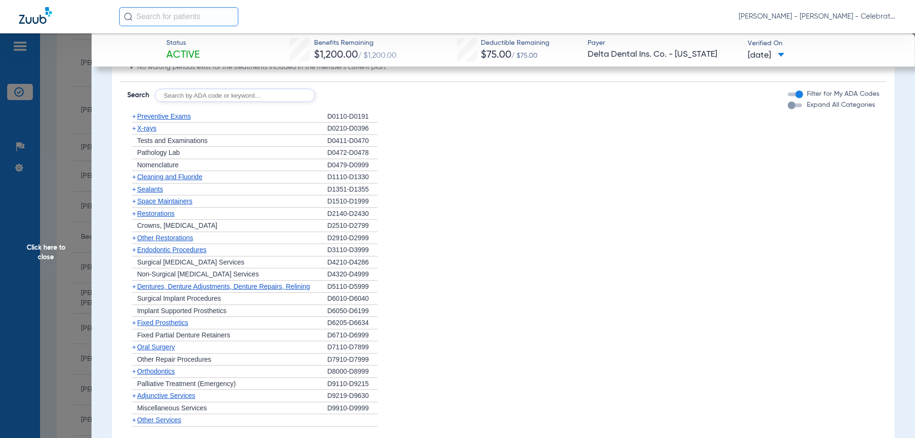
click at [150, 132] on span "X-rays" at bounding box center [146, 128] width 19 height 8
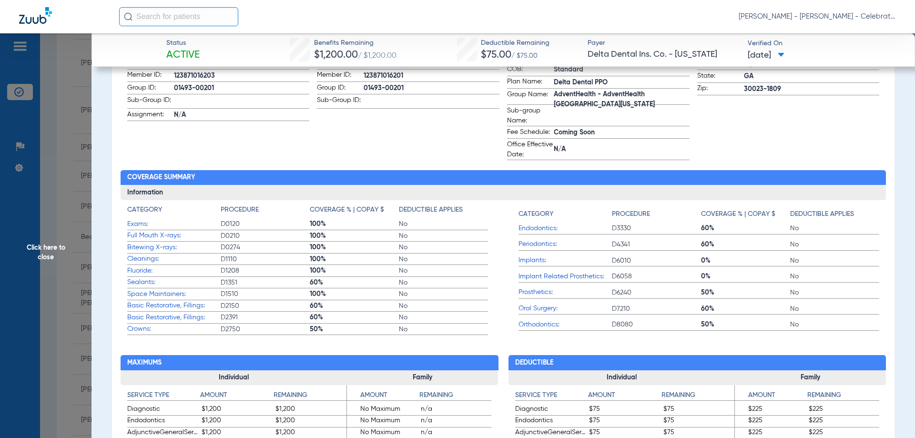
scroll to position [0, 0]
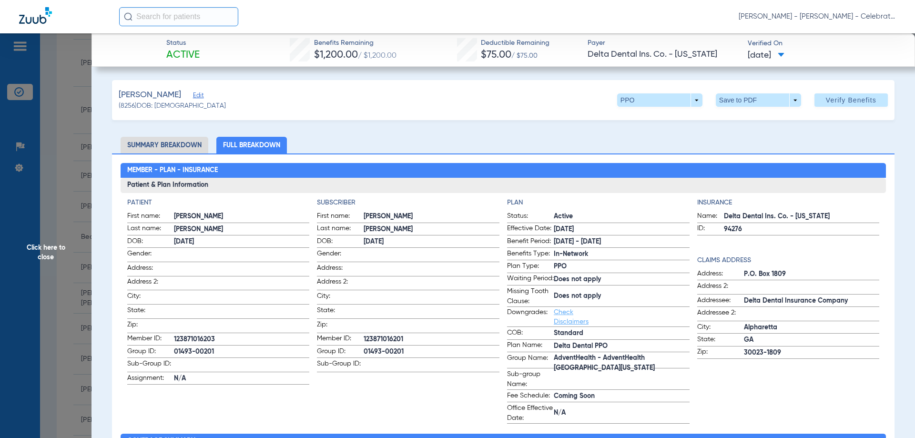
click at [59, 244] on span "Click here to close" at bounding box center [45, 252] width 91 height 438
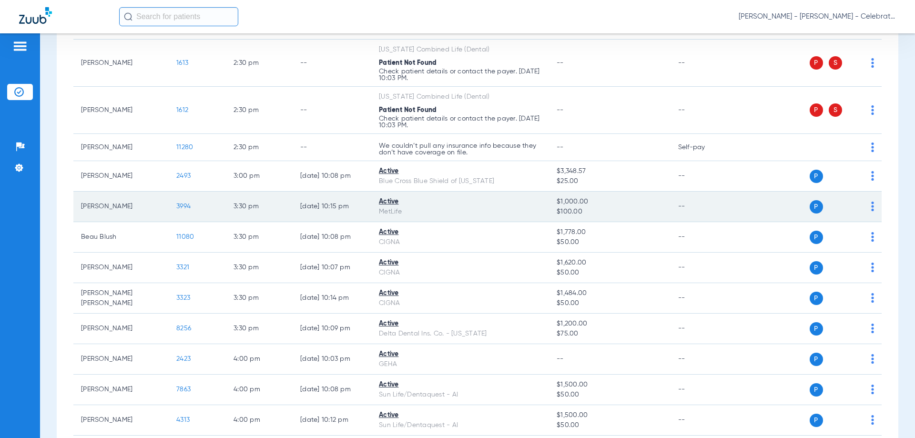
click at [186, 206] on span "3994" at bounding box center [183, 206] width 14 height 7
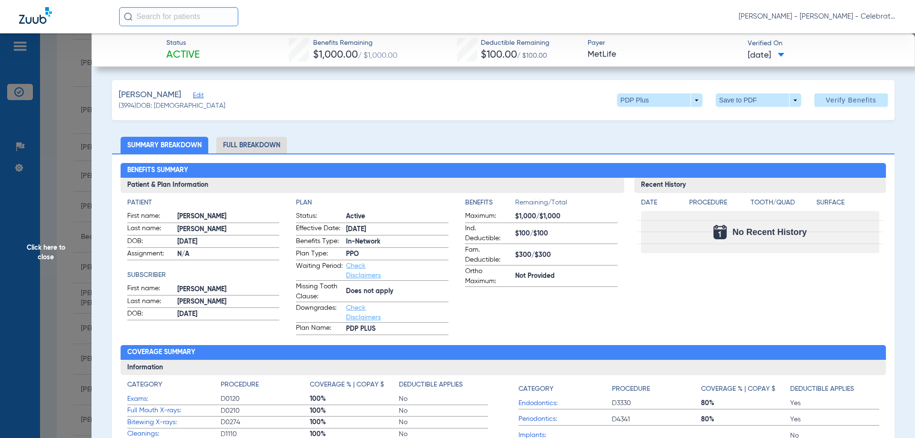
click at [273, 146] on li "Full Breakdown" at bounding box center [251, 145] width 71 height 17
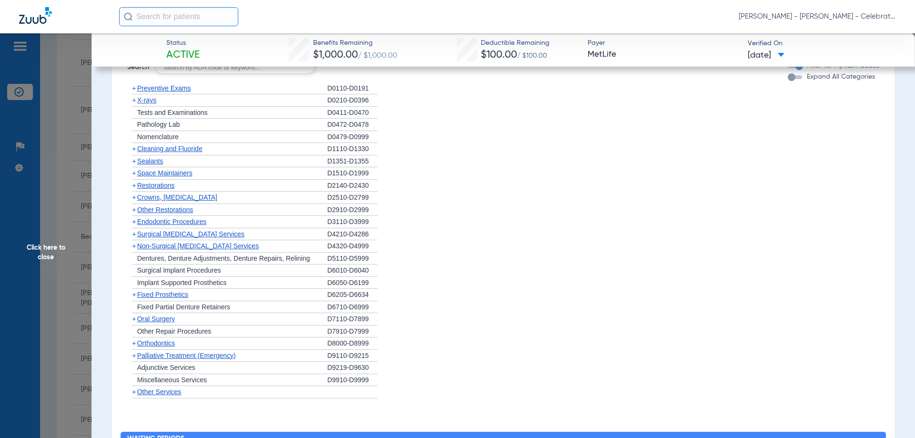
scroll to position [1191, 0]
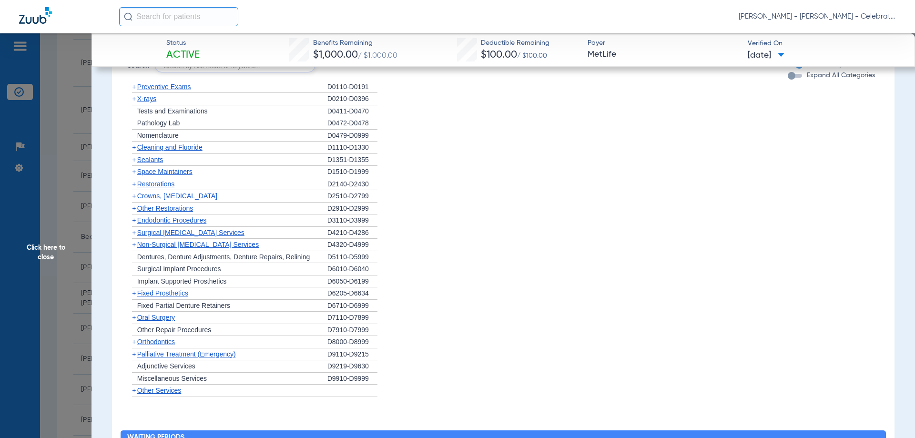
click at [153, 192] on span "Crowns, [MEDICAL_DATA]" at bounding box center [177, 196] width 80 height 8
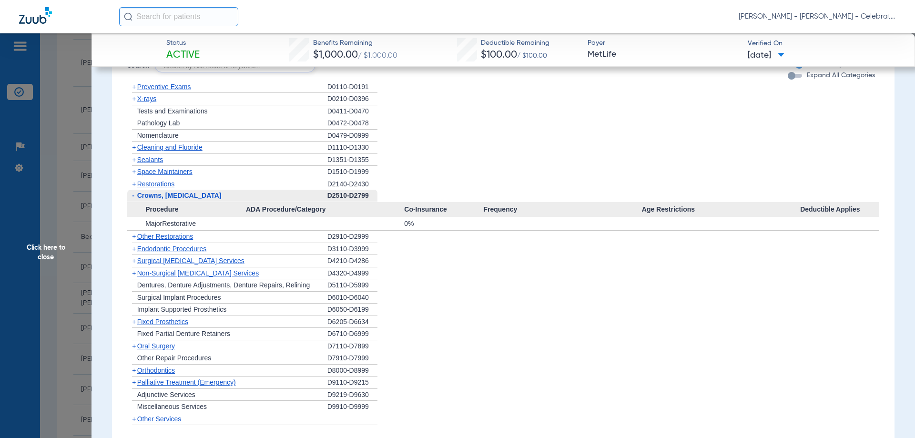
click at [153, 192] on span "Crowns, [MEDICAL_DATA]" at bounding box center [179, 196] width 84 height 8
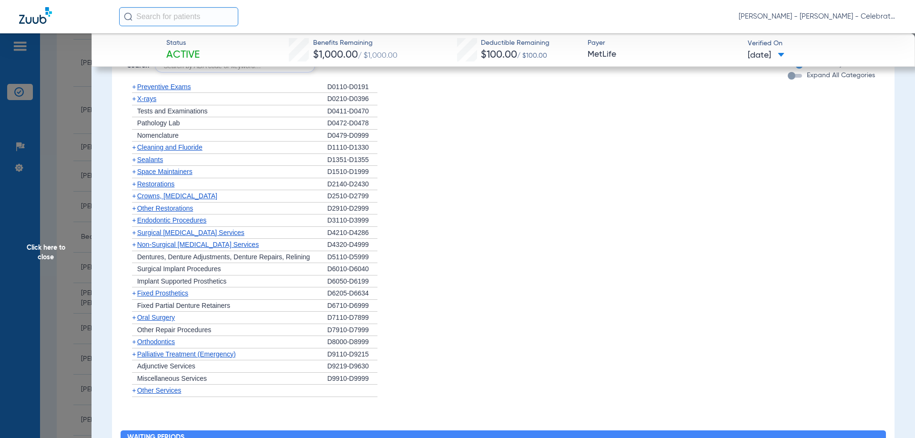
click at [154, 207] on span "Other Restorations" at bounding box center [165, 208] width 56 height 8
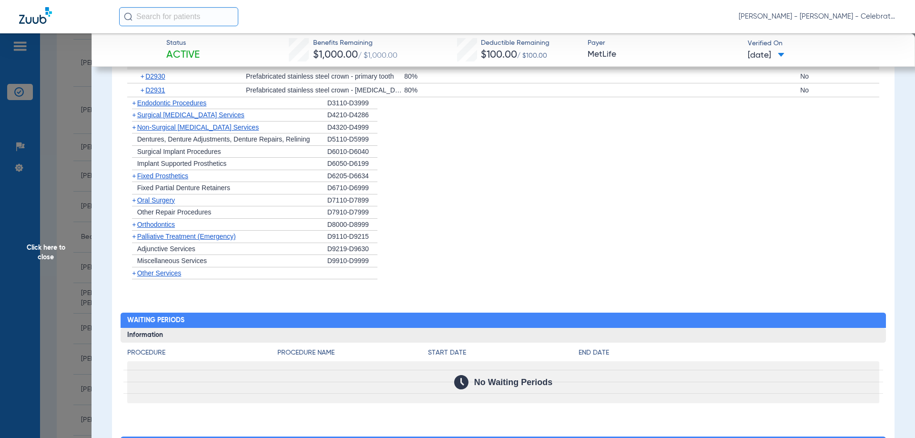
scroll to position [1334, 0]
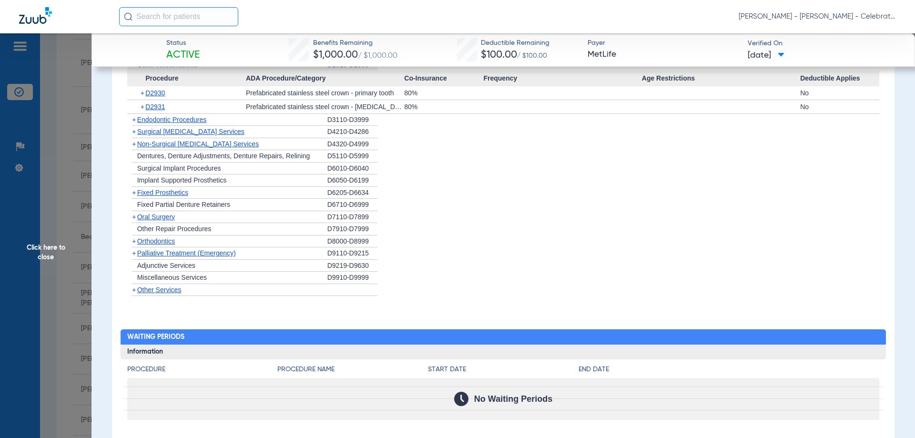
click at [166, 217] on span "Oral Surgery" at bounding box center [156, 217] width 38 height 8
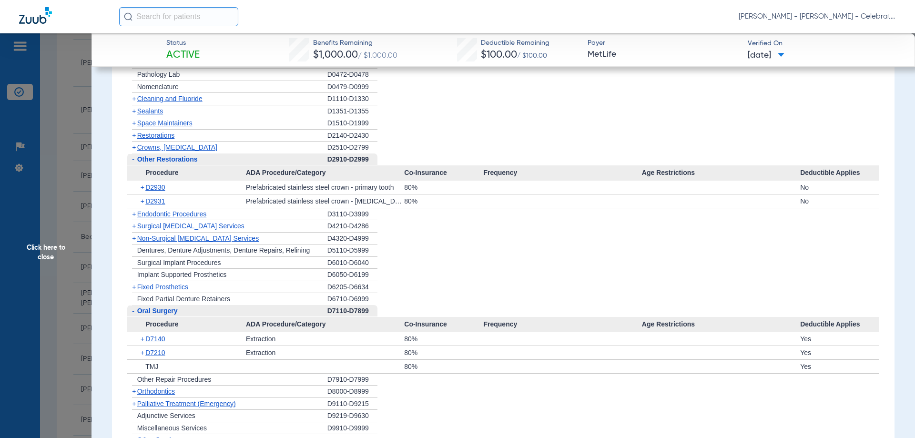
scroll to position [1239, 0]
click at [178, 161] on span "Other Restorations" at bounding box center [167, 160] width 61 height 8
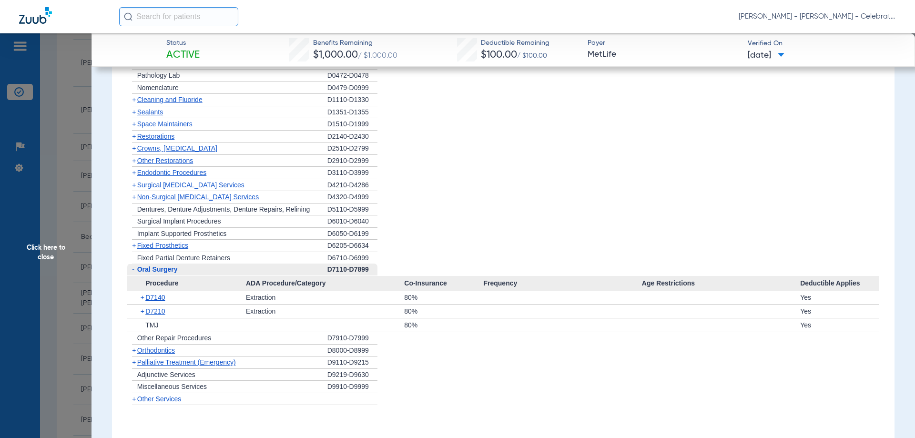
click at [171, 267] on span "Oral Surgery" at bounding box center [157, 269] width 41 height 8
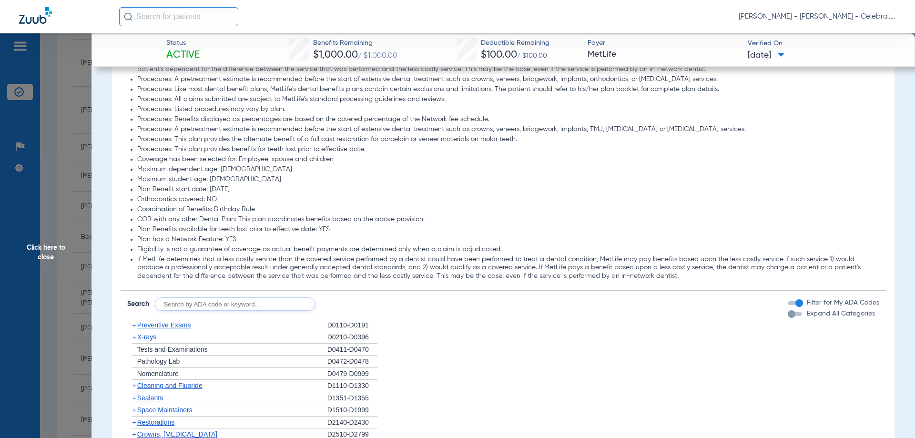
scroll to position [1144, 0]
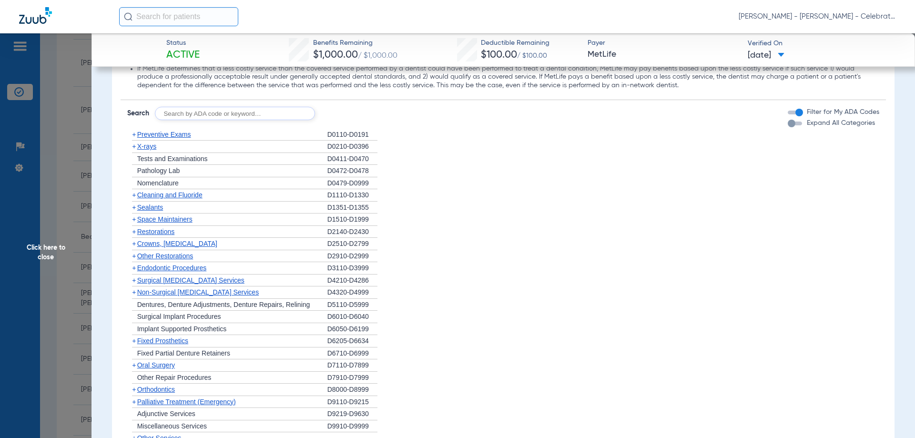
click at [183, 131] on span "Preventive Exams" at bounding box center [164, 135] width 54 height 8
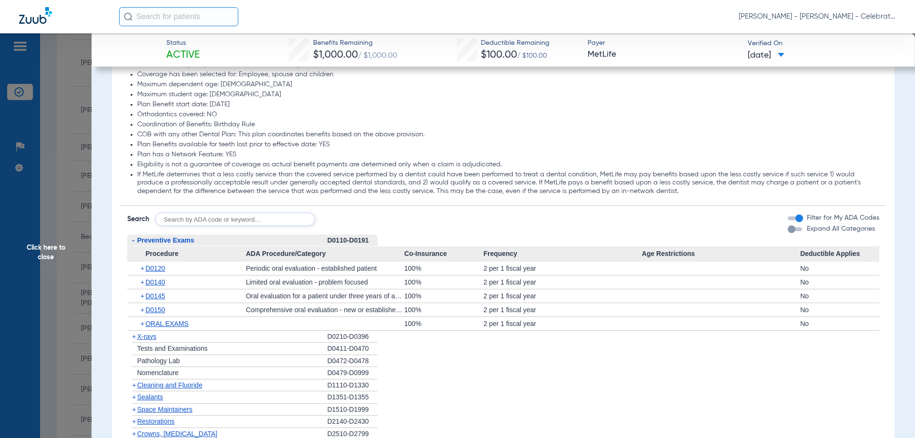
scroll to position [1191, 0]
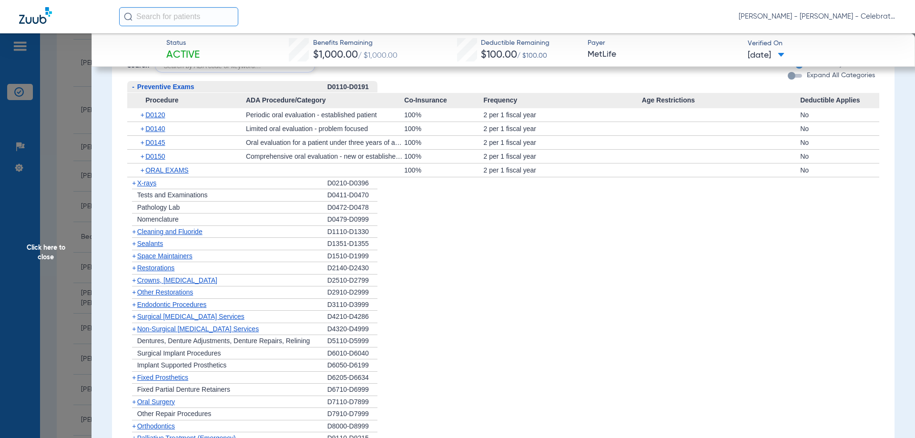
click at [150, 181] on span "X-rays" at bounding box center [146, 183] width 19 height 8
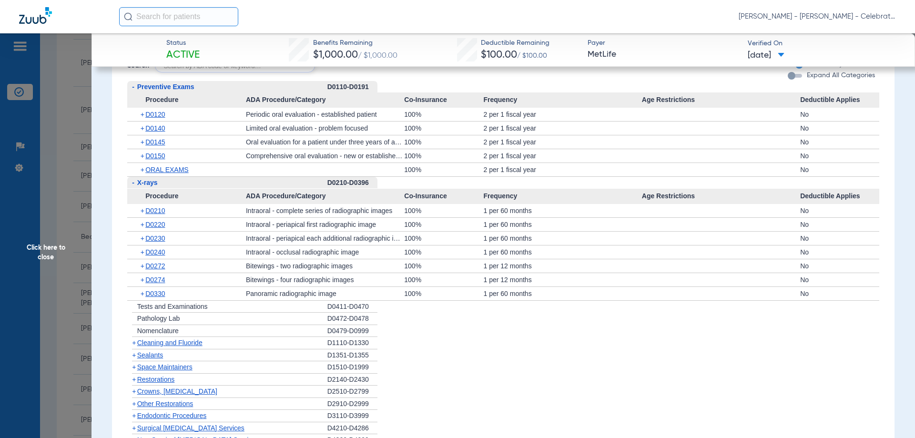
click at [150, 181] on span "X-rays" at bounding box center [147, 183] width 20 height 8
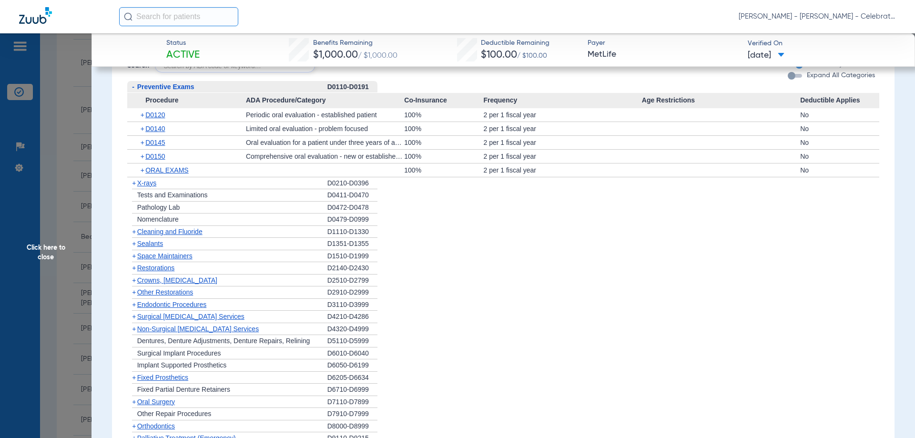
click at [158, 83] on span "Preventive Exams" at bounding box center [165, 87] width 57 height 8
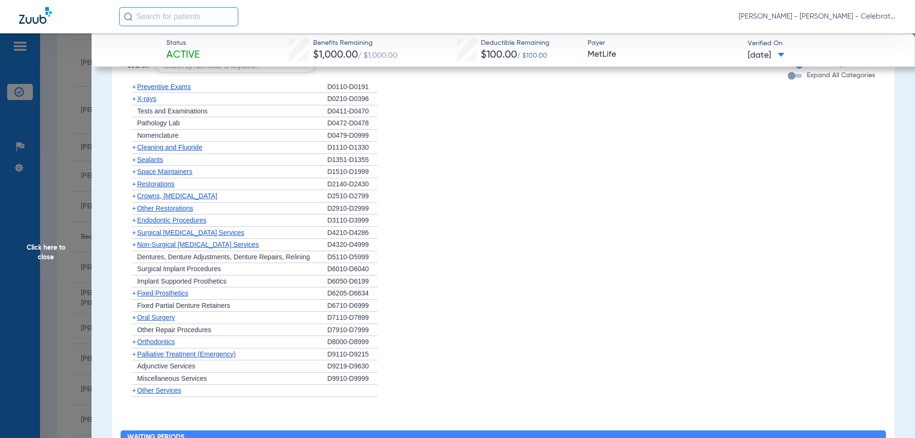
click at [153, 144] on span "Cleaning and Fluoride" at bounding box center [169, 147] width 65 height 8
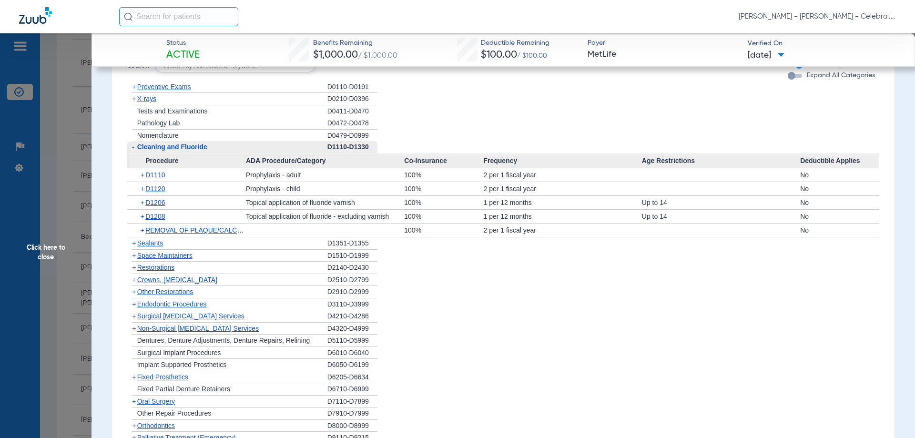
click at [156, 98] on span "X-rays" at bounding box center [146, 99] width 19 height 8
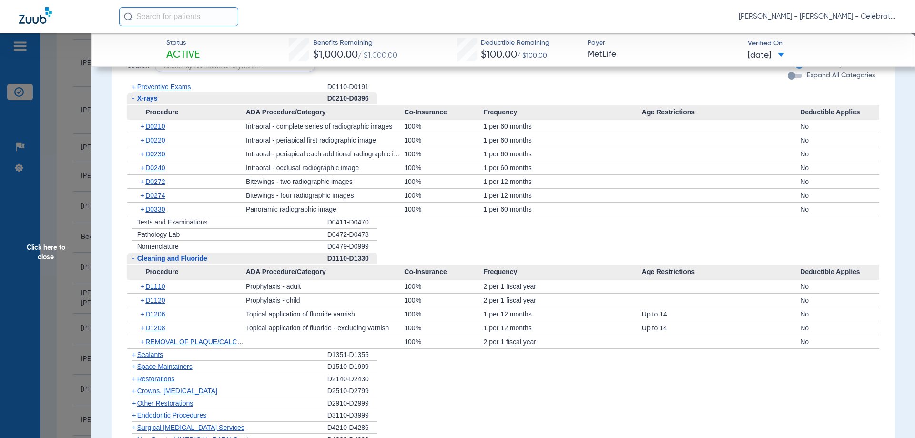
click at [58, 249] on span "Click here to close" at bounding box center [45, 252] width 91 height 438
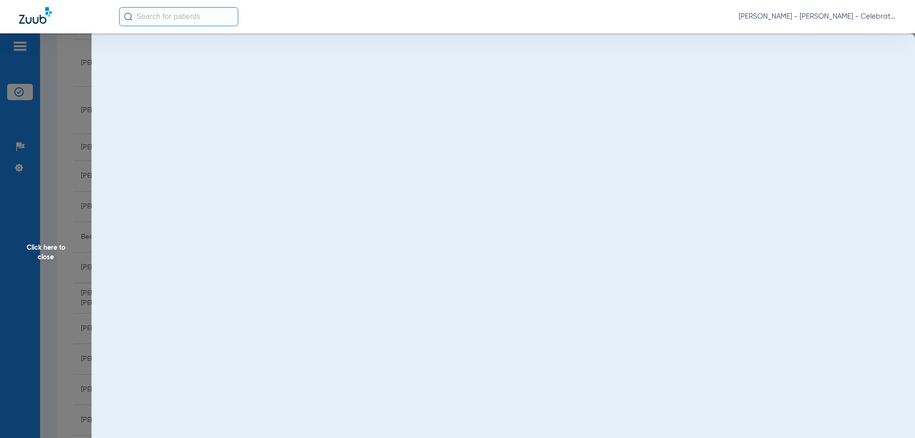
scroll to position [0, 0]
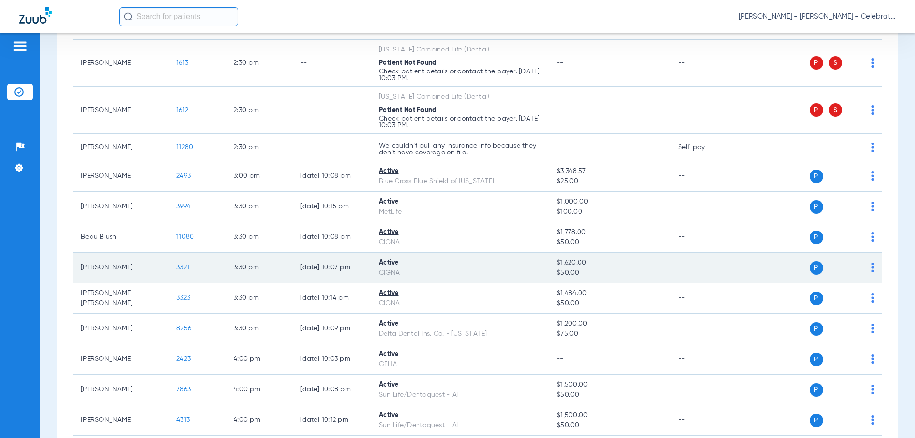
click at [182, 265] on span "3321" at bounding box center [182, 267] width 13 height 7
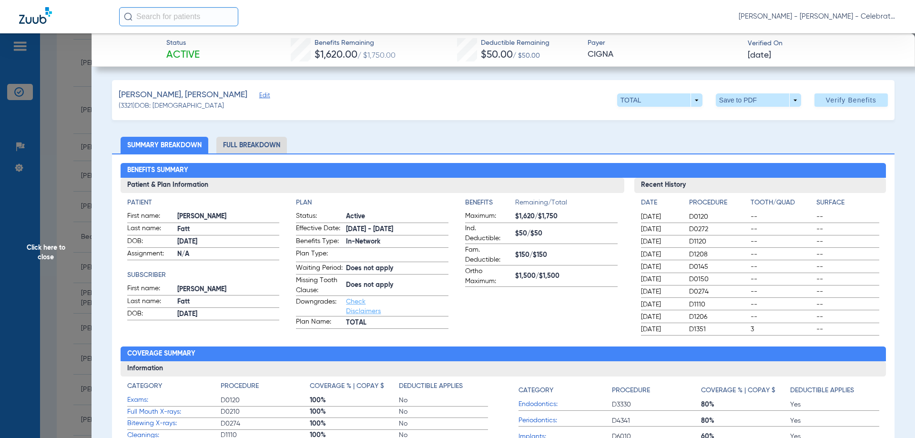
click at [258, 150] on li "Full Breakdown" at bounding box center [251, 145] width 71 height 17
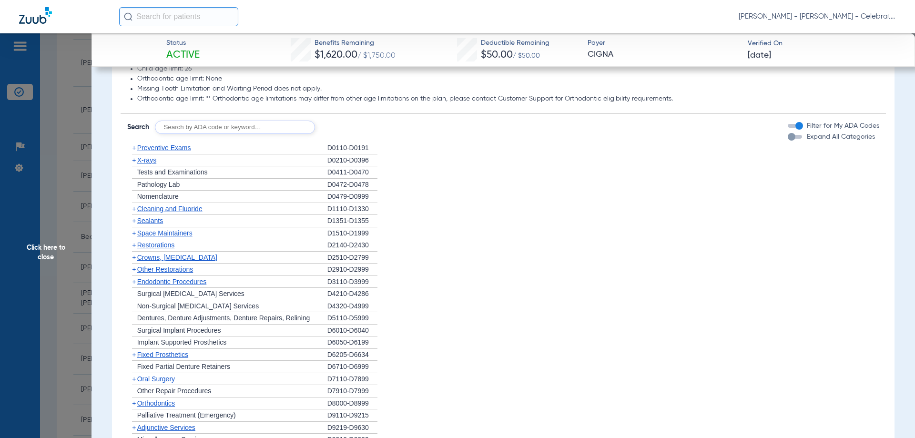
scroll to position [810, 0]
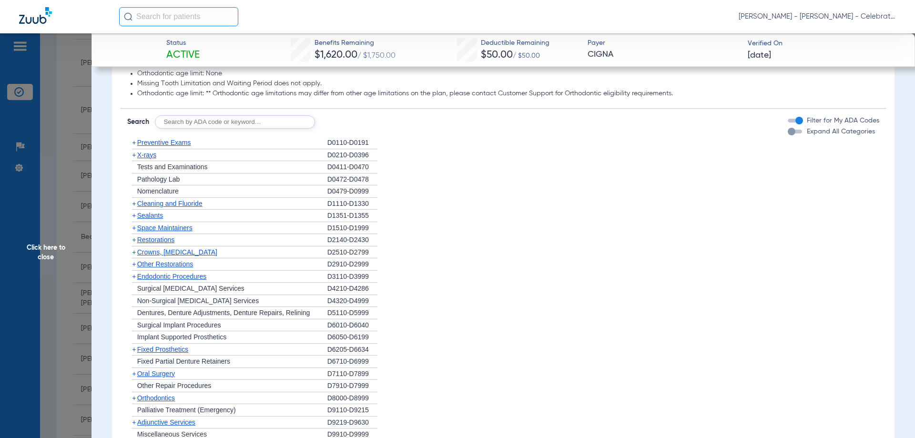
click at [150, 159] on span "X-rays" at bounding box center [146, 155] width 19 height 8
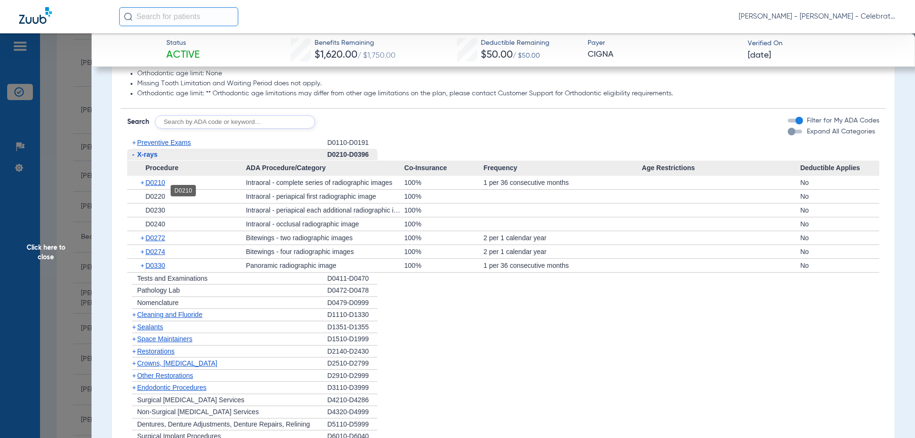
click at [153, 186] on span "D0210" at bounding box center [155, 183] width 20 height 8
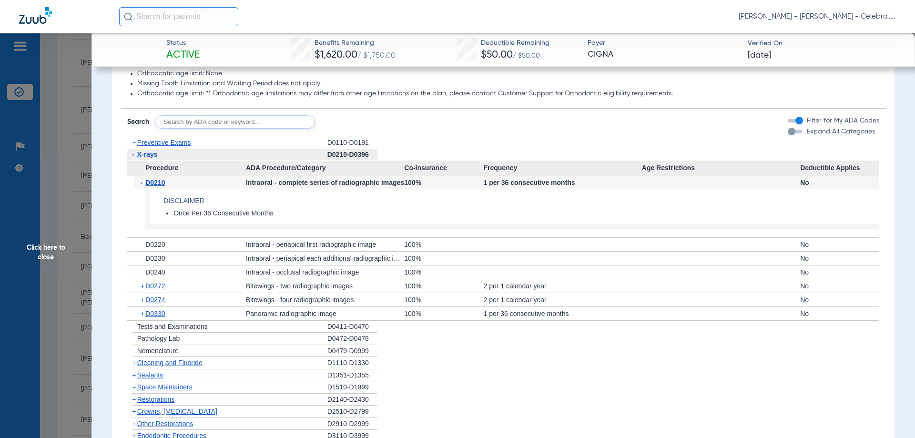
click at [153, 186] on span "D0210" at bounding box center [155, 183] width 20 height 8
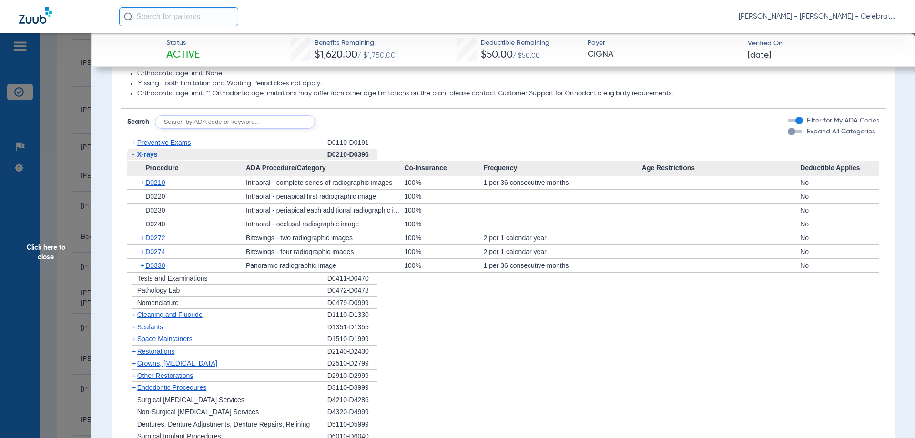
click at [157, 272] on div "+ D0330" at bounding box center [190, 265] width 112 height 13
click at [157, 269] on span "D0330" at bounding box center [155, 266] width 20 height 8
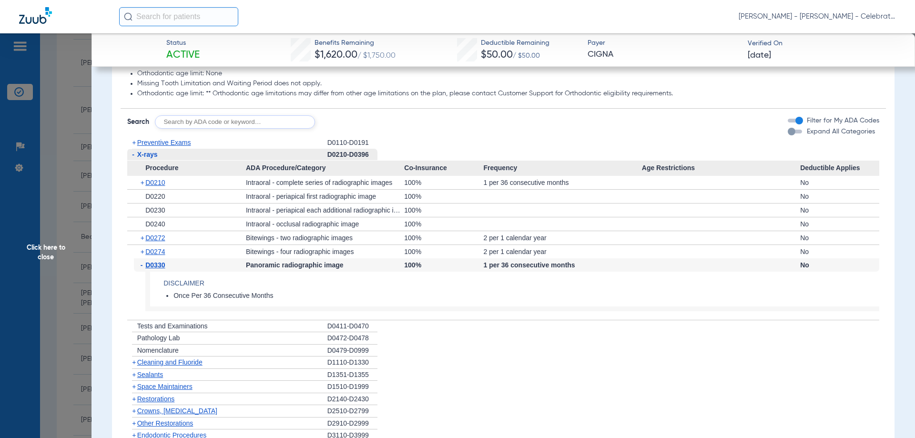
click at [157, 269] on span "D0330" at bounding box center [155, 265] width 20 height 8
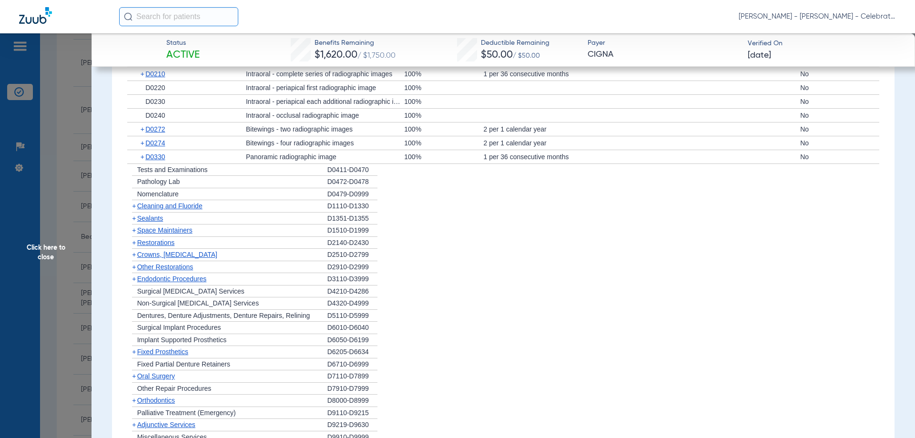
scroll to position [853, 0]
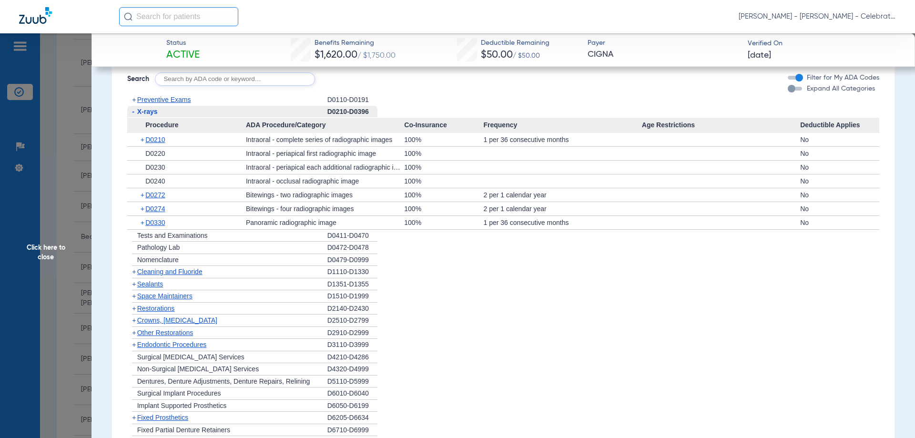
click at [152, 115] on span "X-rays" at bounding box center [147, 112] width 20 height 8
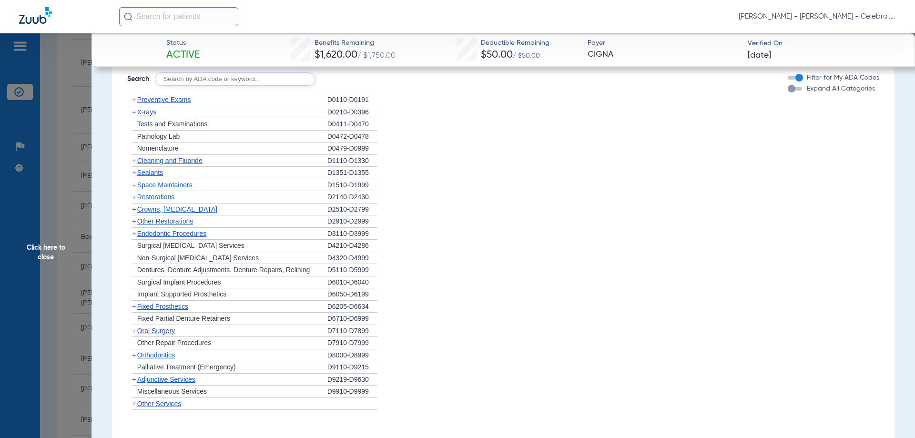
click at [158, 103] on span "Preventive Exams" at bounding box center [164, 100] width 54 height 8
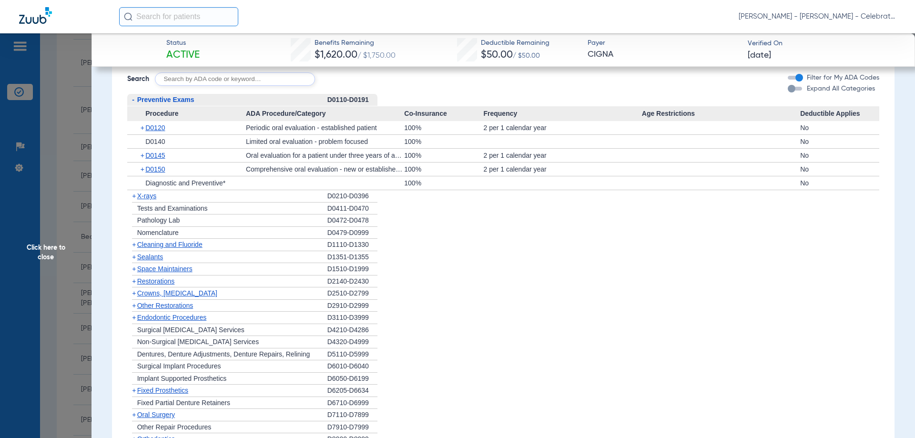
click at [158, 103] on span "Preventive Exams" at bounding box center [165, 100] width 57 height 8
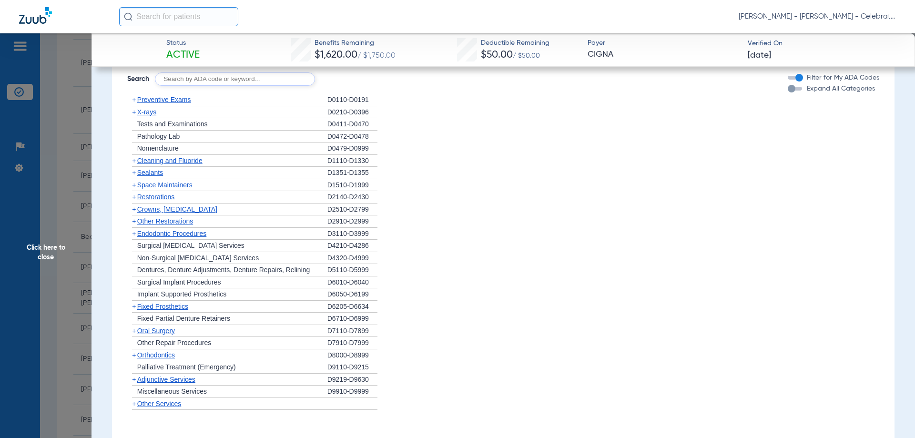
click at [156, 167] on div "+ Cleaning and Fluoride" at bounding box center [227, 161] width 200 height 12
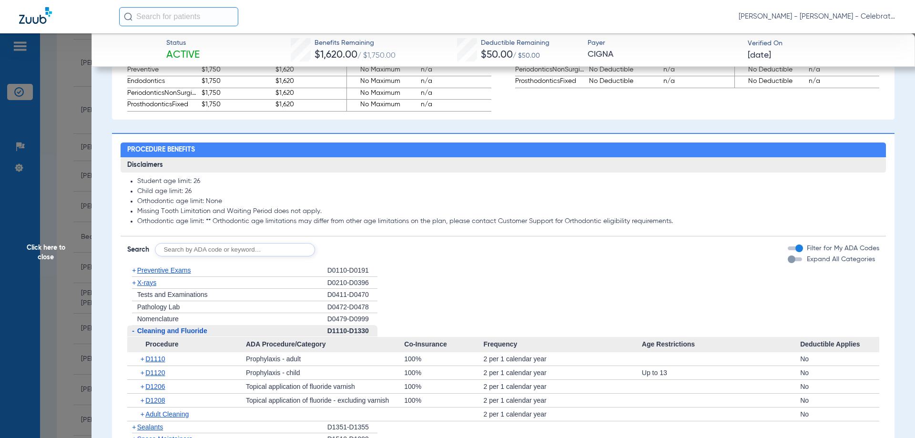
scroll to position [873, 0]
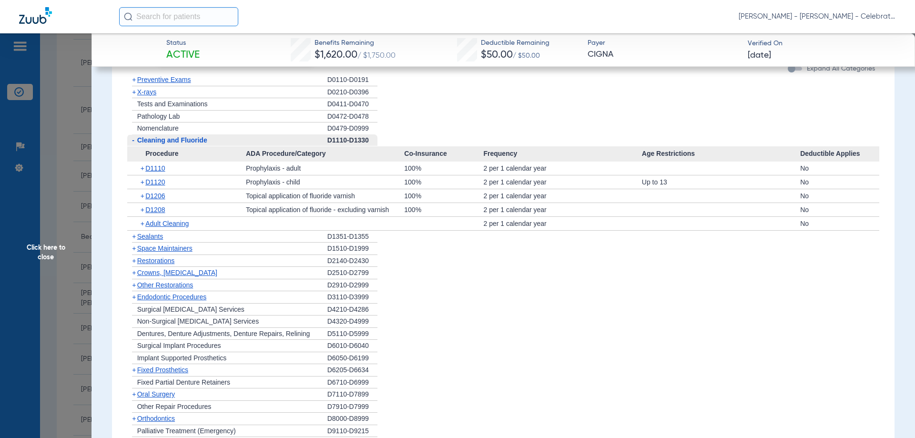
click at [162, 144] on span "Cleaning and Fluoride" at bounding box center [172, 140] width 70 height 8
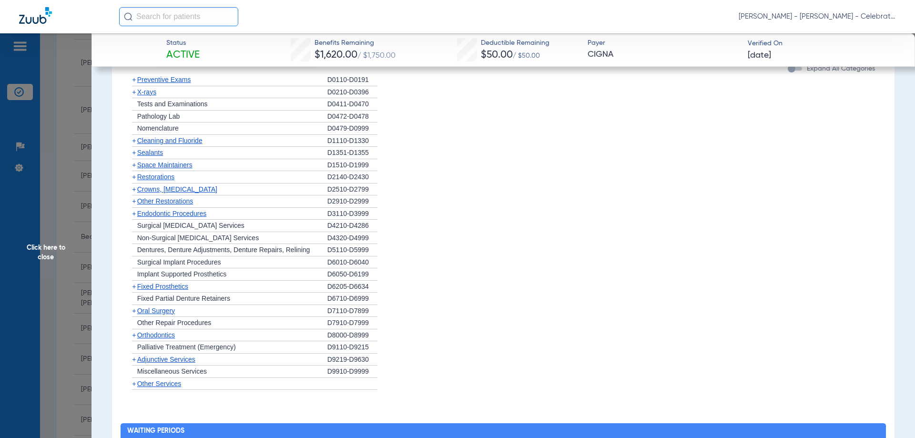
click at [145, 96] on span "X-rays" at bounding box center [146, 92] width 19 height 8
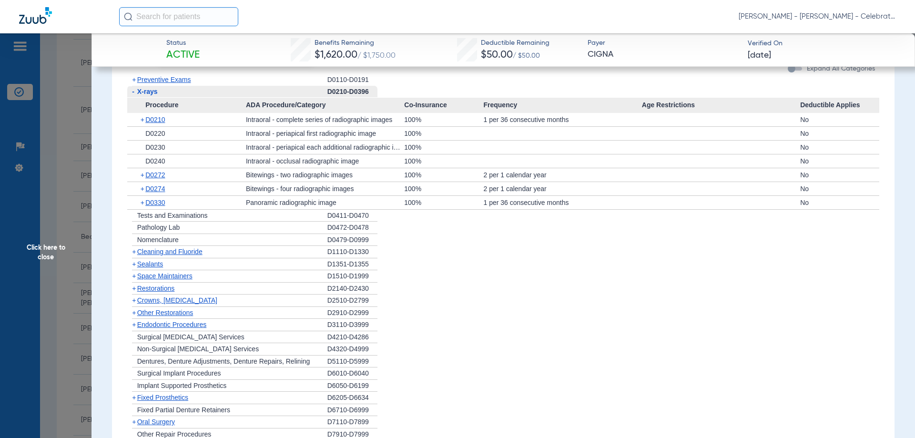
click at [52, 245] on span "Click here to close" at bounding box center [45, 252] width 91 height 438
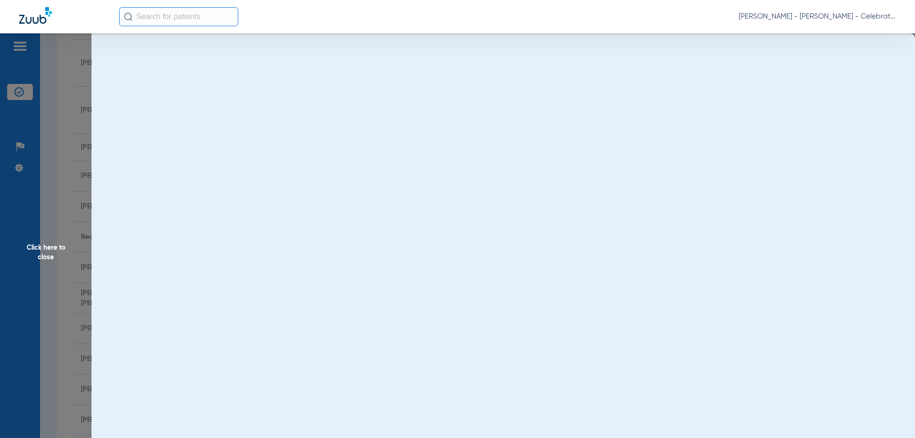
scroll to position [0, 0]
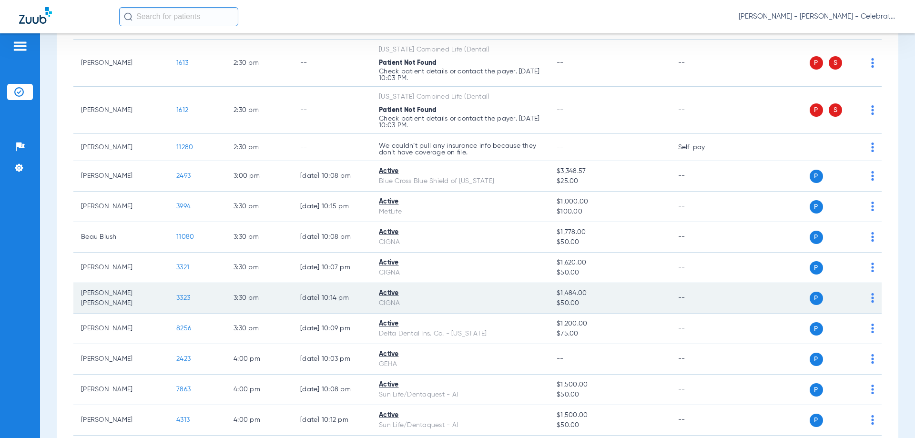
click at [188, 295] on span "3323" at bounding box center [183, 297] width 14 height 7
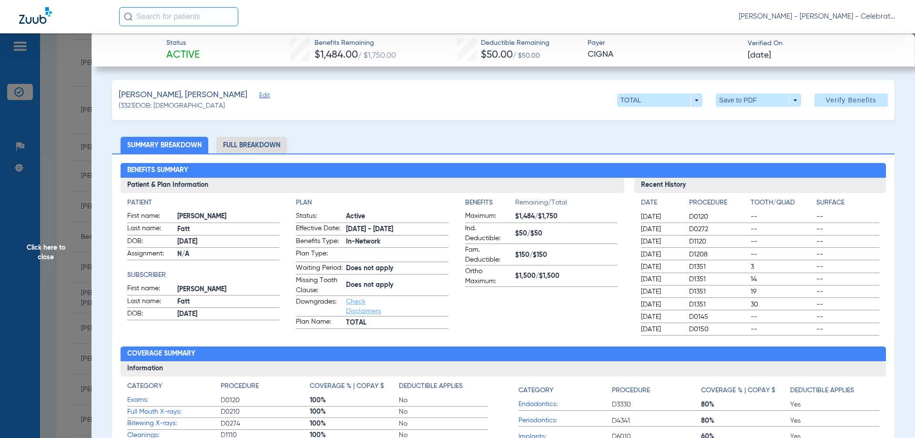
click at [234, 148] on li "Full Breakdown" at bounding box center [251, 145] width 71 height 17
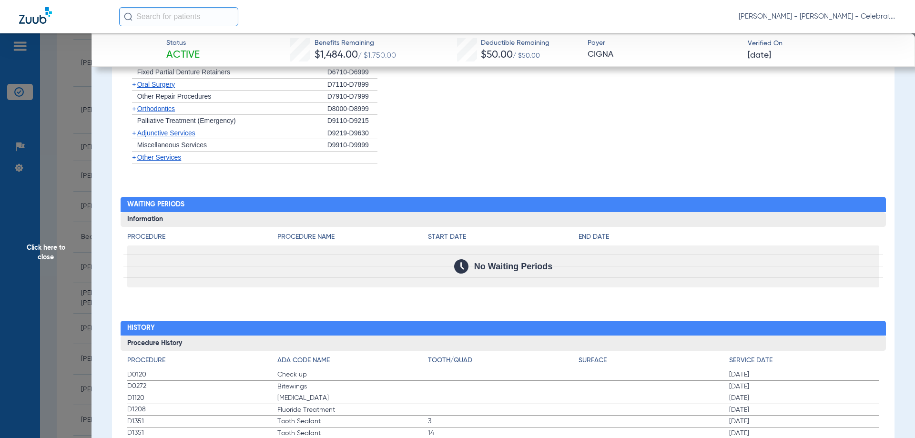
scroll to position [858, 0]
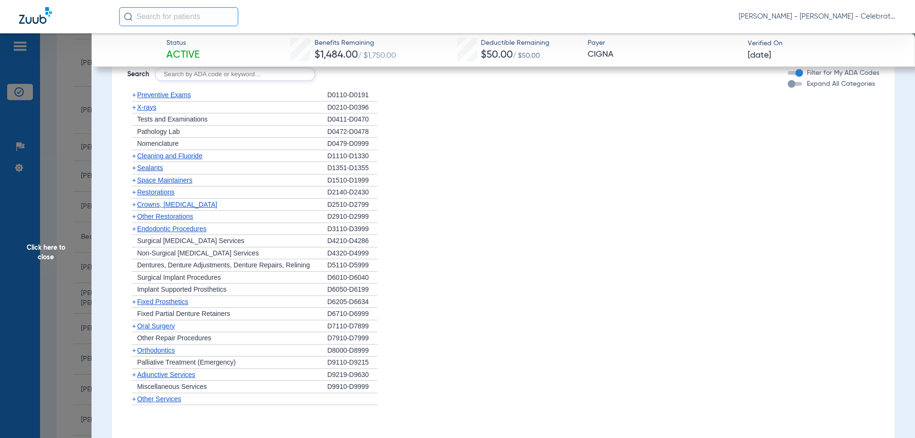
click at [49, 245] on span "Click here to close" at bounding box center [45, 252] width 91 height 438
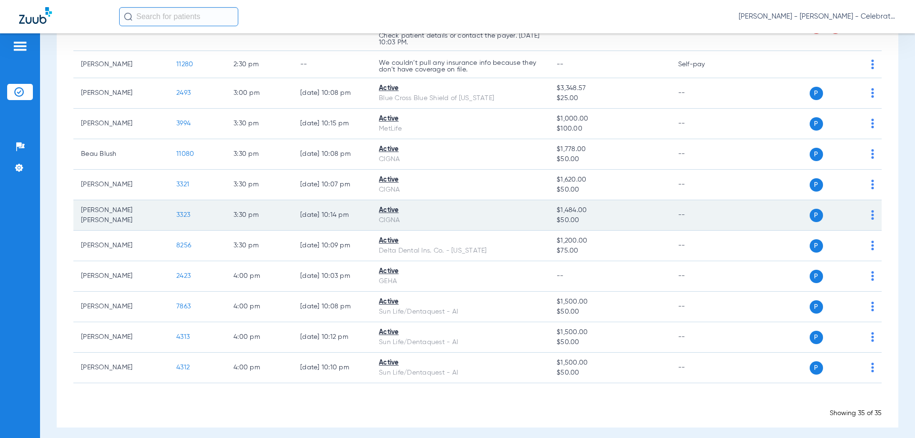
scroll to position [1042, 0]
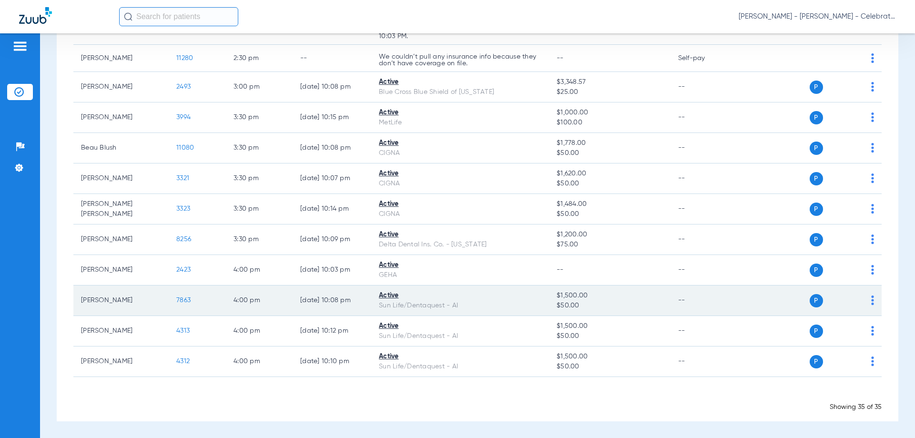
click at [182, 297] on span "7863" at bounding box center [183, 300] width 14 height 7
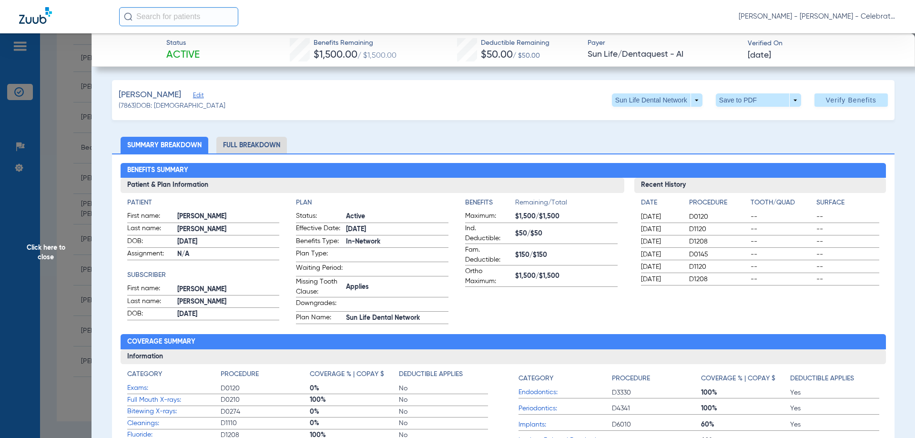
click at [264, 144] on li "Full Breakdown" at bounding box center [251, 145] width 71 height 17
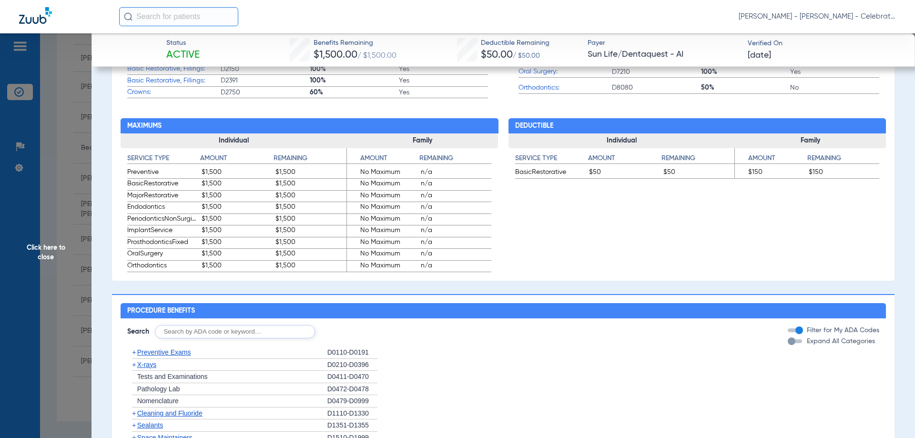
scroll to position [619, 0]
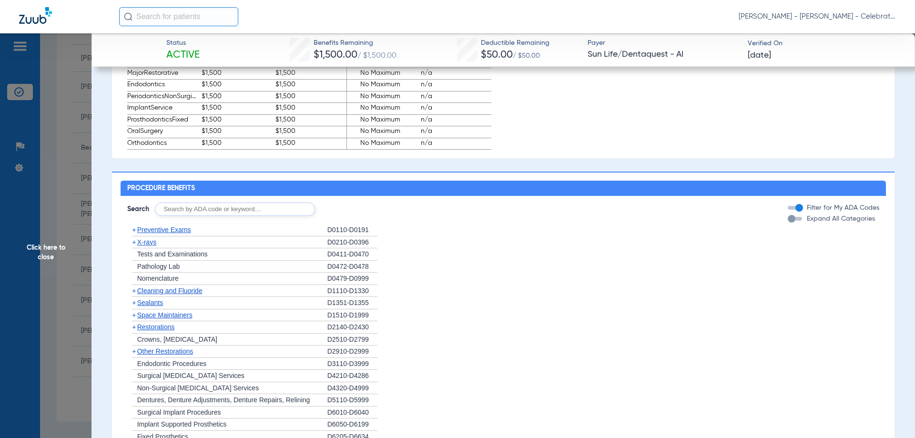
click at [151, 233] on span "Preventive Exams" at bounding box center [164, 230] width 54 height 8
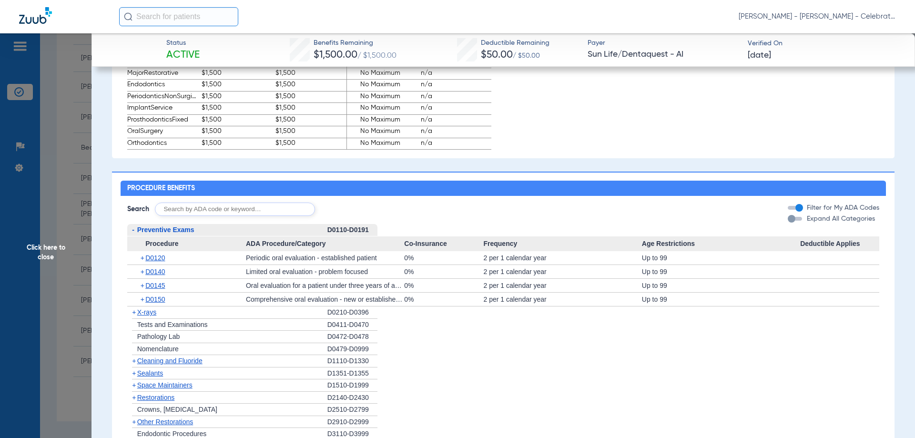
click at [151, 233] on span "Preventive Exams" at bounding box center [165, 230] width 57 height 8
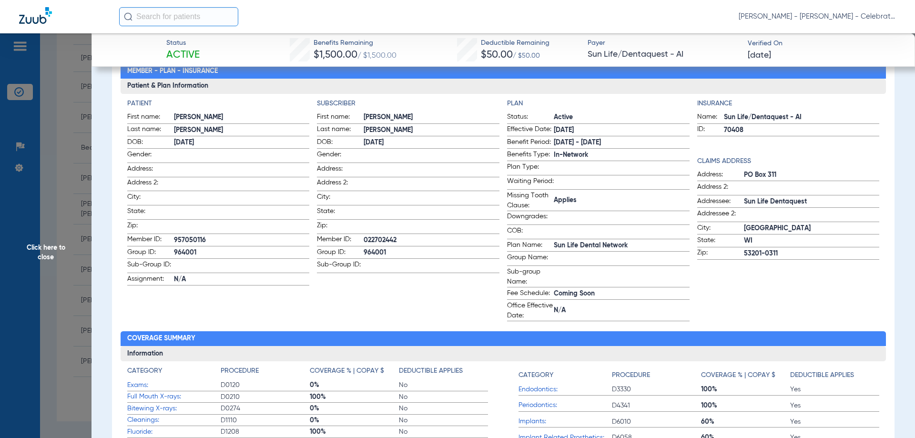
scroll to position [0, 0]
